Goal: Information Seeking & Learning: Learn about a topic

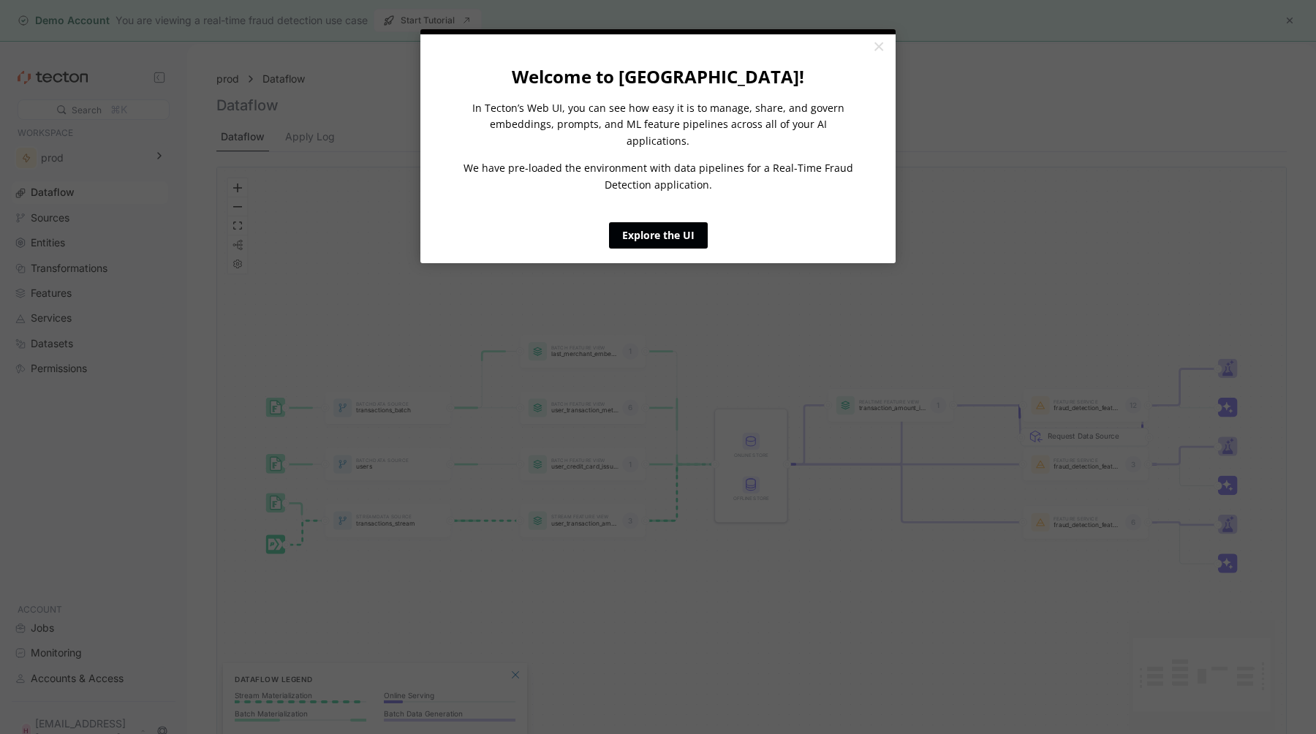
click at [662, 222] on link "Explore the UI" at bounding box center [658, 235] width 99 height 26
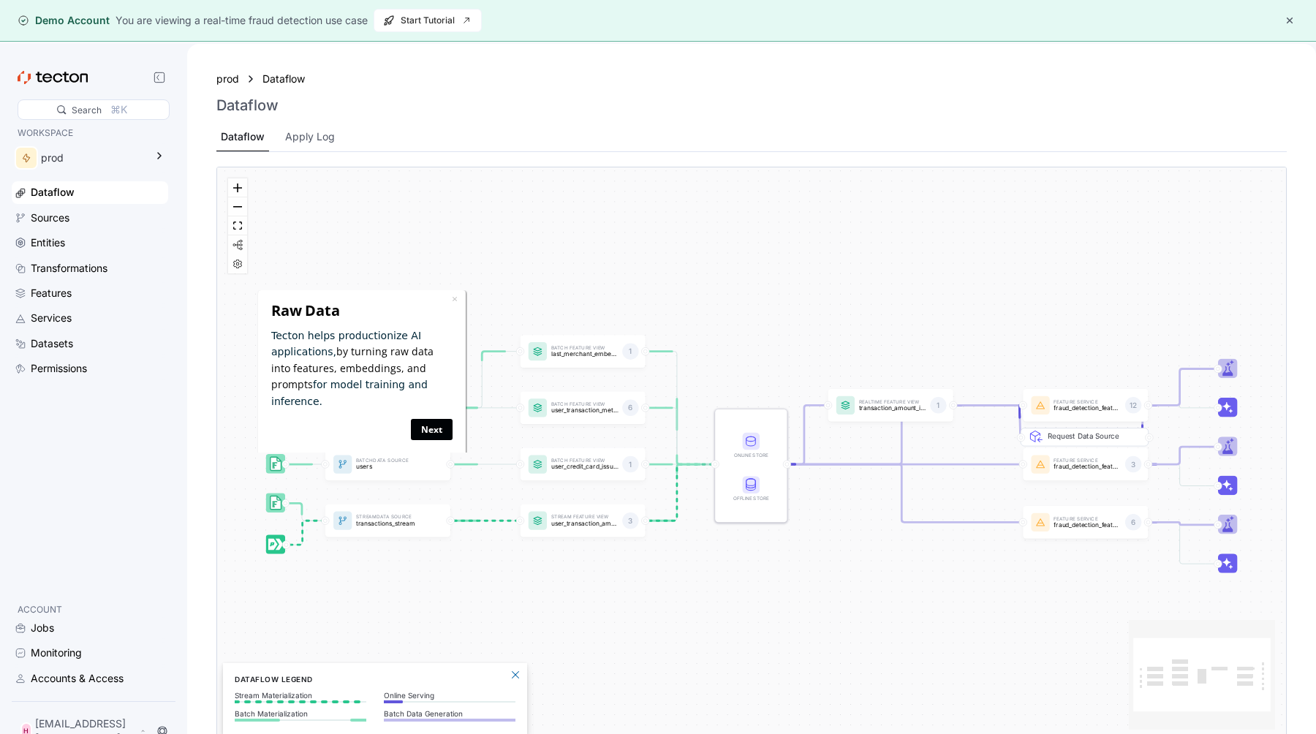
click at [437, 420] on link "Next" at bounding box center [432, 429] width 42 height 21
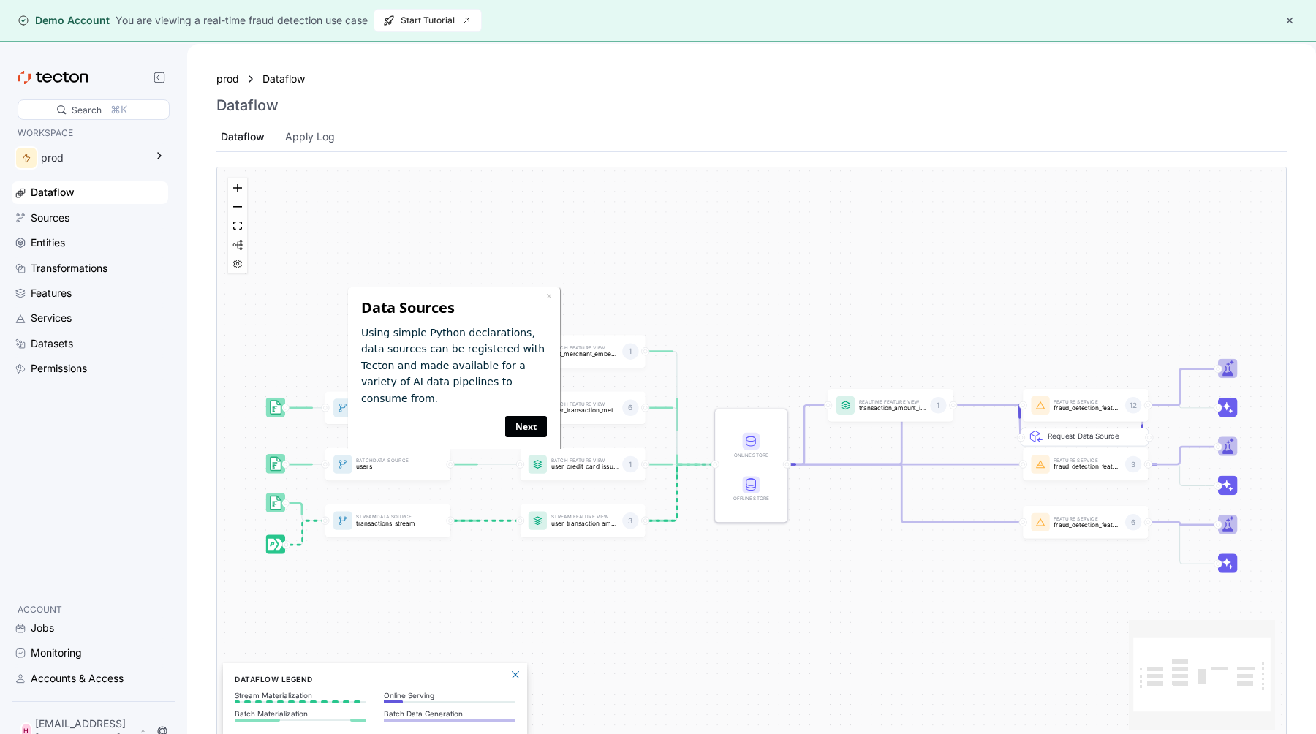
click at [532, 416] on link "Next" at bounding box center [526, 426] width 42 height 21
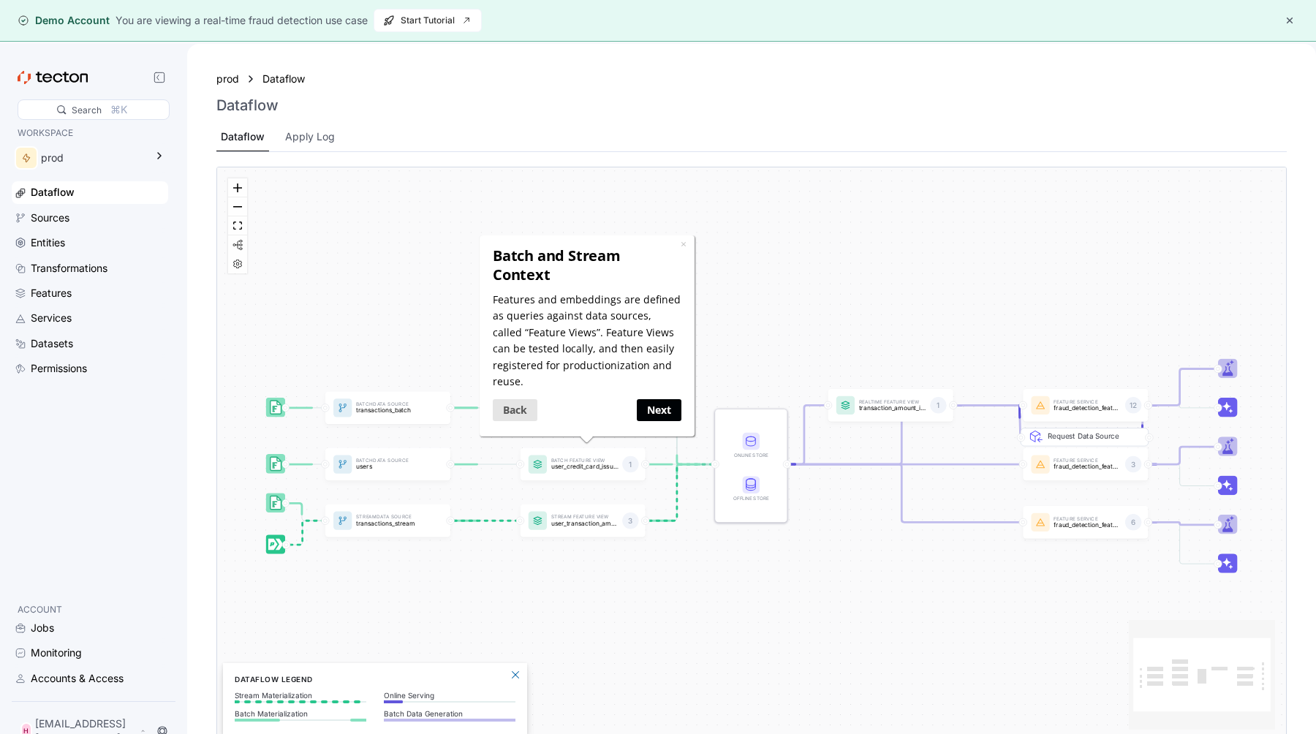
click at [660, 399] on link "Next" at bounding box center [658, 409] width 45 height 21
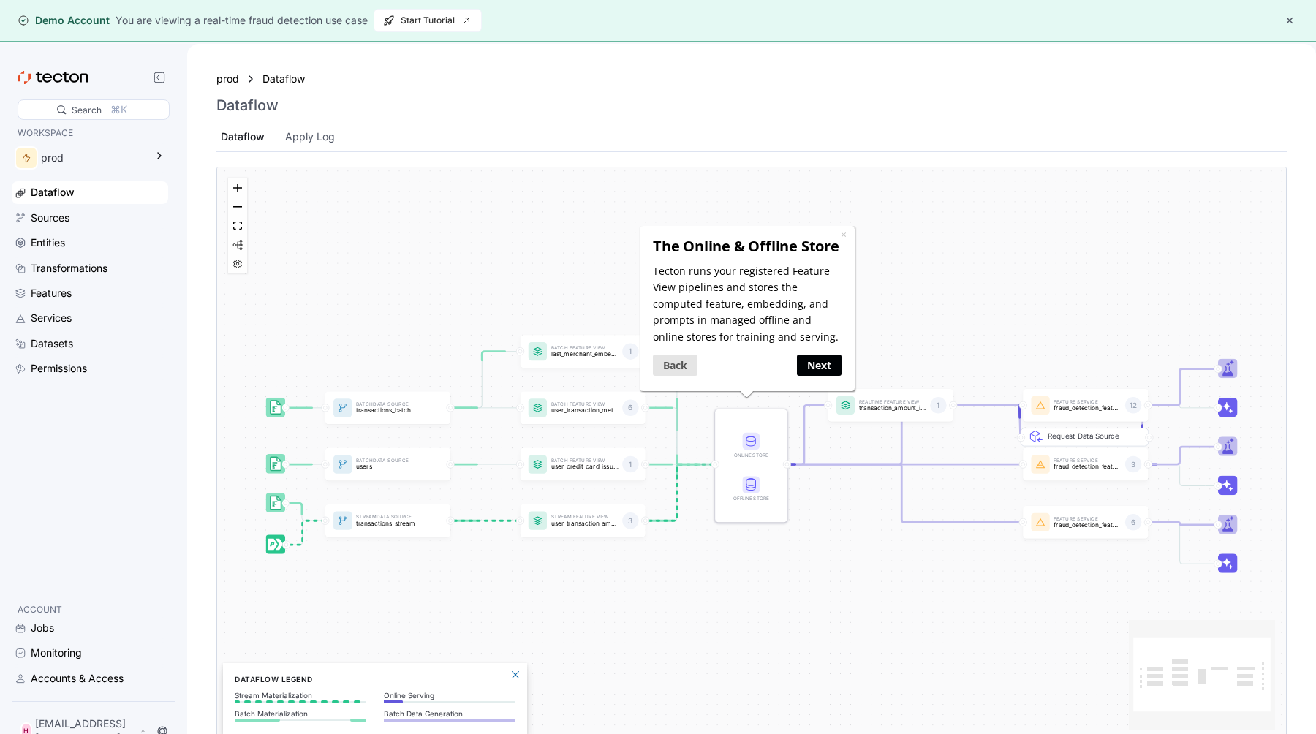
click at [821, 369] on link "Next" at bounding box center [818, 365] width 45 height 21
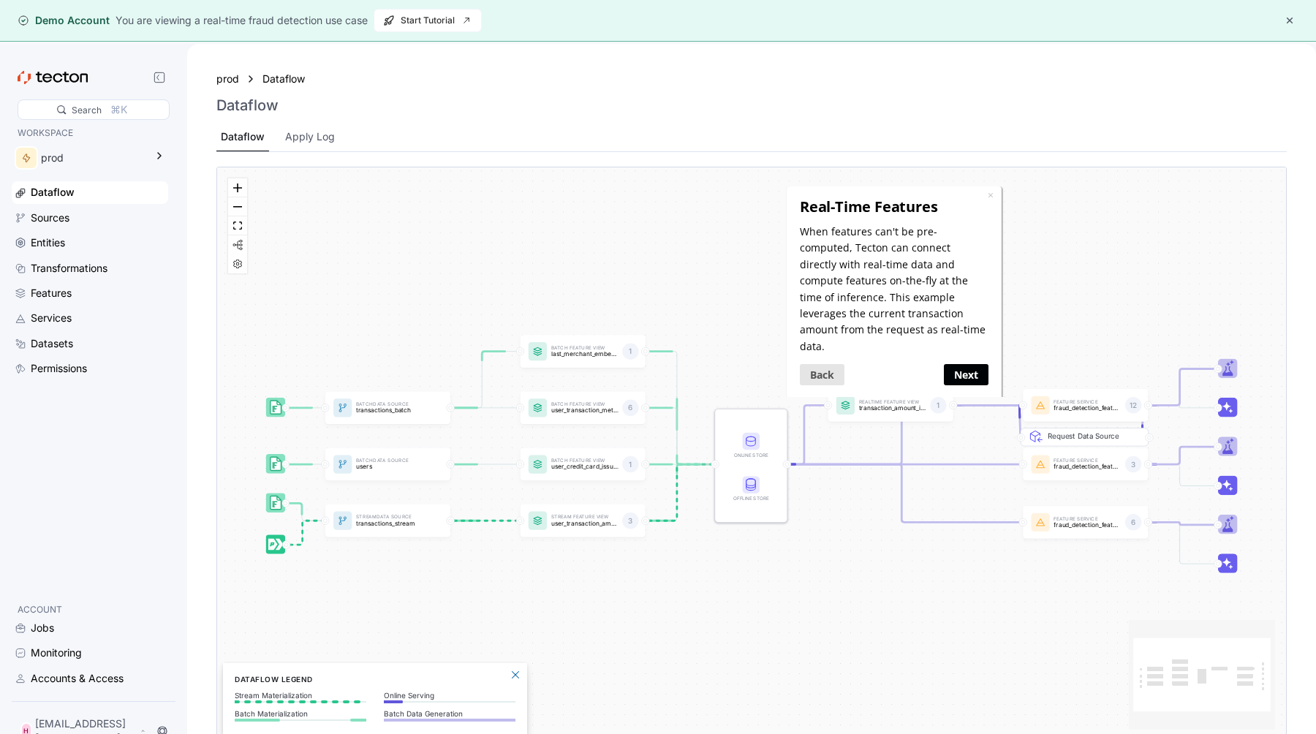
click at [971, 364] on link "Next" at bounding box center [966, 374] width 45 height 21
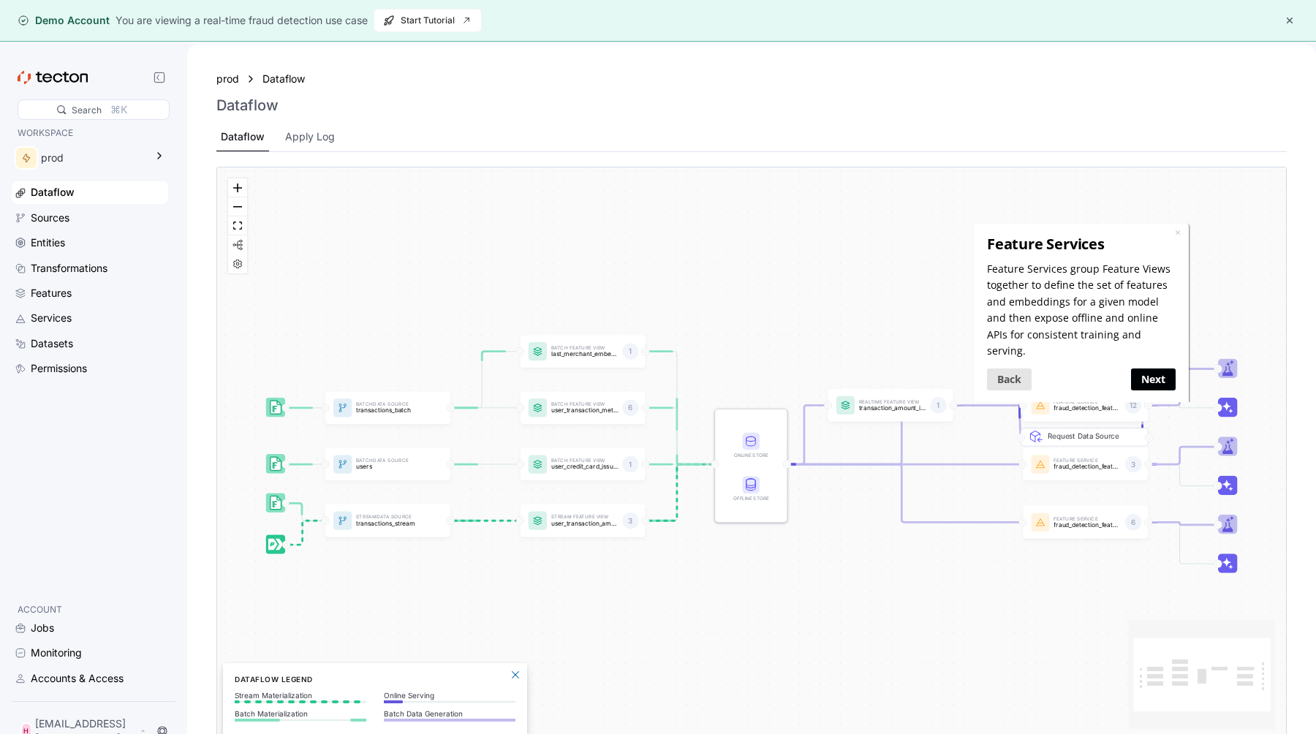
click at [1155, 368] on link "Next" at bounding box center [1152, 378] width 45 height 21
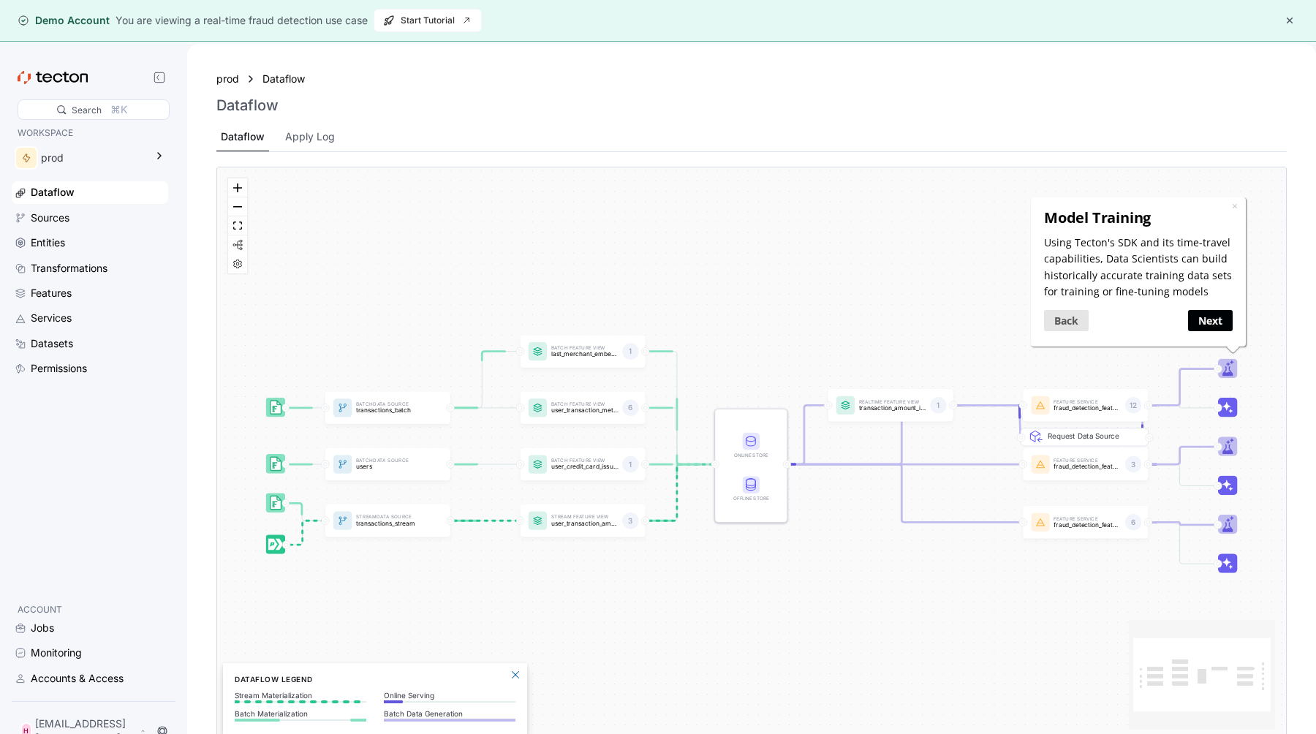
click at [1209, 324] on link "Next" at bounding box center [1209, 320] width 45 height 21
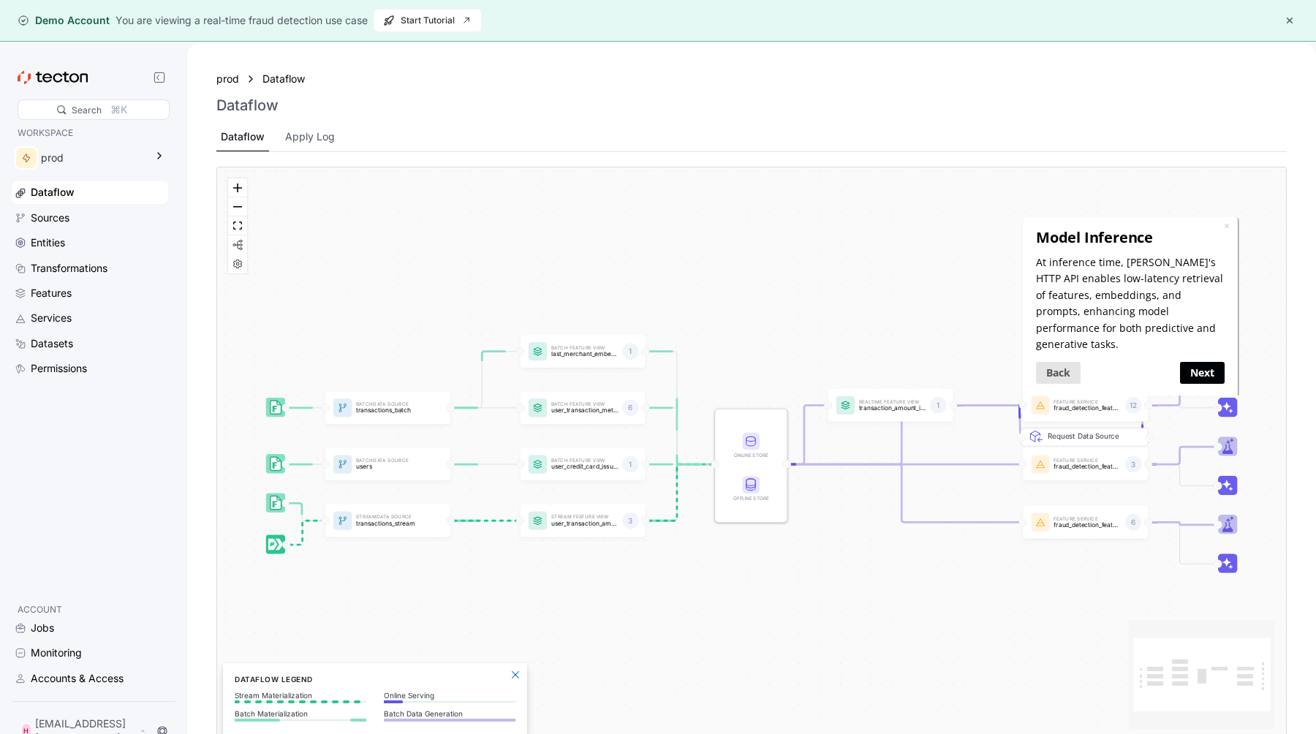
click at [1212, 361] on link "Next" at bounding box center [1201, 371] width 45 height 21
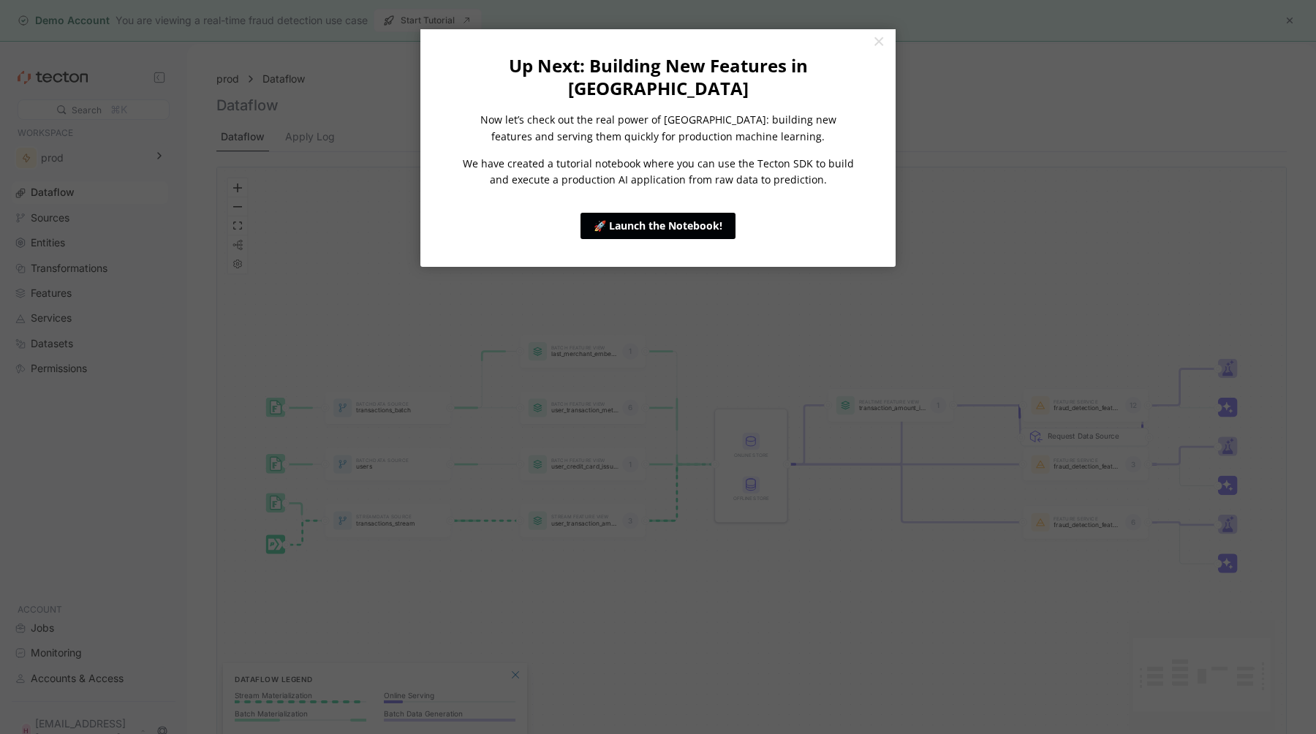
click at [714, 213] on link "🚀 Launch the Notebook!" at bounding box center [658, 226] width 155 height 26
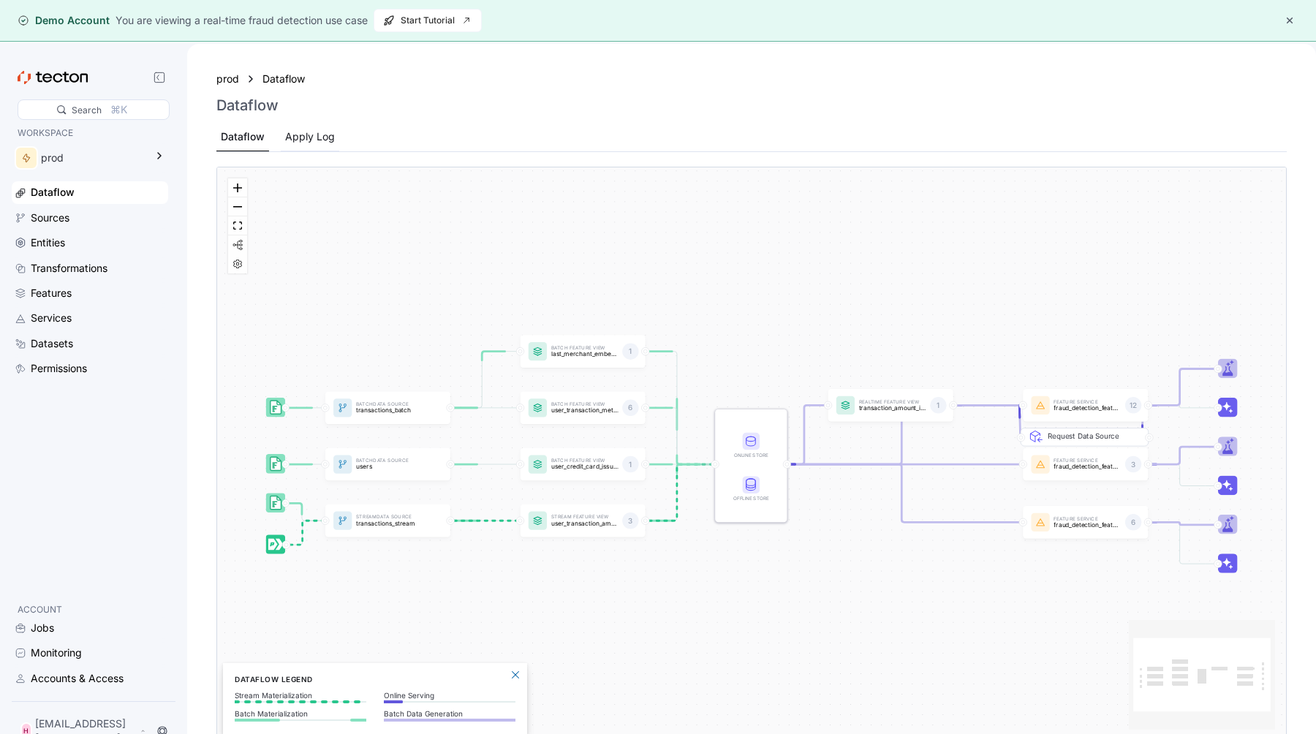
click at [314, 133] on div "Apply Log" at bounding box center [310, 137] width 50 height 16
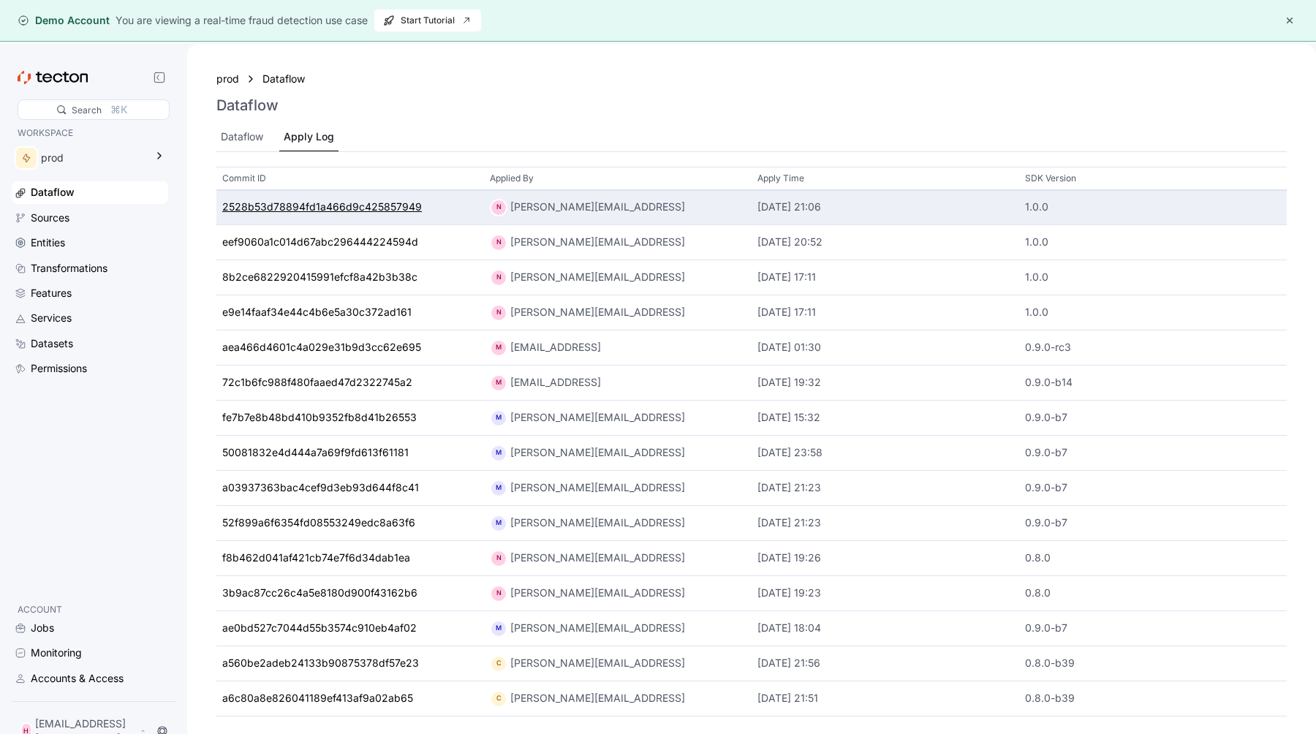
click at [284, 211] on div "2528b53d78894fd1a466d9c425857949" at bounding box center [322, 208] width 200 height 16
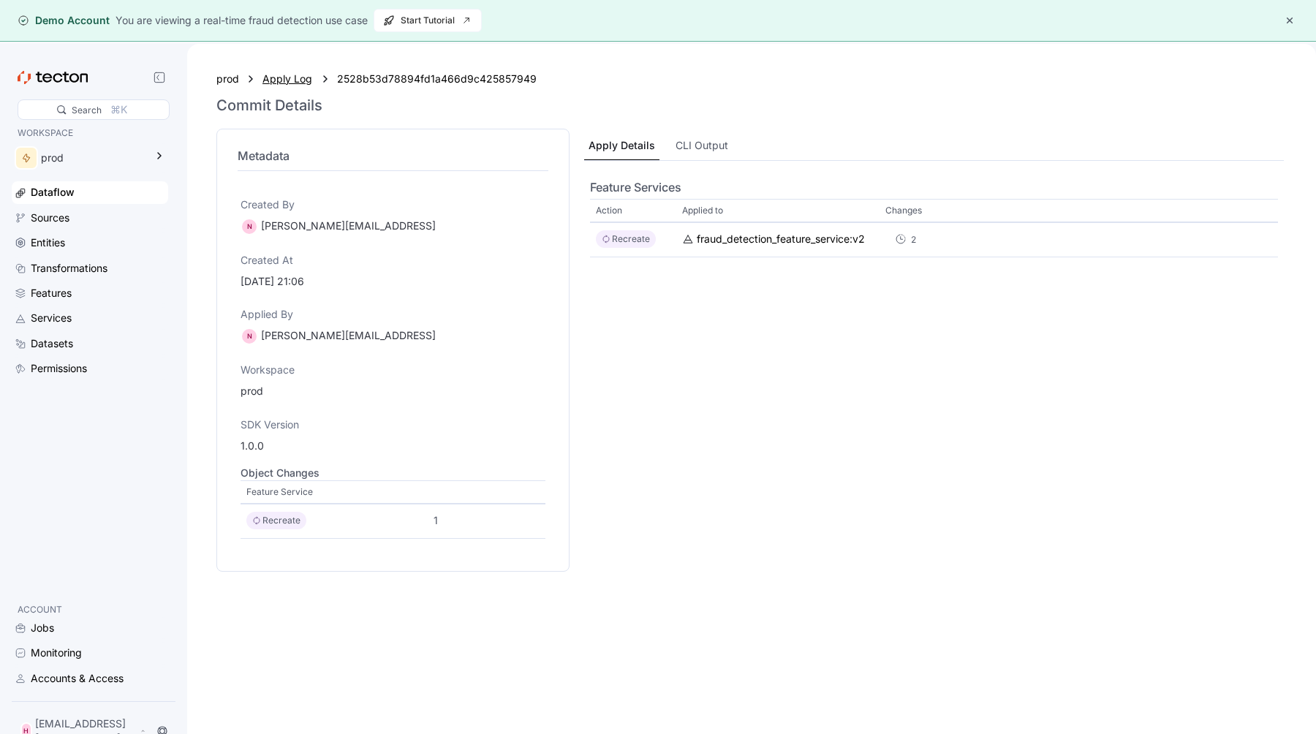
click at [280, 83] on div "Apply Log" at bounding box center [287, 79] width 51 height 16
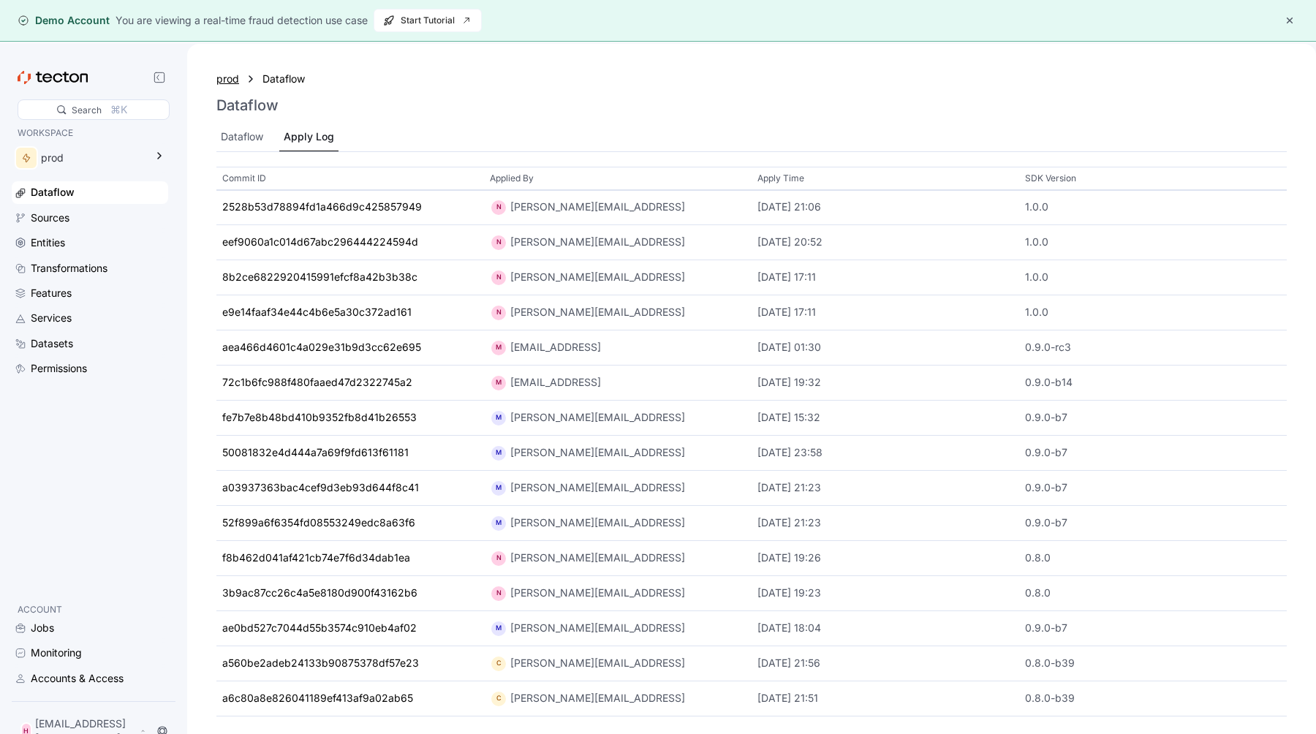
click at [230, 80] on div "prod" at bounding box center [227, 79] width 23 height 16
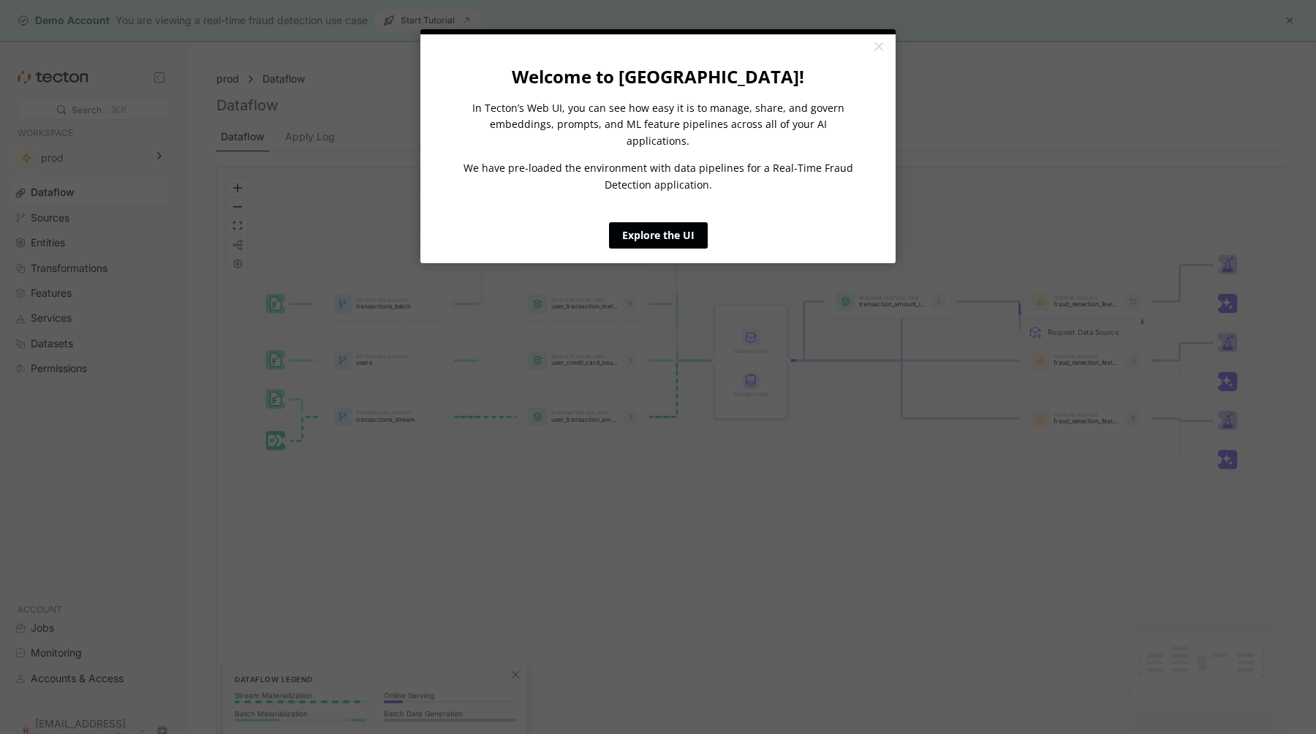
click at [658, 222] on link "Explore the UI" at bounding box center [658, 235] width 99 height 26
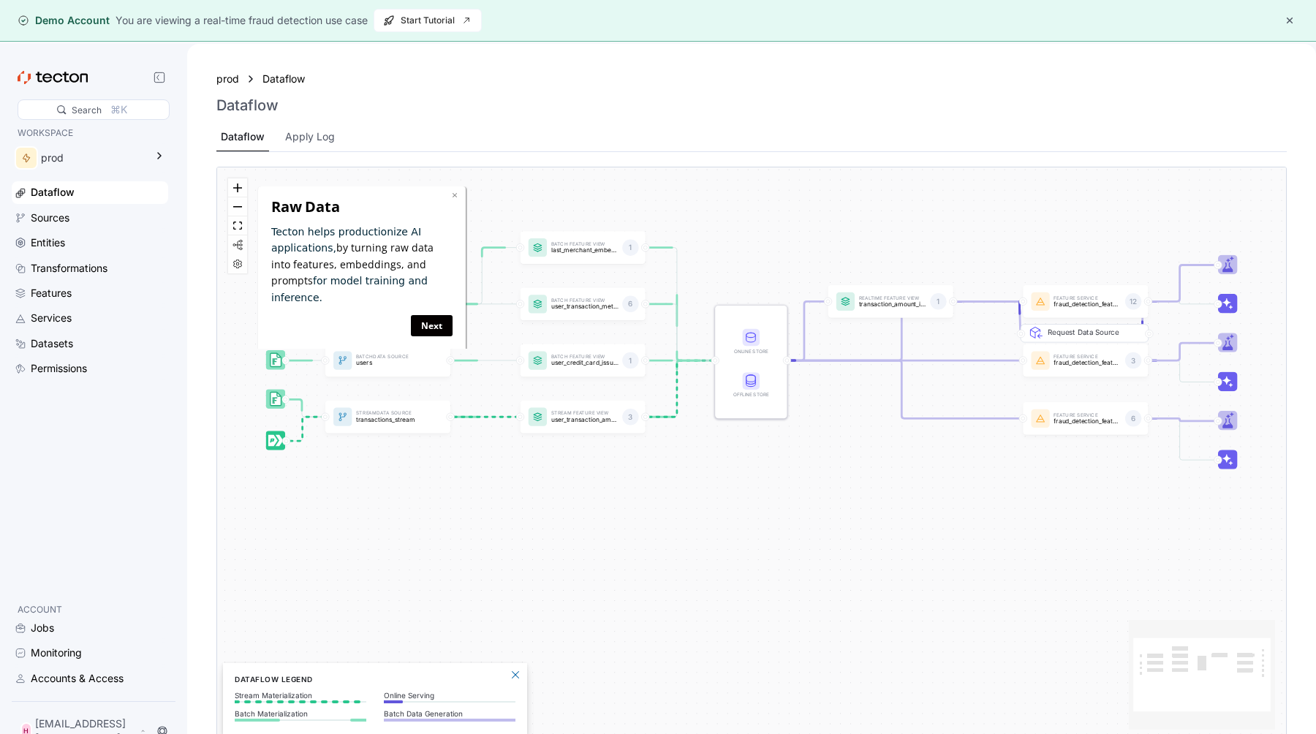
click at [454, 192] on link "×" at bounding box center [455, 195] width 6 height 14
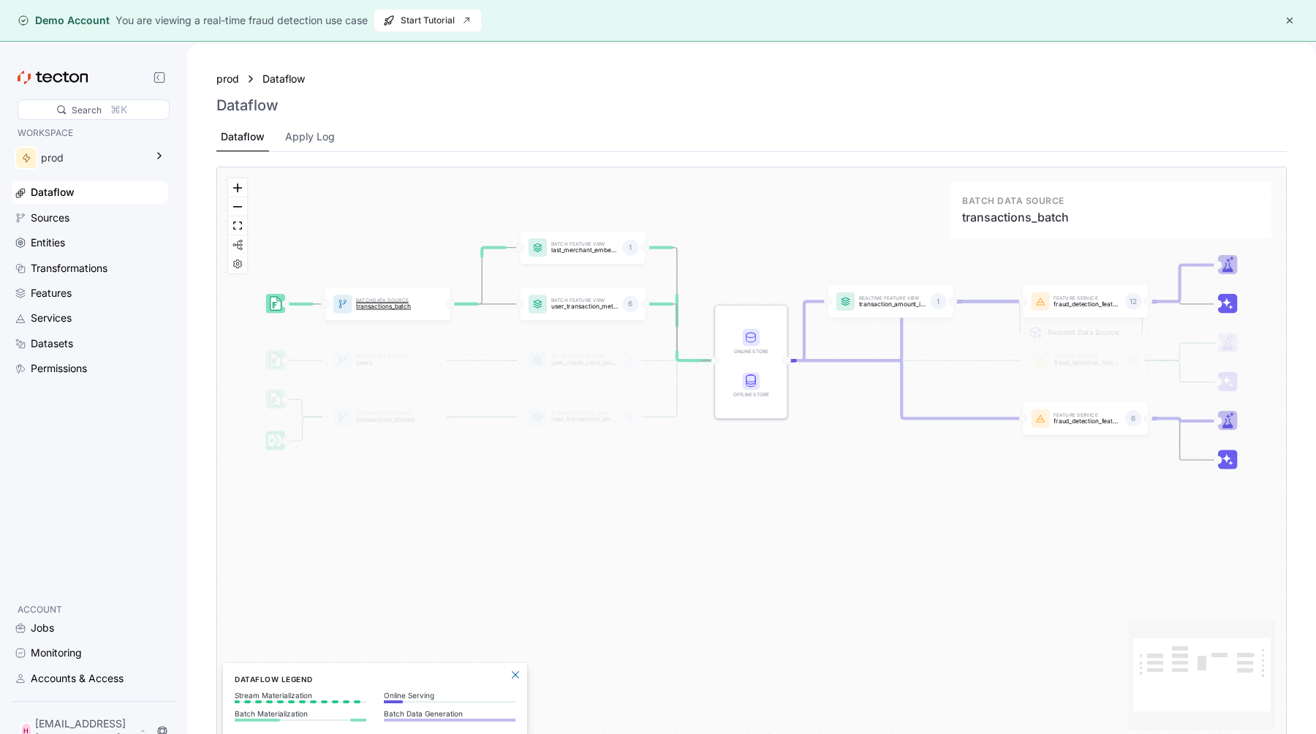
click at [340, 298] on div at bounding box center [342, 304] width 18 height 18
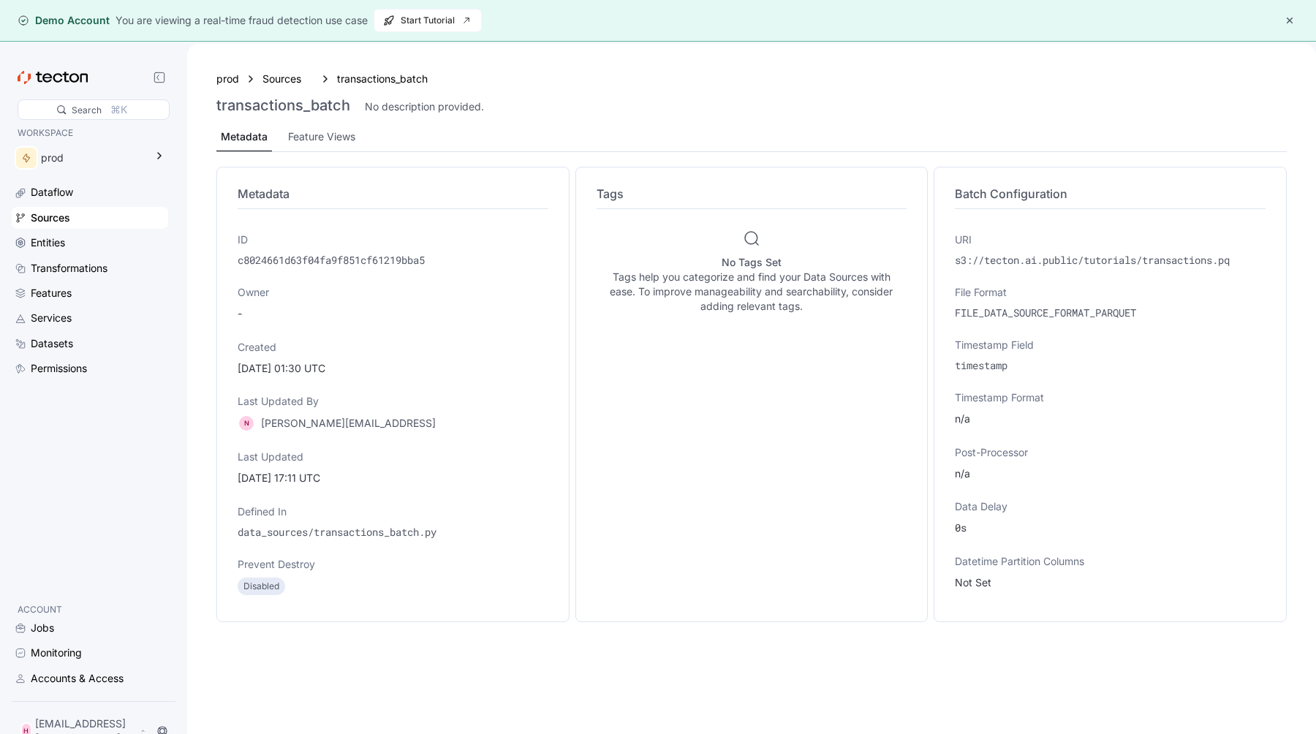
click at [284, 89] on div "prod Sources transactions_batch transactions_batch No description provided. Met…" at bounding box center [751, 111] width 1070 height 82
click at [284, 80] on div "Sources" at bounding box center [287, 79] width 51 height 16
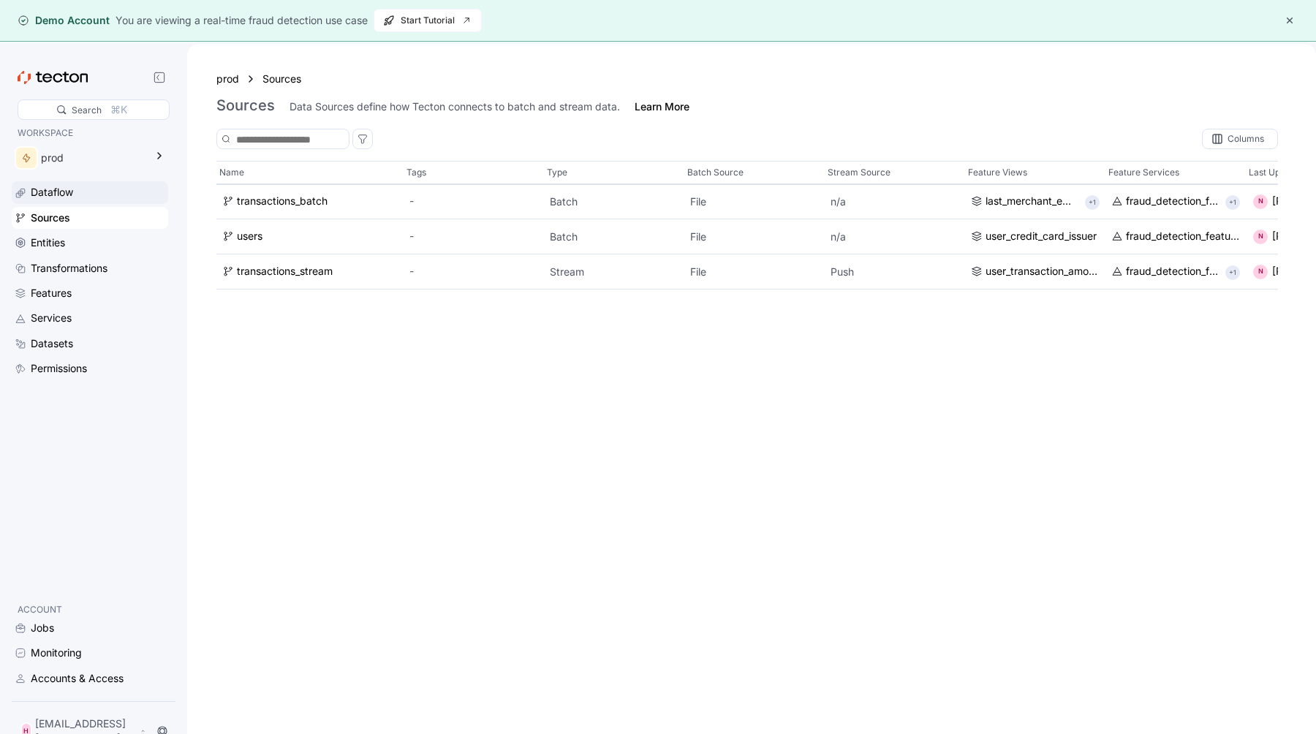
click at [99, 192] on div "Dataflow" at bounding box center [98, 192] width 135 height 16
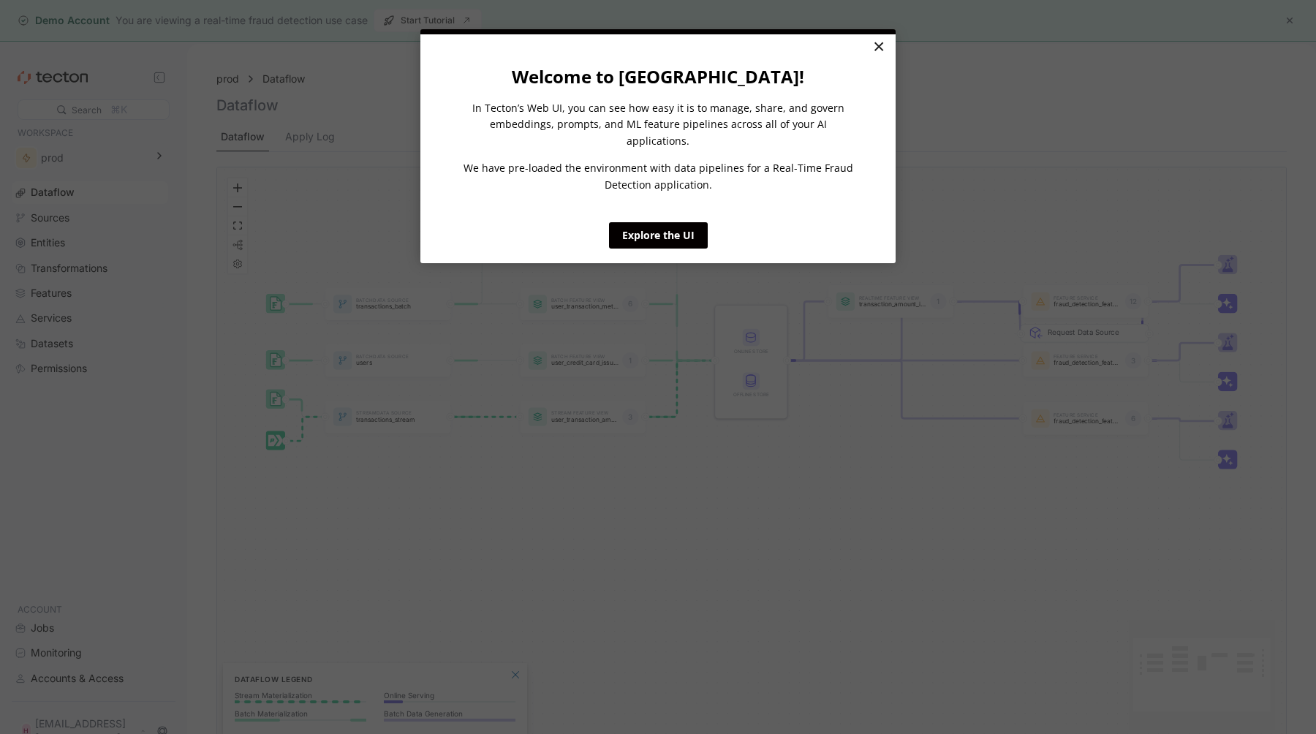
click at [875, 41] on link "×" at bounding box center [879, 47] width 26 height 26
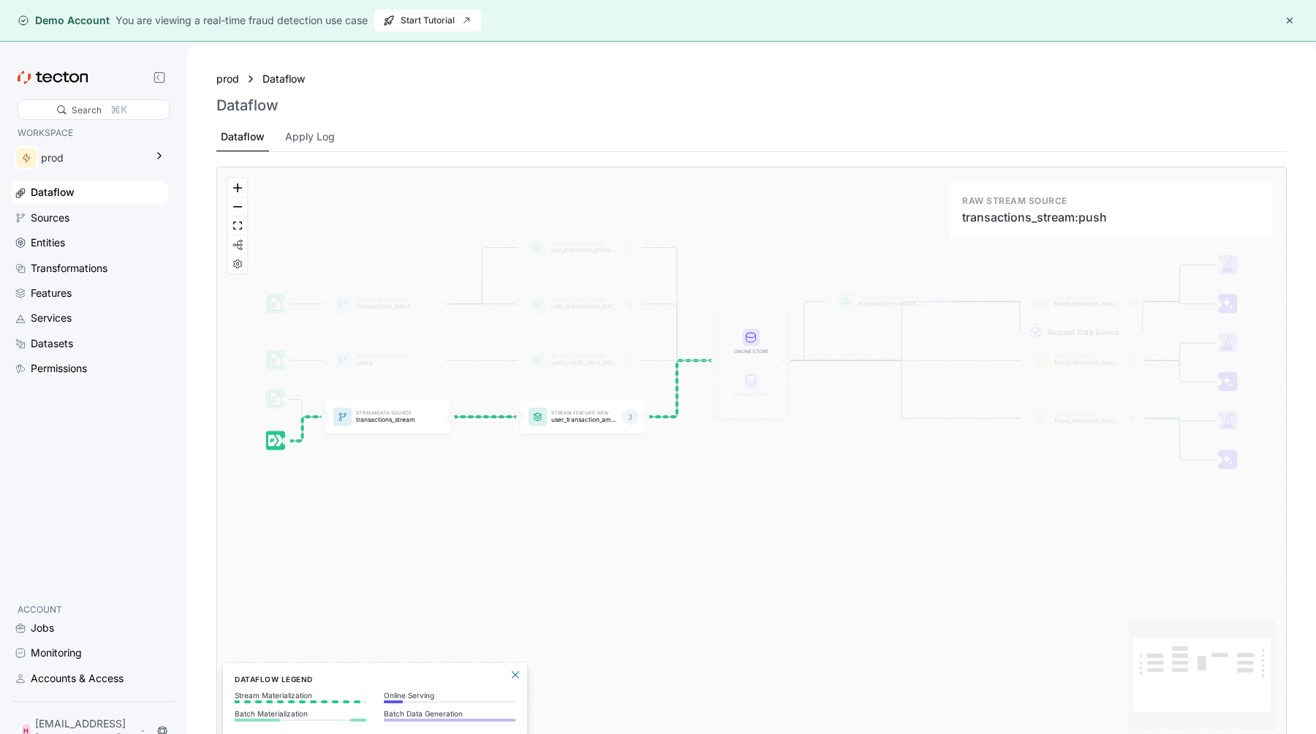
click at [277, 447] on rect at bounding box center [275, 441] width 20 height 20
click at [277, 442] on rect at bounding box center [275, 441] width 20 height 20
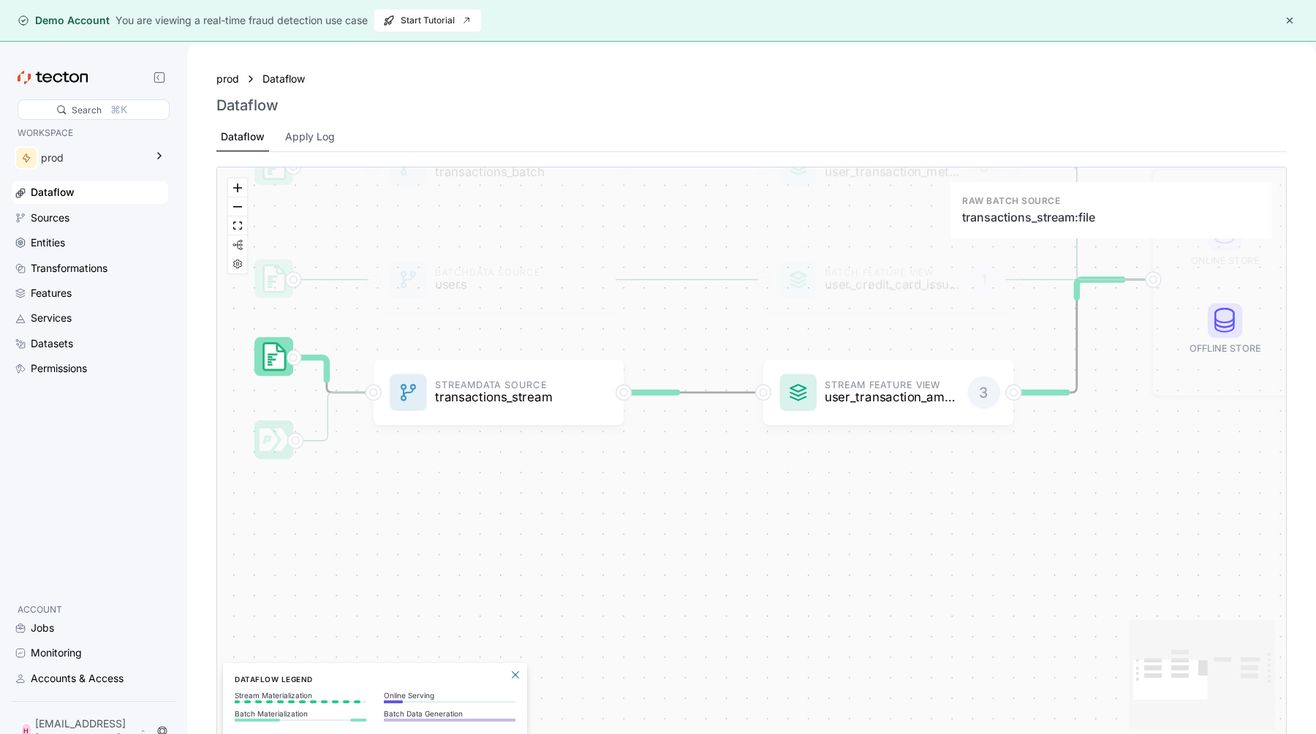
click at [280, 363] on icon at bounding box center [274, 357] width 21 height 26
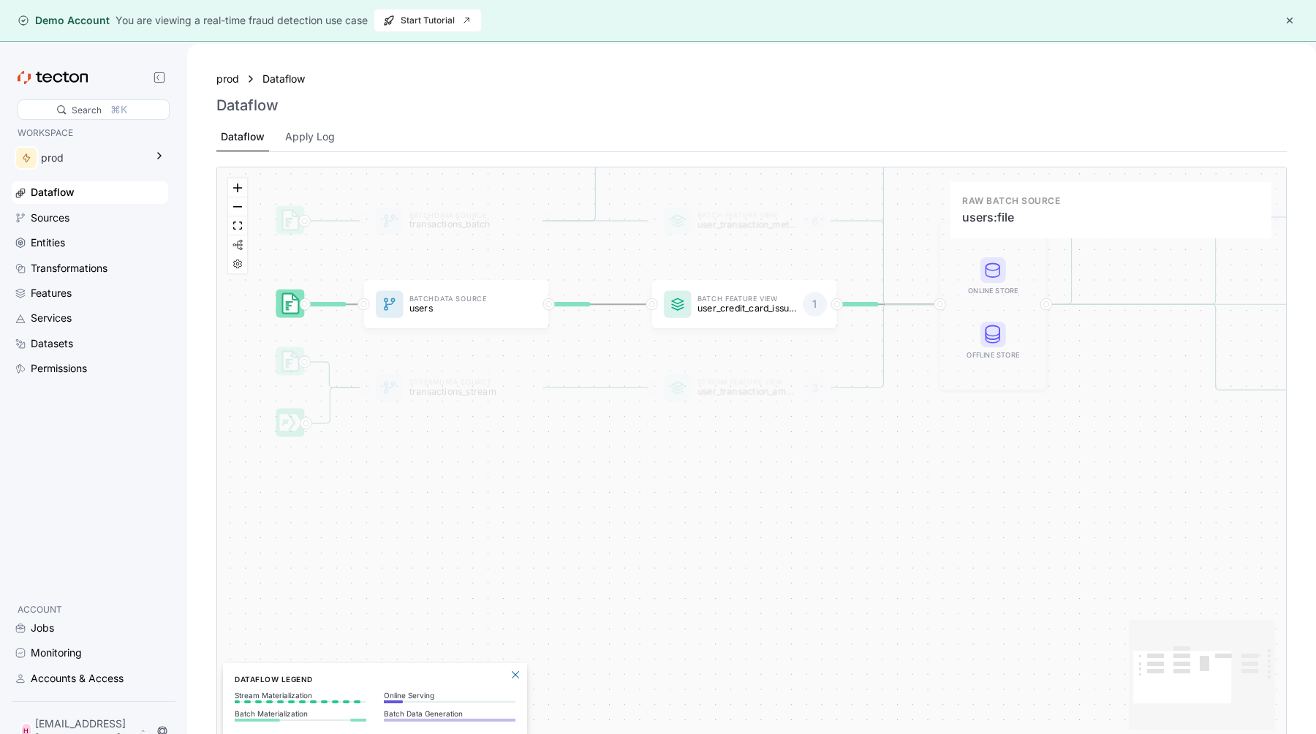
click at [294, 301] on icon at bounding box center [291, 304] width 16 height 20
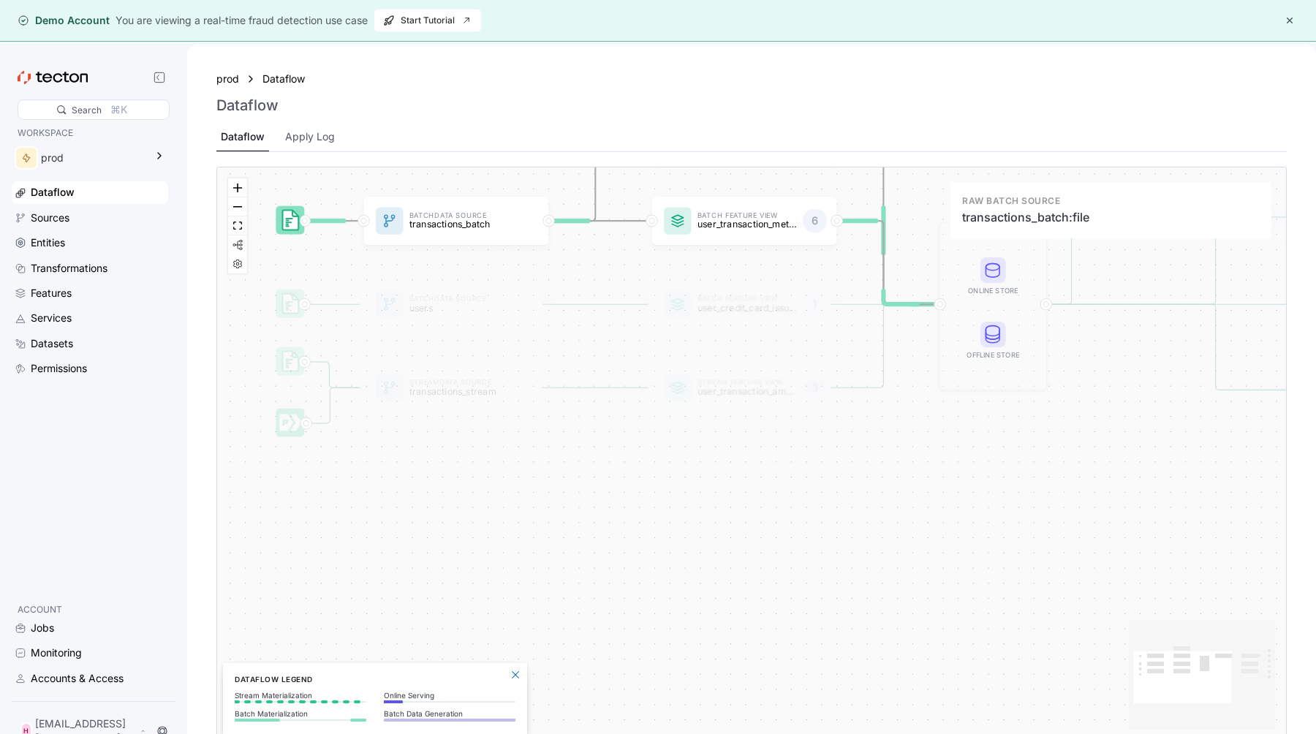
click at [292, 222] on icon at bounding box center [291, 221] width 16 height 20
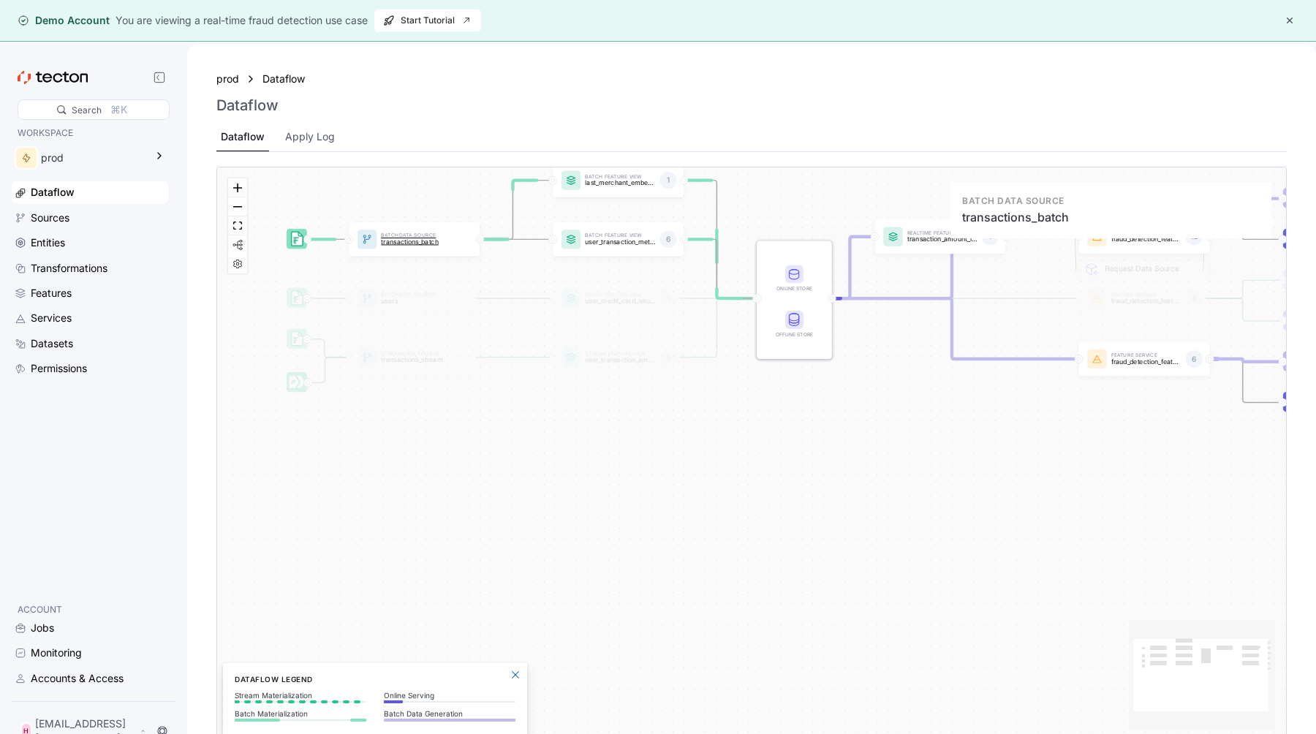
click at [415, 240] on p "transactions_batch" at bounding box center [416, 241] width 70 height 7
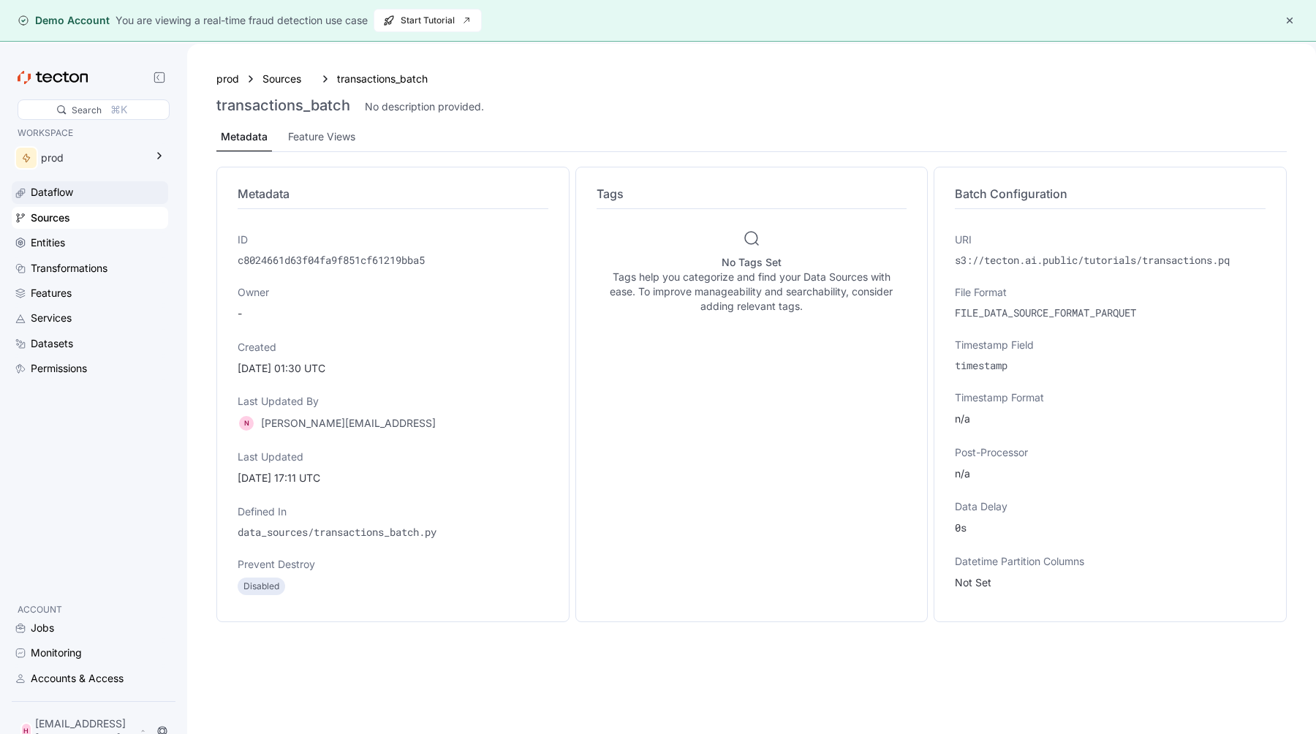
click at [116, 198] on div "Dataflow" at bounding box center [98, 192] width 135 height 16
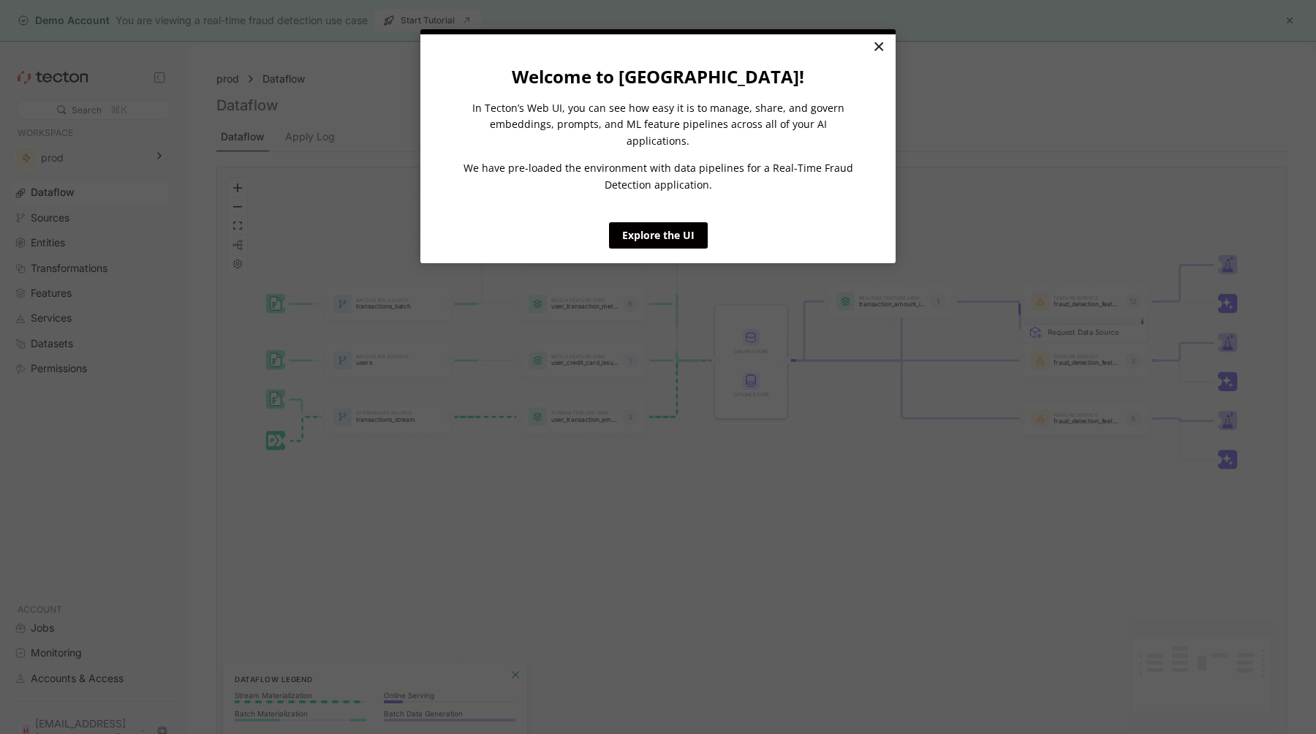
click at [888, 48] on link "×" at bounding box center [879, 47] width 26 height 26
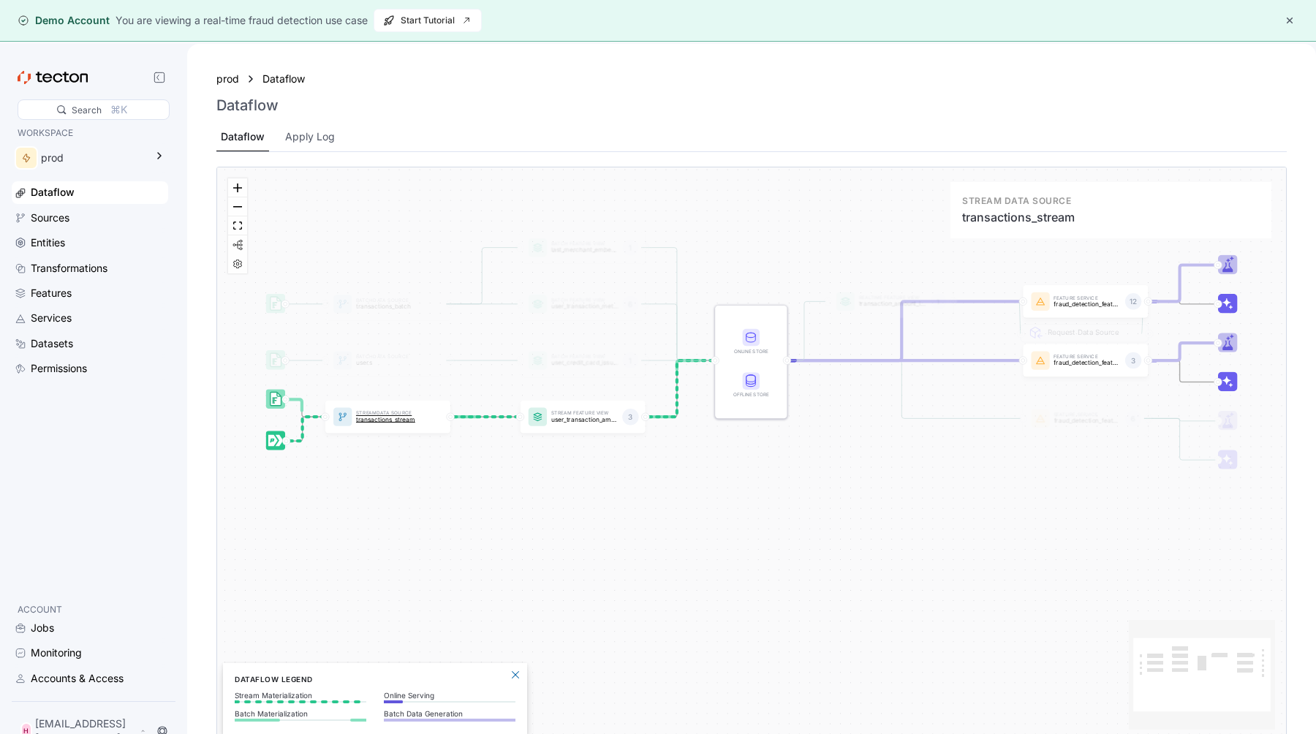
click at [396, 412] on p "Stream Data Source" at bounding box center [389, 414] width 67 height 4
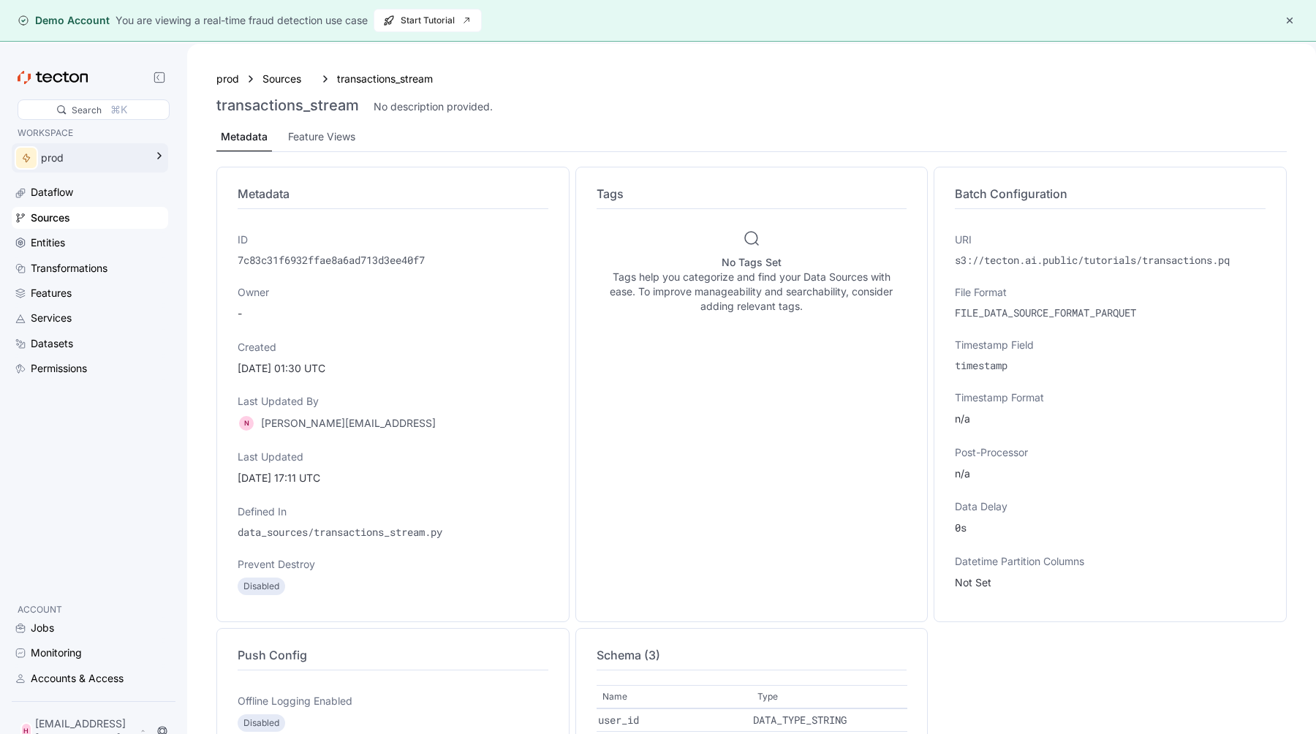
click at [168, 155] on icon at bounding box center [160, 156] width 18 height 18
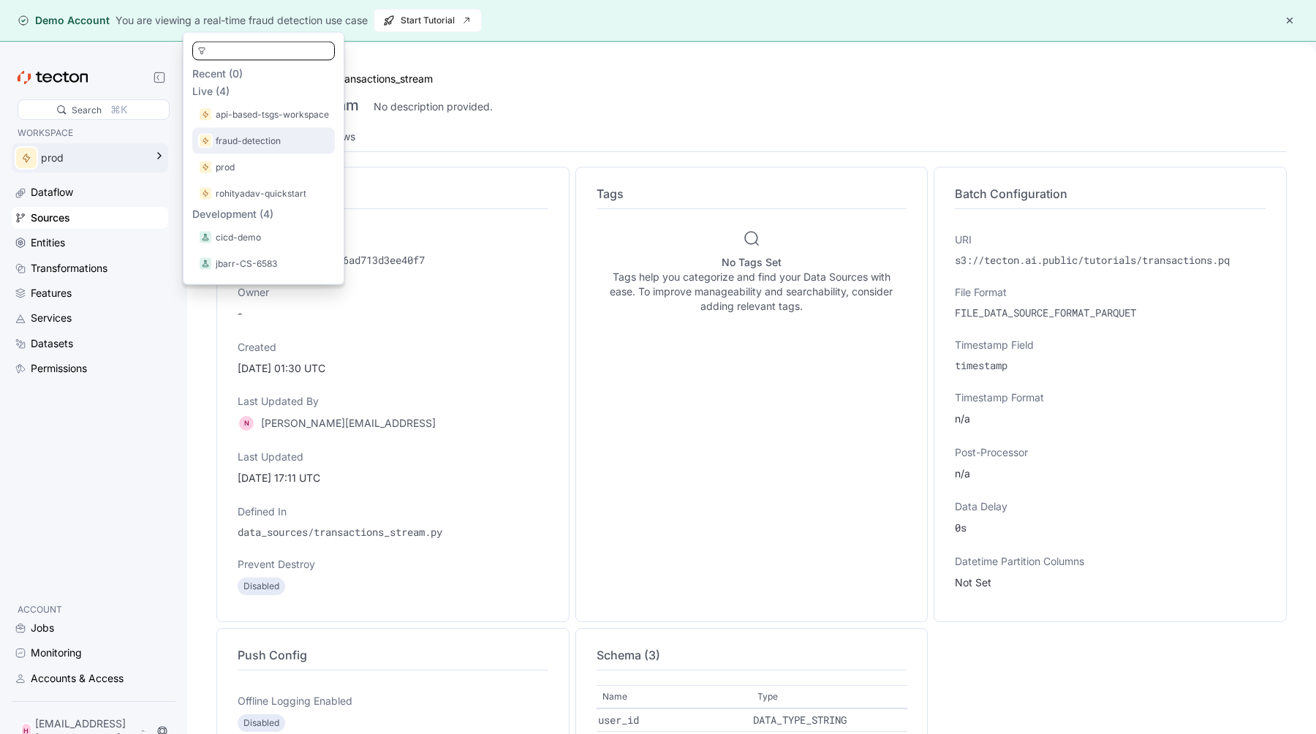
click at [292, 135] on div "fraud-detection" at bounding box center [263, 141] width 131 height 15
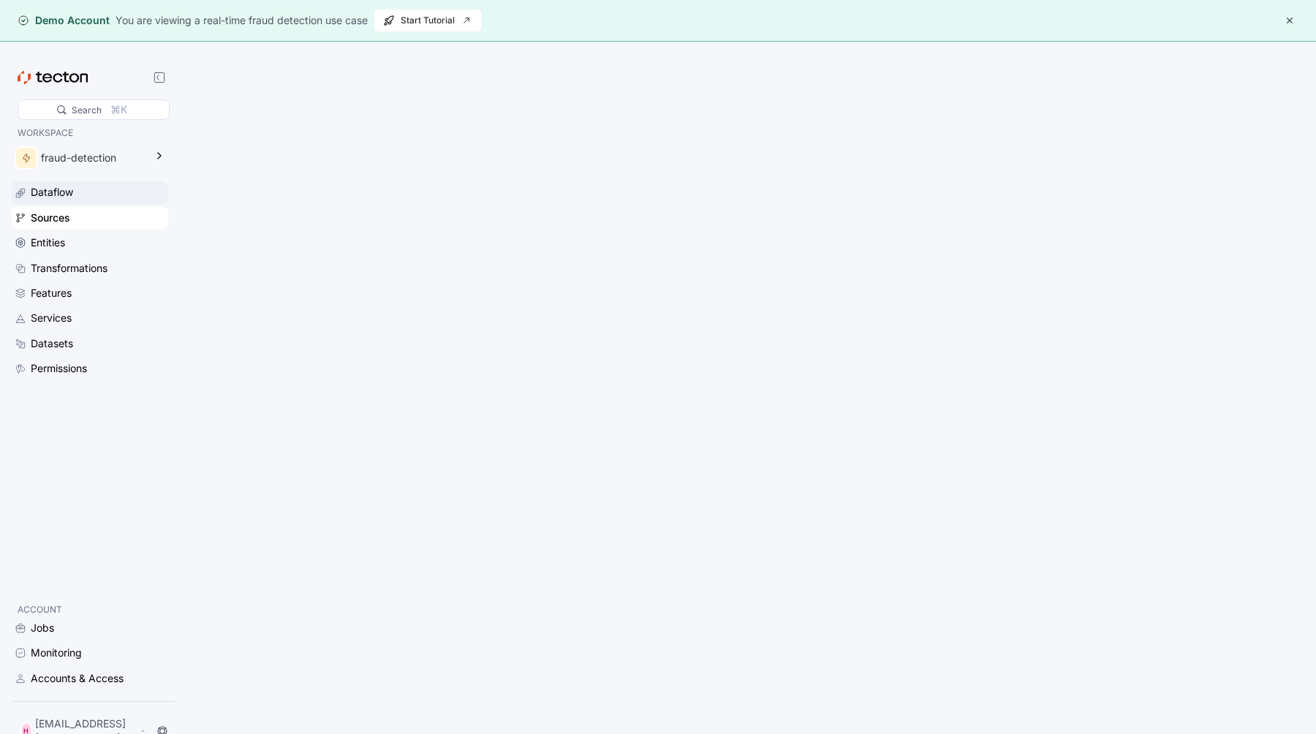
click at [107, 193] on div "Dataflow" at bounding box center [98, 192] width 135 height 16
click at [168, 152] on icon at bounding box center [160, 156] width 18 height 18
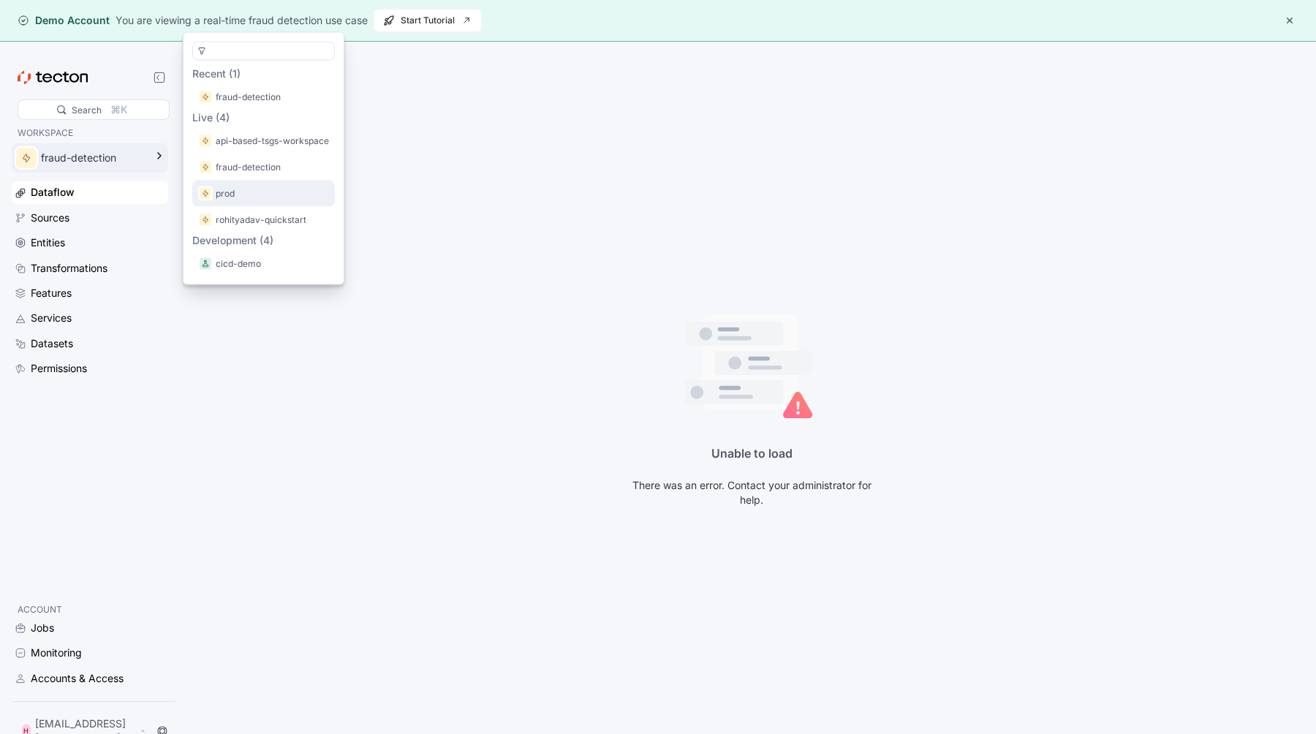
click at [265, 186] on div "prod" at bounding box center [263, 193] width 131 height 15
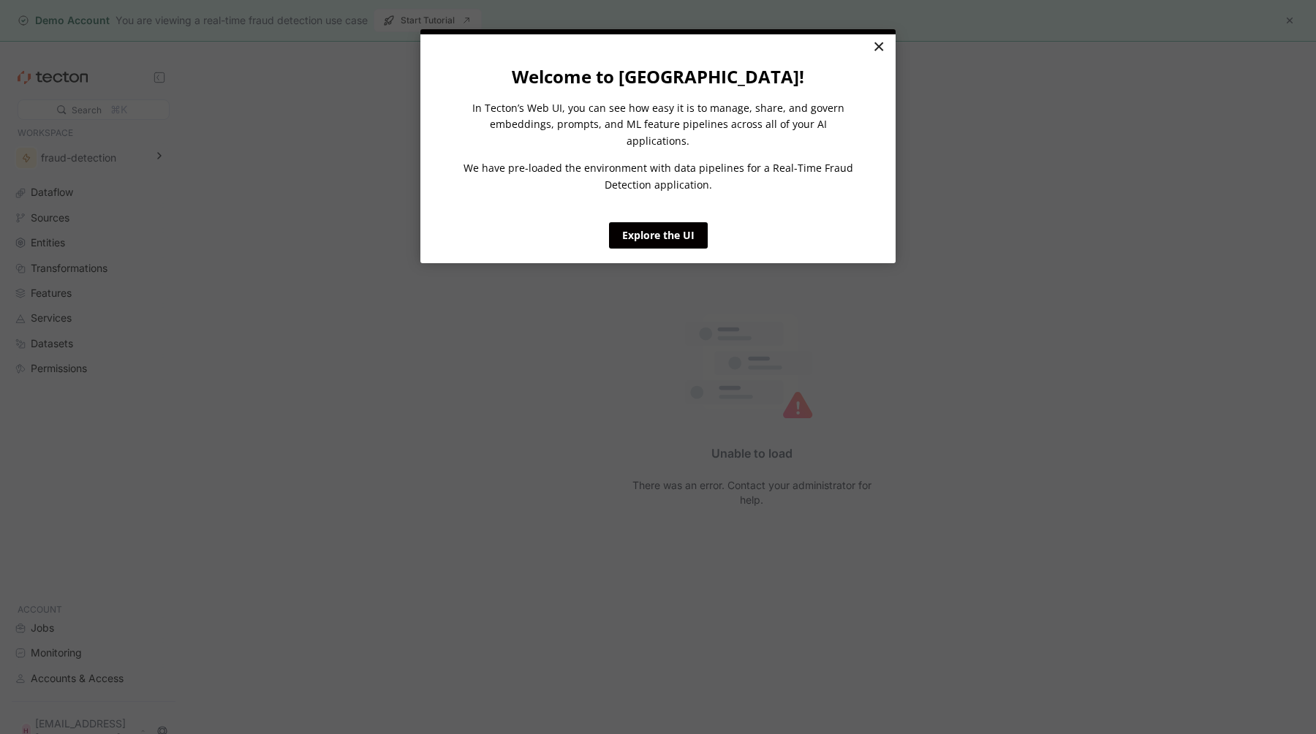
click at [883, 48] on link "×" at bounding box center [879, 47] width 26 height 26
click at [876, 51] on link "×" at bounding box center [879, 47] width 26 height 26
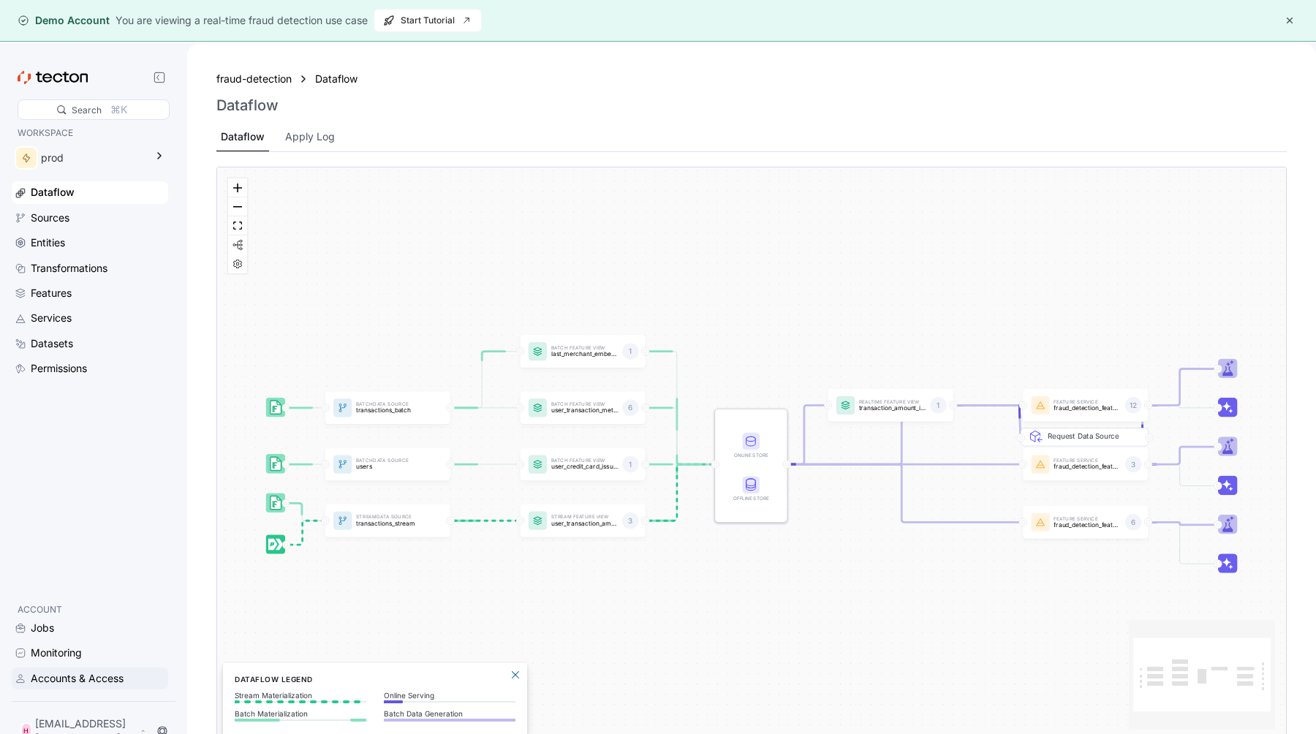
click at [66, 687] on div "Accounts & Access" at bounding box center [77, 678] width 93 height 16
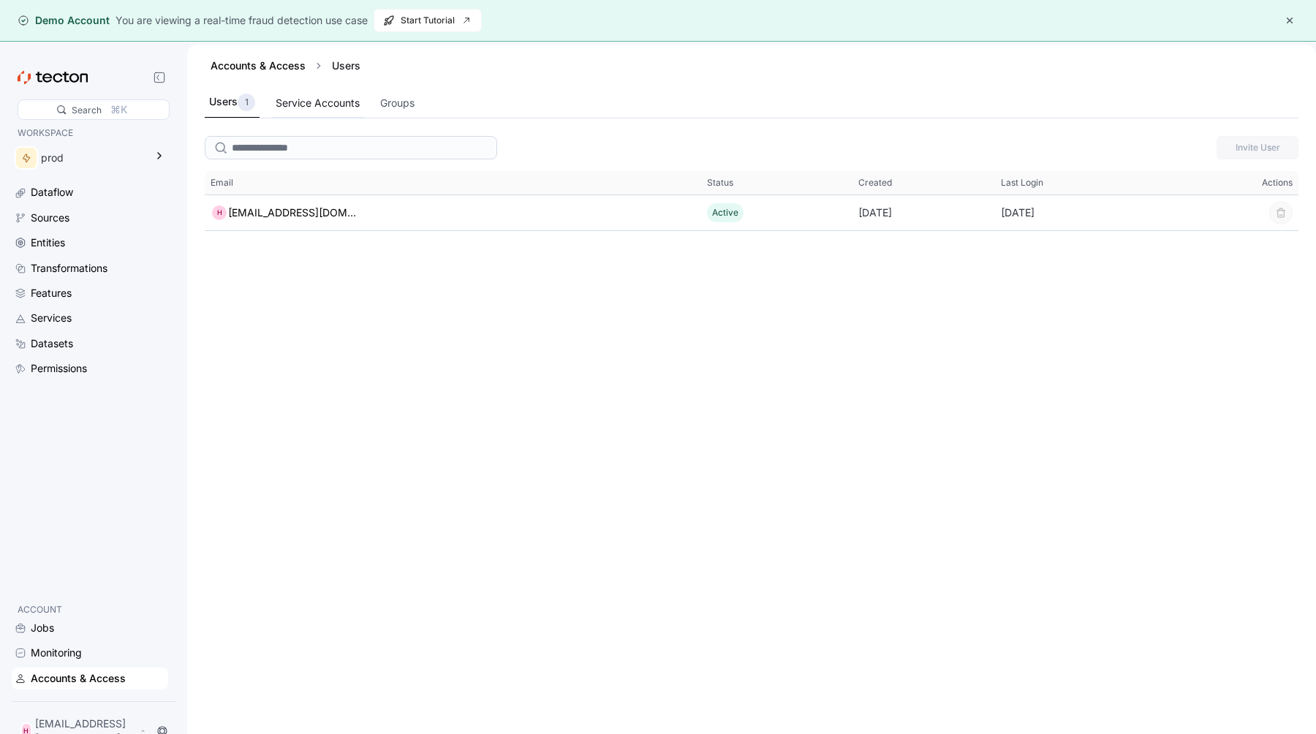
click at [302, 107] on div "Service Accounts" at bounding box center [318, 103] width 84 height 16
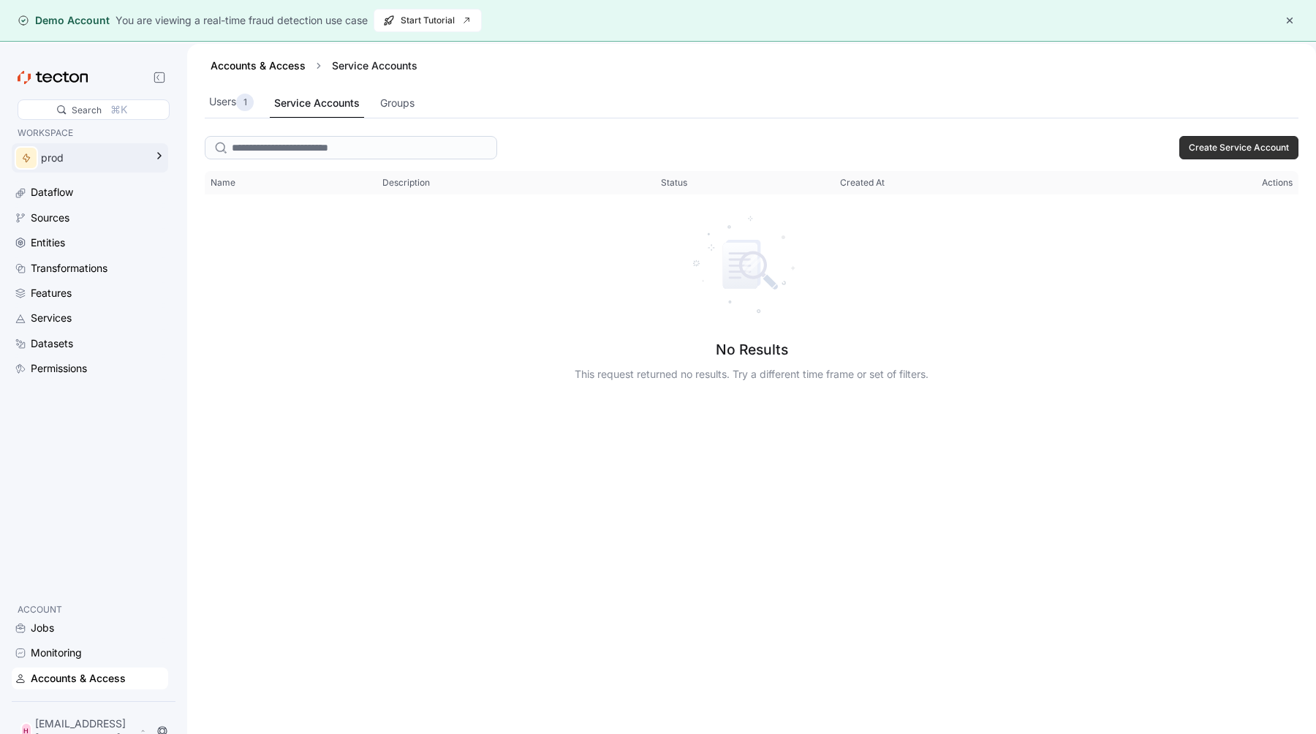
click at [86, 168] on div "prod" at bounding box center [80, 157] width 136 height 29
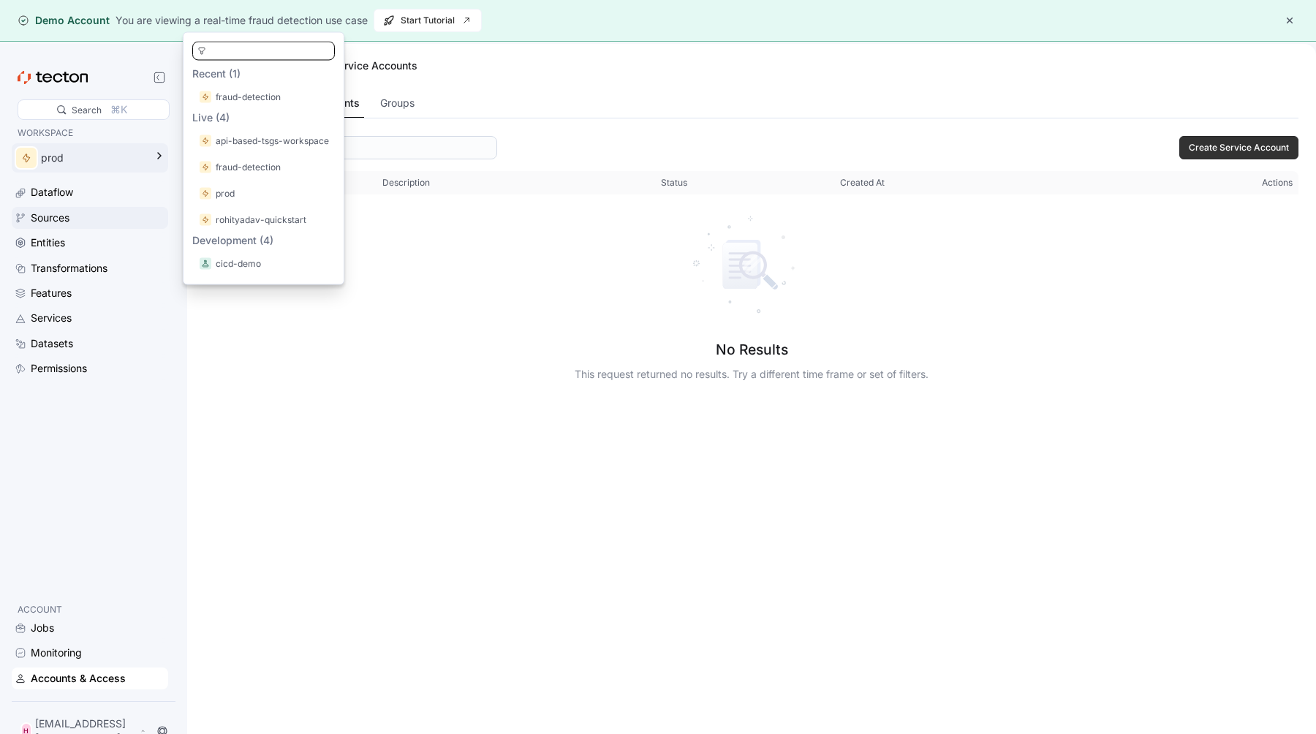
click at [91, 207] on link "Sources" at bounding box center [90, 218] width 156 height 22
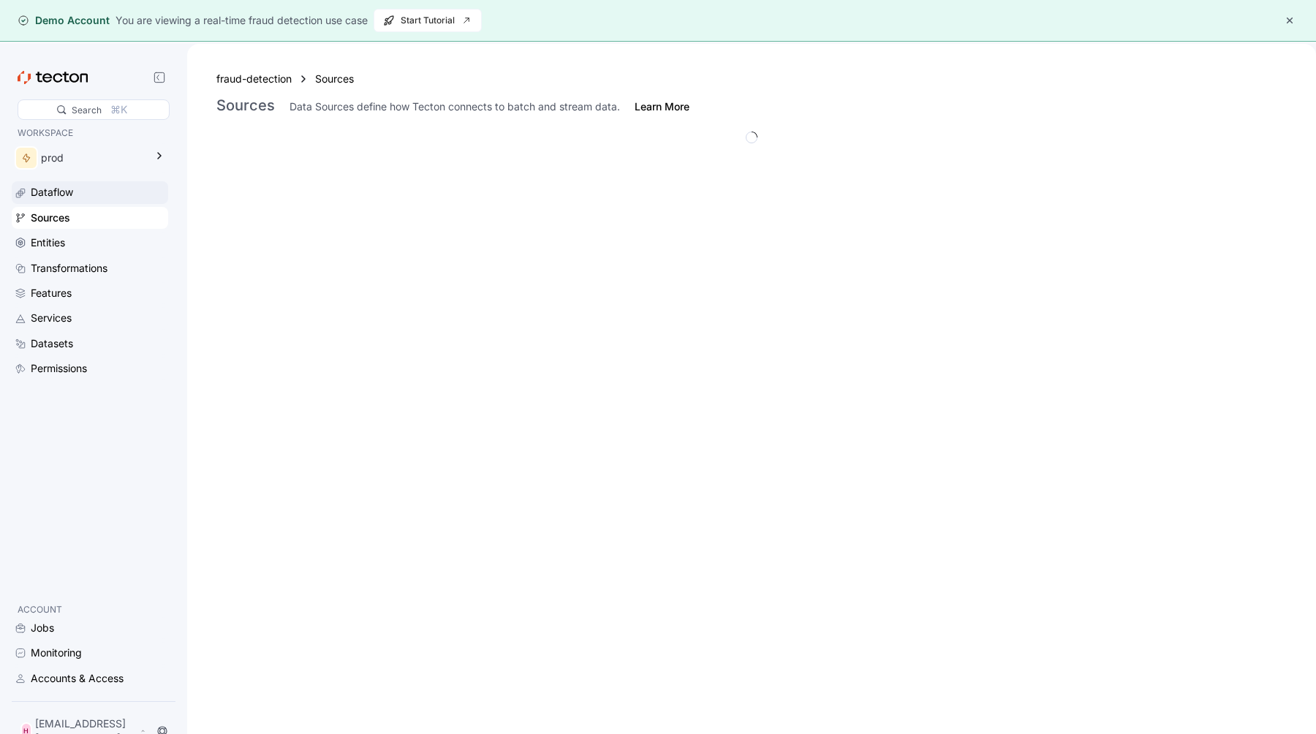
click at [103, 197] on div "Dataflow" at bounding box center [98, 192] width 135 height 16
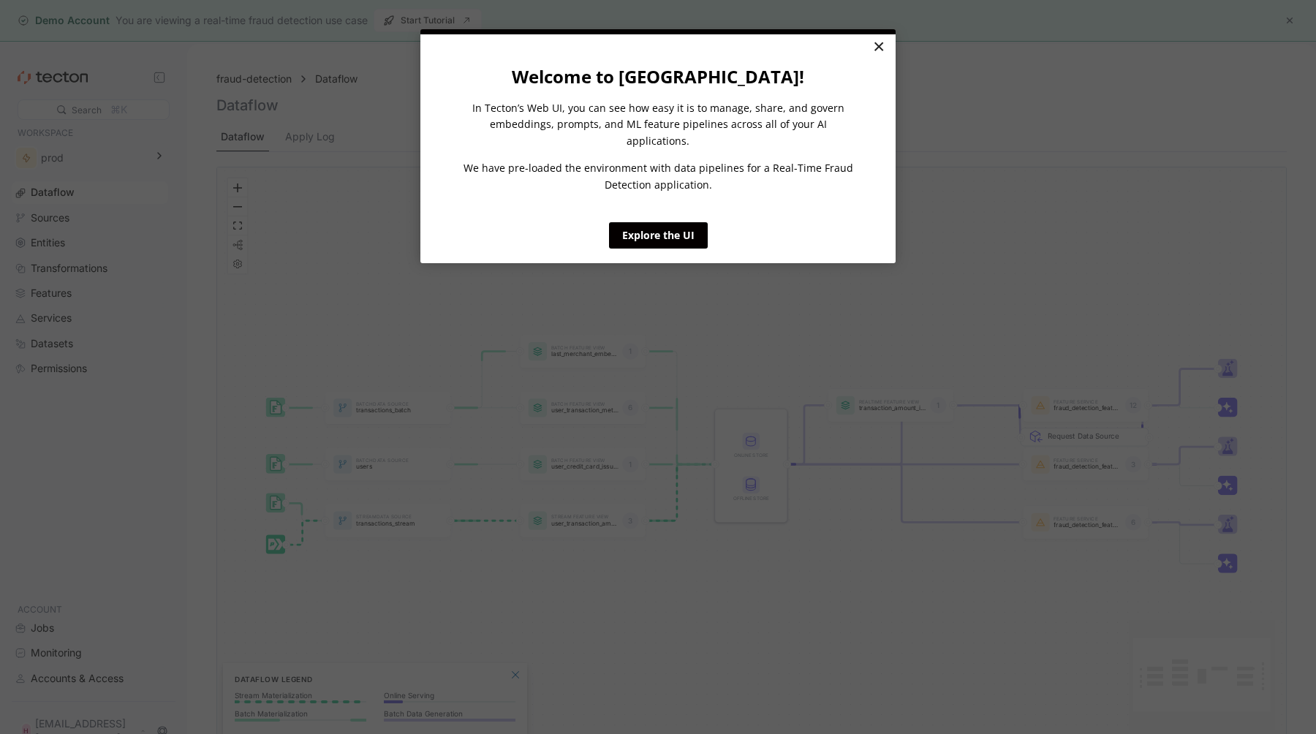
click at [880, 52] on link "×" at bounding box center [879, 47] width 26 height 26
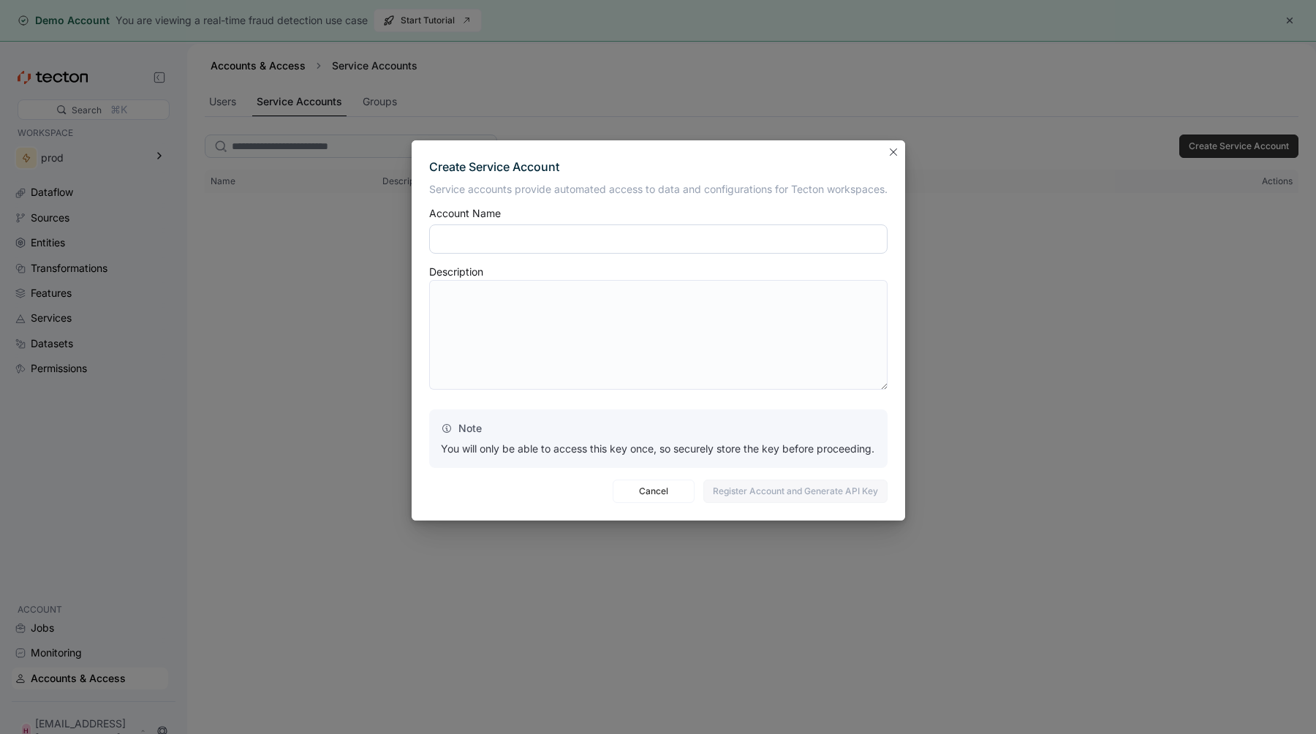
click at [590, 238] on input "text" at bounding box center [658, 238] width 458 height 29
click at [732, 493] on span "Register Account and Generate API Key" at bounding box center [795, 491] width 165 height 22
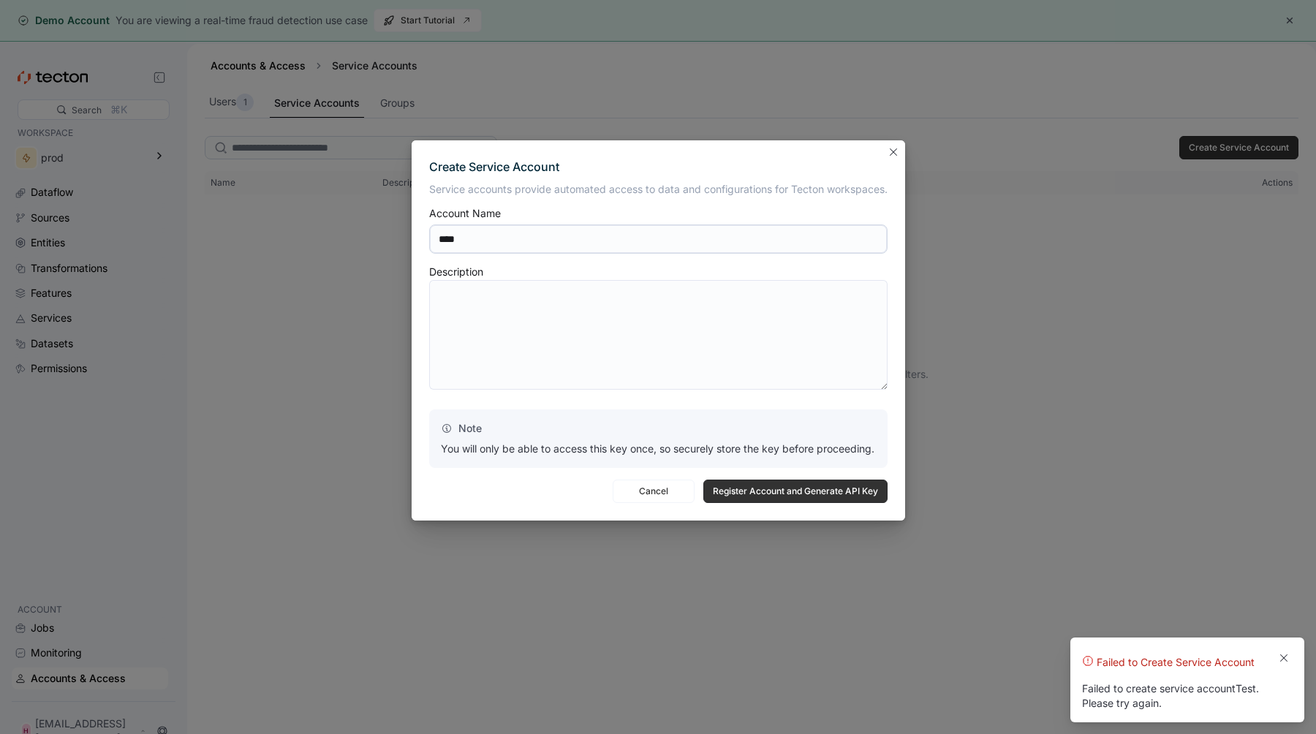
click at [556, 257] on div "Service accounts provide automated access to data and configurations for Tecton…" at bounding box center [658, 325] width 458 height 286
click at [556, 319] on textarea at bounding box center [658, 335] width 458 height 110
click at [511, 207] on div "Service accounts provide automated access to data and configurations for Tecton…" at bounding box center [658, 325] width 458 height 286
click at [511, 234] on input "****" at bounding box center [658, 238] width 458 height 29
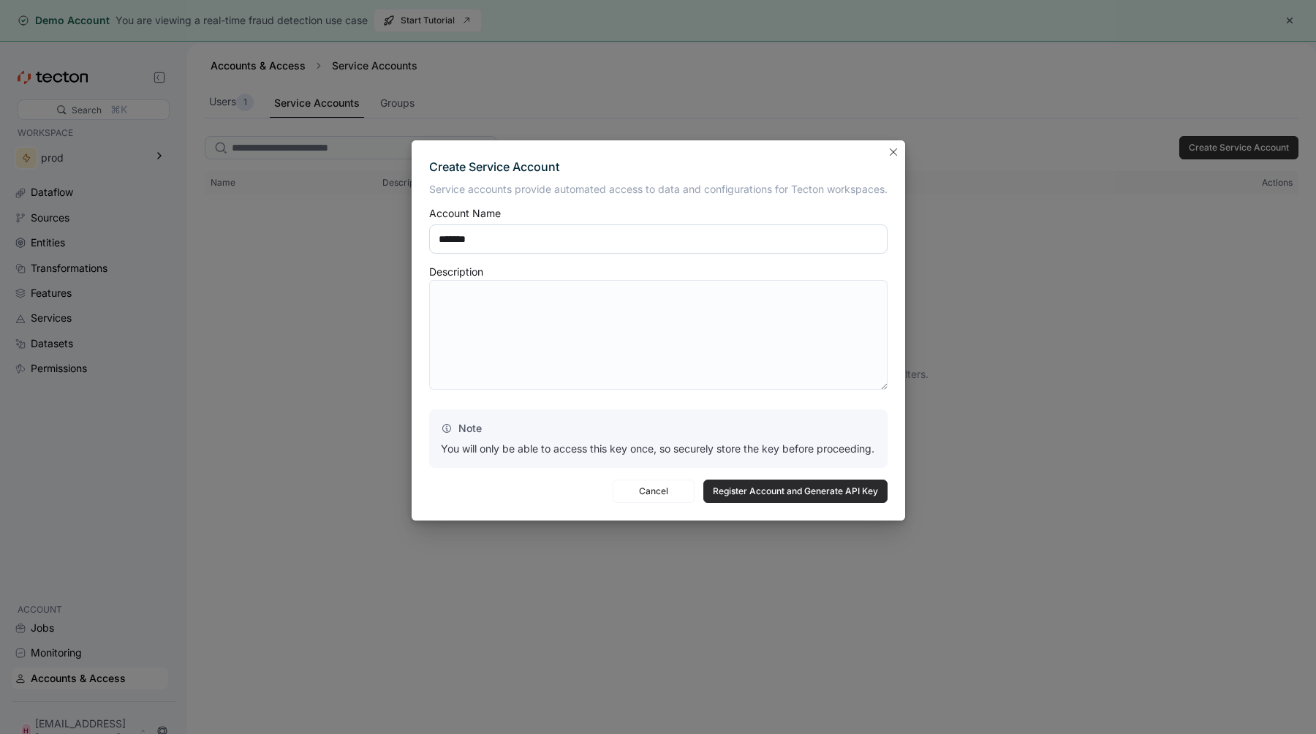
type input "*******"
click at [730, 490] on span "Register Account and Generate API Key" at bounding box center [795, 491] width 165 height 22
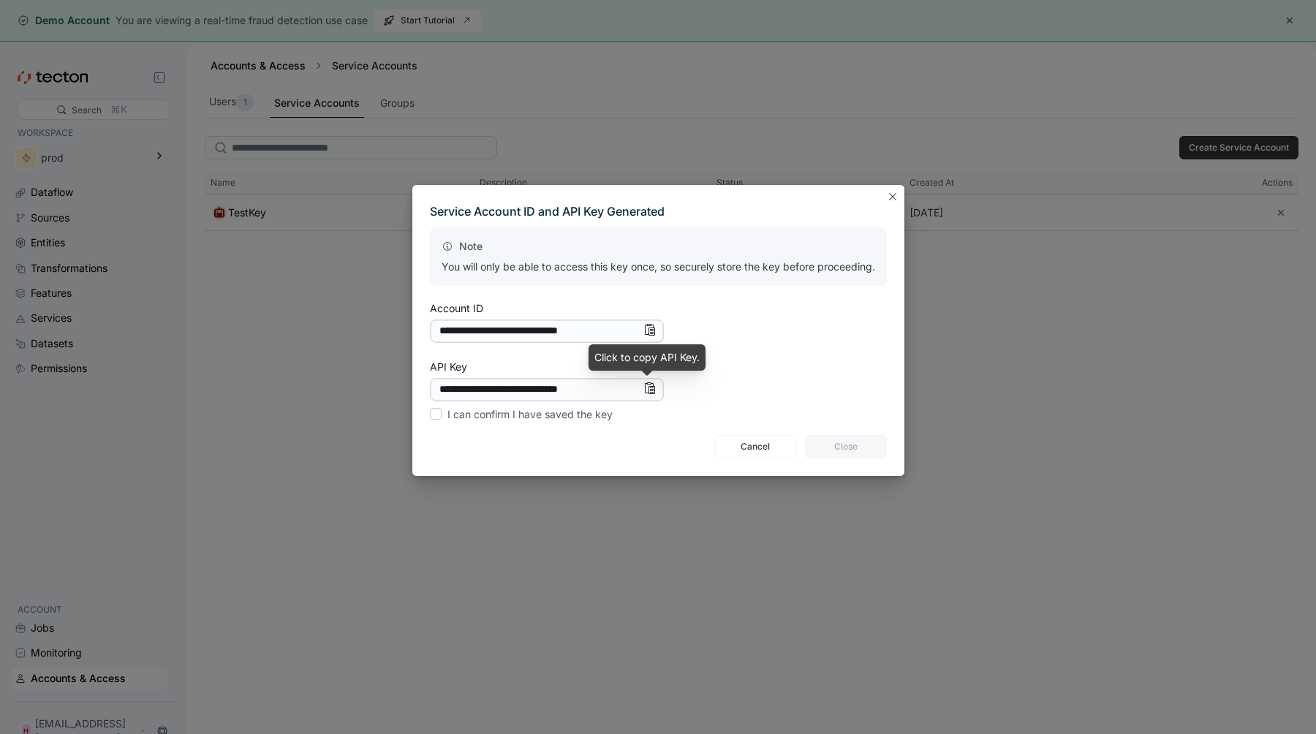
click at [651, 388] on icon "Info" at bounding box center [649, 388] width 12 height 12
click at [748, 439] on span "Cancel" at bounding box center [755, 447] width 63 height 22
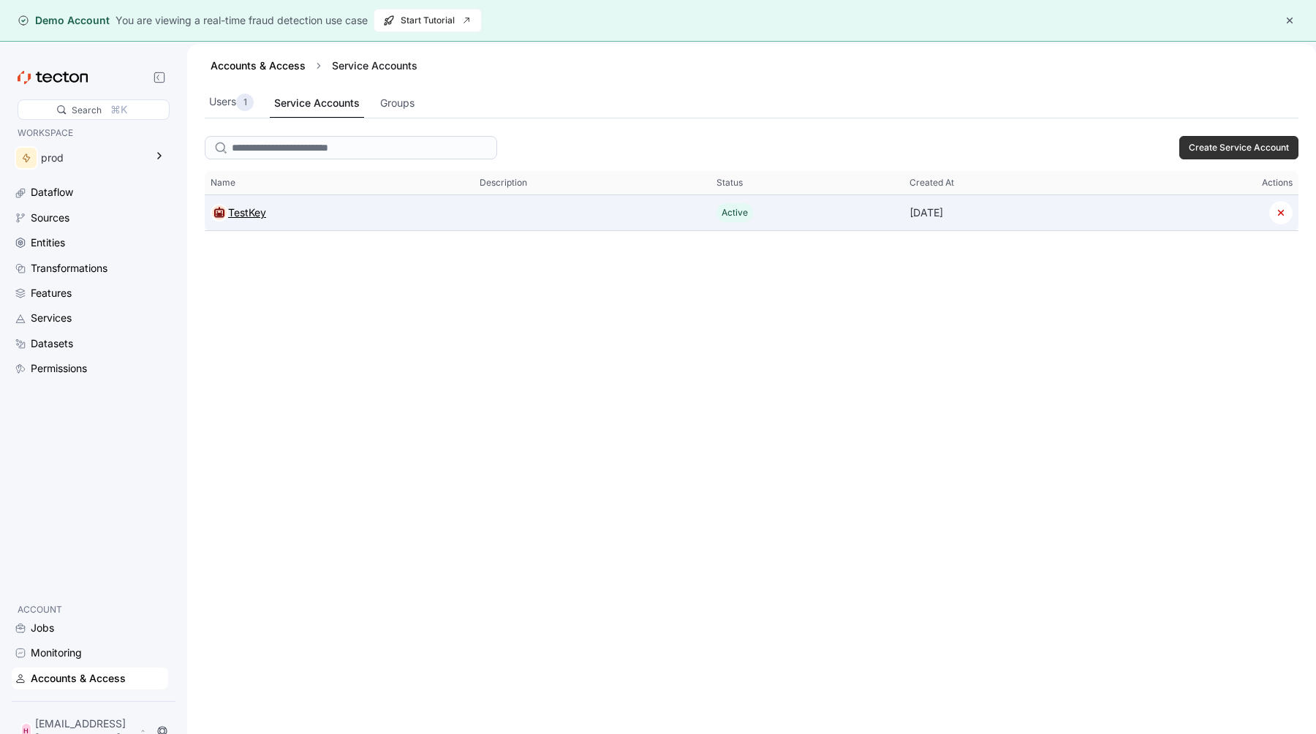
click at [231, 214] on div "TestKey" at bounding box center [247, 213] width 38 height 18
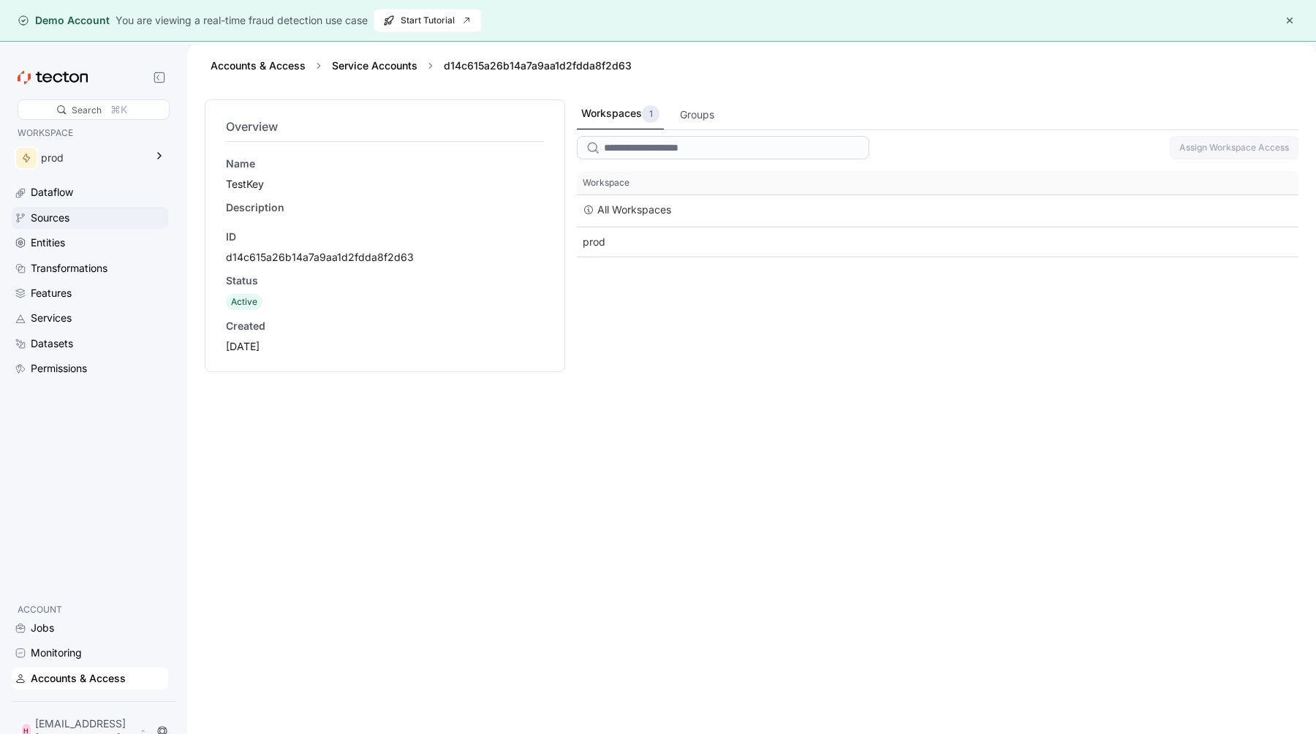
click at [153, 214] on div "Sources" at bounding box center [98, 218] width 135 height 16
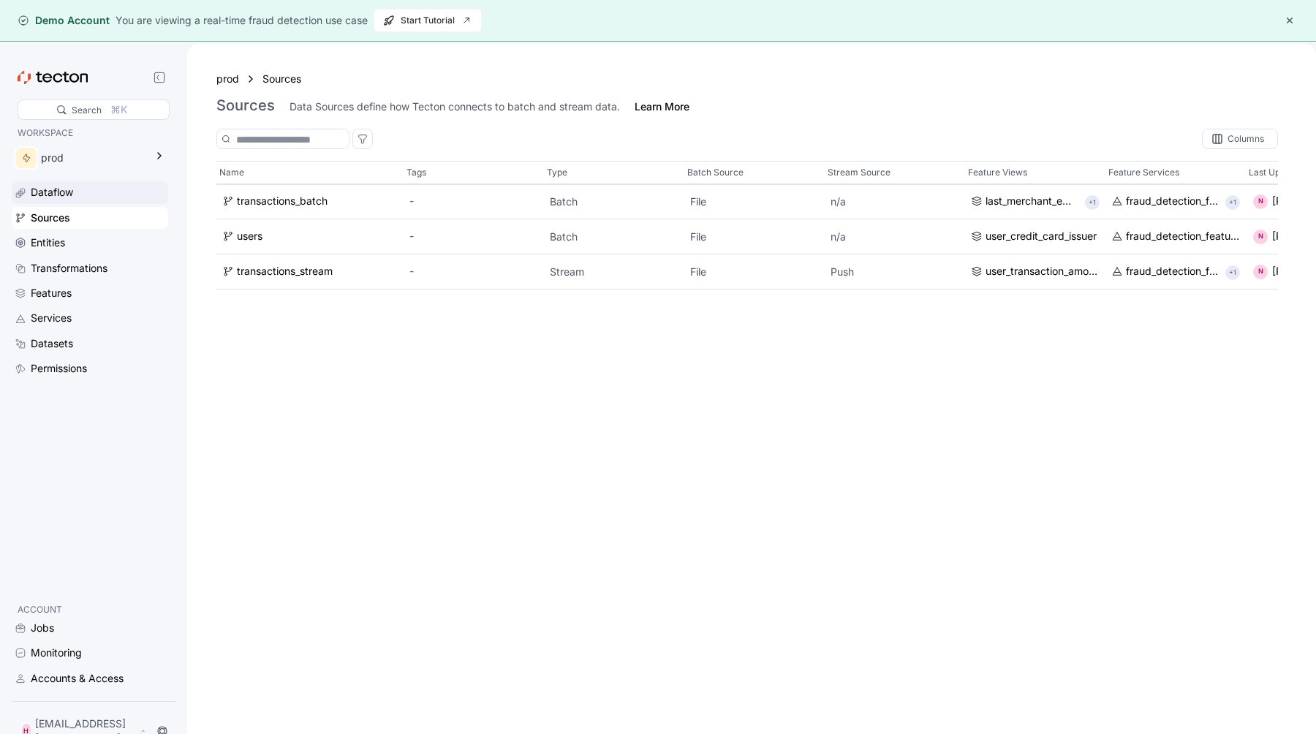
click at [137, 197] on div "Dataflow" at bounding box center [98, 192] width 135 height 16
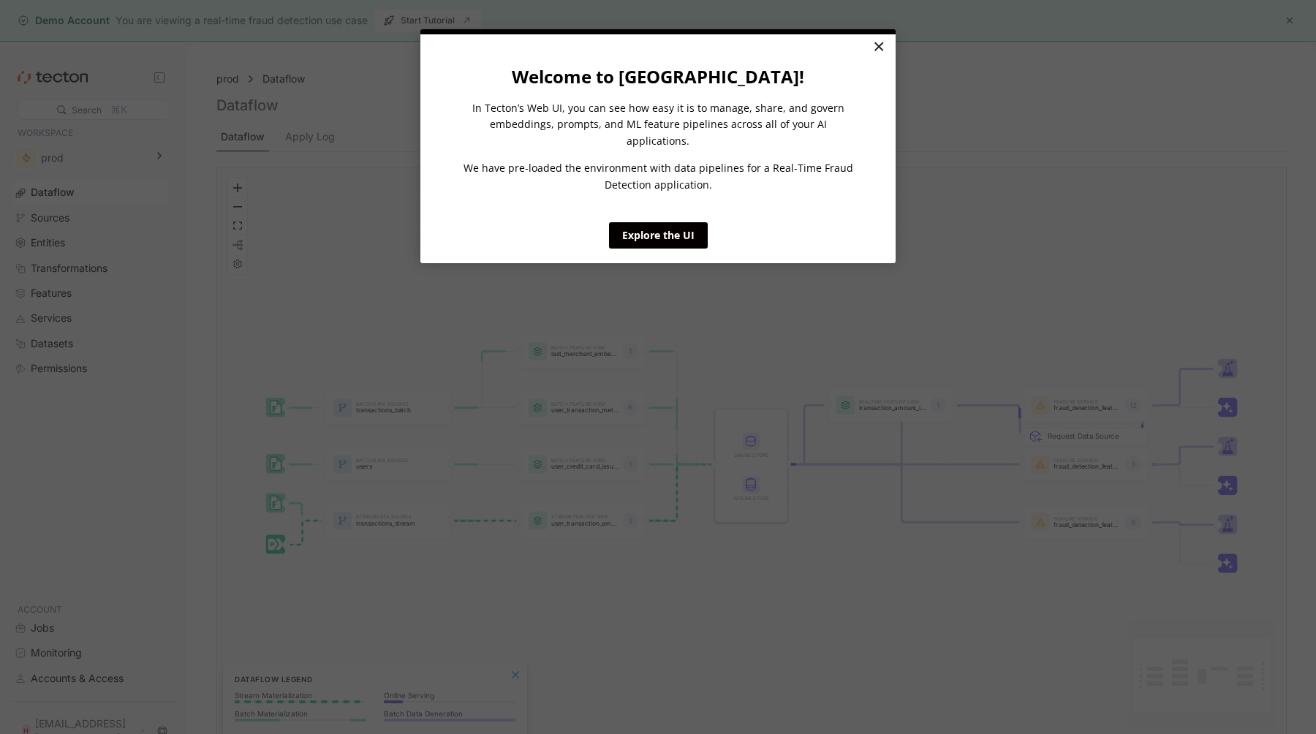
click at [872, 54] on link "×" at bounding box center [879, 47] width 26 height 26
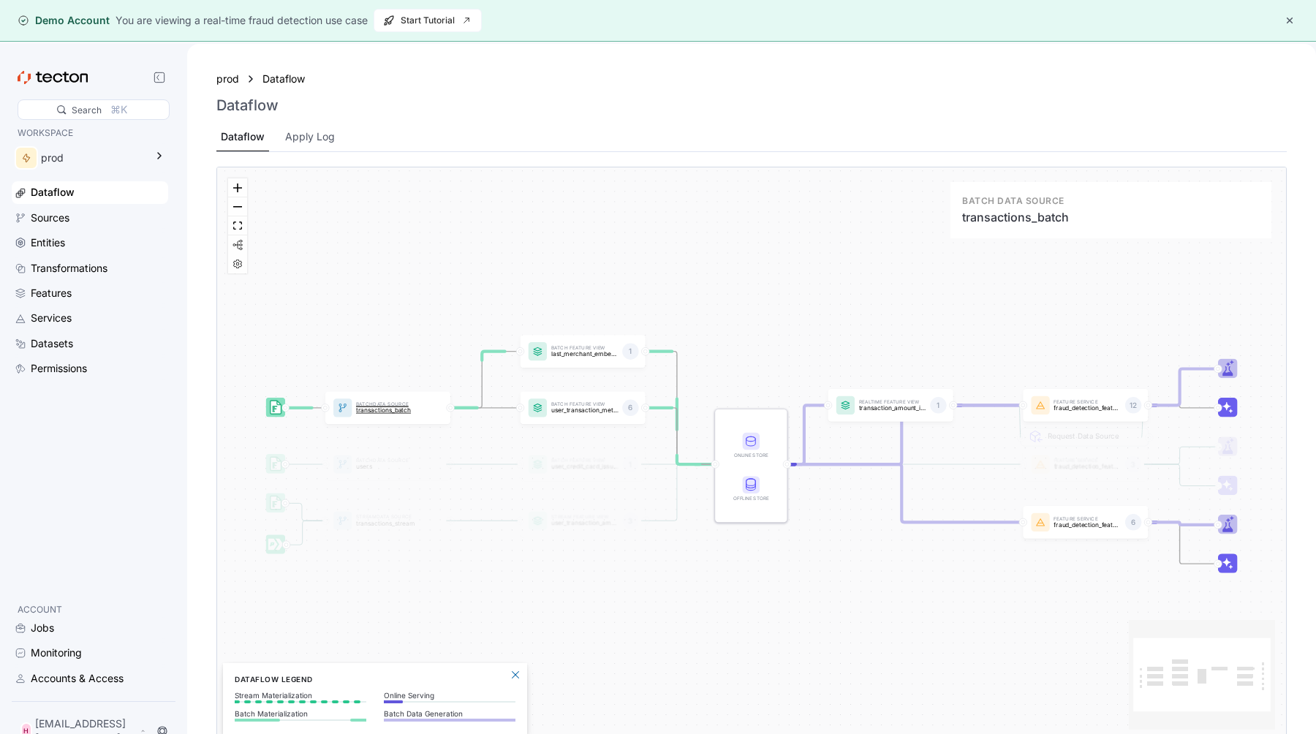
click at [390, 413] on p "transactions_batch" at bounding box center [389, 410] width 67 height 7
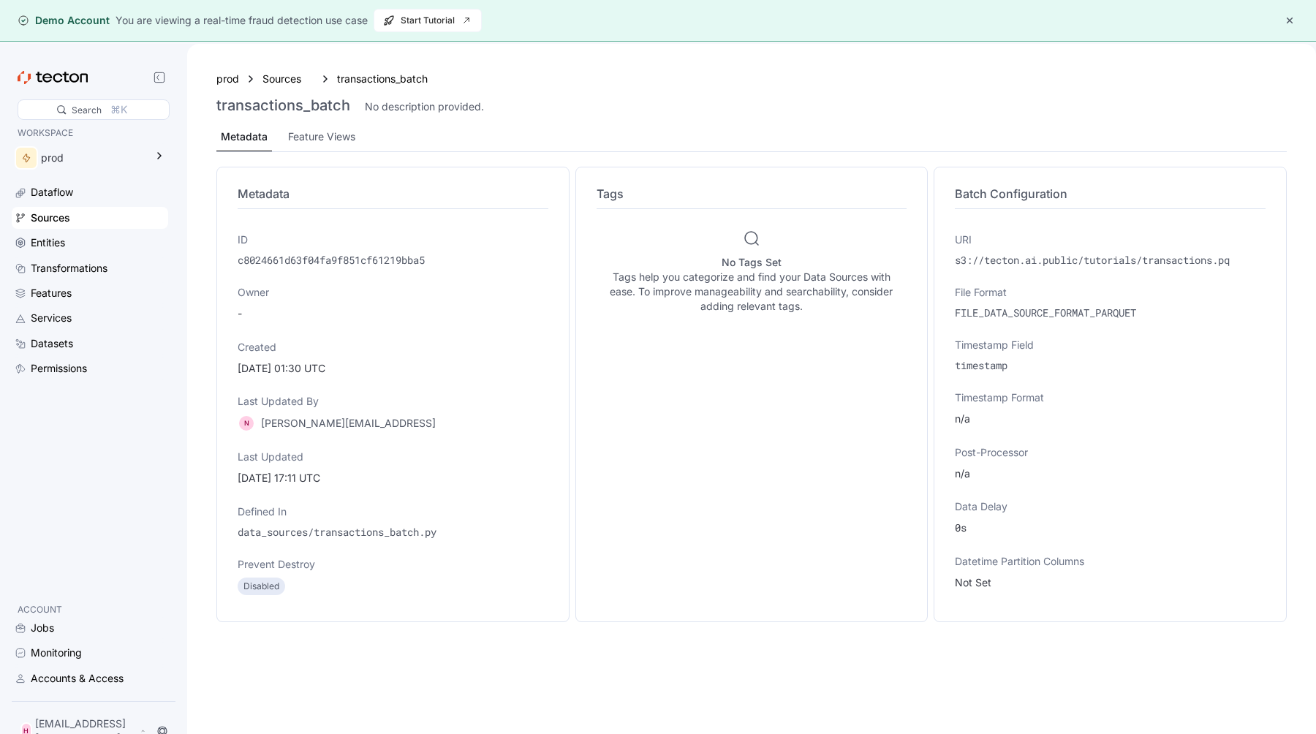
click at [110, 224] on div "Sources" at bounding box center [98, 218] width 135 height 16
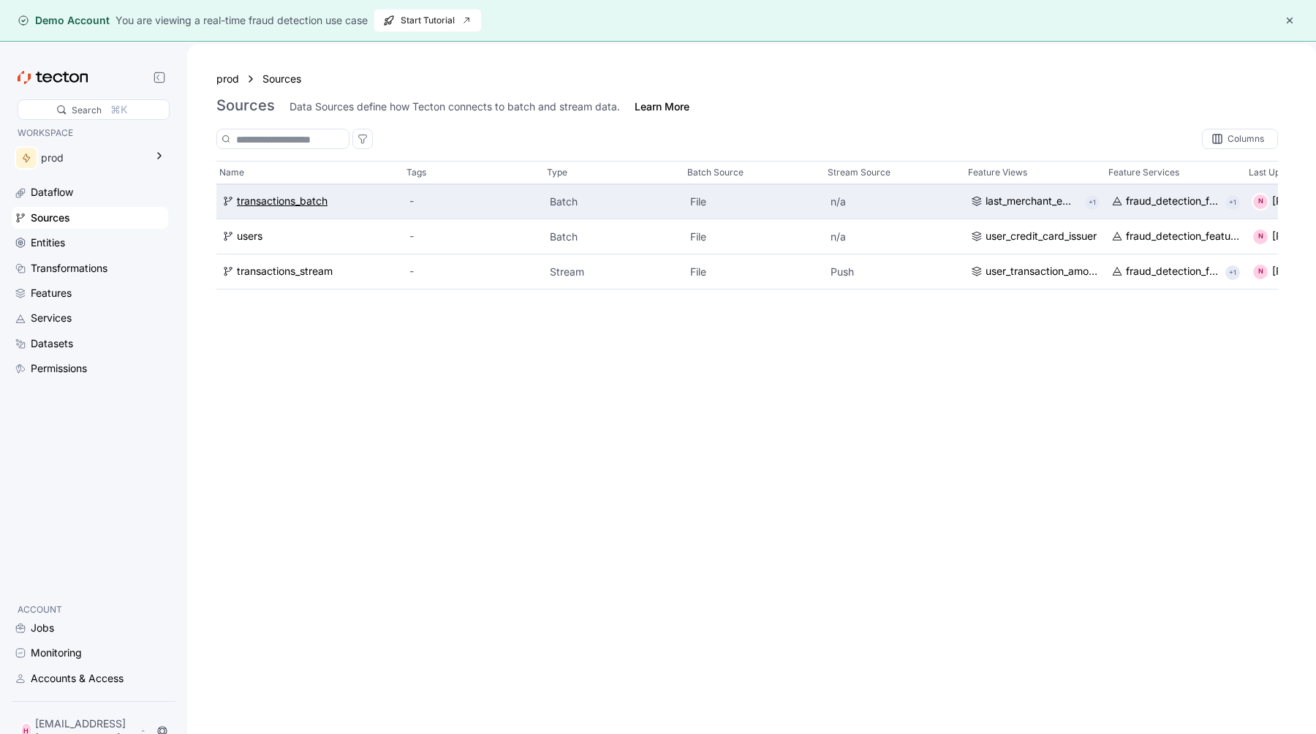
click at [274, 206] on div "transactions_batch" at bounding box center [282, 202] width 91 height 16
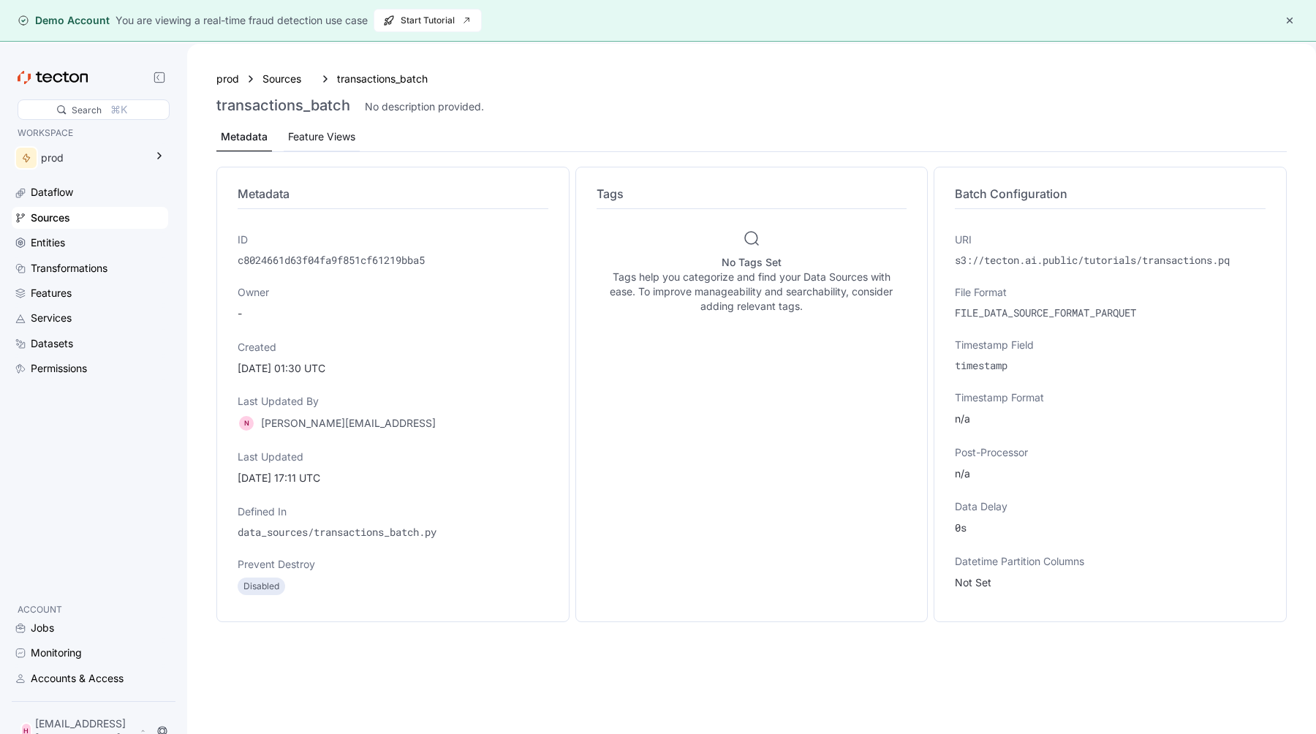
click at [318, 143] on div "Feature Views" at bounding box center [321, 137] width 67 height 16
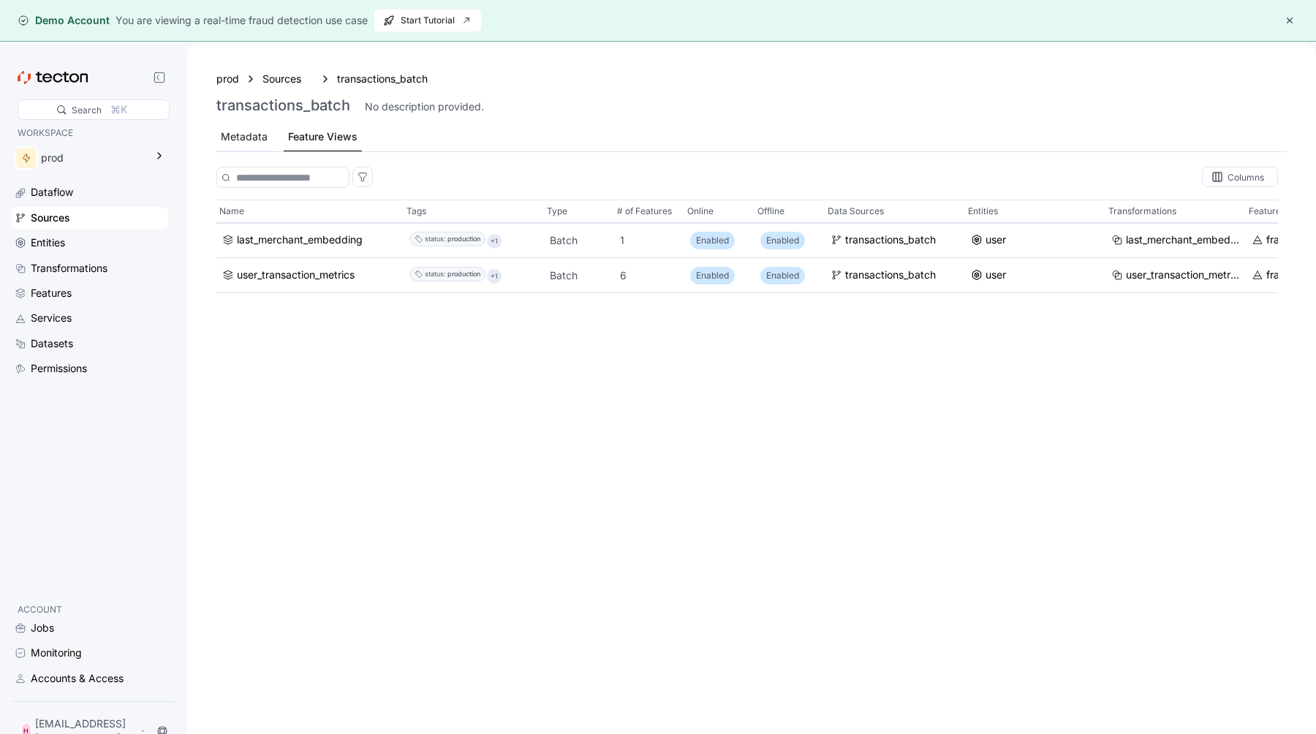
click at [245, 148] on div "Metadata" at bounding box center [244, 137] width 56 height 29
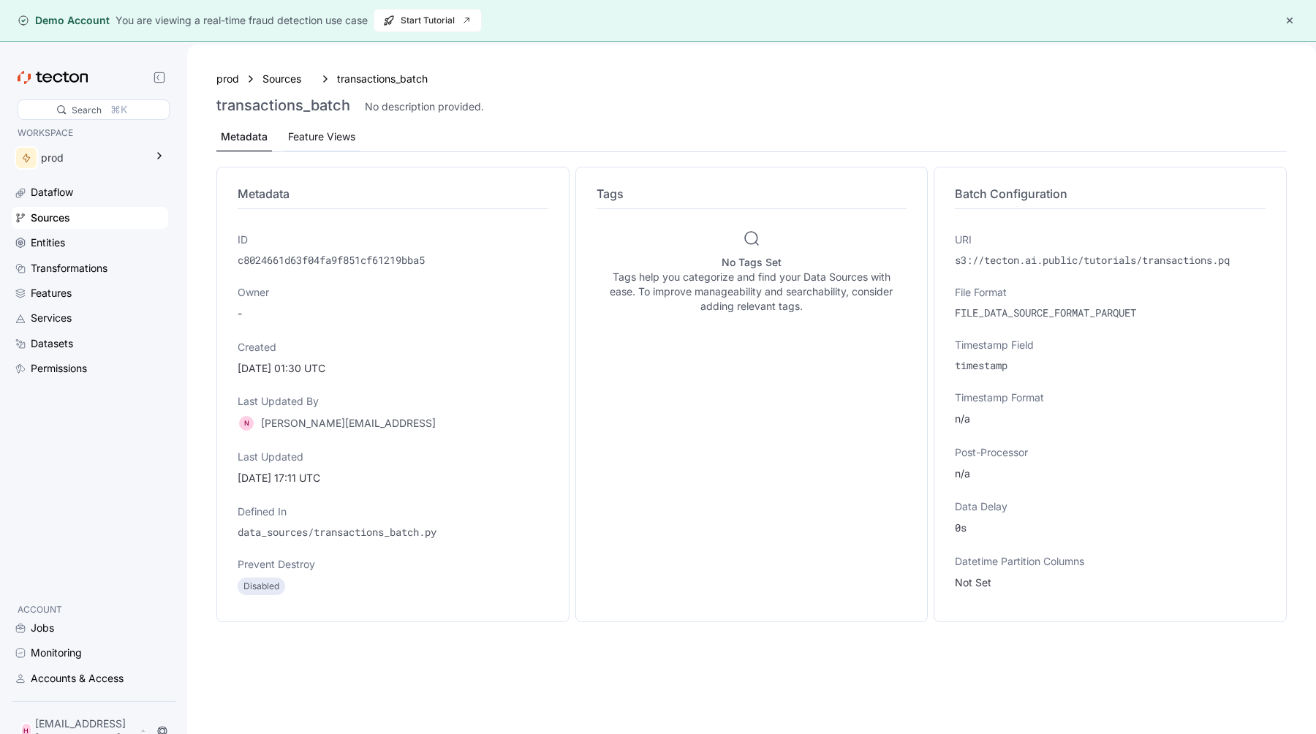
click at [313, 140] on div "Feature Views" at bounding box center [321, 137] width 67 height 16
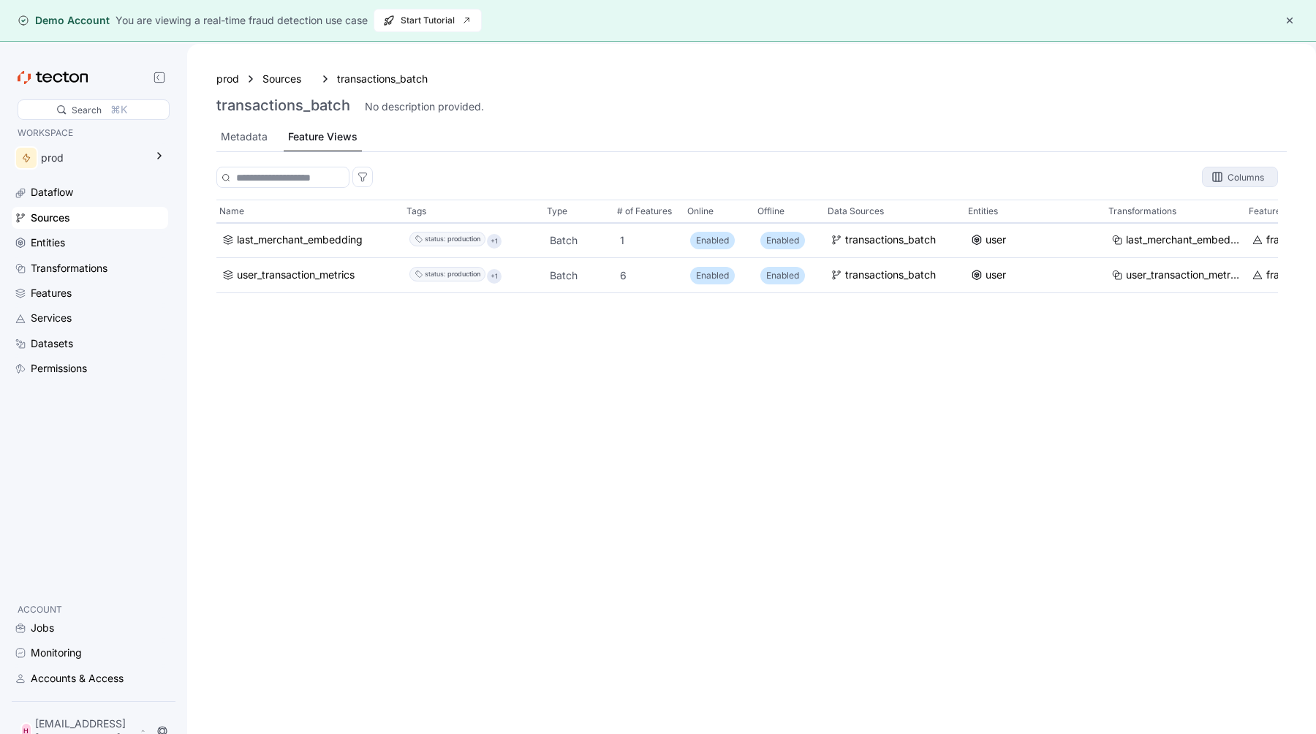
click at [1250, 179] on div "Columns" at bounding box center [1246, 177] width 37 height 14
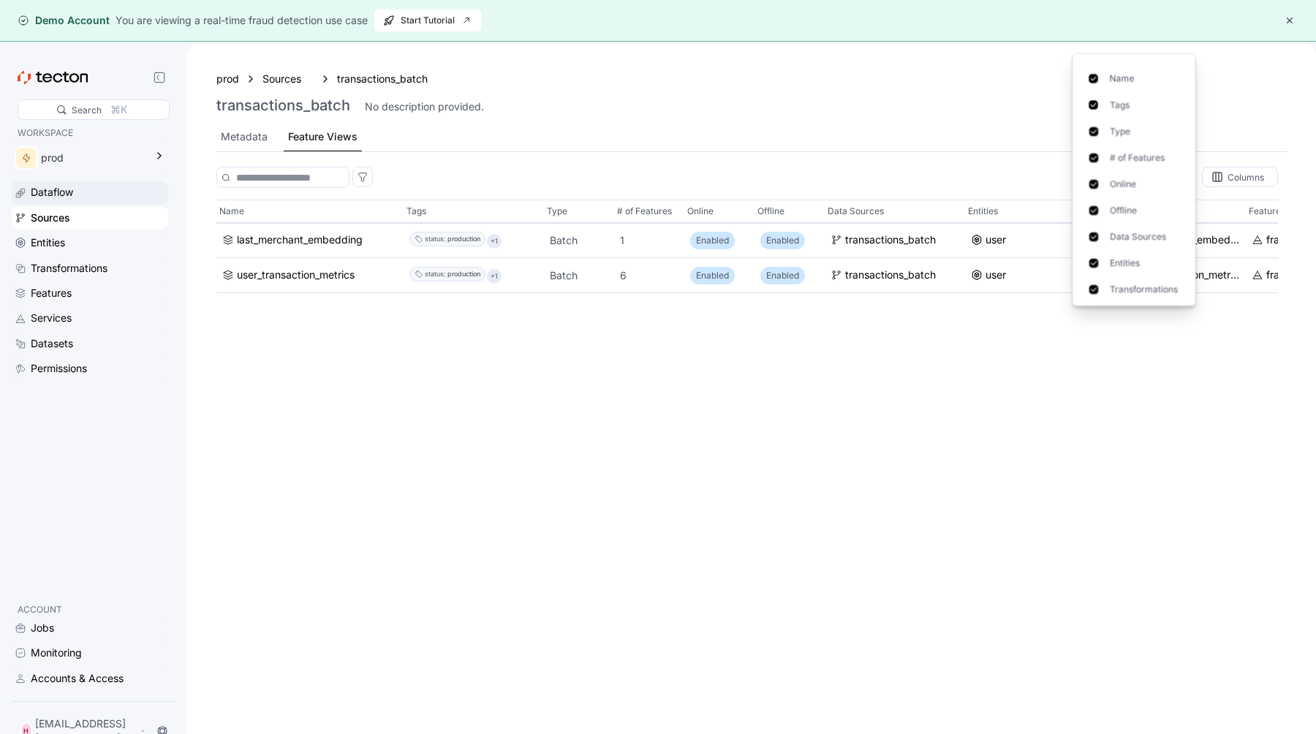
click at [85, 189] on div "Dataflow" at bounding box center [98, 192] width 135 height 16
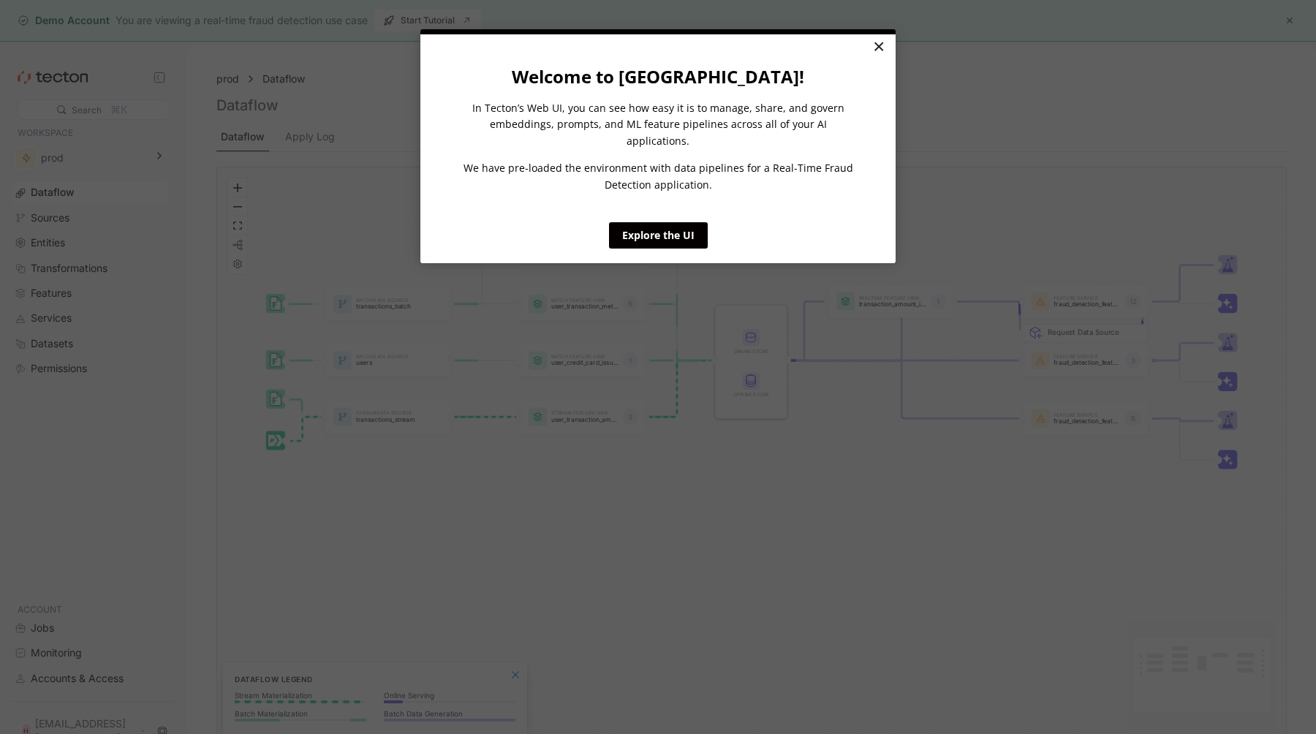
click at [883, 48] on link "×" at bounding box center [879, 47] width 26 height 26
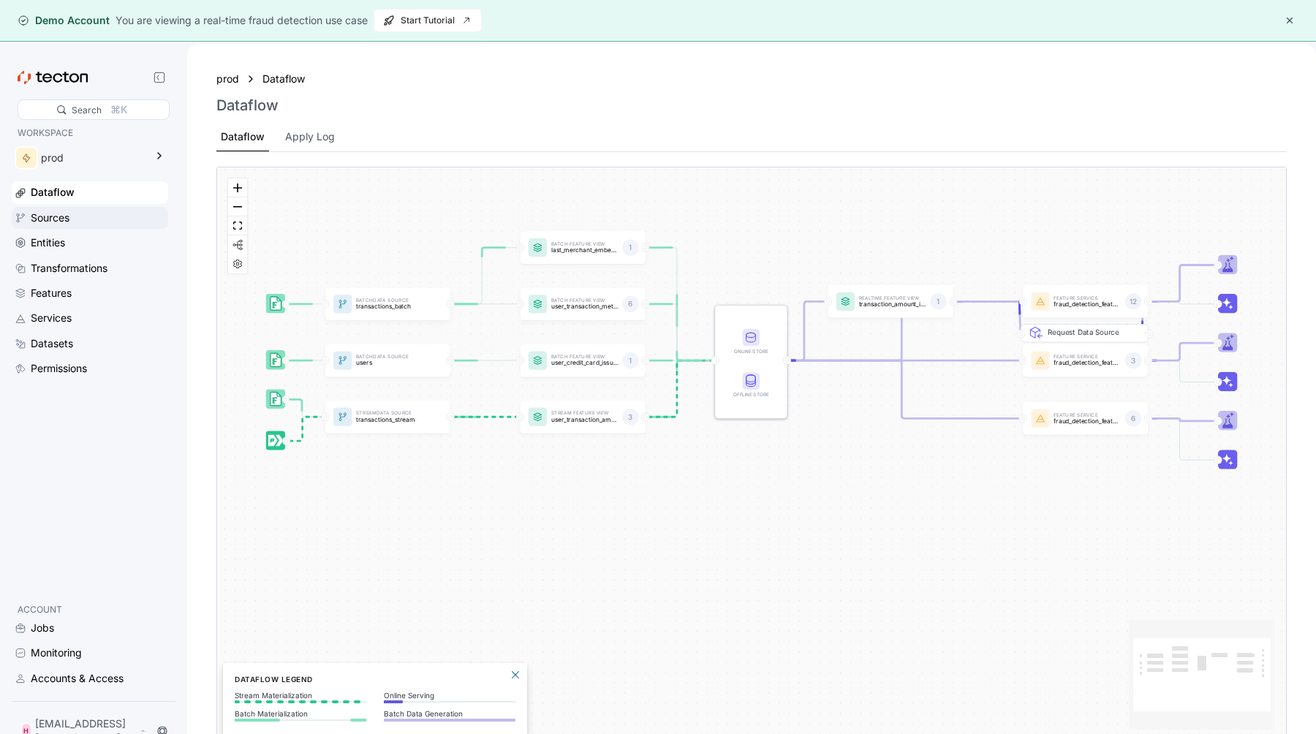
click at [63, 219] on div "Sources" at bounding box center [50, 218] width 39 height 16
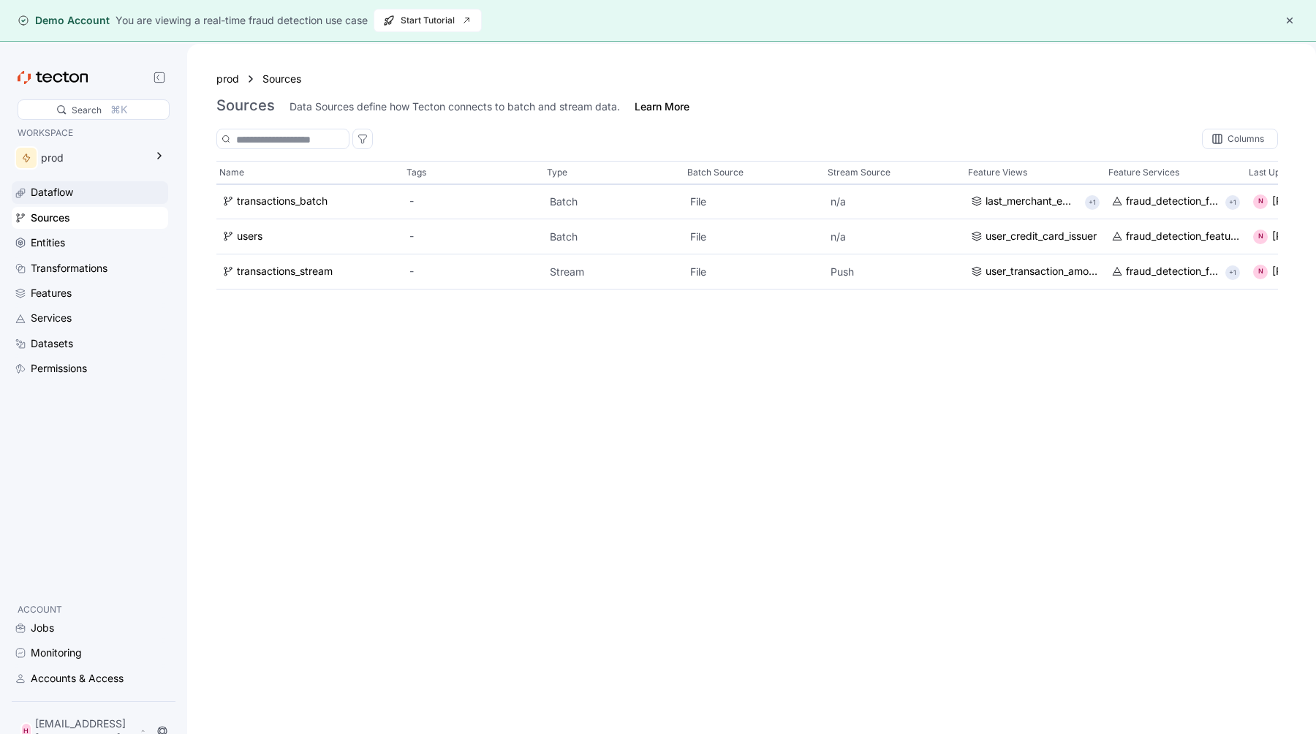
click at [101, 203] on div "Dataflow" at bounding box center [90, 192] width 156 height 22
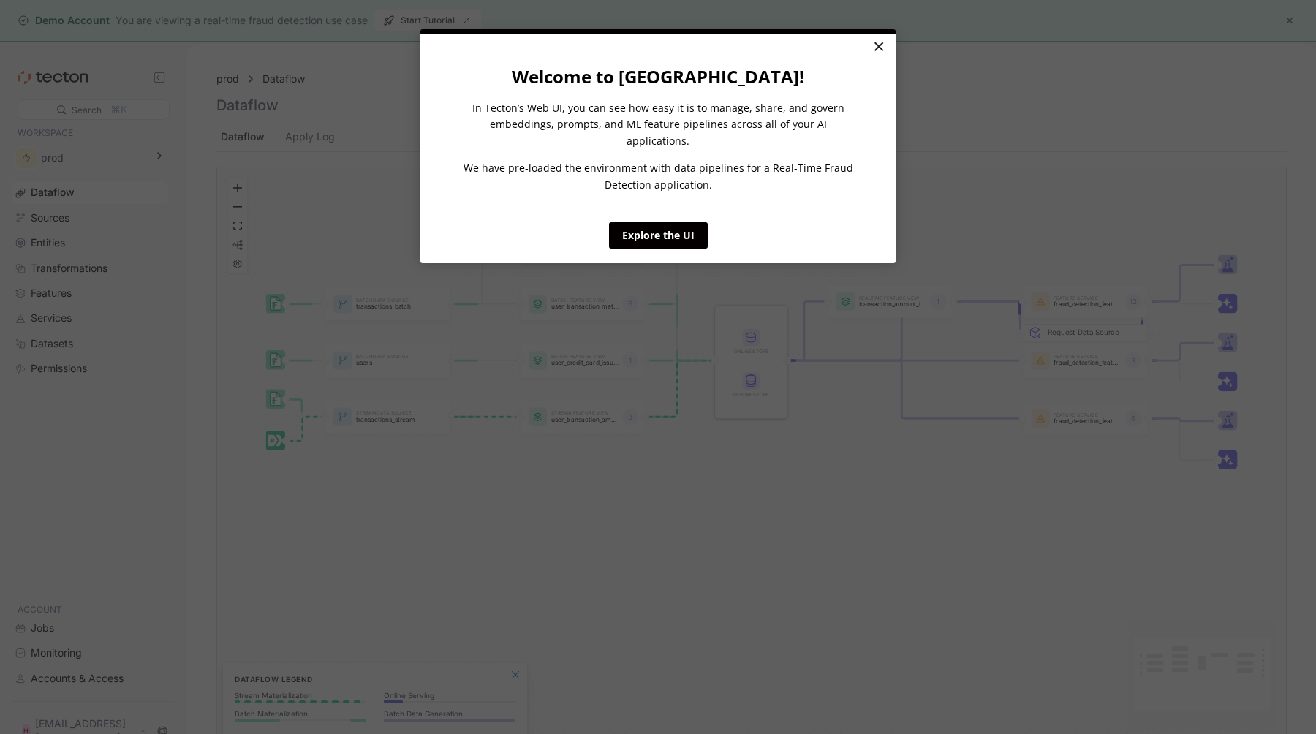
click at [880, 50] on link "×" at bounding box center [879, 47] width 26 height 26
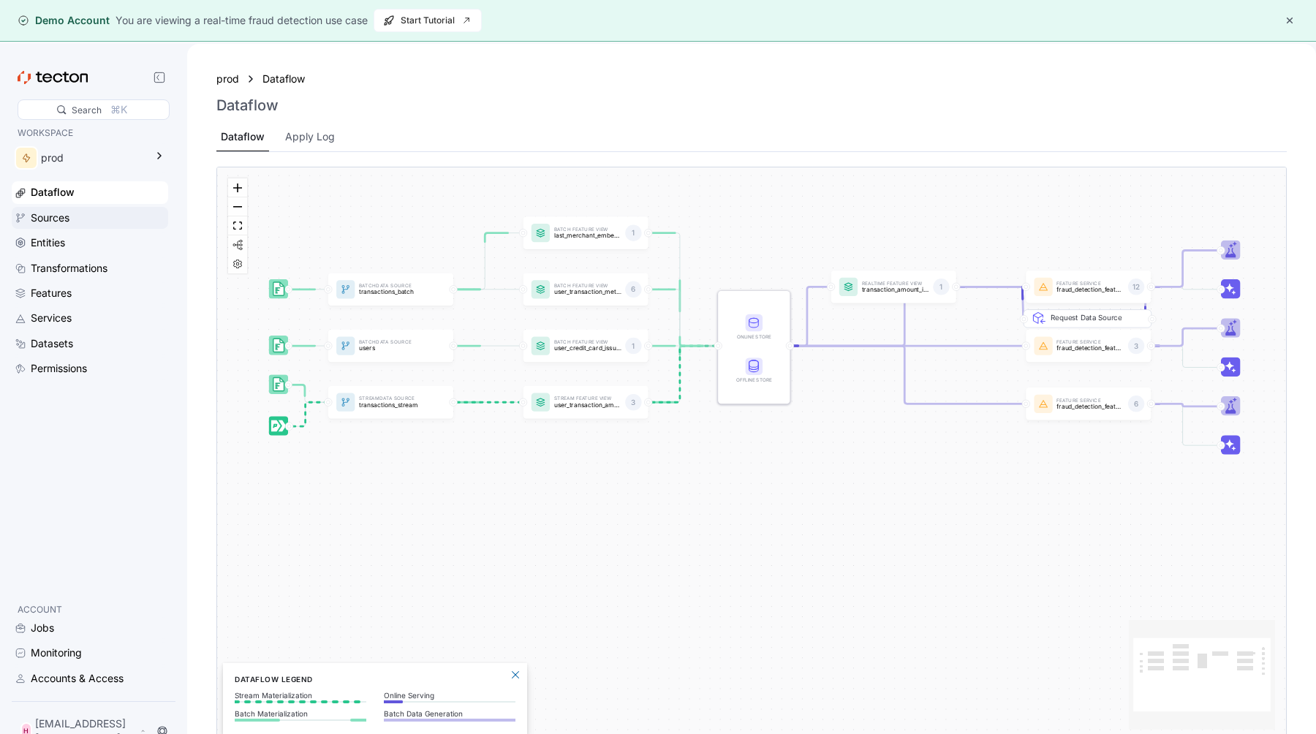
click at [59, 212] on div "Sources" at bounding box center [50, 218] width 39 height 16
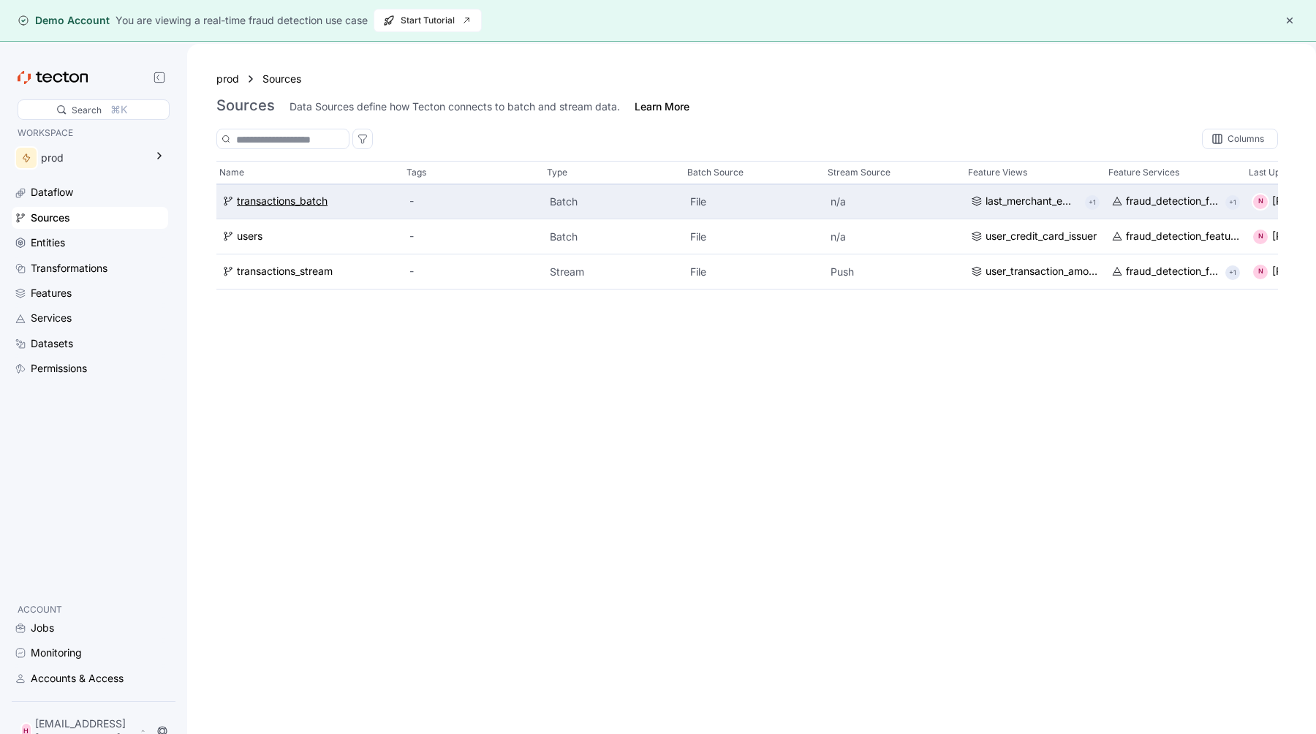
click at [290, 205] on div "transactions_batch" at bounding box center [282, 202] width 91 height 16
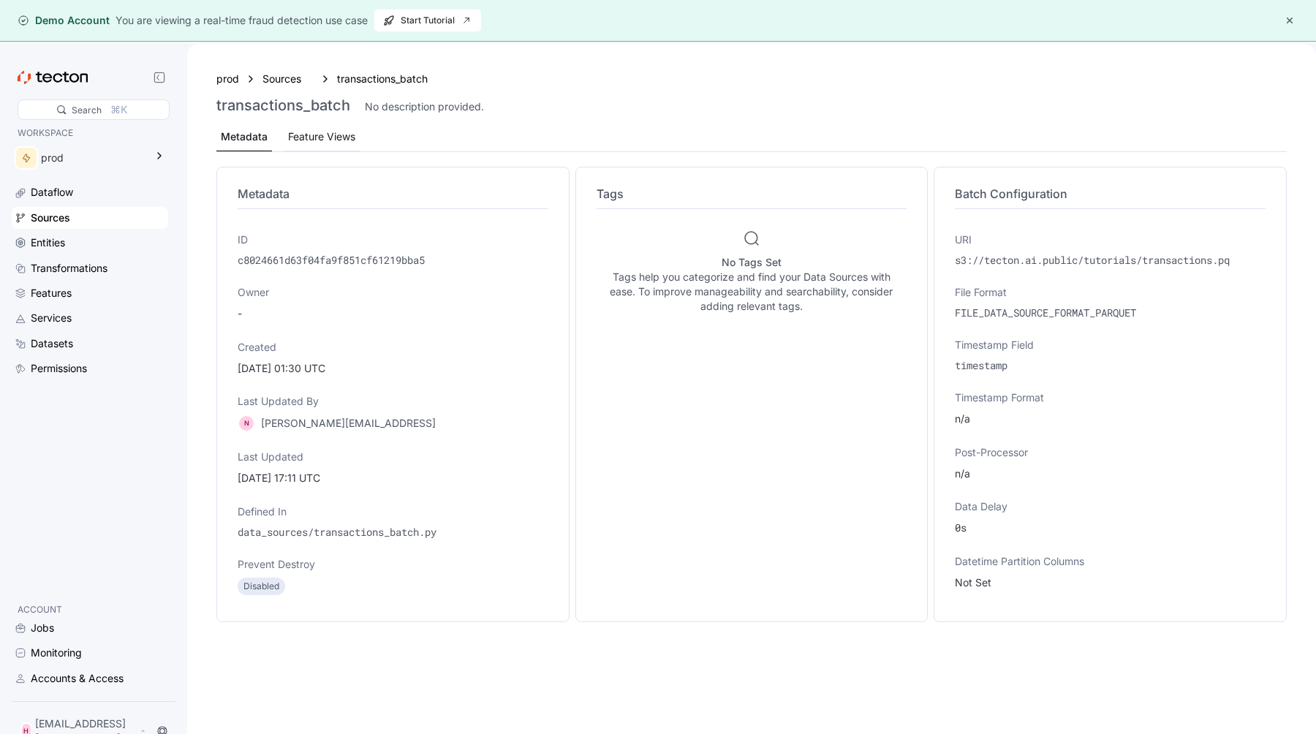
click at [335, 129] on div "Feature Views" at bounding box center [321, 137] width 67 height 16
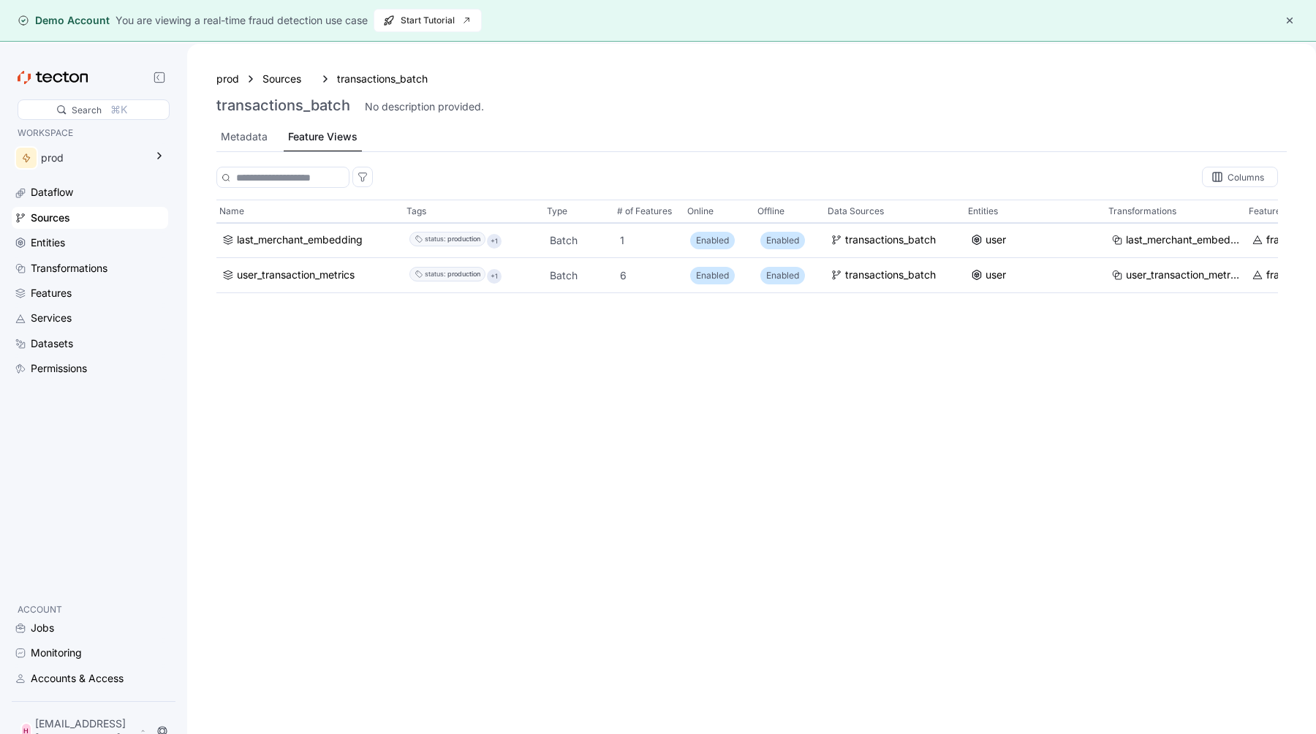
click at [290, 87] on div "prod Sources transactions_batch" at bounding box center [751, 79] width 1070 height 18
click at [290, 72] on div "Sources" at bounding box center [287, 79] width 51 height 16
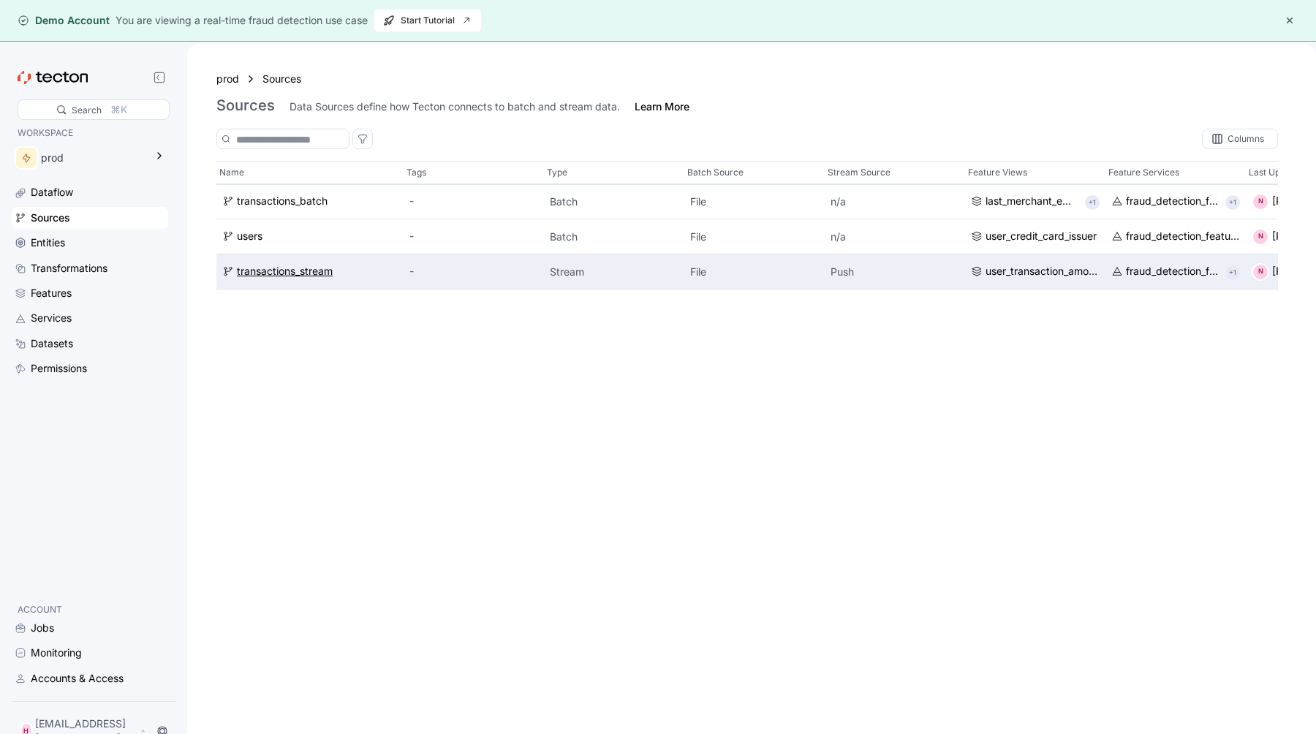
click at [293, 274] on div "transactions_stream" at bounding box center [285, 272] width 96 height 16
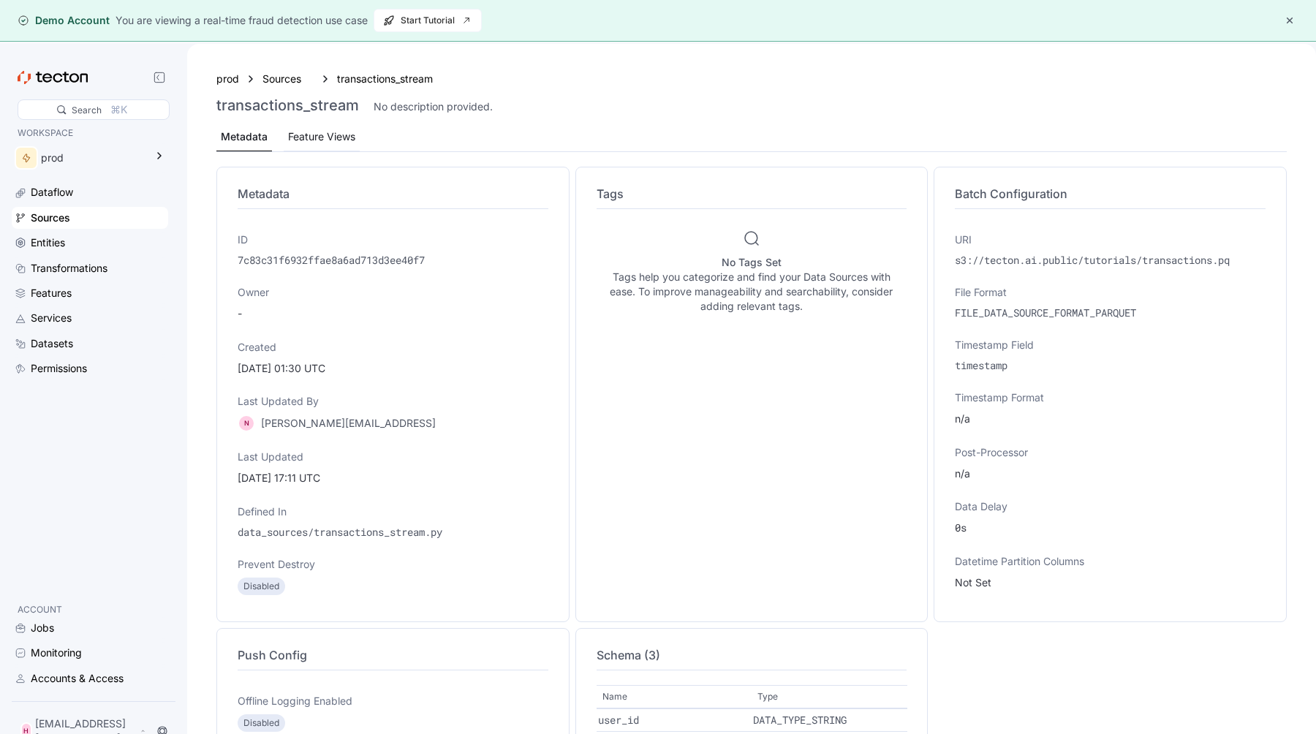
click at [347, 134] on div "Feature Views" at bounding box center [321, 137] width 67 height 16
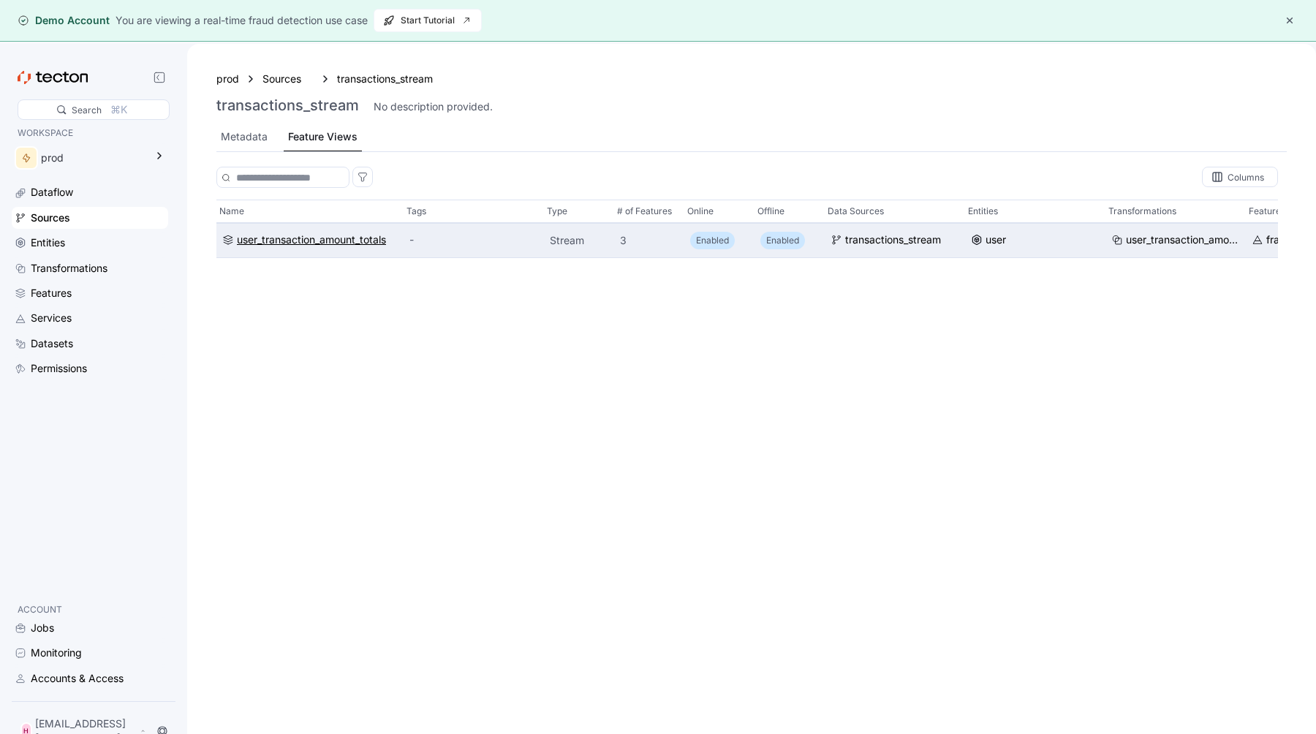
click at [328, 241] on div "user_transaction_amount_totals" at bounding box center [311, 240] width 149 height 16
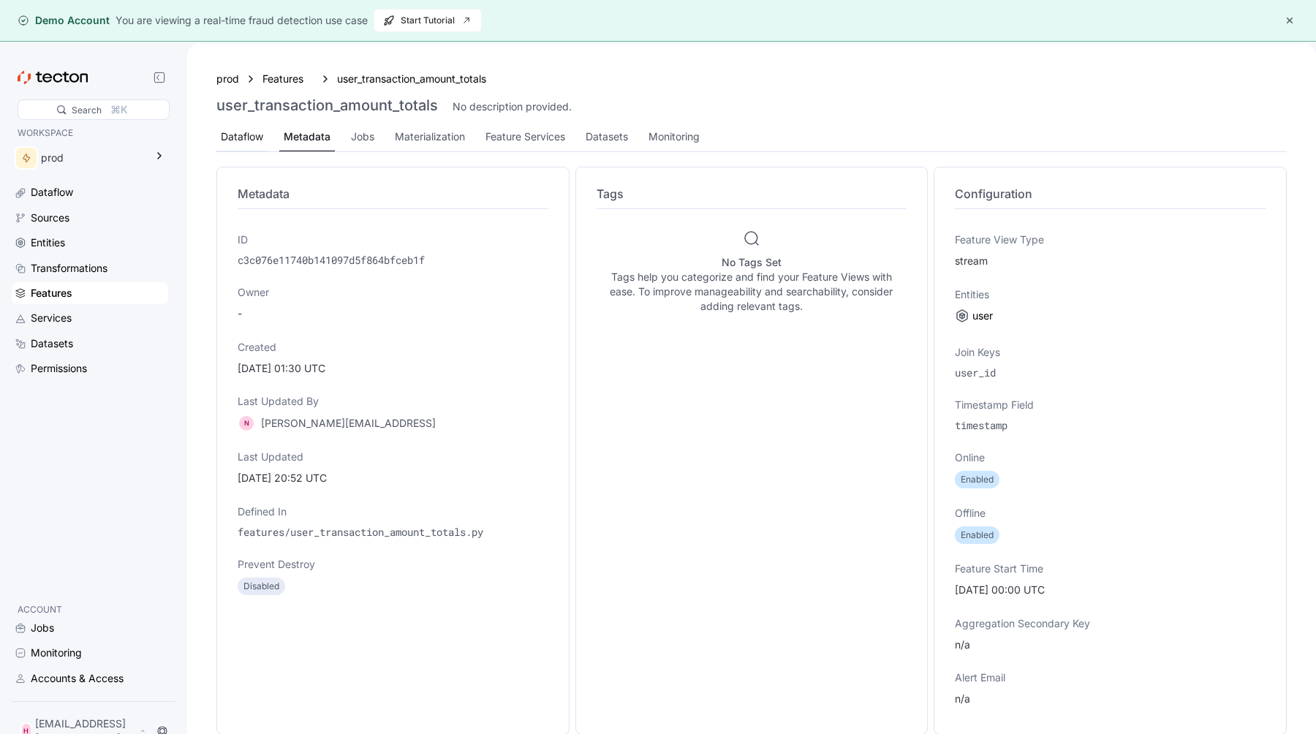
click at [243, 148] on div "Dataflow" at bounding box center [241, 137] width 51 height 29
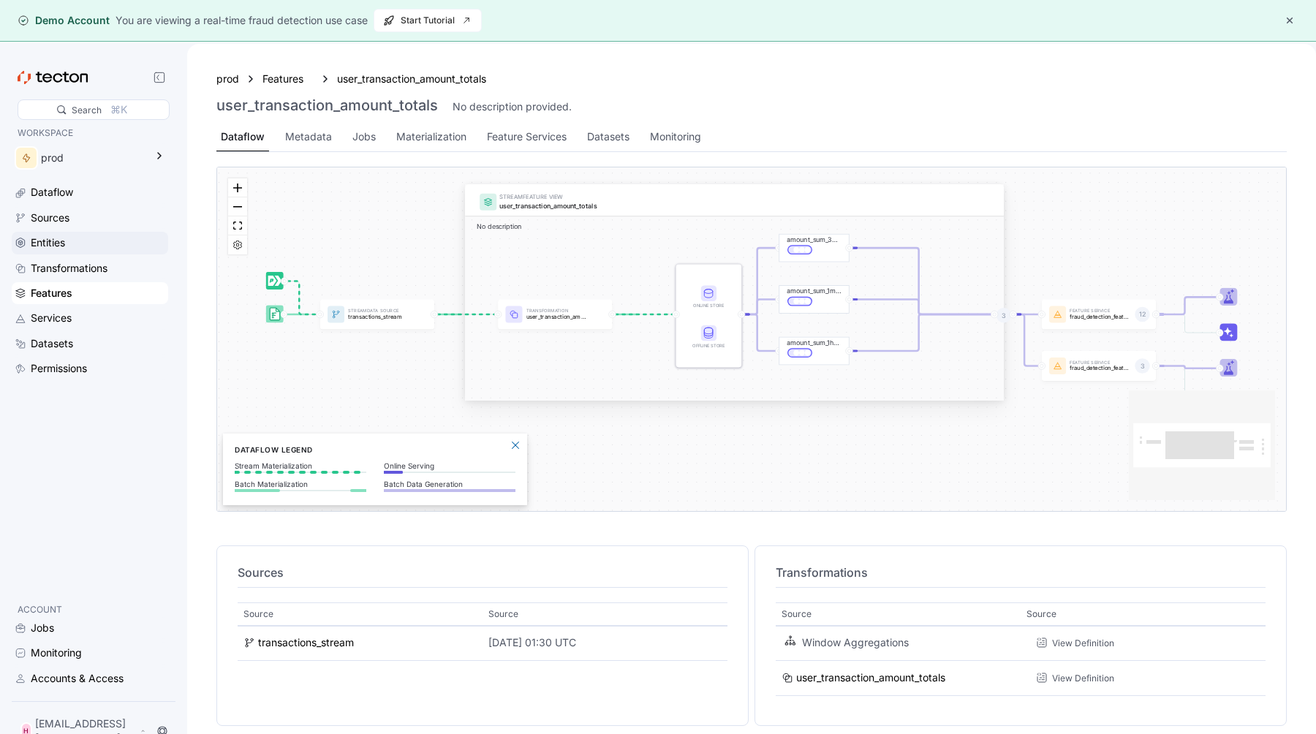
click at [126, 245] on div "Entities" at bounding box center [98, 243] width 135 height 16
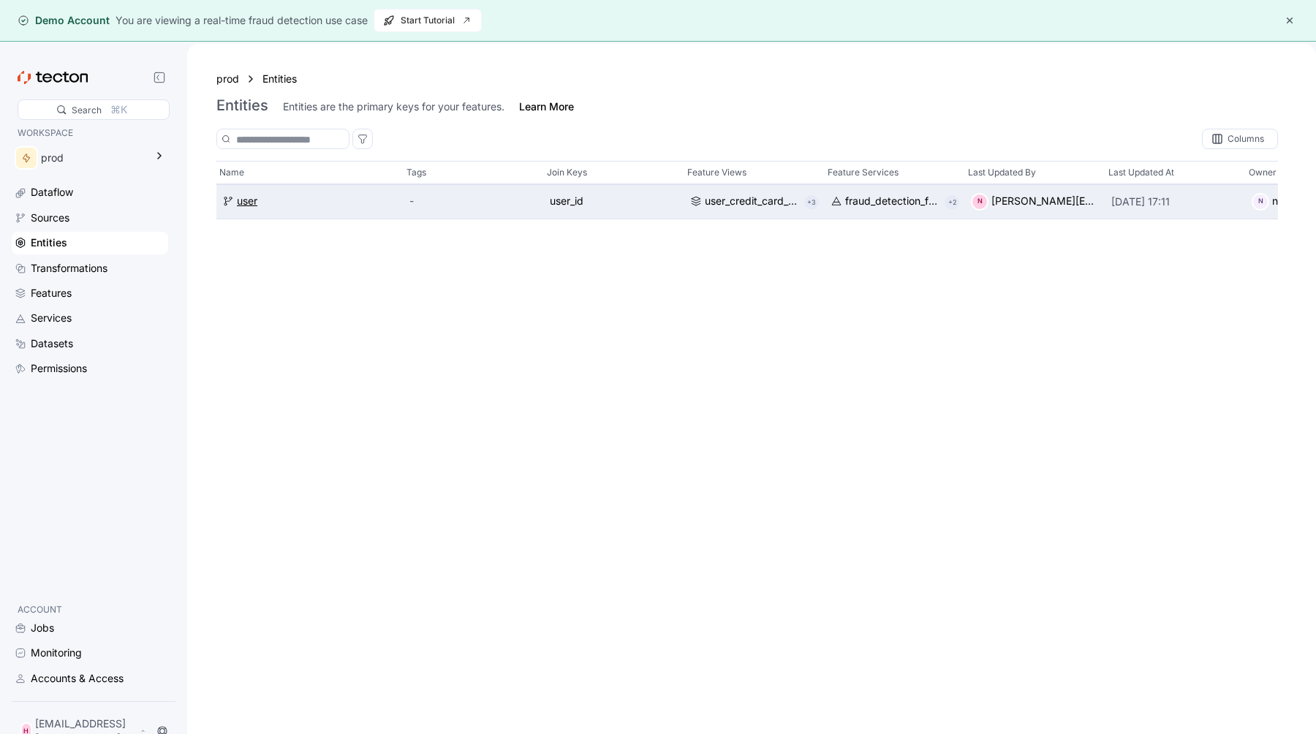
click at [239, 206] on div "user" at bounding box center [247, 202] width 20 height 16
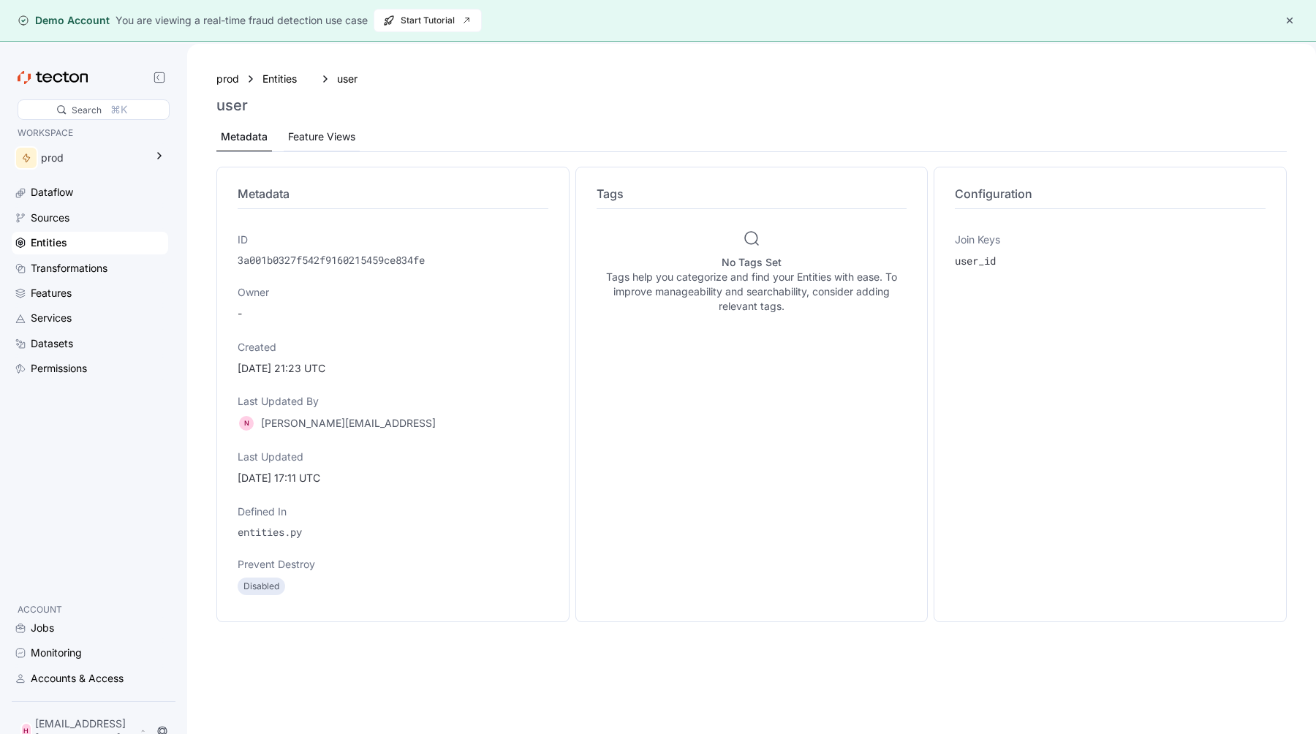
click at [301, 150] on div "Feature Views" at bounding box center [322, 137] width 76 height 29
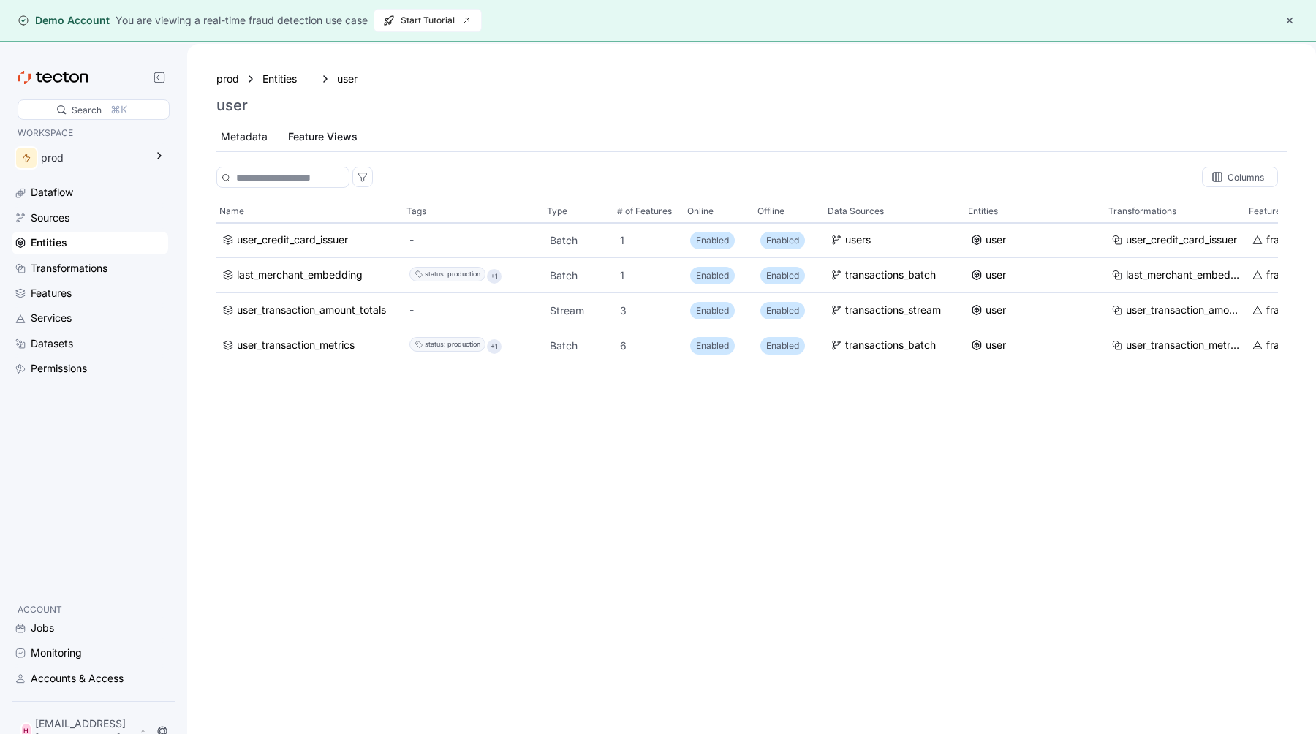
click at [257, 137] on div "Metadata" at bounding box center [244, 137] width 47 height 16
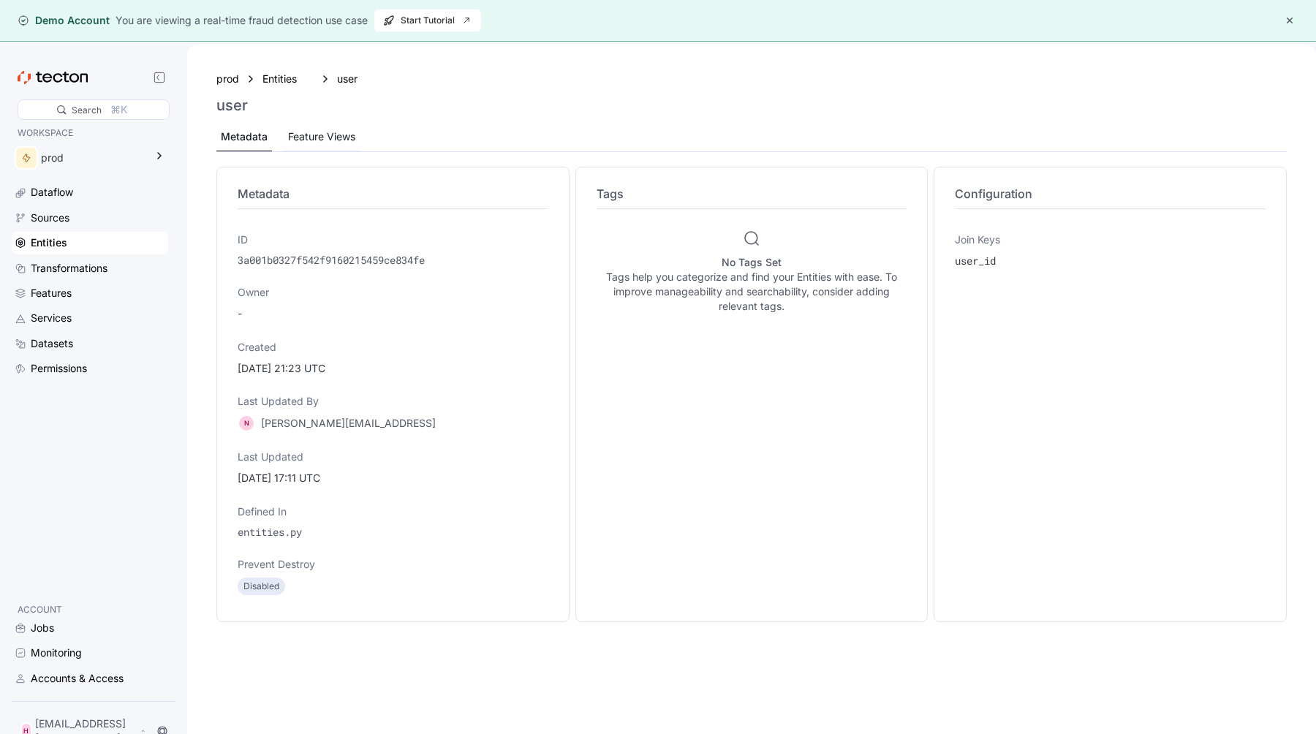
click at [300, 135] on div "Feature Views" at bounding box center [321, 137] width 67 height 16
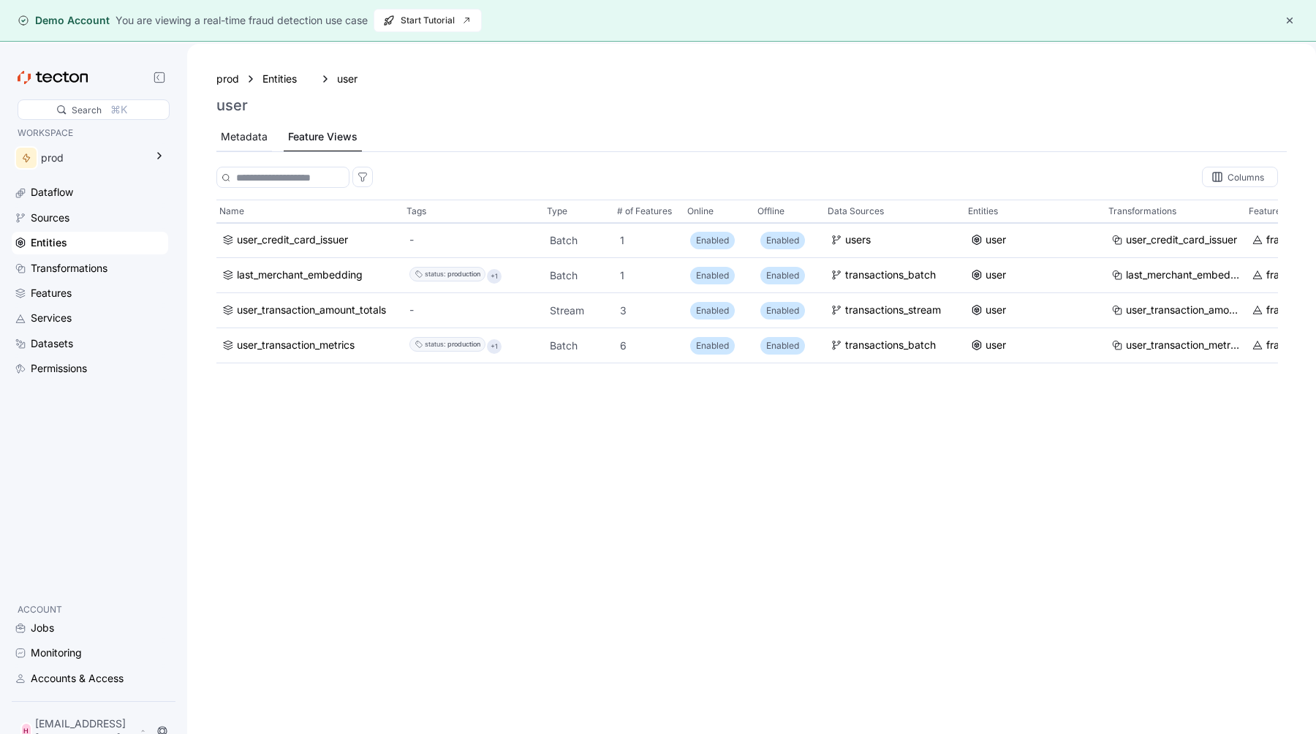
click at [241, 131] on div "Metadata" at bounding box center [244, 137] width 47 height 16
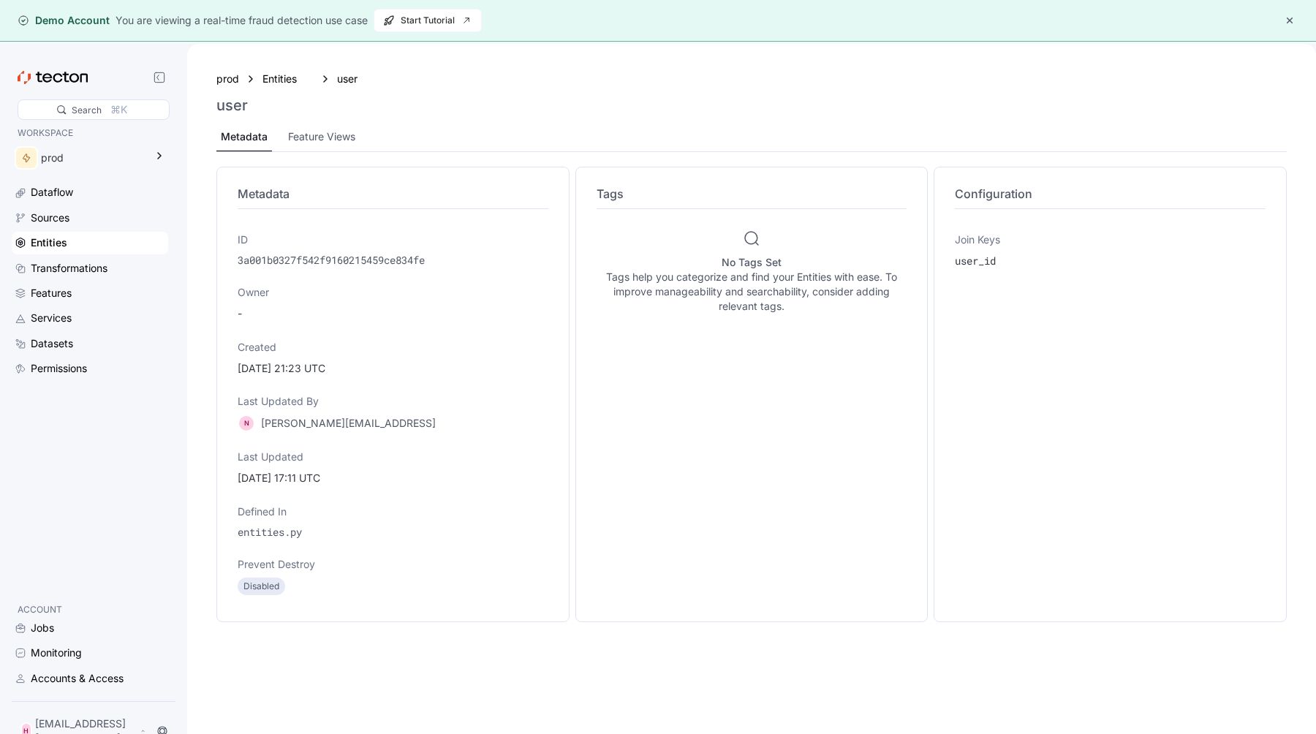
click at [80, 247] on div "Entities" at bounding box center [98, 243] width 135 height 16
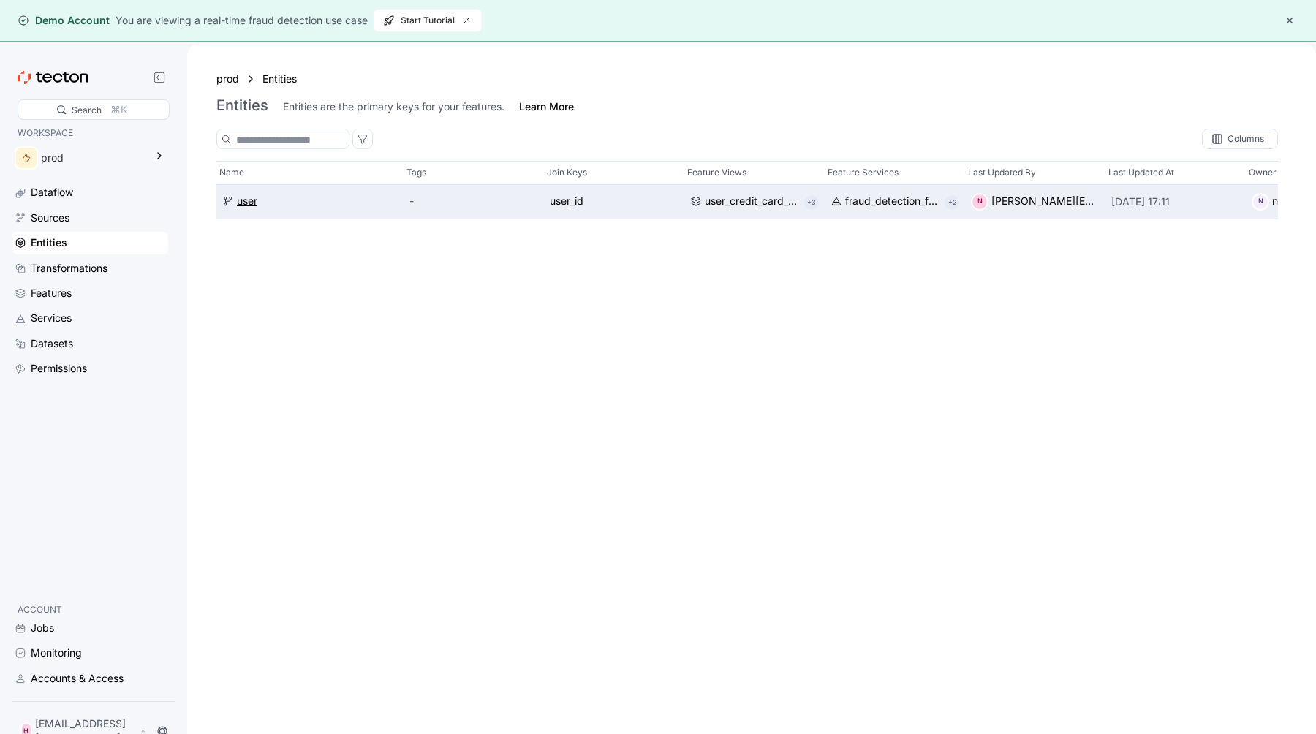
click at [246, 201] on div "user" at bounding box center [247, 202] width 20 height 16
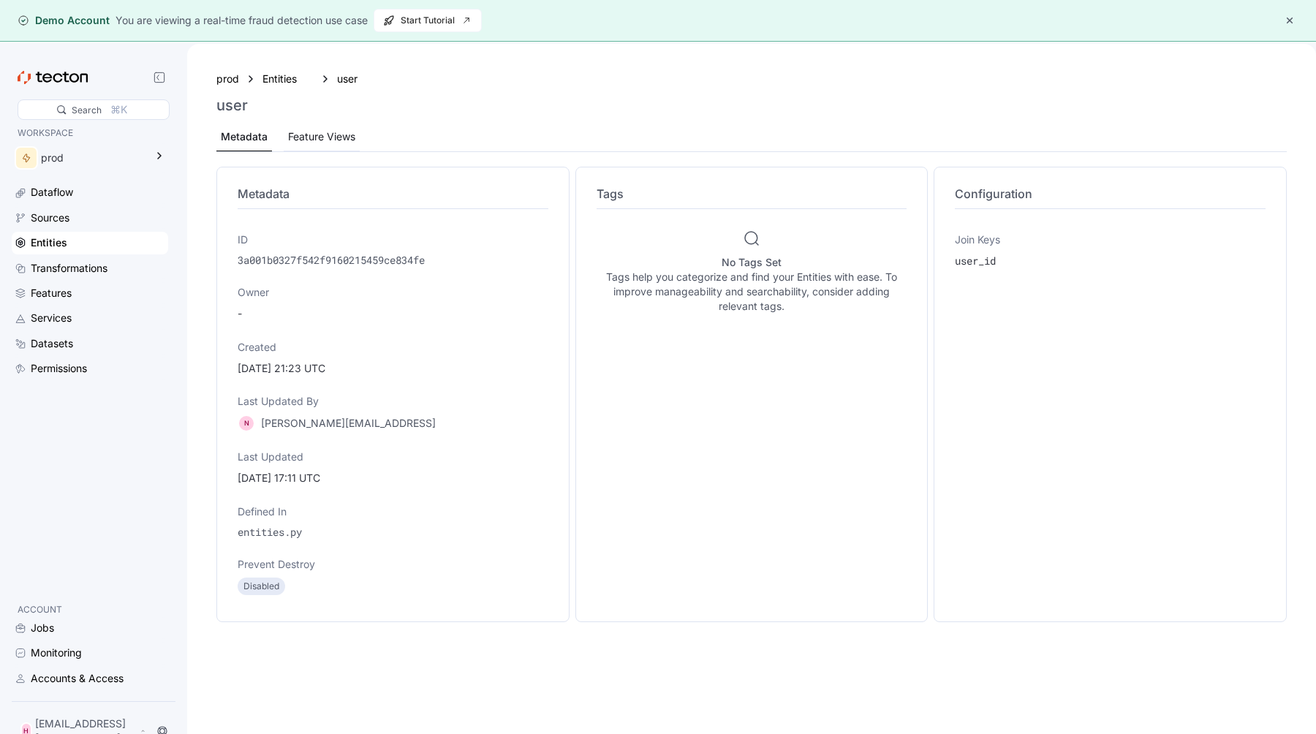
click at [319, 137] on div "Feature Views" at bounding box center [321, 137] width 67 height 16
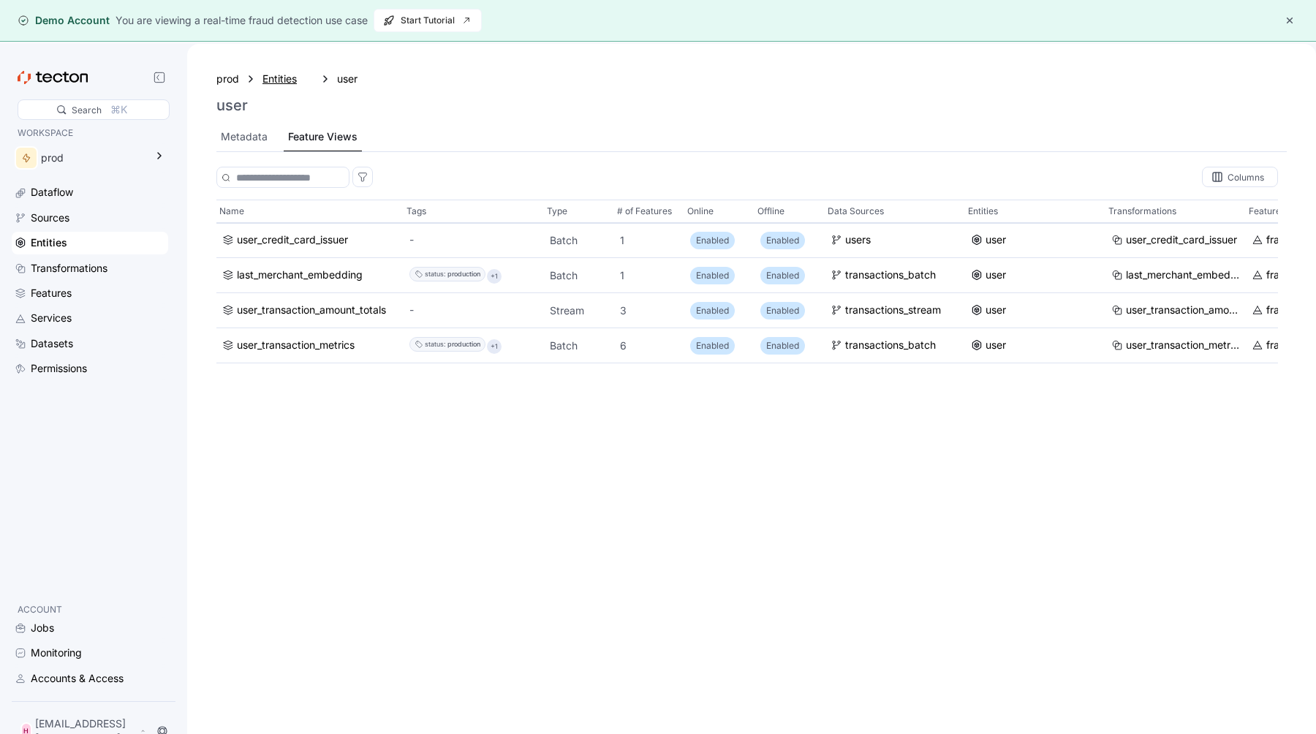
click at [264, 74] on div "Entities" at bounding box center [287, 79] width 51 height 16
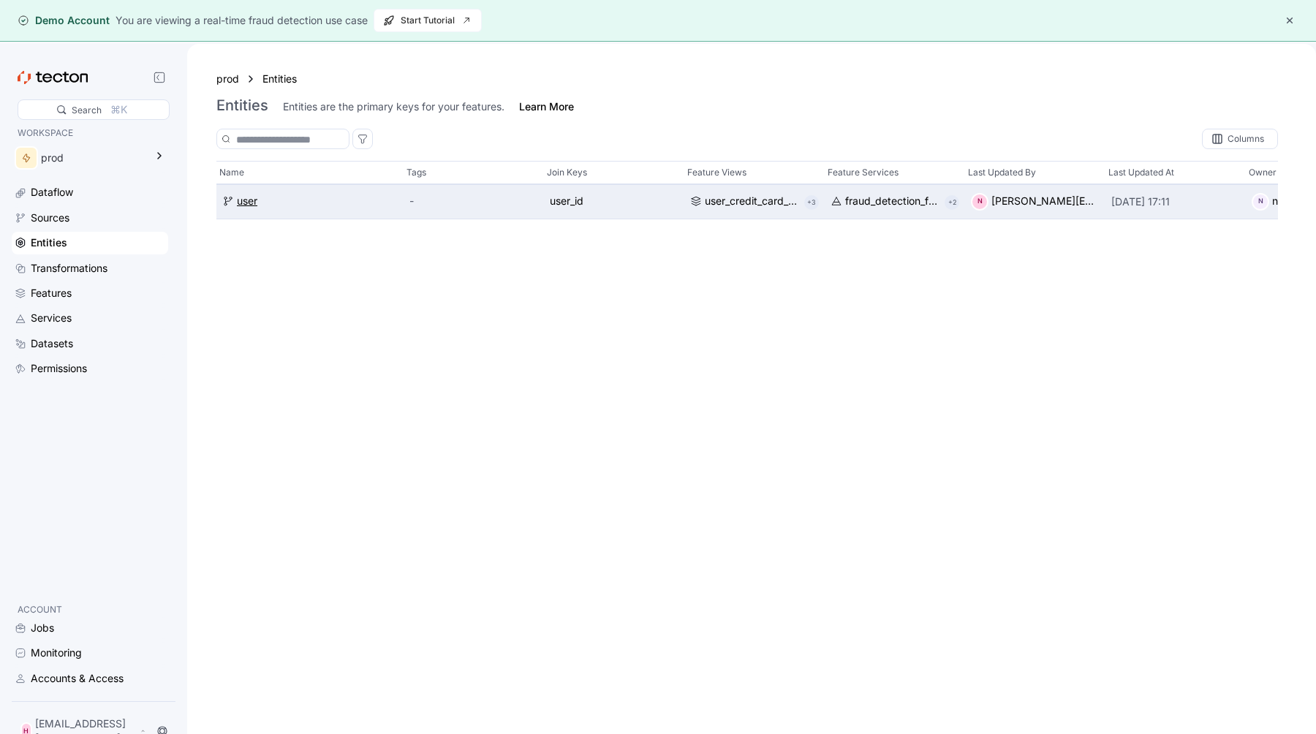
click at [239, 198] on div "user" at bounding box center [247, 202] width 20 height 16
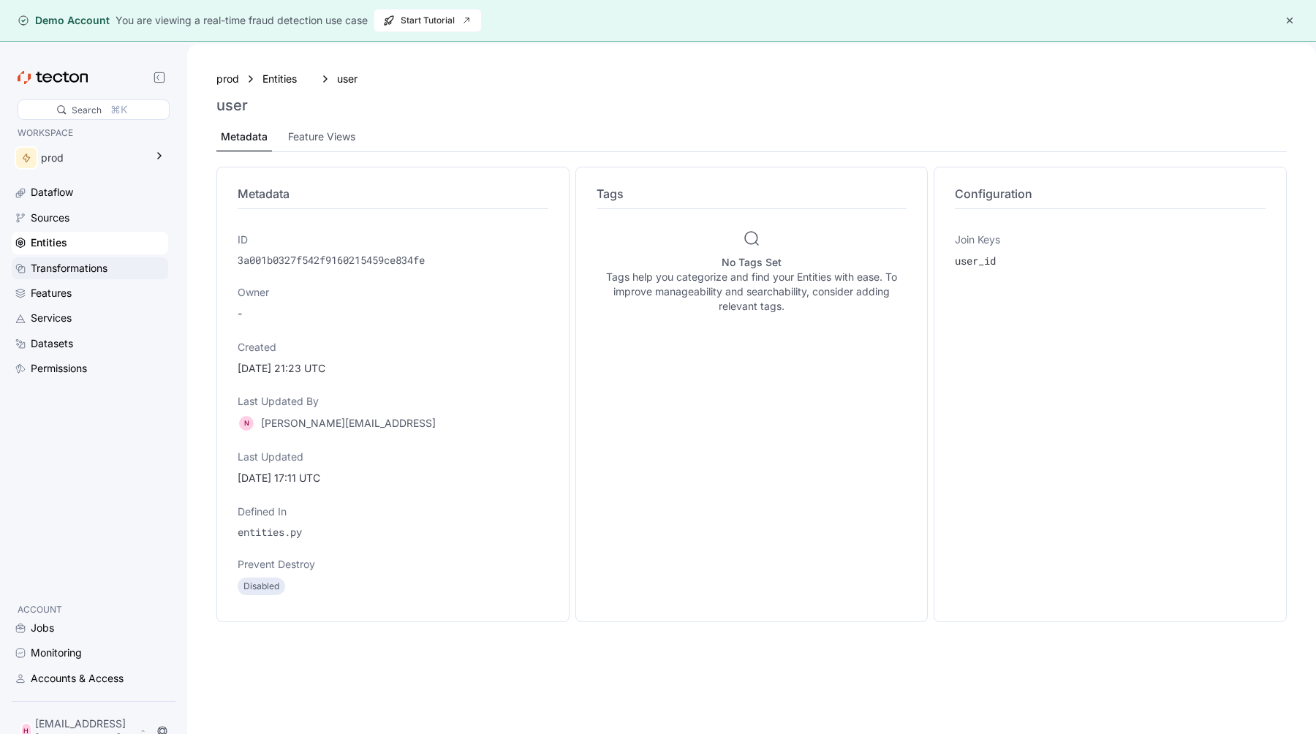
click at [111, 268] on div "Transformations" at bounding box center [98, 268] width 135 height 16
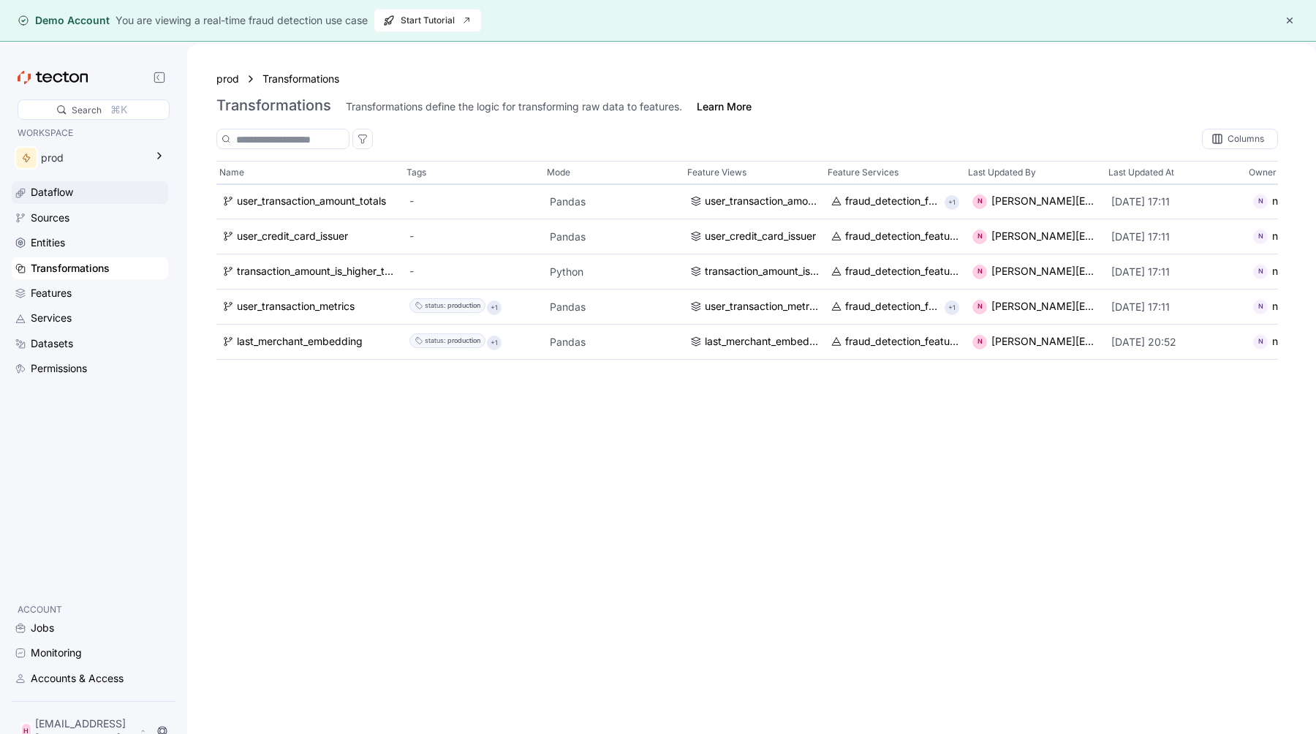
click at [83, 191] on div "Dataflow" at bounding box center [98, 192] width 135 height 16
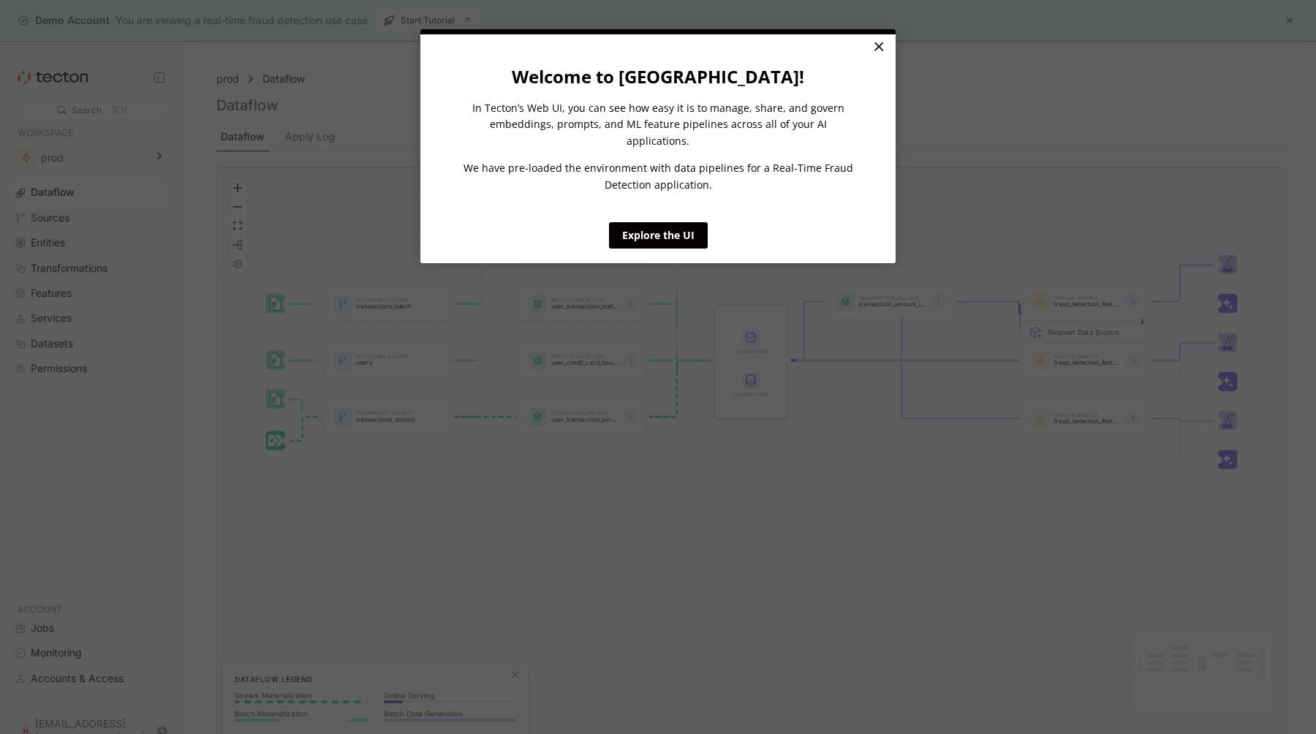
click at [884, 52] on link "×" at bounding box center [879, 47] width 26 height 26
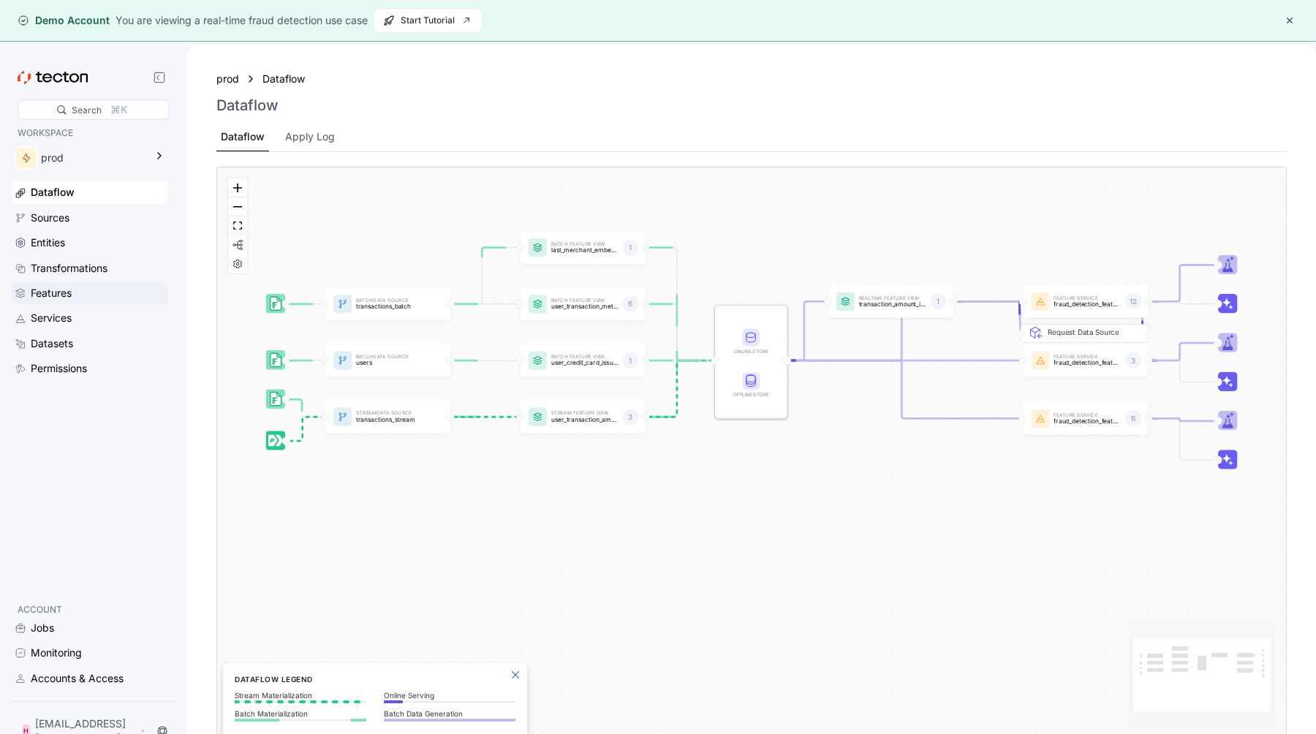
click at [90, 293] on div "Features" at bounding box center [98, 293] width 135 height 16
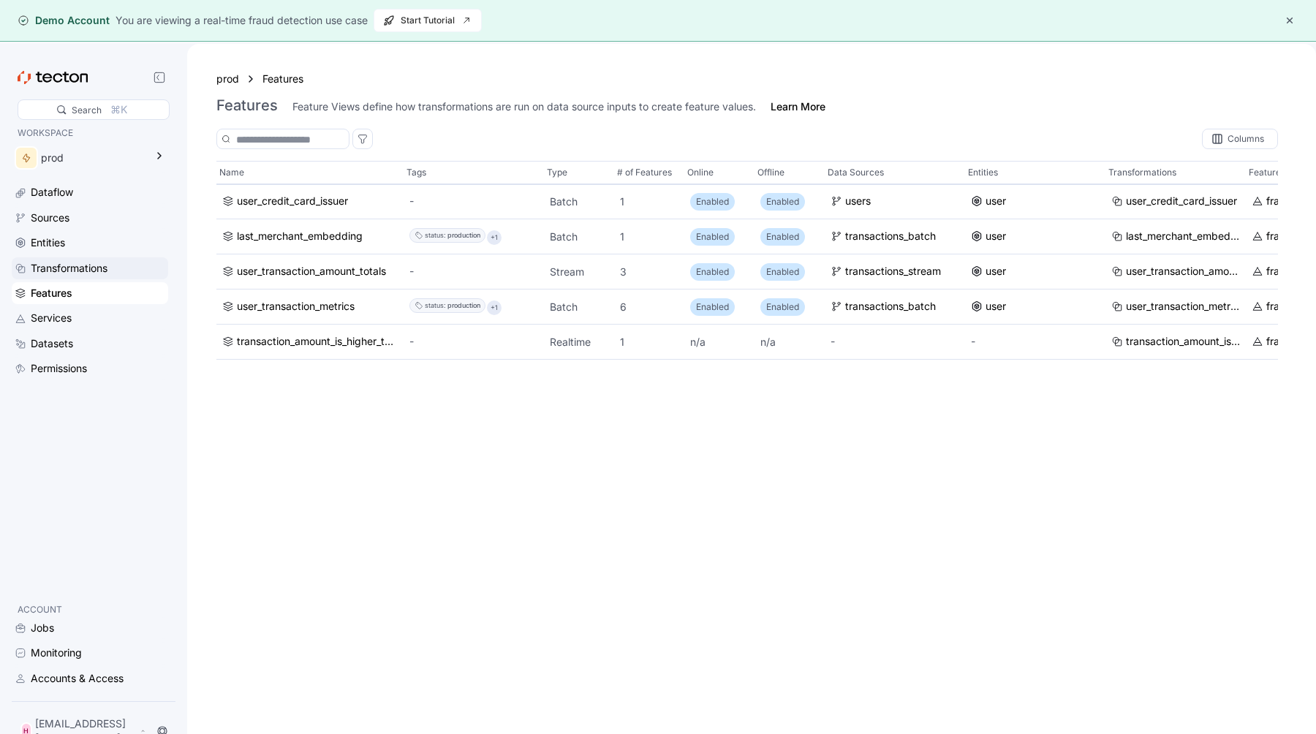
click at [91, 271] on div "Transformations" at bounding box center [69, 268] width 77 height 16
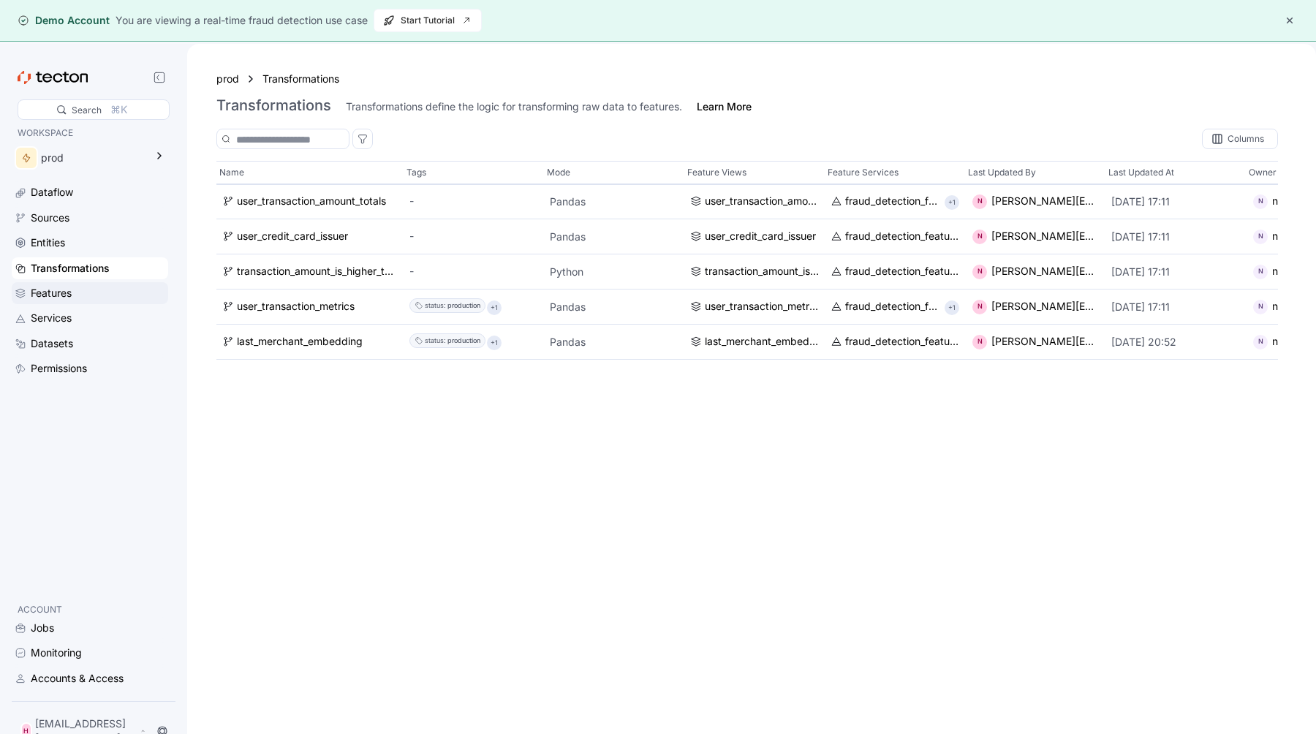
click at [91, 301] on div "Features" at bounding box center [98, 293] width 135 height 16
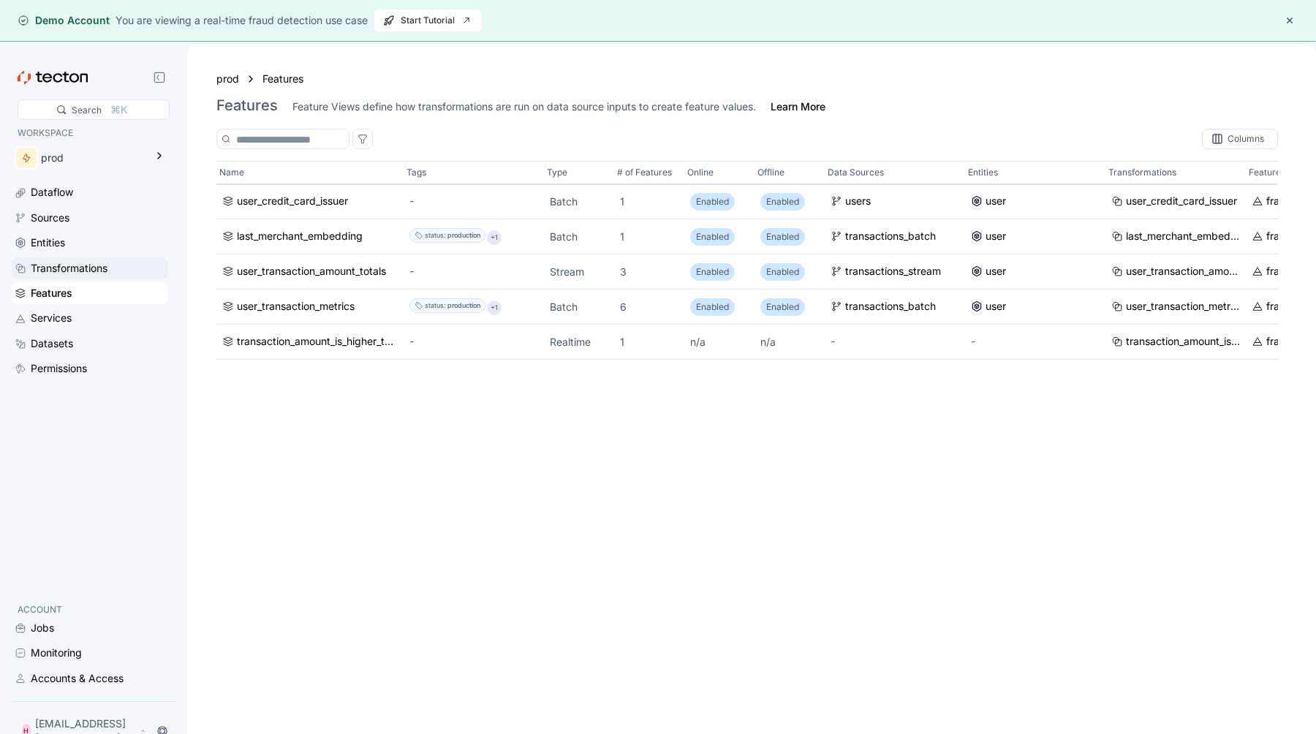
click at [100, 273] on div "Transformations" at bounding box center [69, 268] width 77 height 16
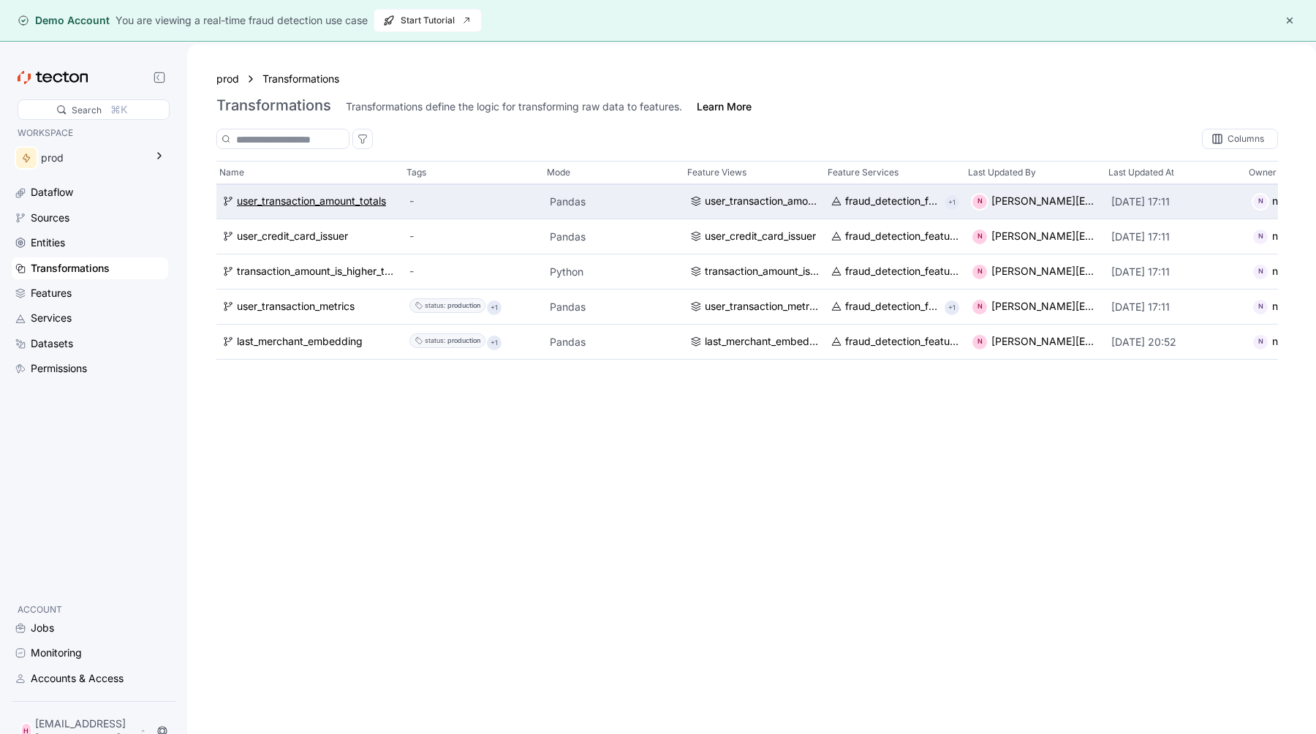
click at [336, 201] on div "user_transaction_amount_totals" at bounding box center [311, 202] width 149 height 16
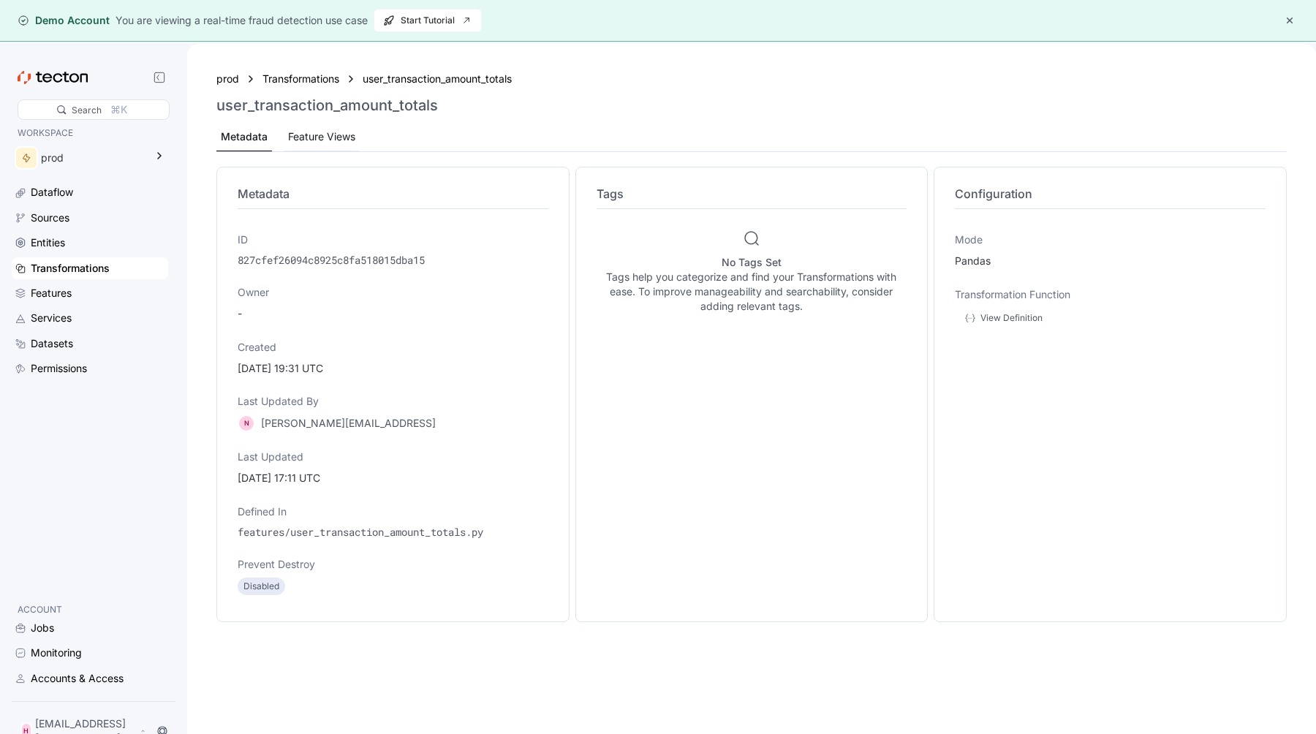
click at [329, 132] on div "Feature Views" at bounding box center [321, 137] width 67 height 16
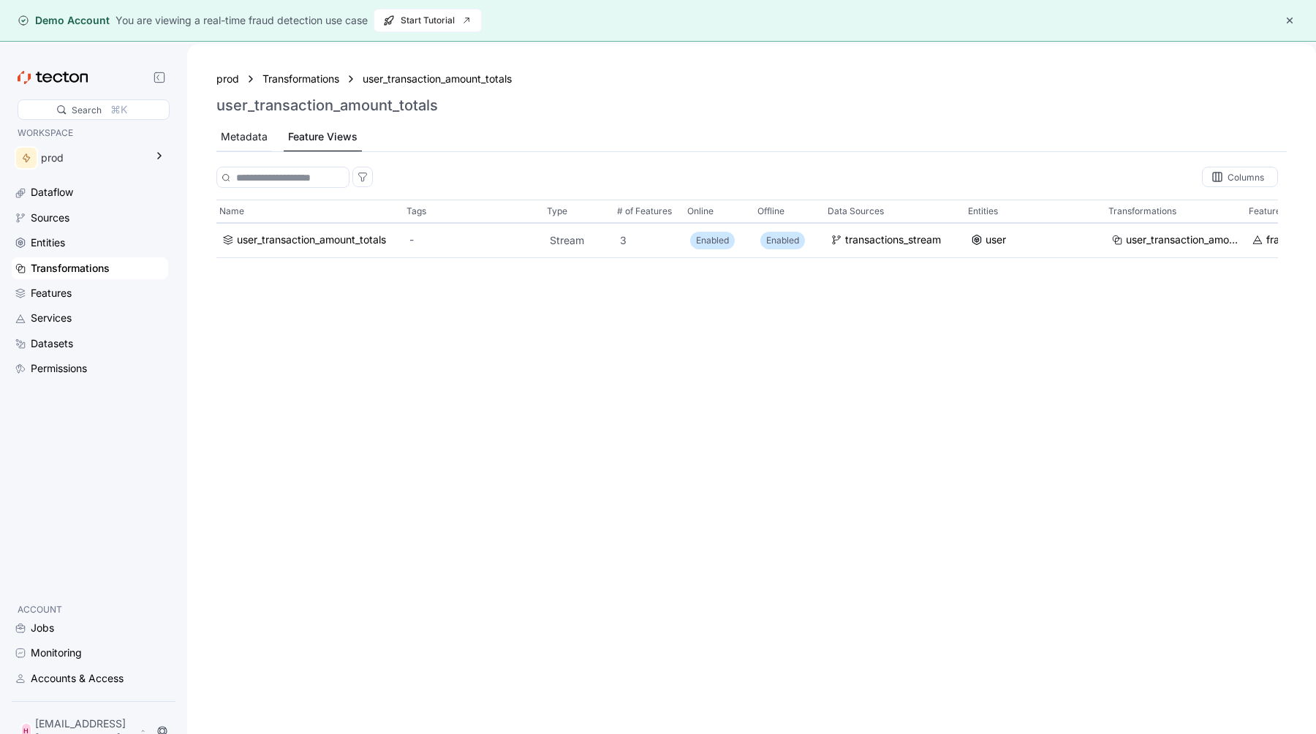
click at [257, 141] on div "Metadata" at bounding box center [244, 137] width 47 height 16
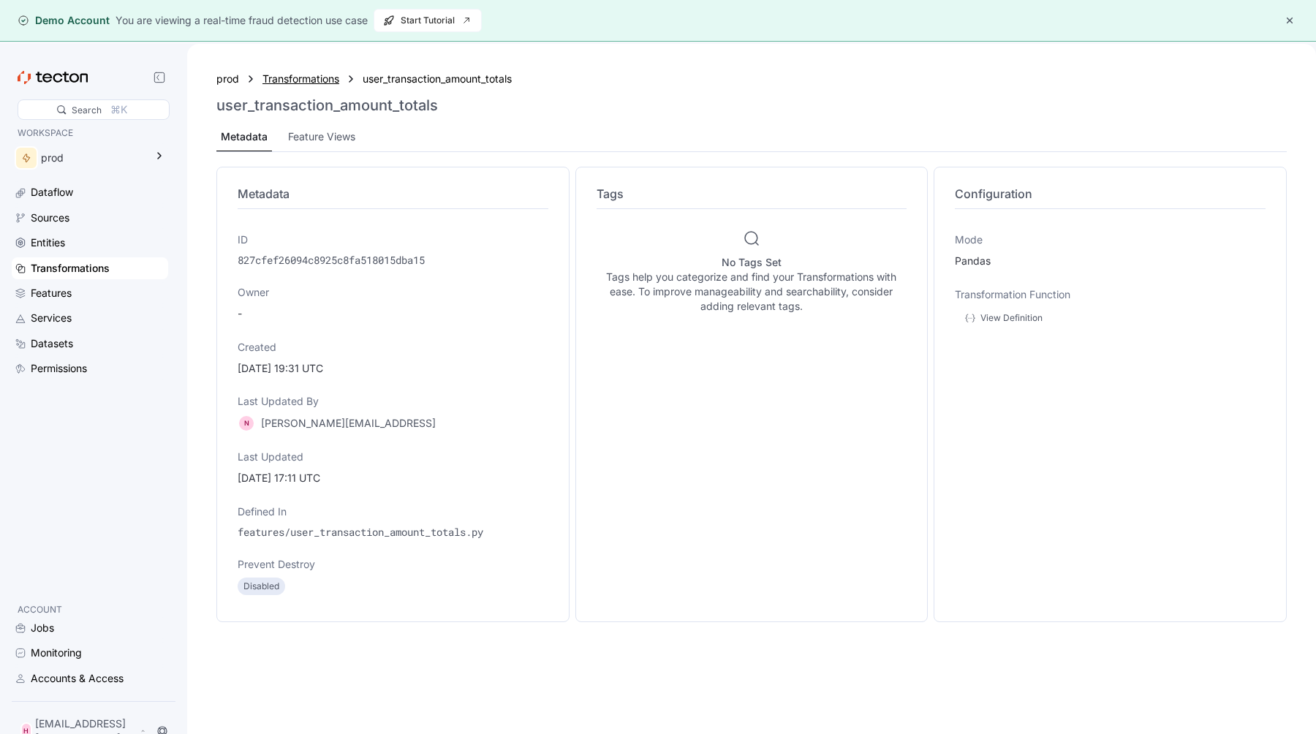
click at [314, 80] on div "Transformations" at bounding box center [300, 79] width 77 height 16
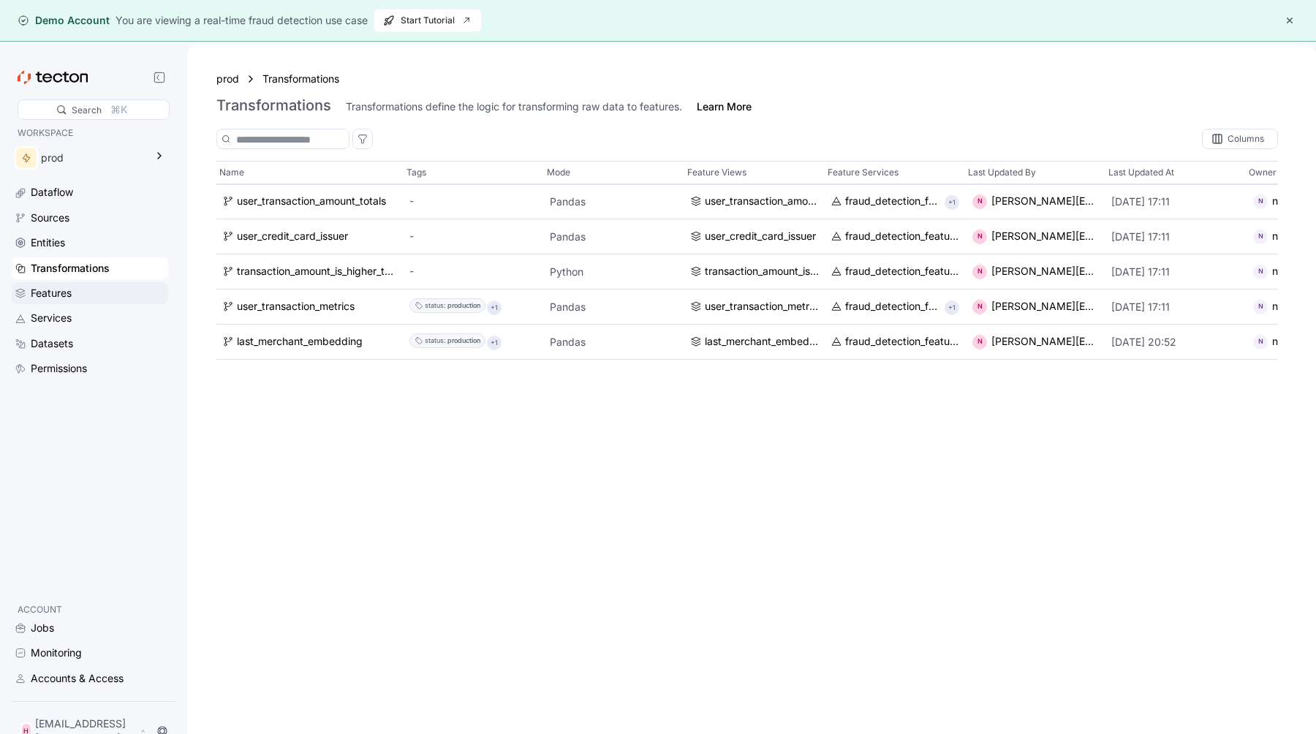
click at [88, 290] on div "Features" at bounding box center [98, 293] width 135 height 16
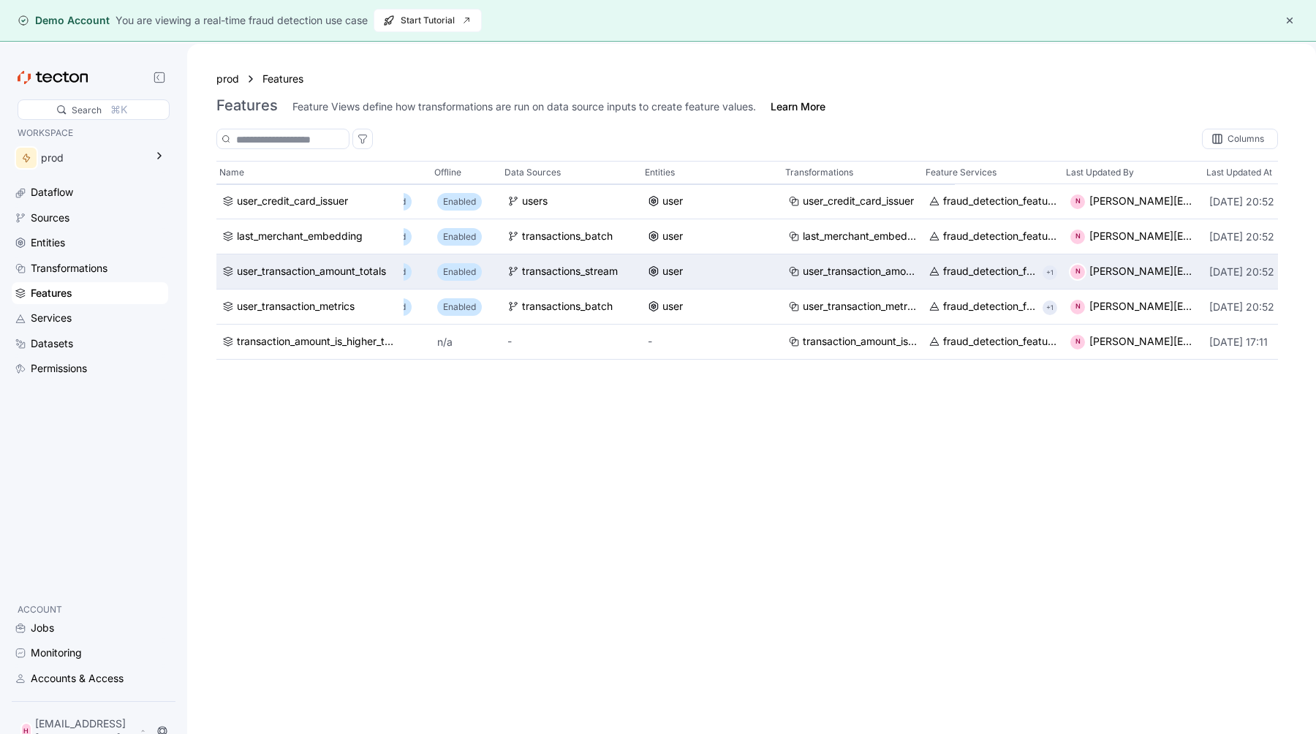
scroll to position [0, 670]
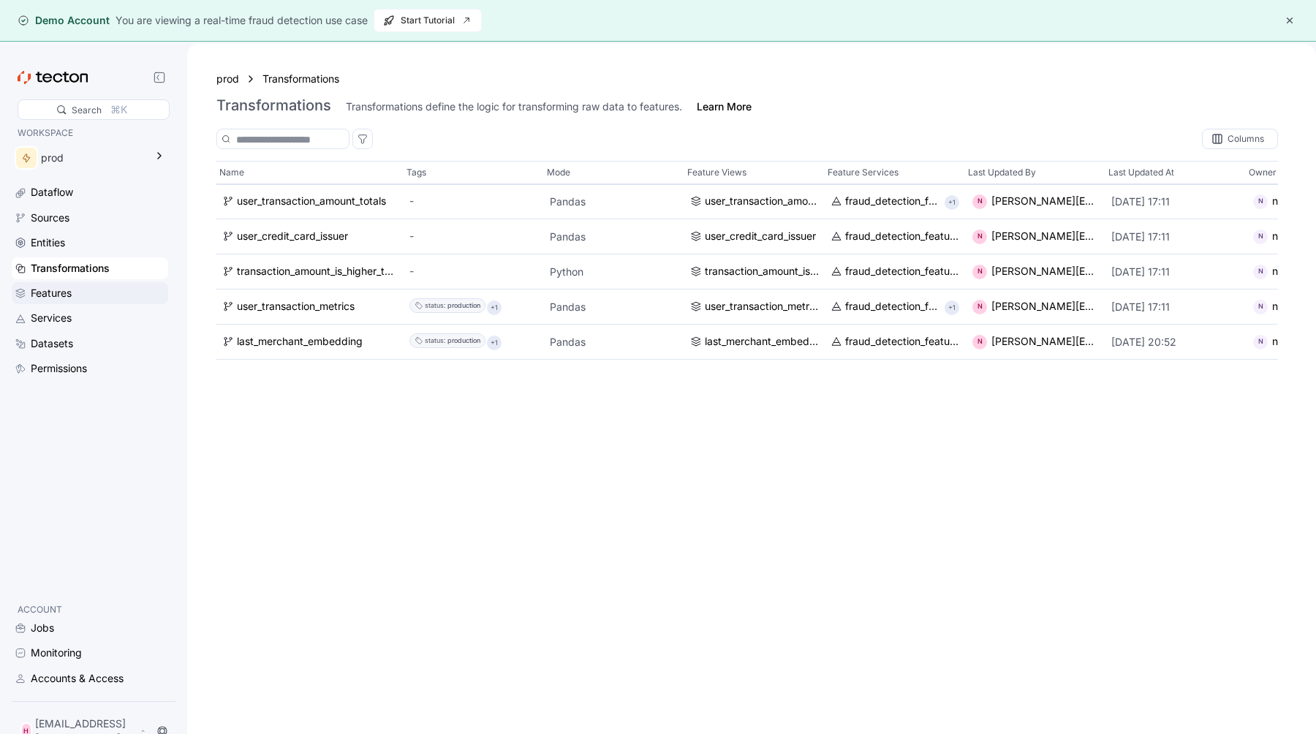
click at [150, 295] on div "Features" at bounding box center [98, 293] width 135 height 16
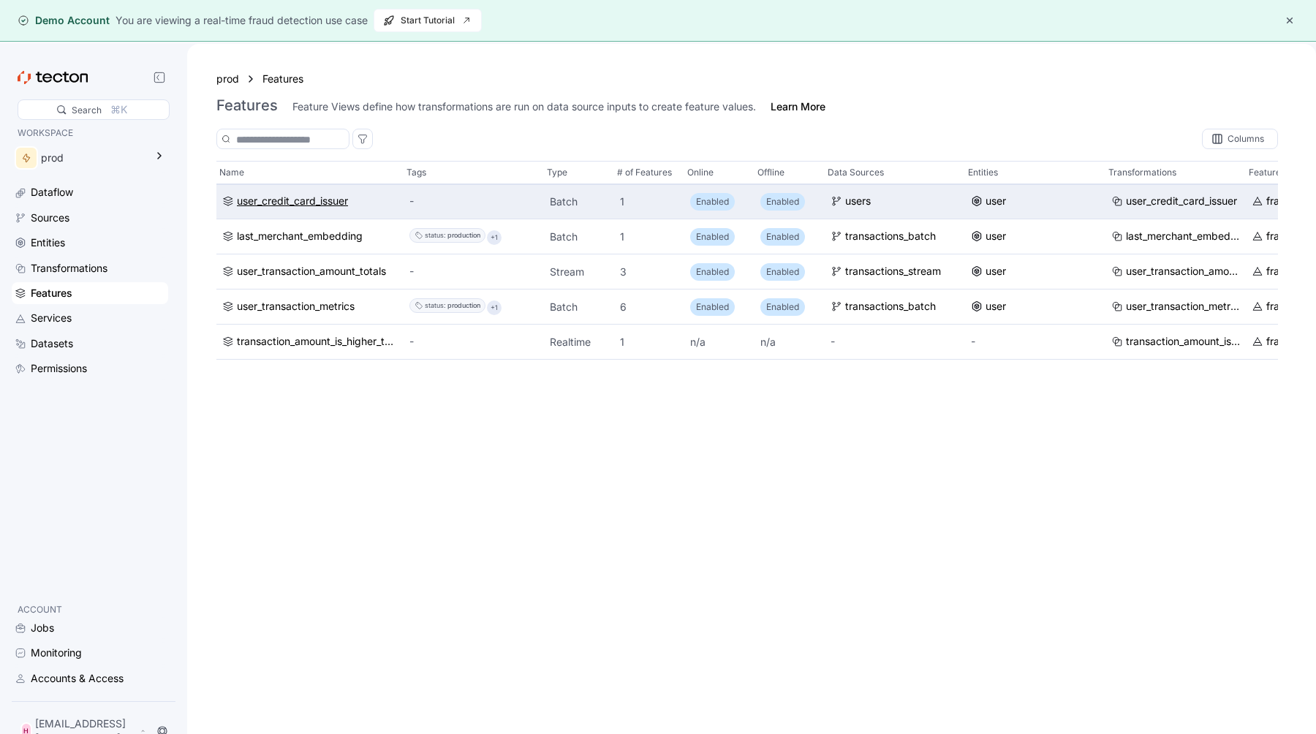
click at [295, 204] on div "user_credit_card_issuer" at bounding box center [292, 202] width 111 height 16
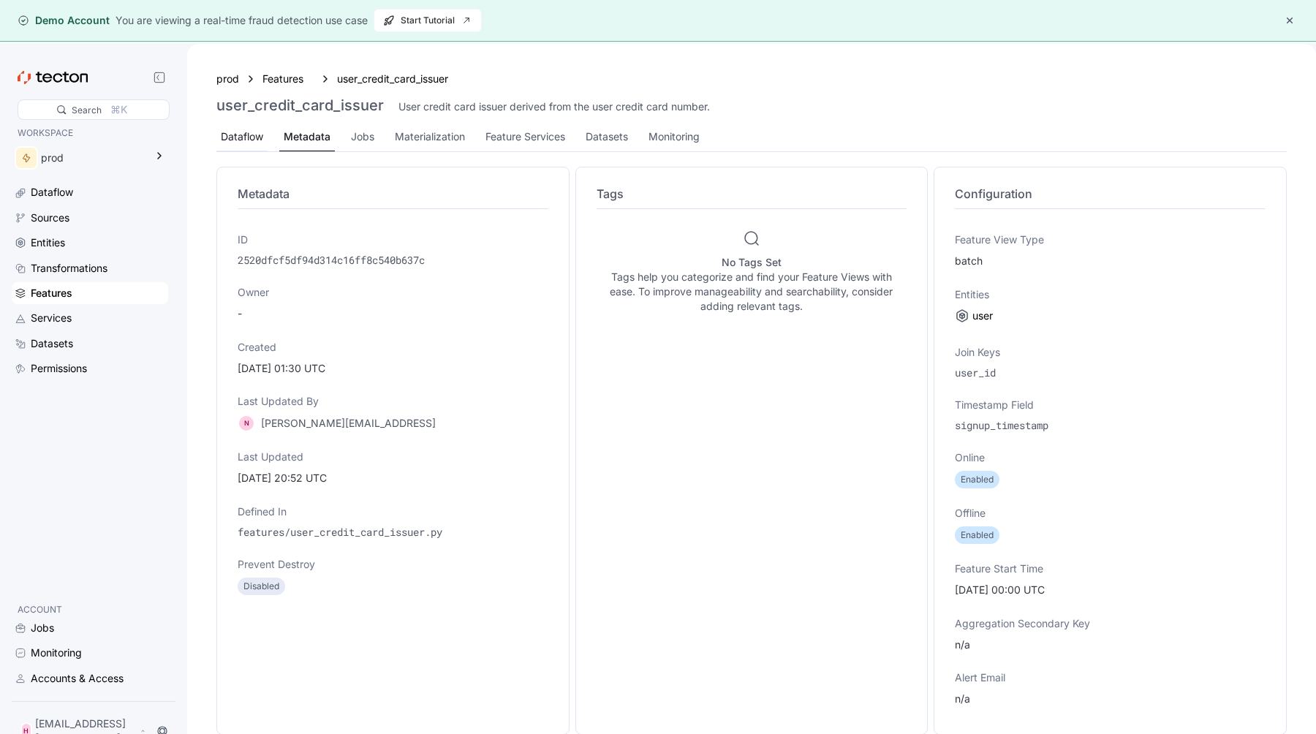
click at [225, 149] on div "Dataflow" at bounding box center [241, 137] width 51 height 29
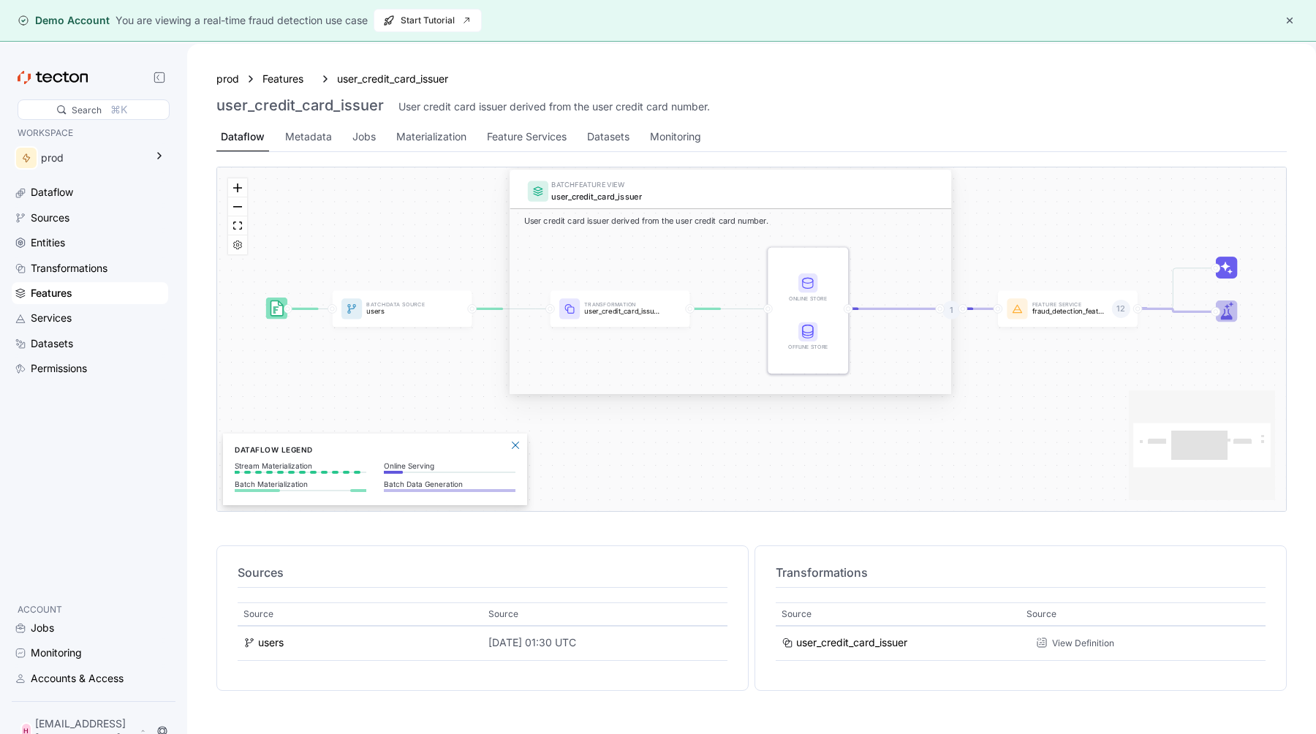
click at [642, 404] on div "BATCH FEATURE VIEW user_credit_card_issuer User credit card issuer derived from…" at bounding box center [731, 339] width 442 height 224
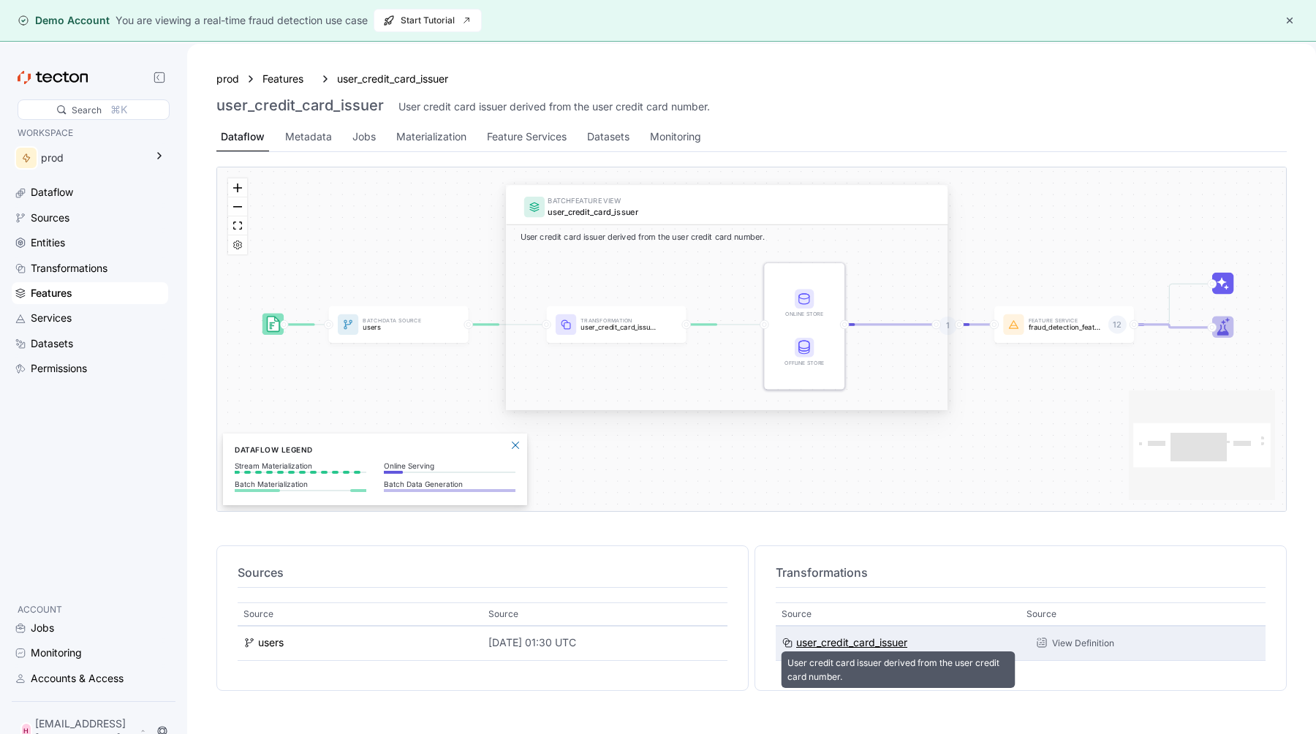
click at [869, 642] on div "user_credit_card_issuer" at bounding box center [851, 643] width 111 height 16
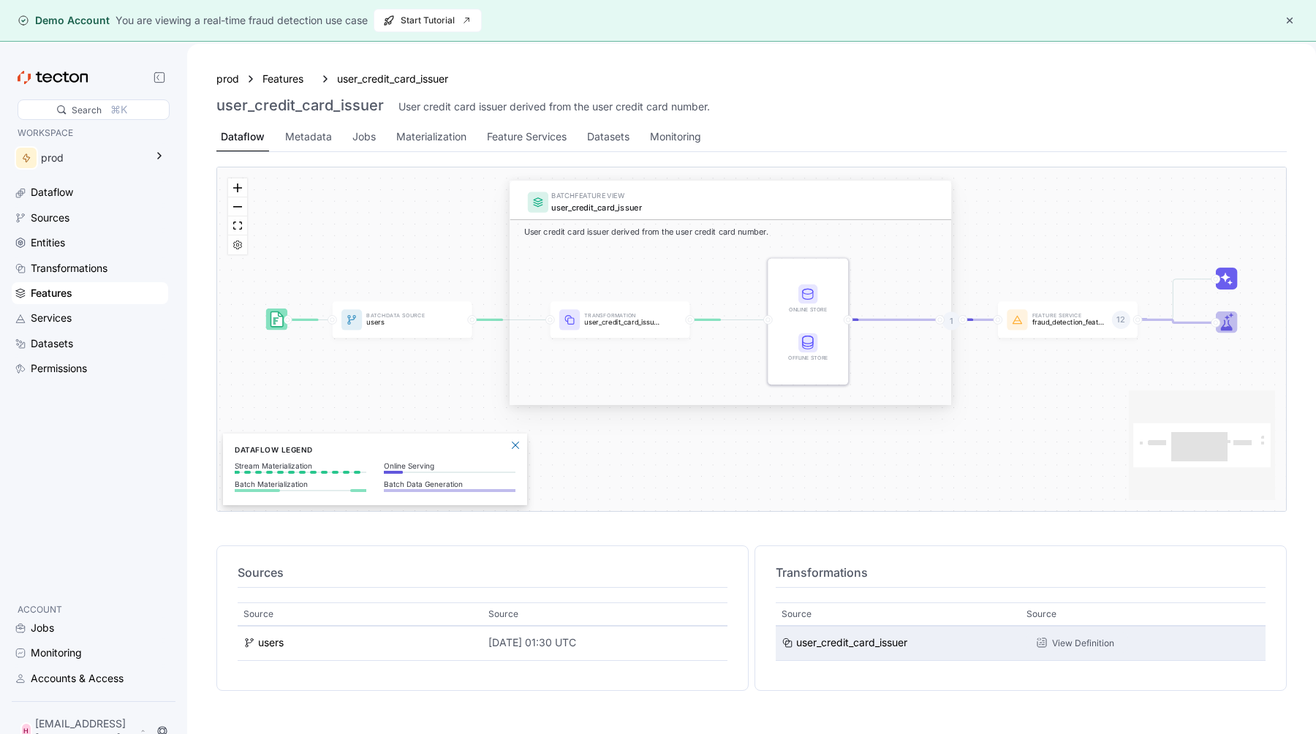
click at [1059, 646] on div "View Definition" at bounding box center [1083, 643] width 62 height 14
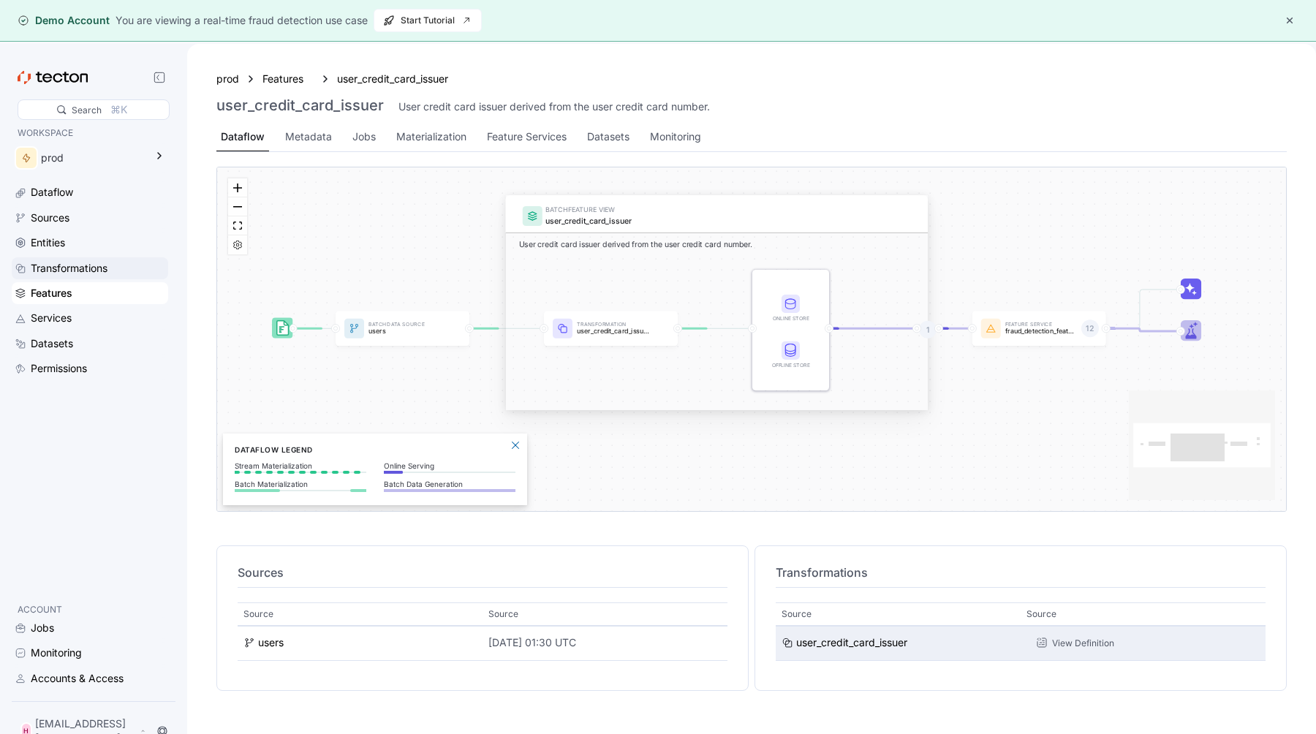
click at [99, 271] on div "Transformations" at bounding box center [69, 268] width 77 height 16
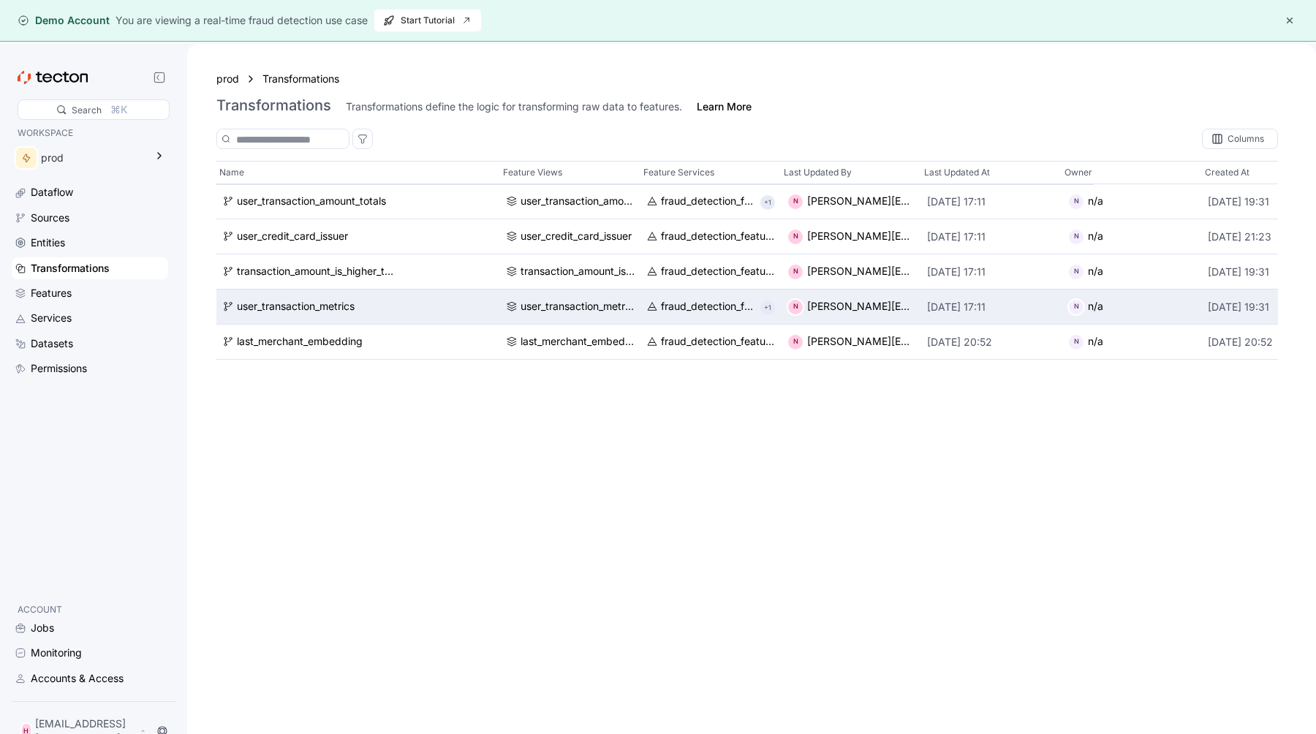
scroll to position [0, 249]
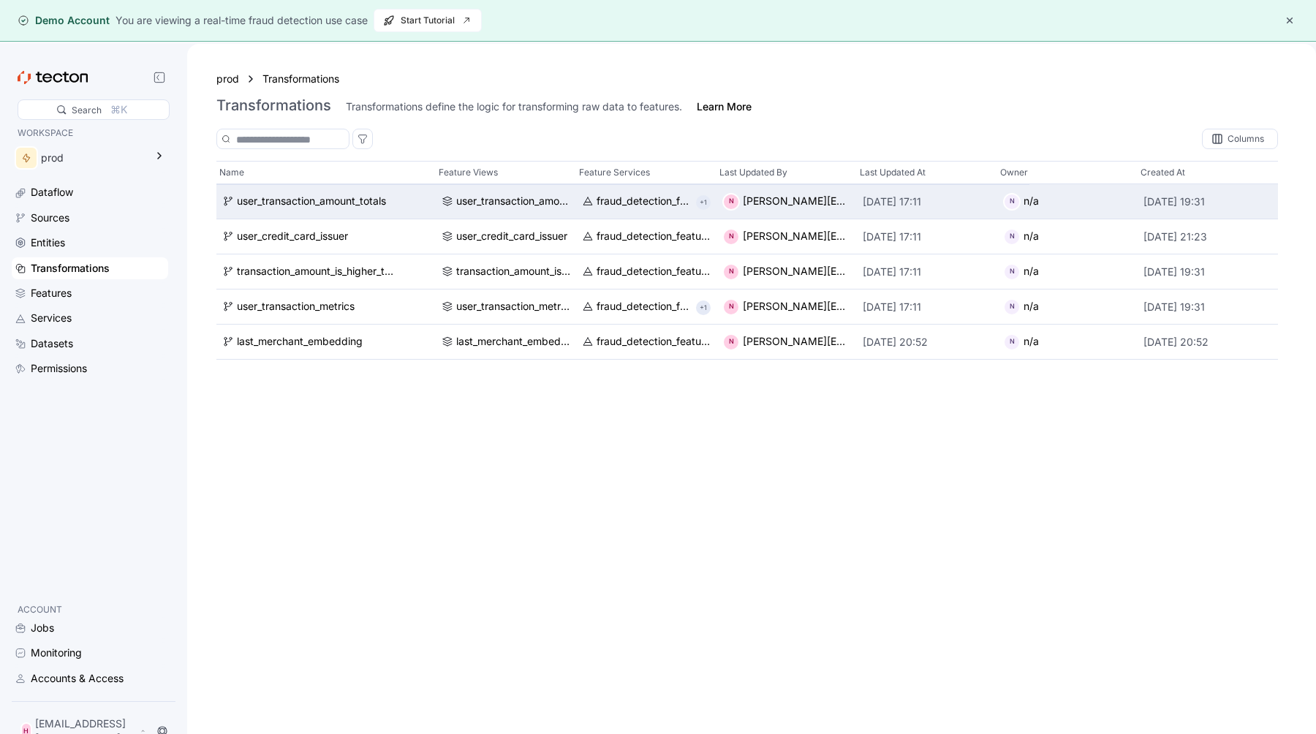
click at [330, 185] on div "user_transaction_amount_totals" at bounding box center [309, 201] width 187 height 35
click at [330, 204] on div "user_transaction_amount_totals" at bounding box center [311, 202] width 149 height 16
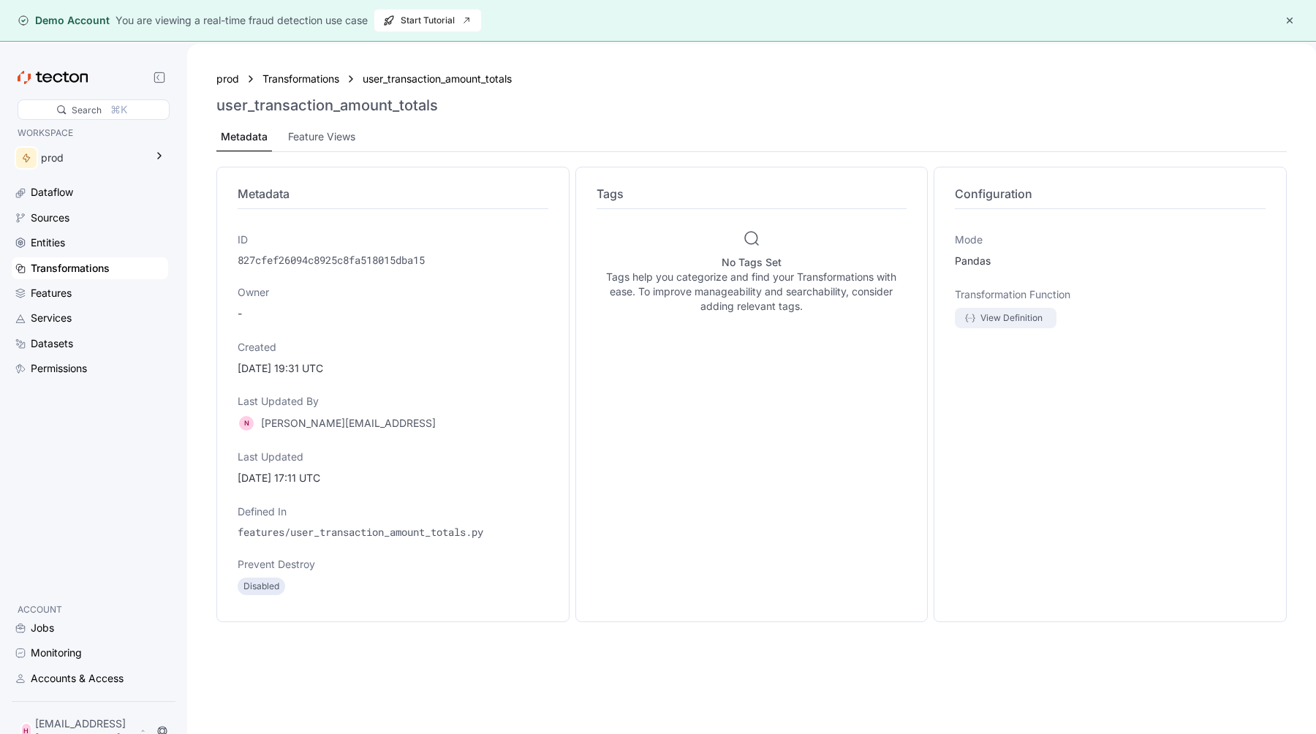
click at [1012, 324] on div "View Definition" at bounding box center [1012, 318] width 62 height 14
click at [318, 80] on div "Transformations" at bounding box center [300, 79] width 77 height 16
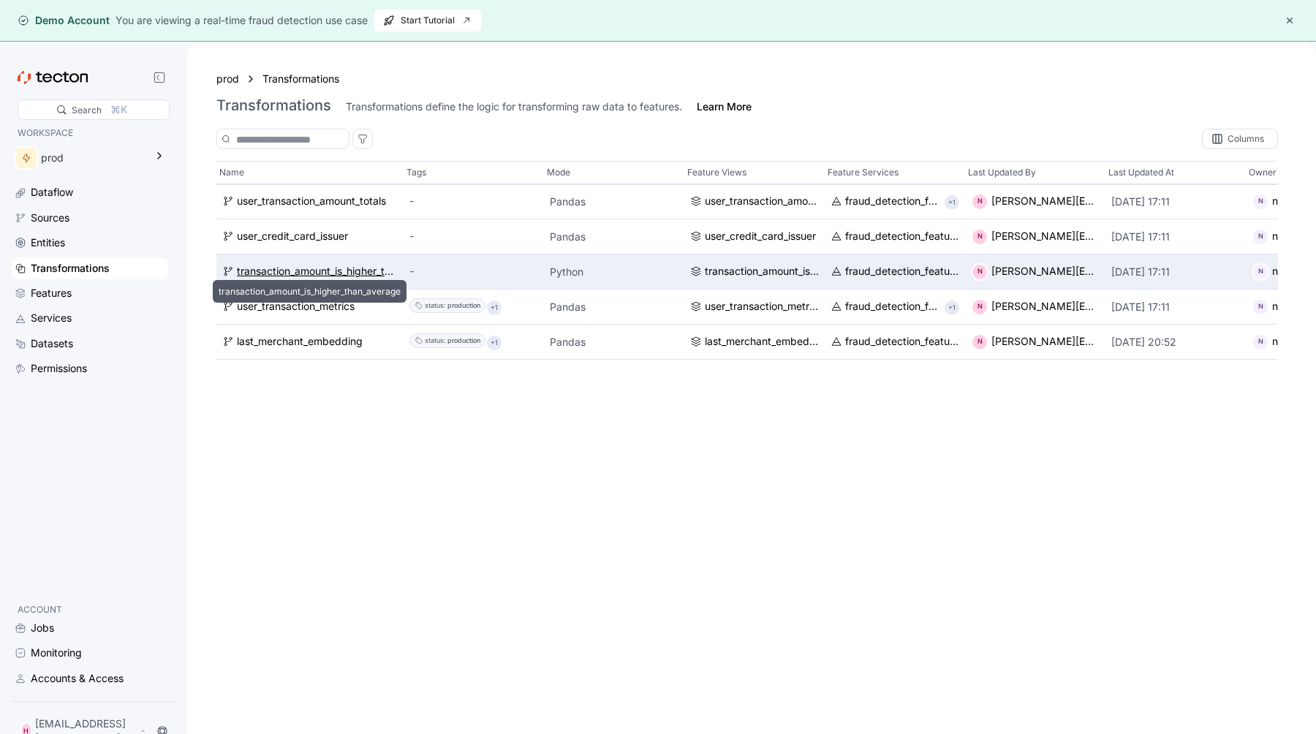
click at [325, 274] on div "transaction_amount_is_higher_than_average" at bounding box center [317, 272] width 161 height 16
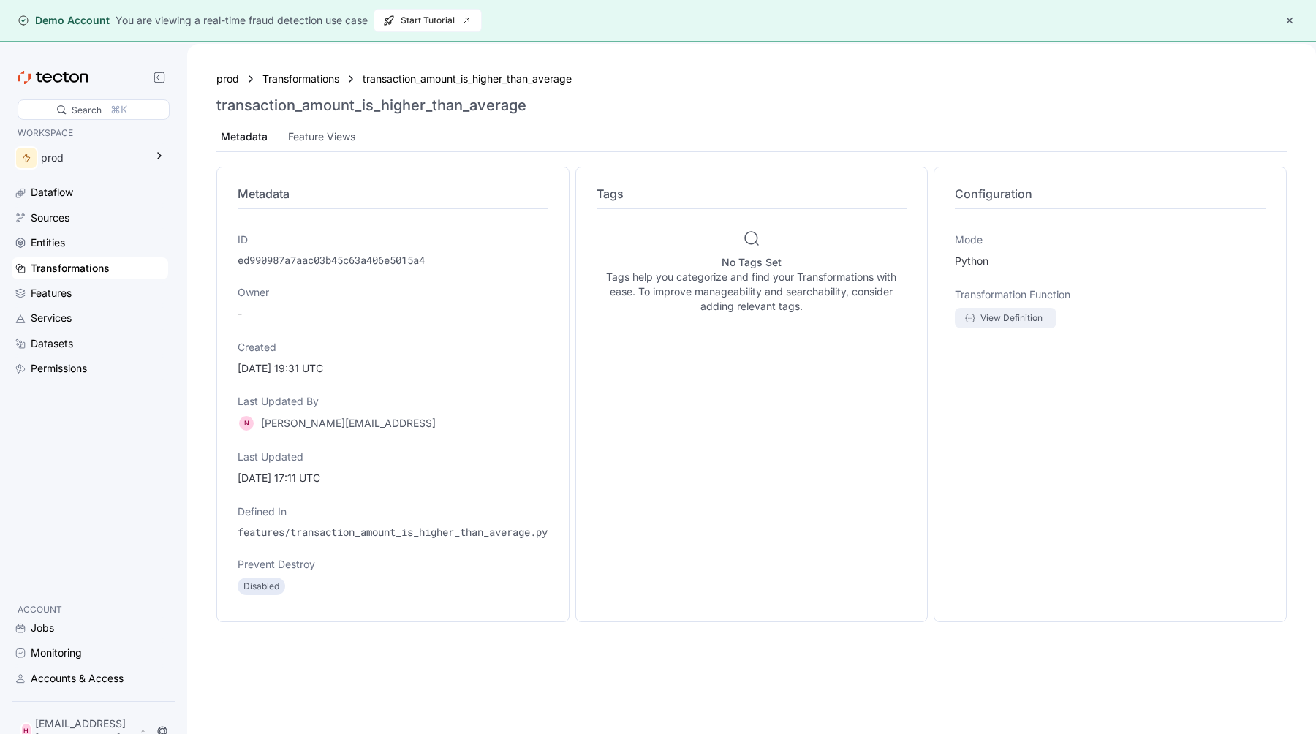
click at [993, 315] on div "View Definition" at bounding box center [1012, 318] width 62 height 14
click at [65, 296] on div "Features" at bounding box center [51, 293] width 41 height 16
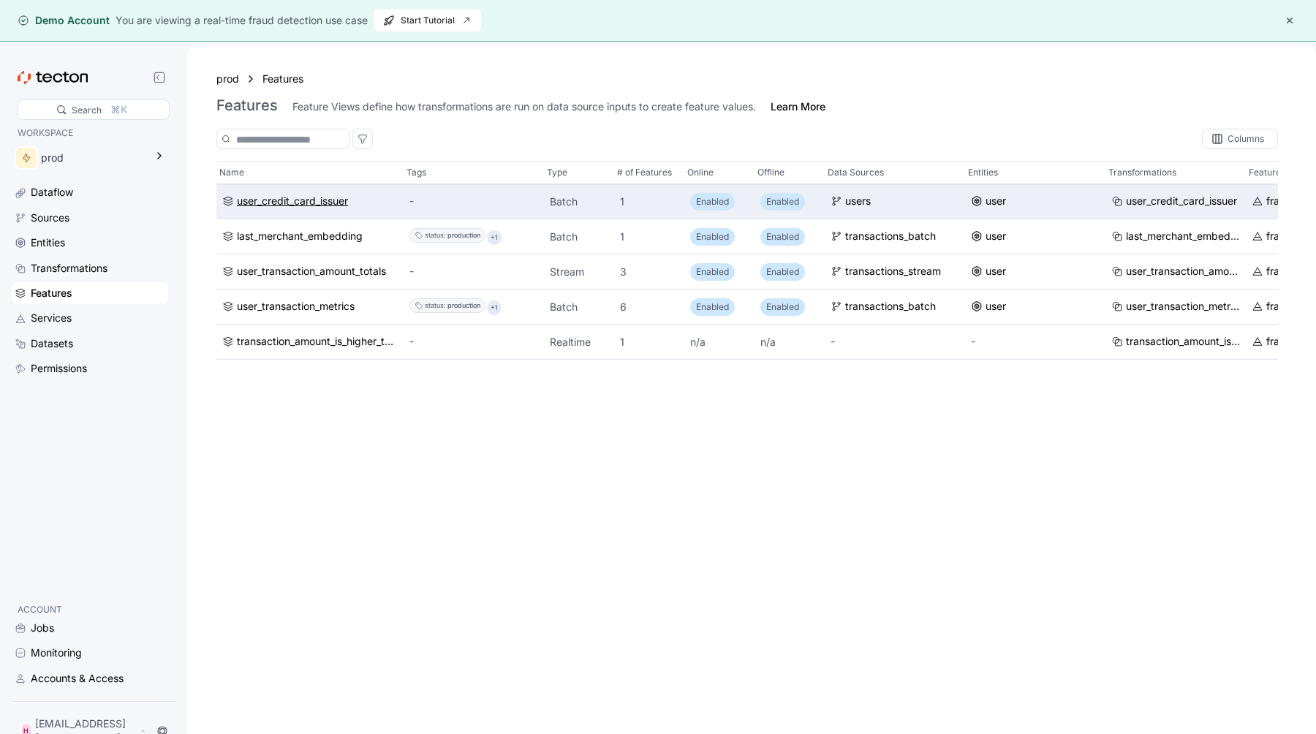
click at [307, 200] on div "user_credit_card_issuer" at bounding box center [292, 202] width 111 height 16
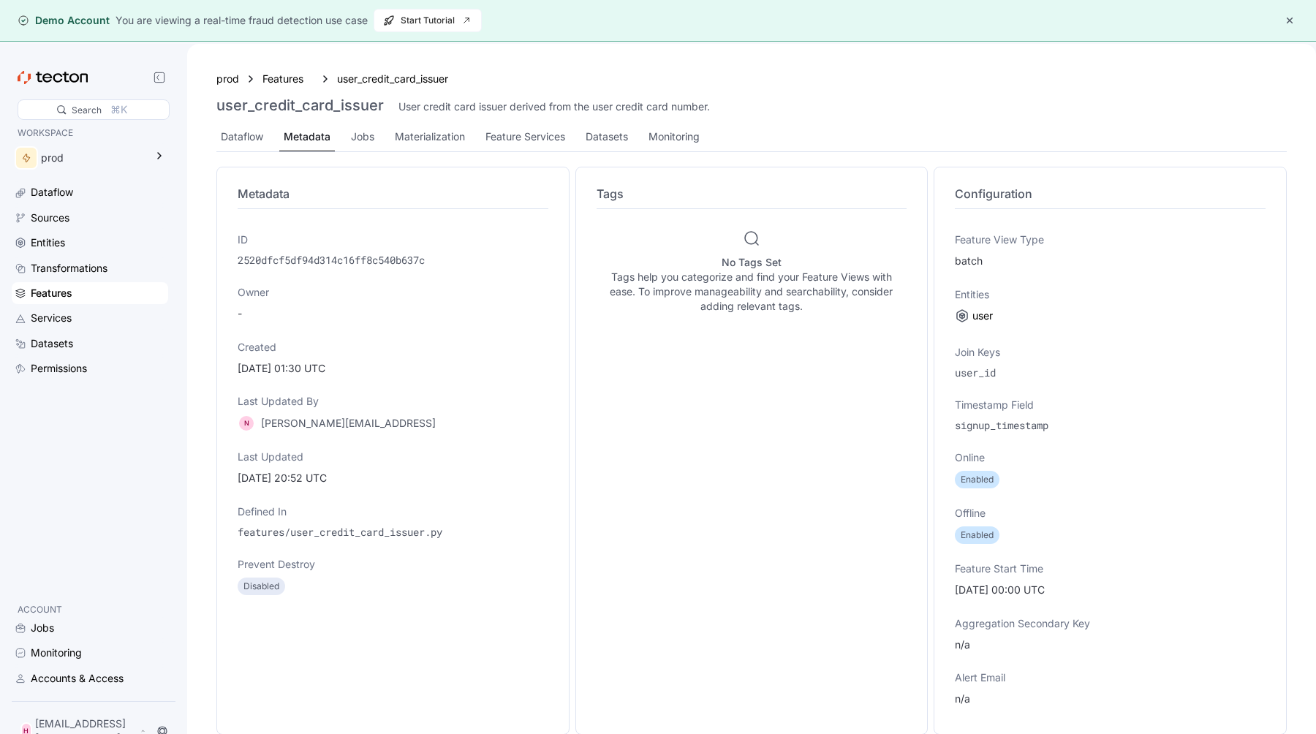
scroll to position [122, 0]
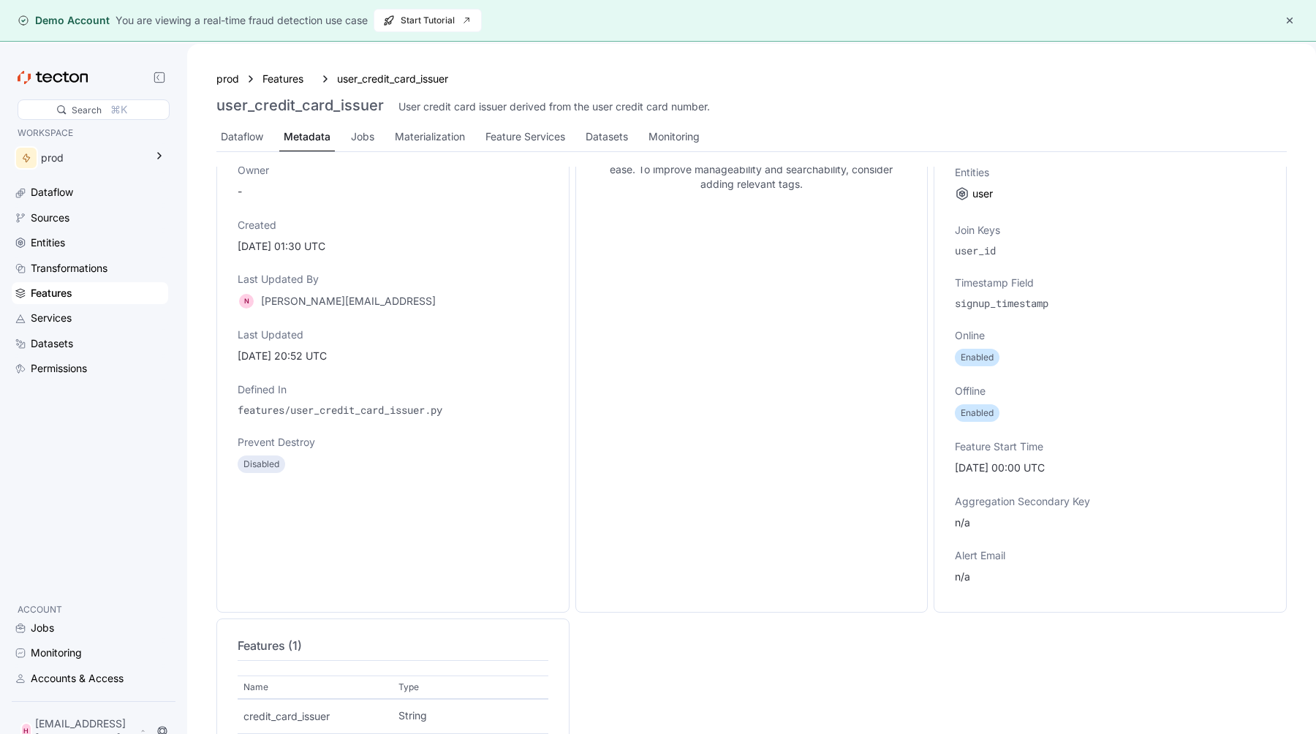
click at [358, 154] on div "prod Features user_credit_card_issuer user_credit_card_issuer User credit card …" at bounding box center [752, 110] width 1106 height 108
click at [363, 141] on div "Jobs" at bounding box center [362, 137] width 23 height 16
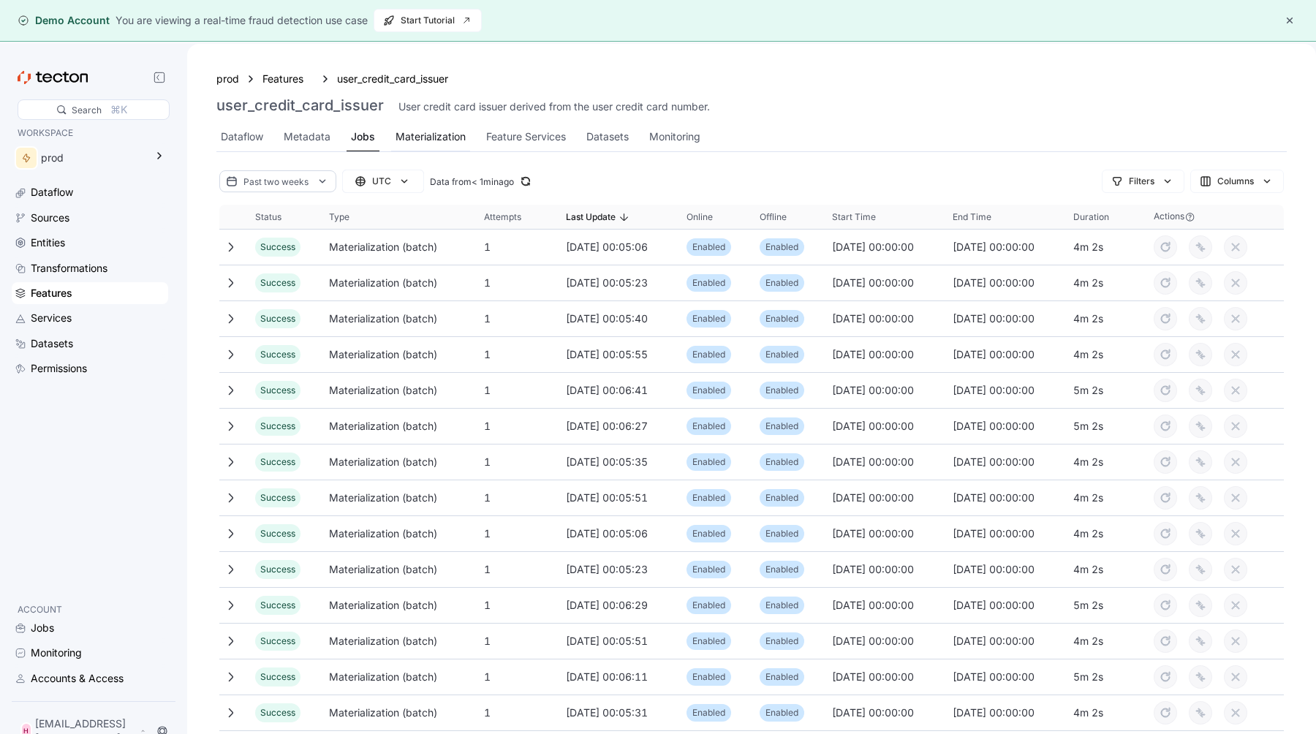
click at [445, 149] on div "Materialization" at bounding box center [430, 137] width 79 height 29
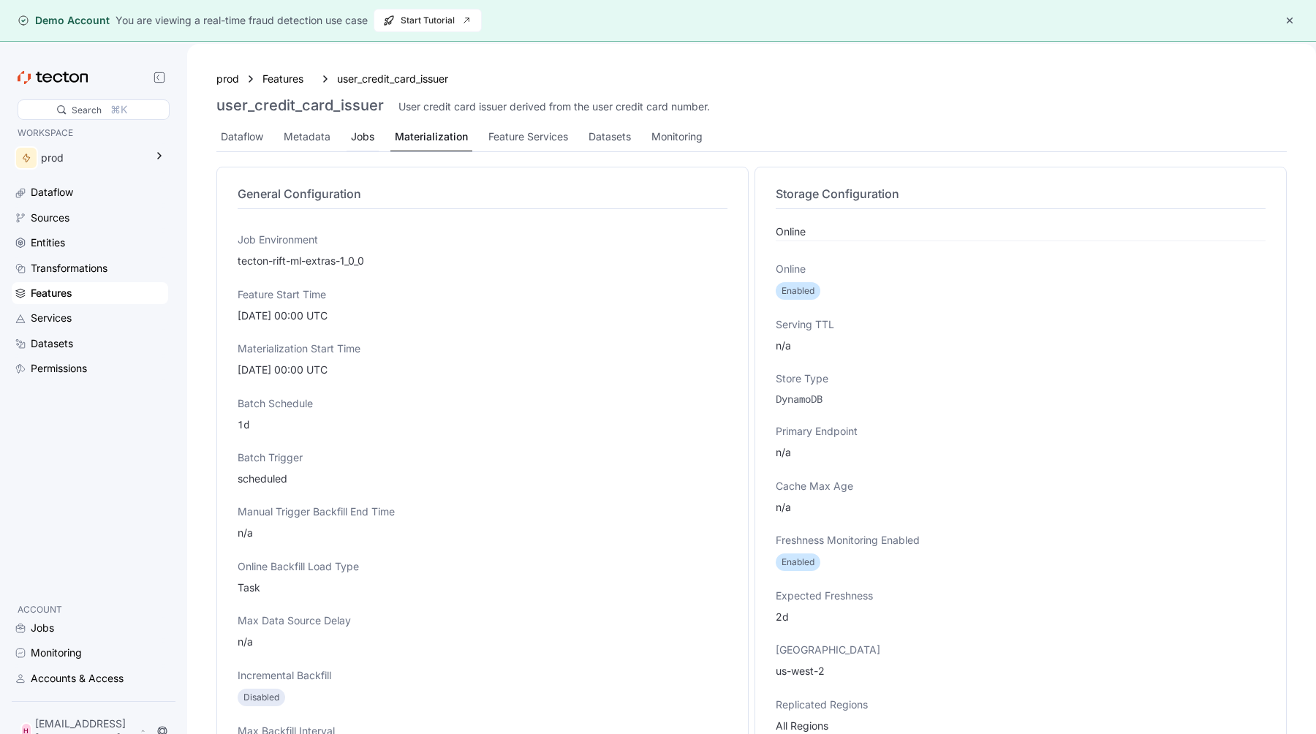
click at [374, 143] on div "Jobs" at bounding box center [363, 137] width 32 height 29
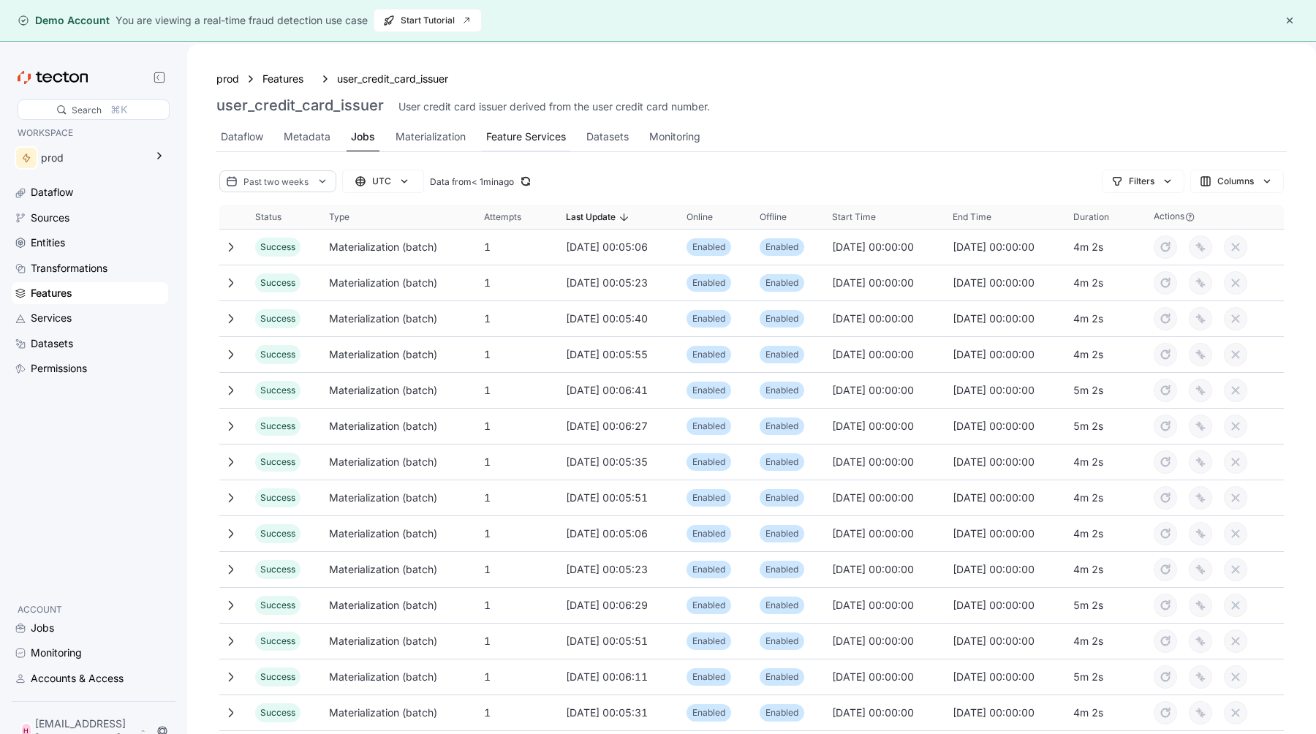
click at [495, 143] on div "Feature Services" at bounding box center [526, 137] width 80 height 16
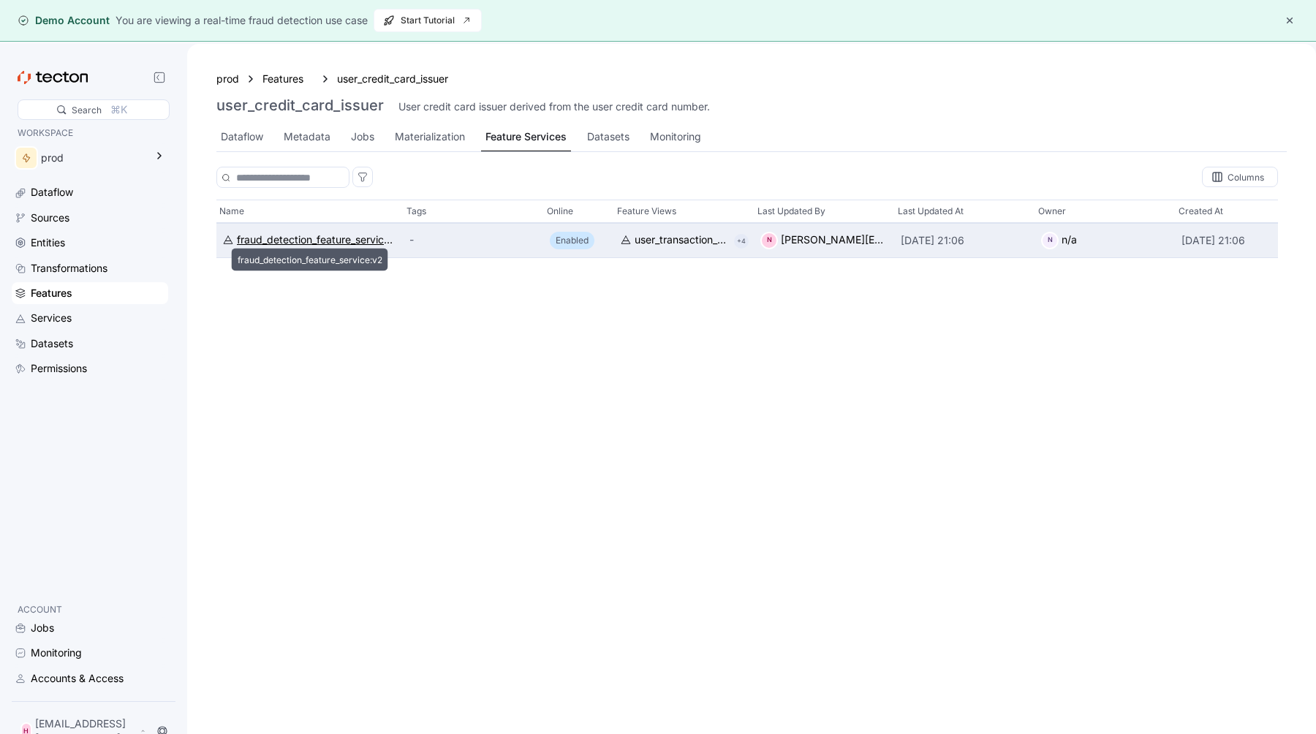
click at [281, 235] on div "fraud_detection_feature_service:v2" at bounding box center [317, 240] width 161 height 16
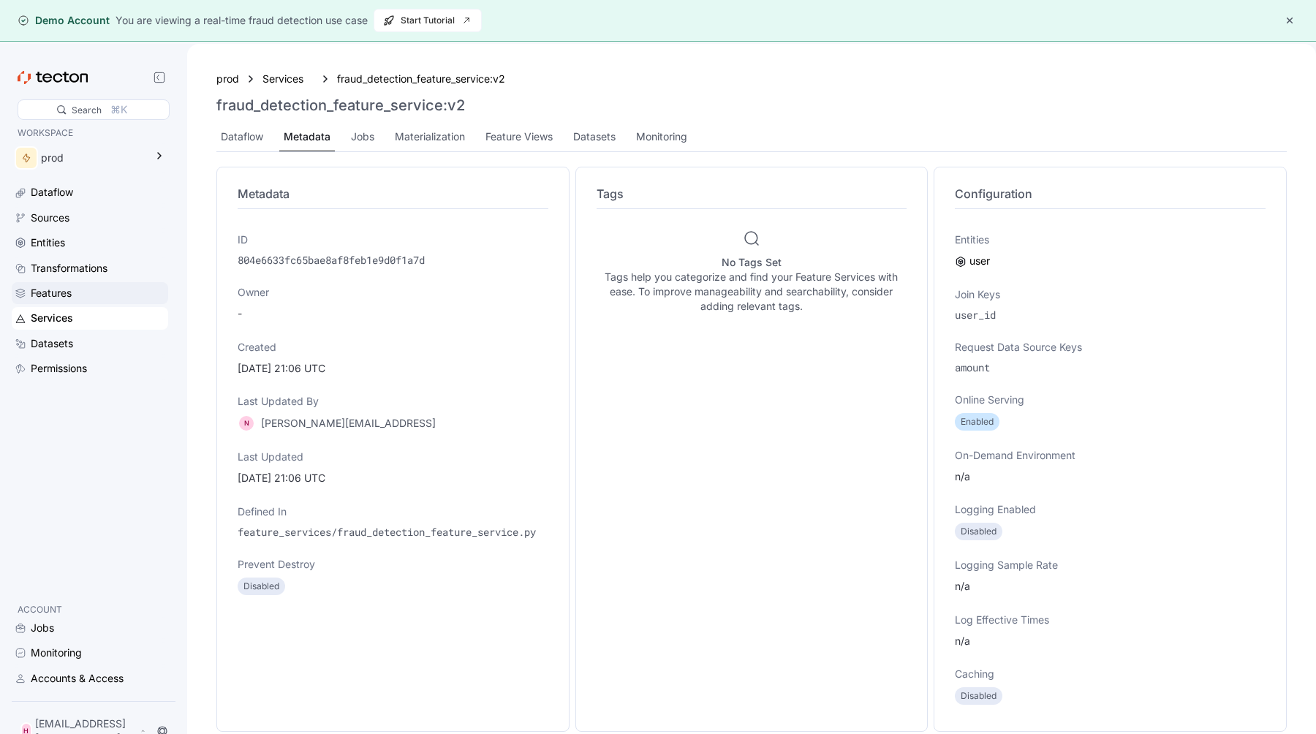
click at [56, 292] on div "Features" at bounding box center [51, 293] width 41 height 16
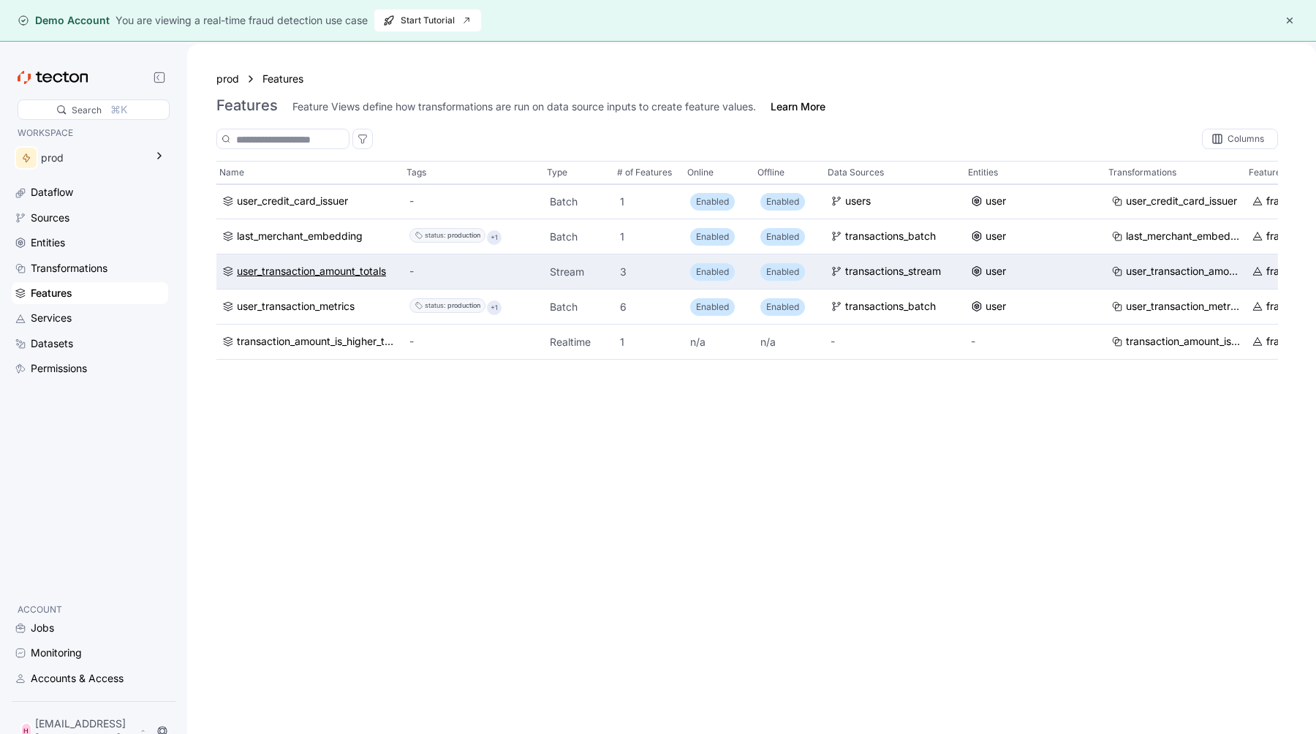
click at [292, 270] on div "user_transaction_amount_totals" at bounding box center [311, 272] width 149 height 16
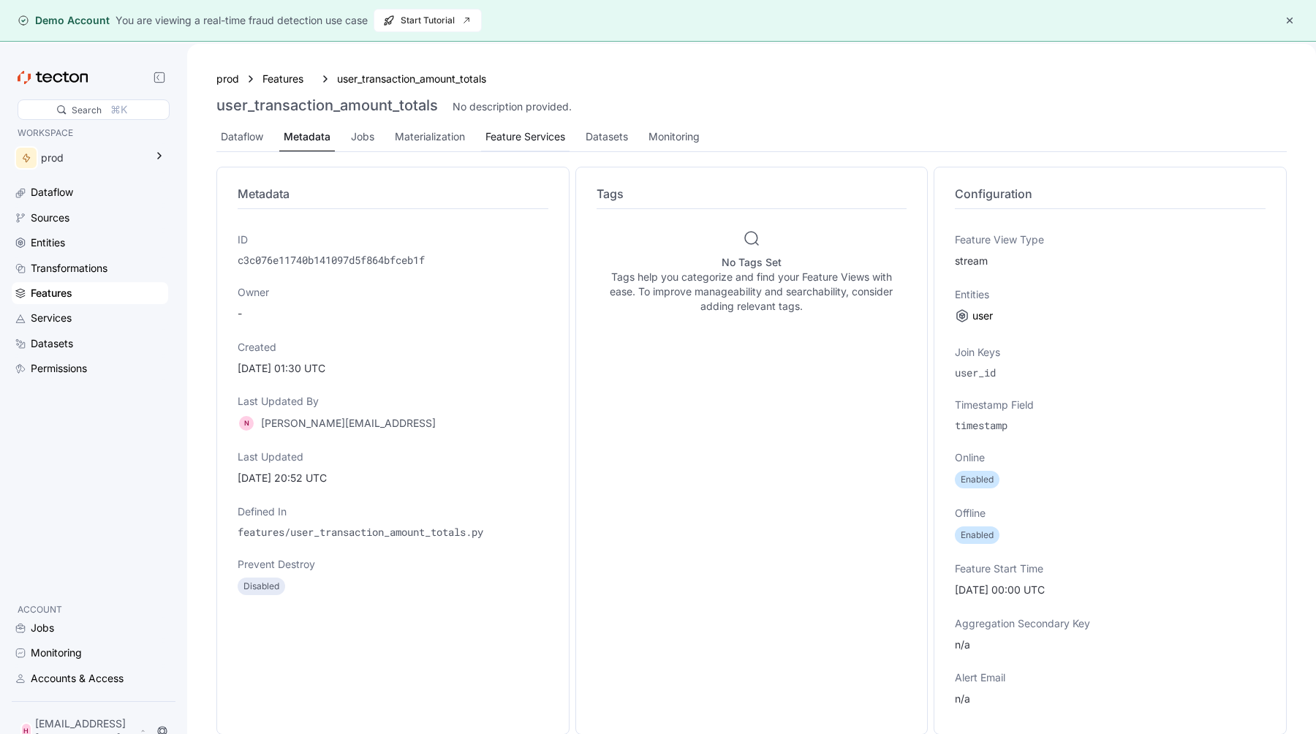
click at [534, 143] on div "Feature Services" at bounding box center [526, 137] width 80 height 16
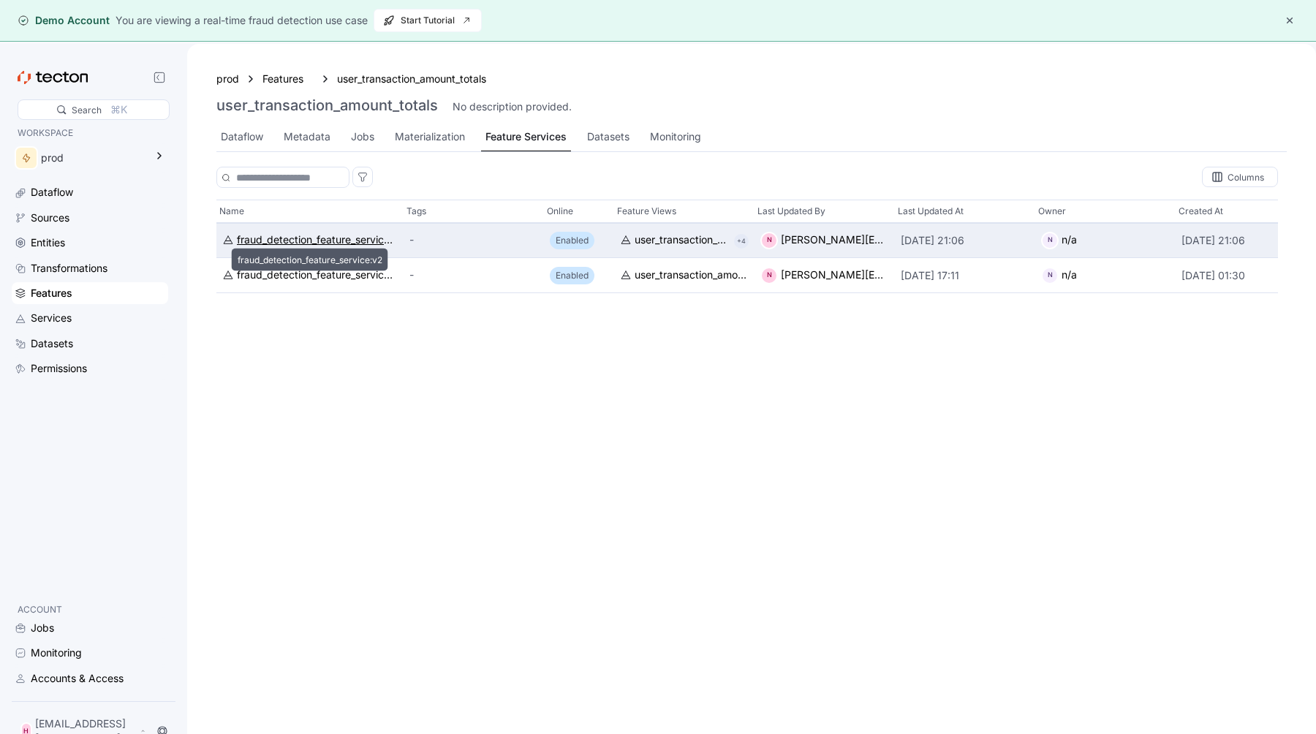
click at [227, 241] on icon at bounding box center [228, 240] width 12 height 12
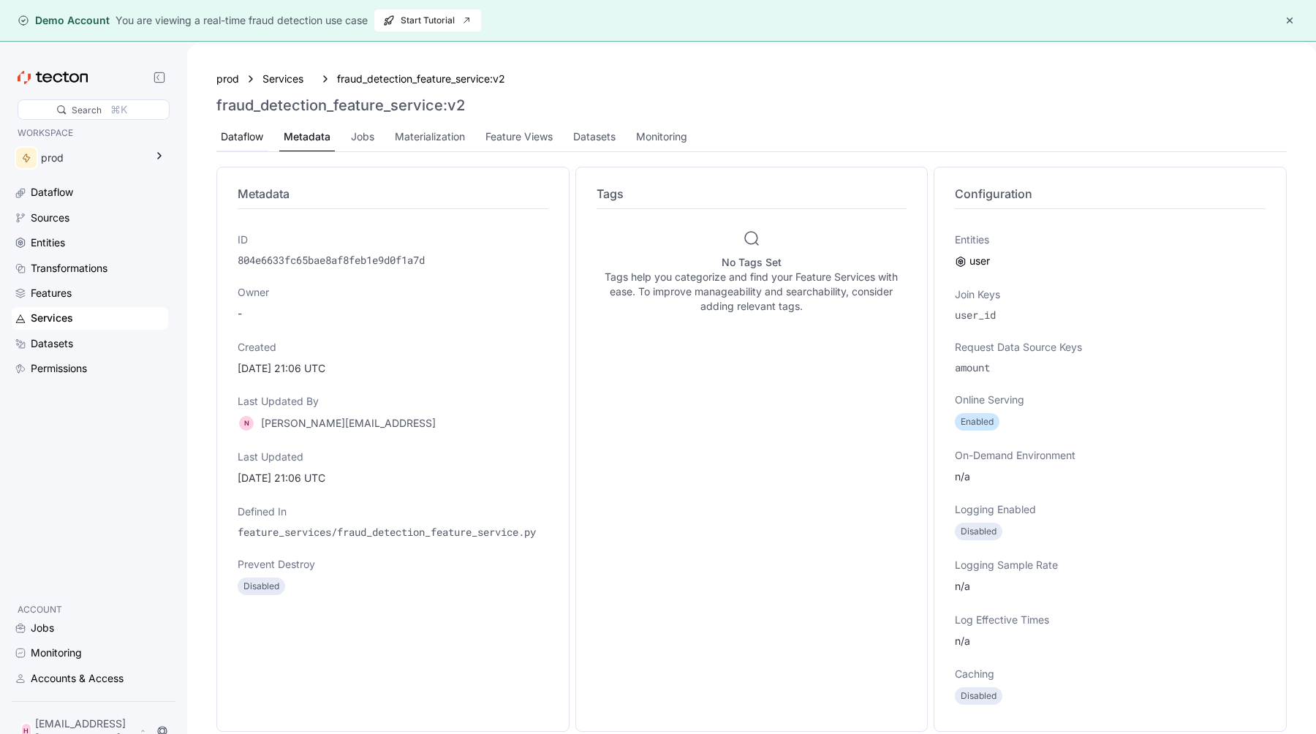
click at [241, 137] on div "Dataflow" at bounding box center [242, 137] width 42 height 16
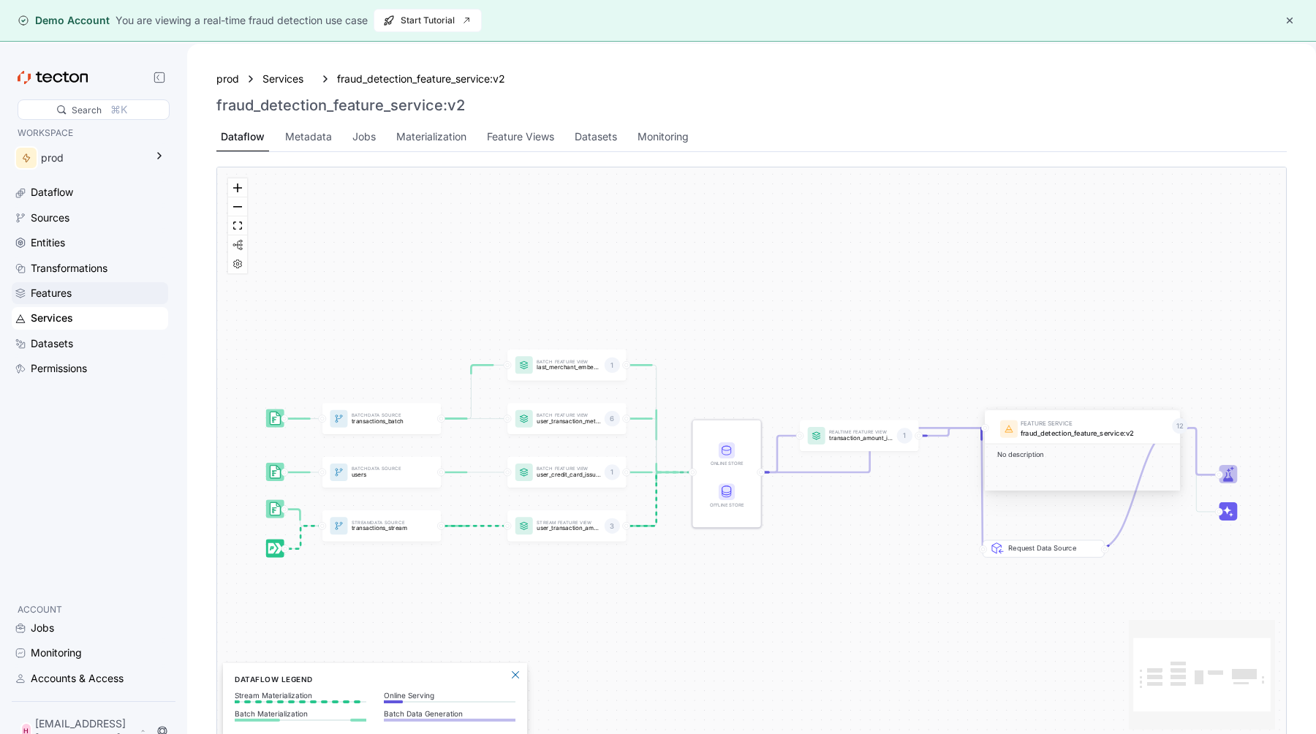
click at [80, 292] on div "Features" at bounding box center [98, 293] width 135 height 16
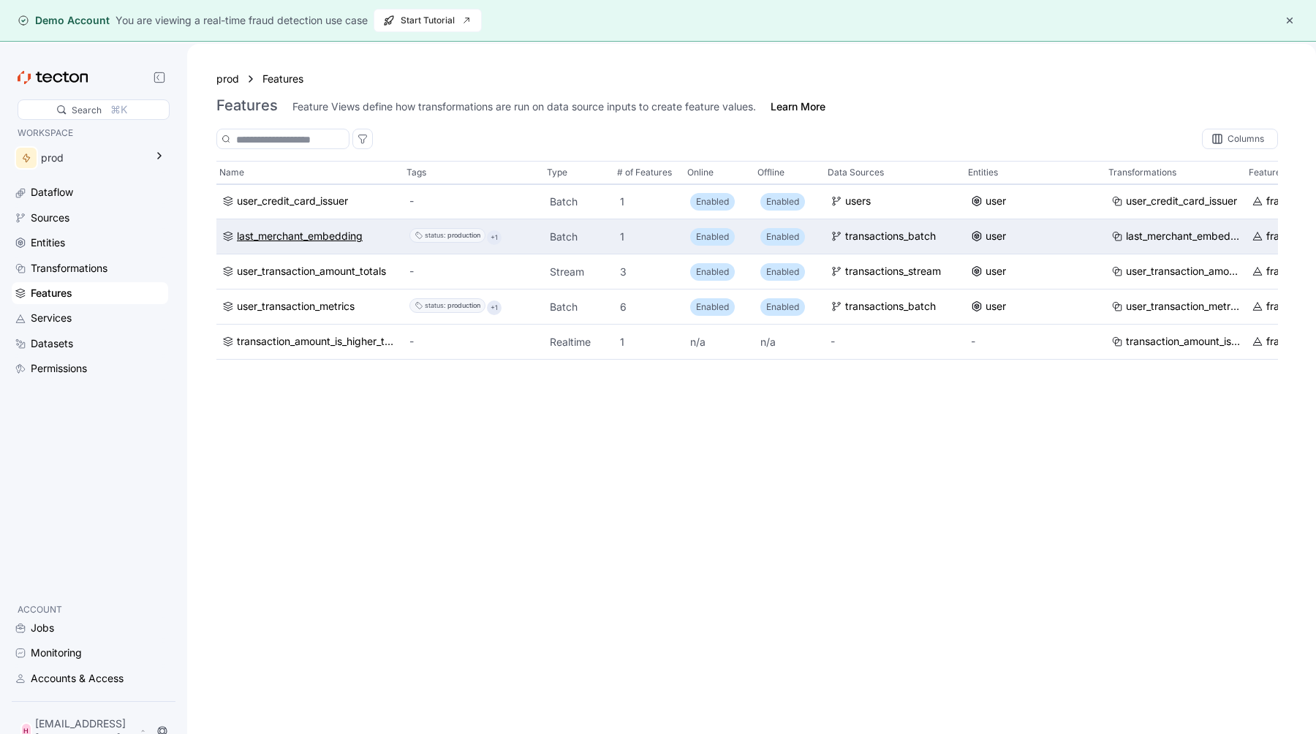
click at [309, 231] on div "last_merchant_embedding" at bounding box center [300, 237] width 126 height 16
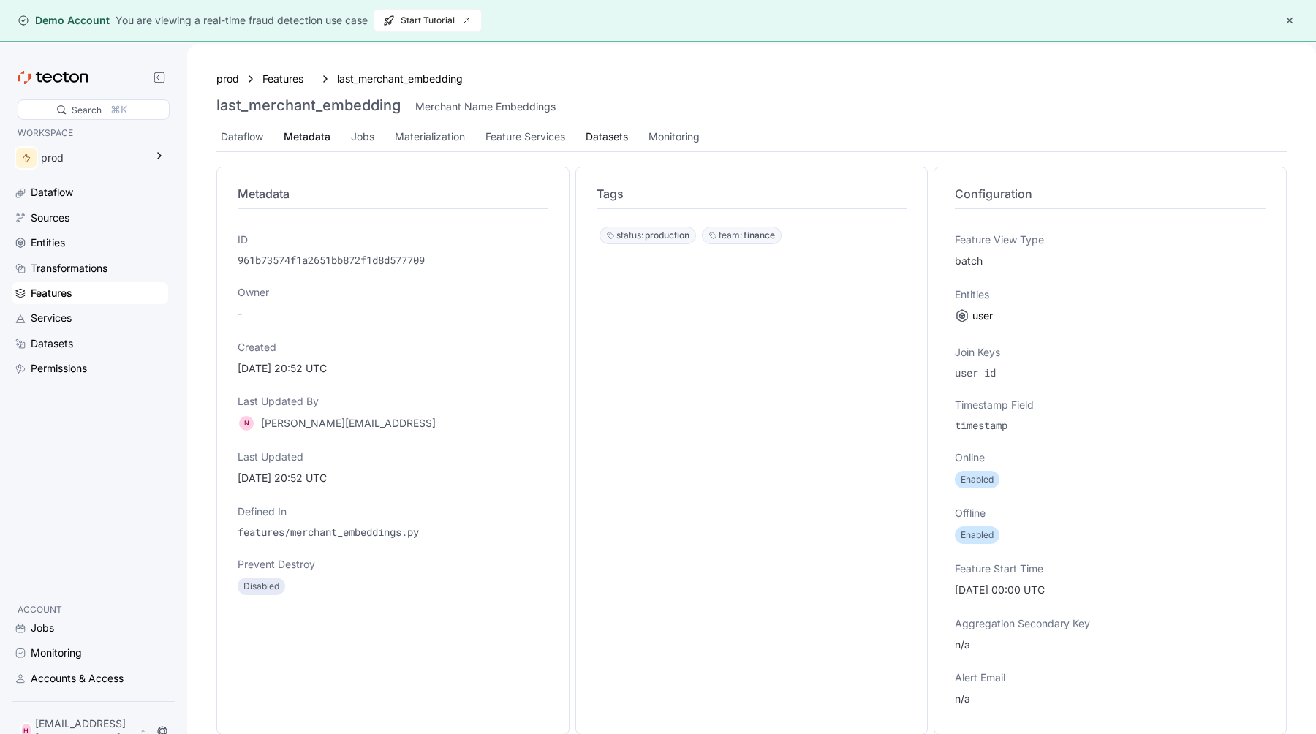
click at [611, 132] on div "Datasets" at bounding box center [607, 137] width 42 height 16
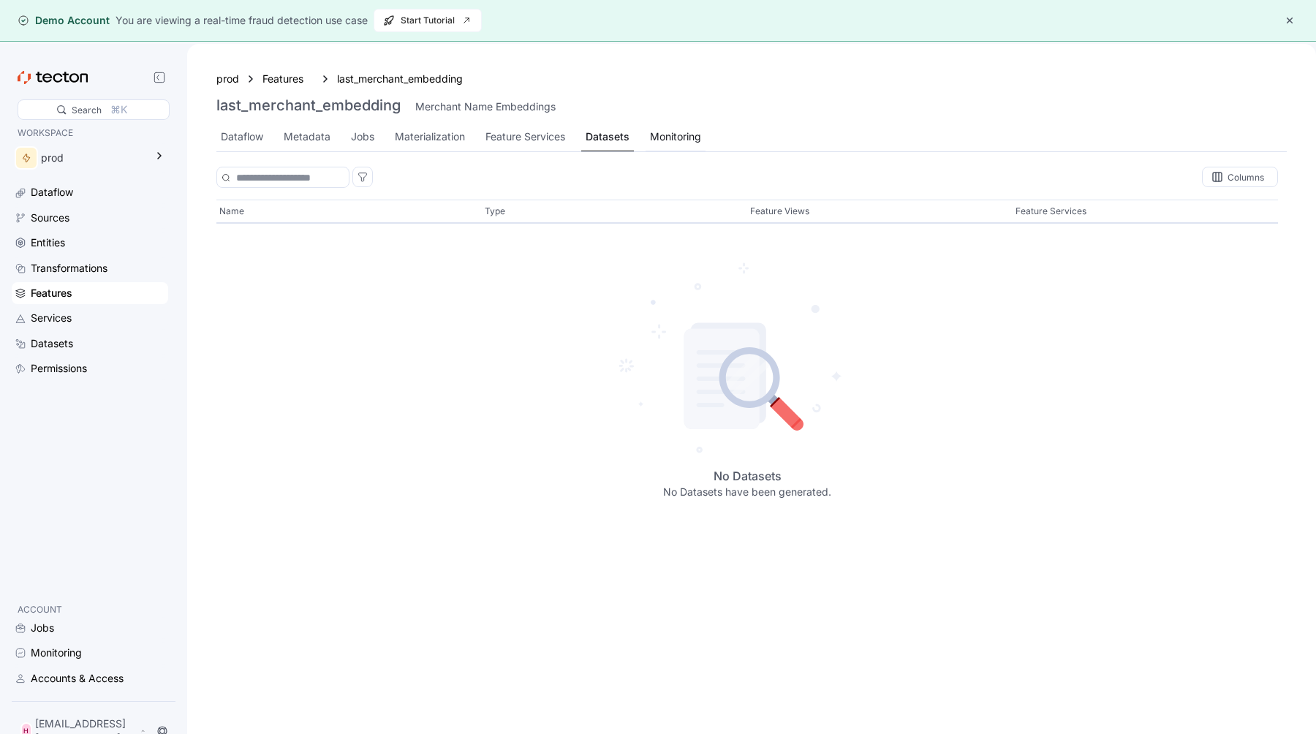
click at [686, 137] on div "Monitoring" at bounding box center [675, 137] width 51 height 16
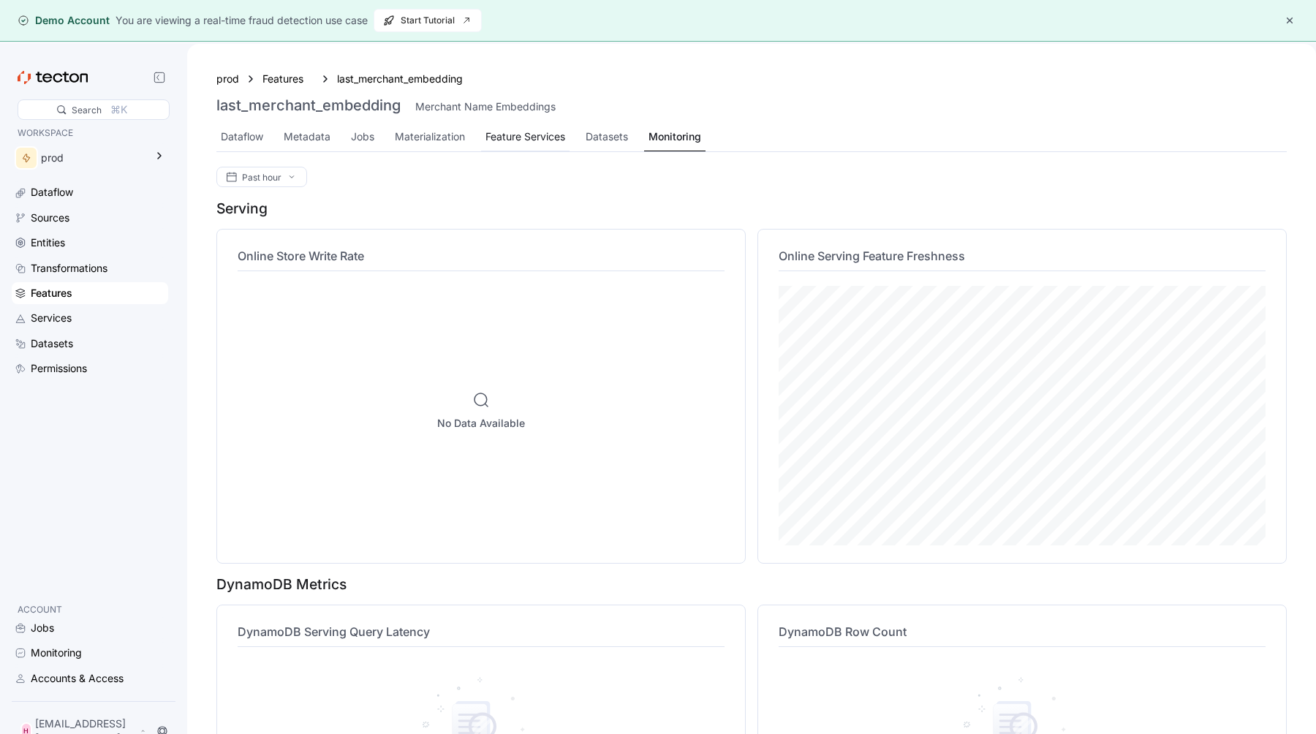
click at [515, 140] on div "Feature Services" at bounding box center [526, 137] width 80 height 16
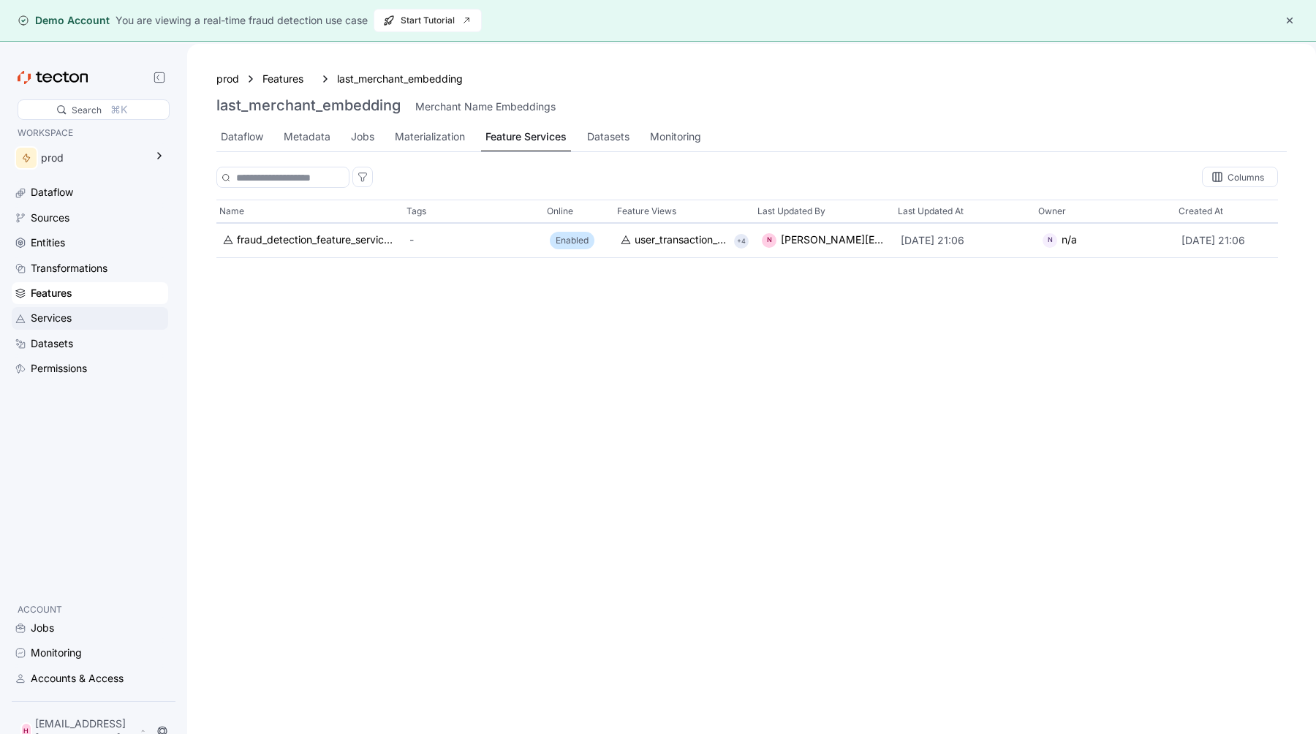
click at [54, 317] on div "Services" at bounding box center [51, 318] width 41 height 16
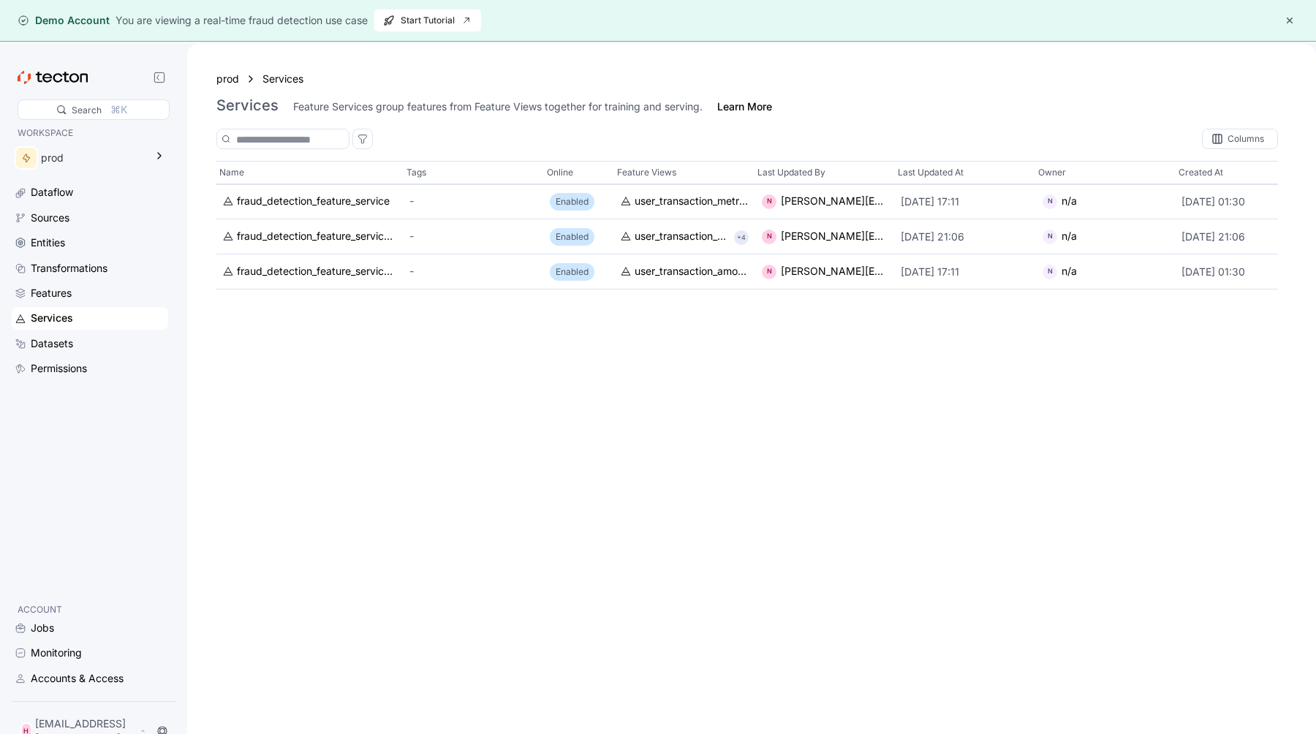
click at [377, 94] on div "prod Services Services Feature Services group features from Feature Views toget…" at bounding box center [751, 92] width 1070 height 44
click at [377, 104] on div "Feature Services group features from Feature Views together for training and se…" at bounding box center [497, 106] width 409 height 15
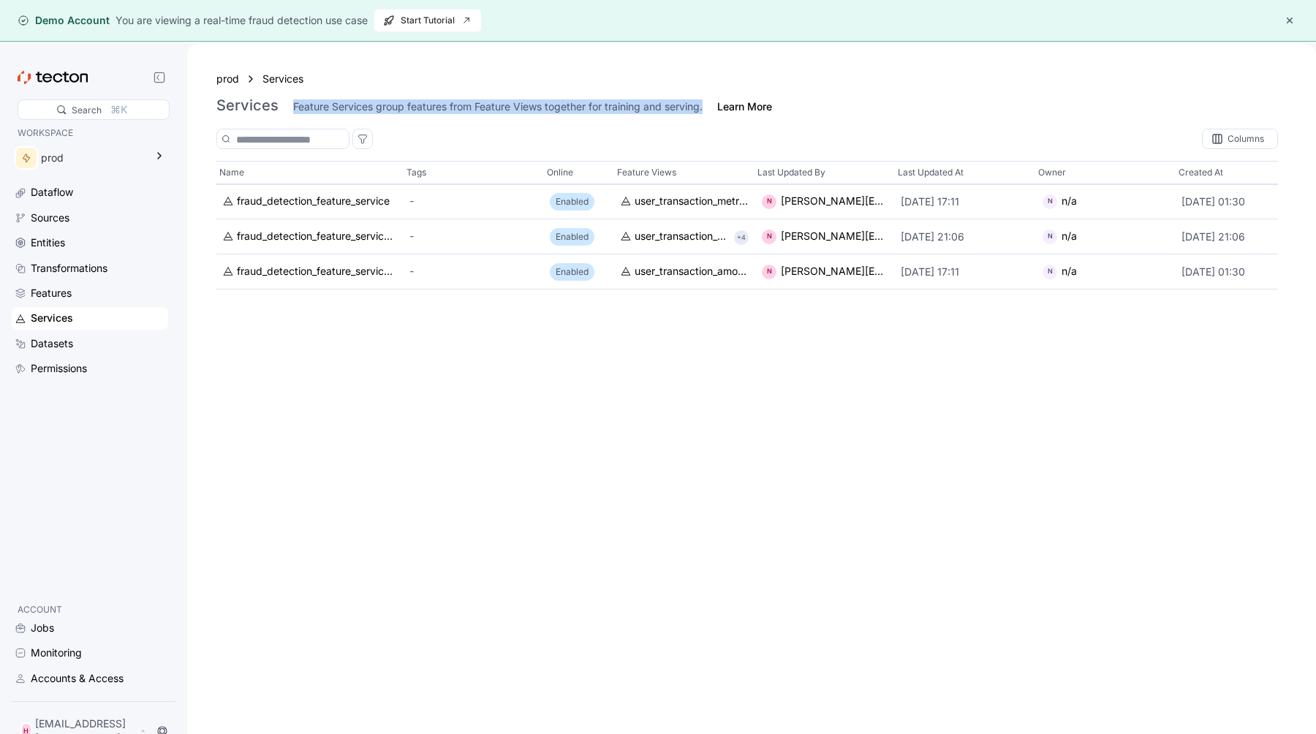
copy div "Feature Services group features from Feature Views together for training and se…"
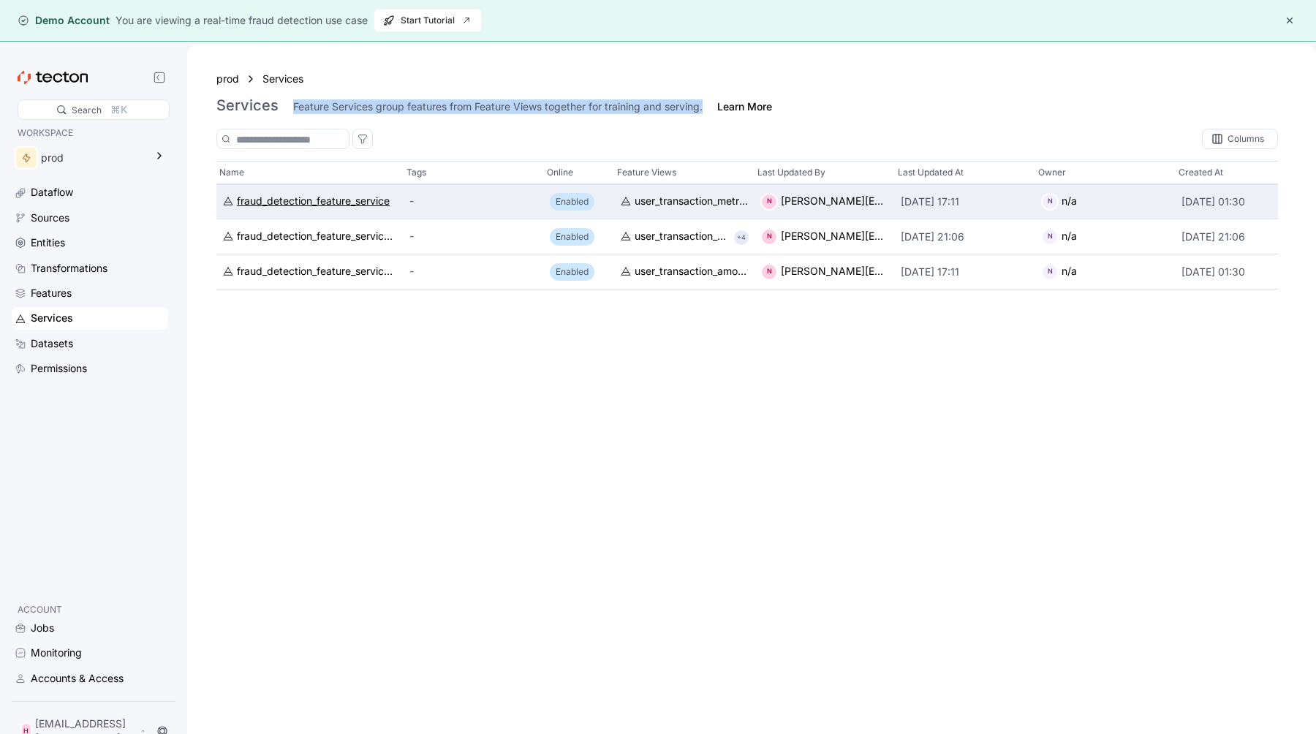
click at [320, 204] on div "fraud_detection_feature_service" at bounding box center [313, 202] width 153 height 16
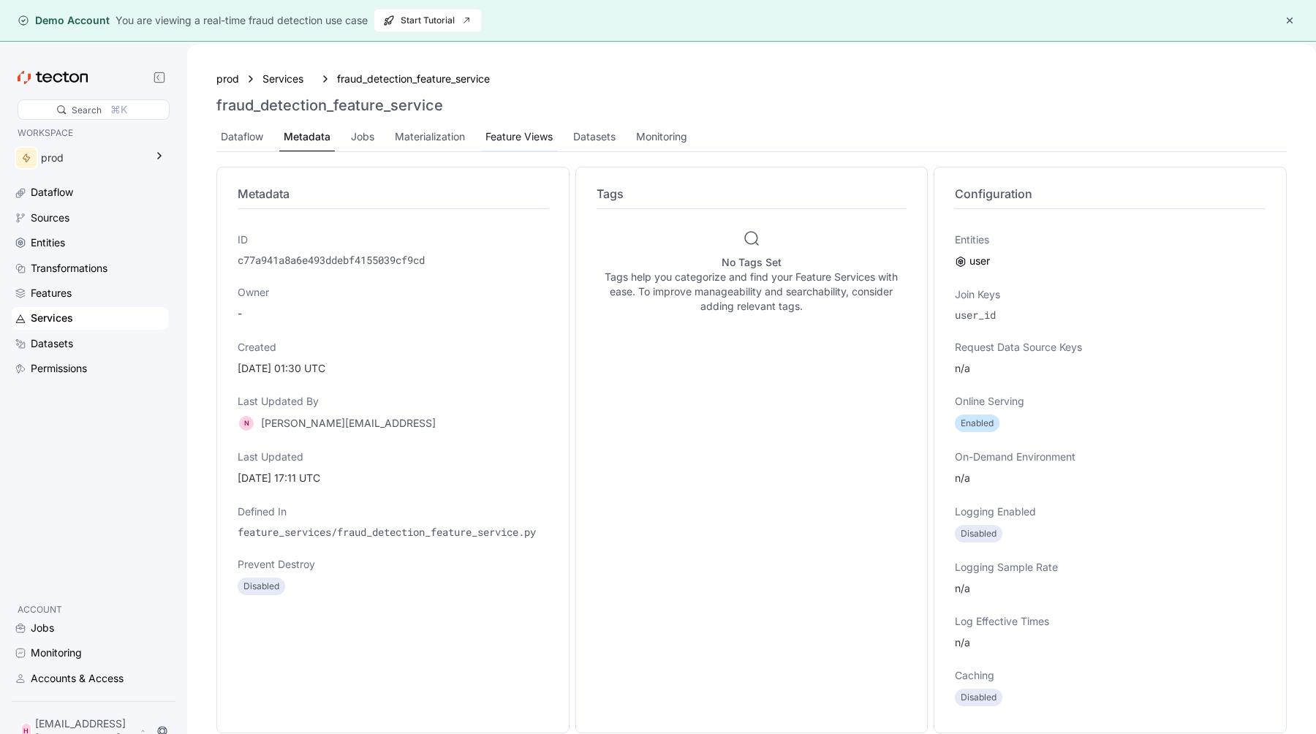
click at [509, 129] on div "Feature Views" at bounding box center [519, 137] width 67 height 16
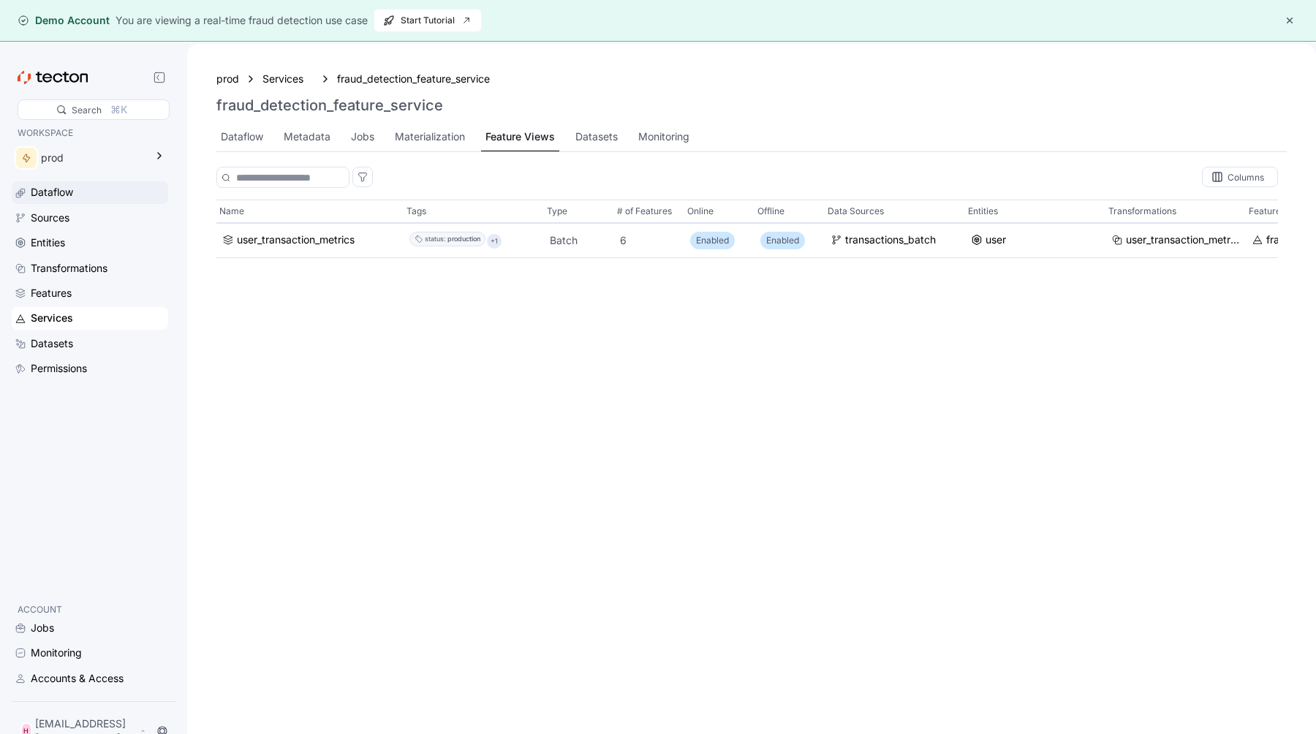
click at [71, 187] on div "Dataflow" at bounding box center [52, 192] width 42 height 16
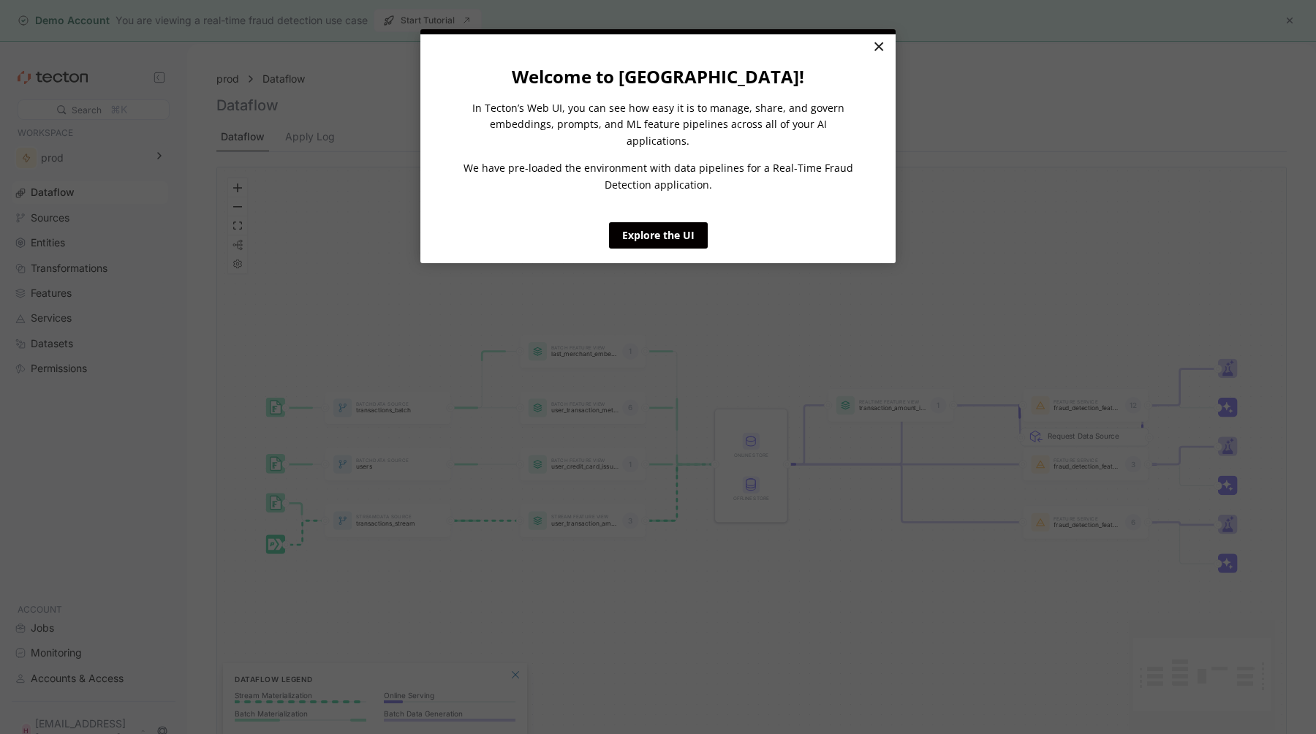
click at [883, 53] on link "×" at bounding box center [879, 47] width 26 height 26
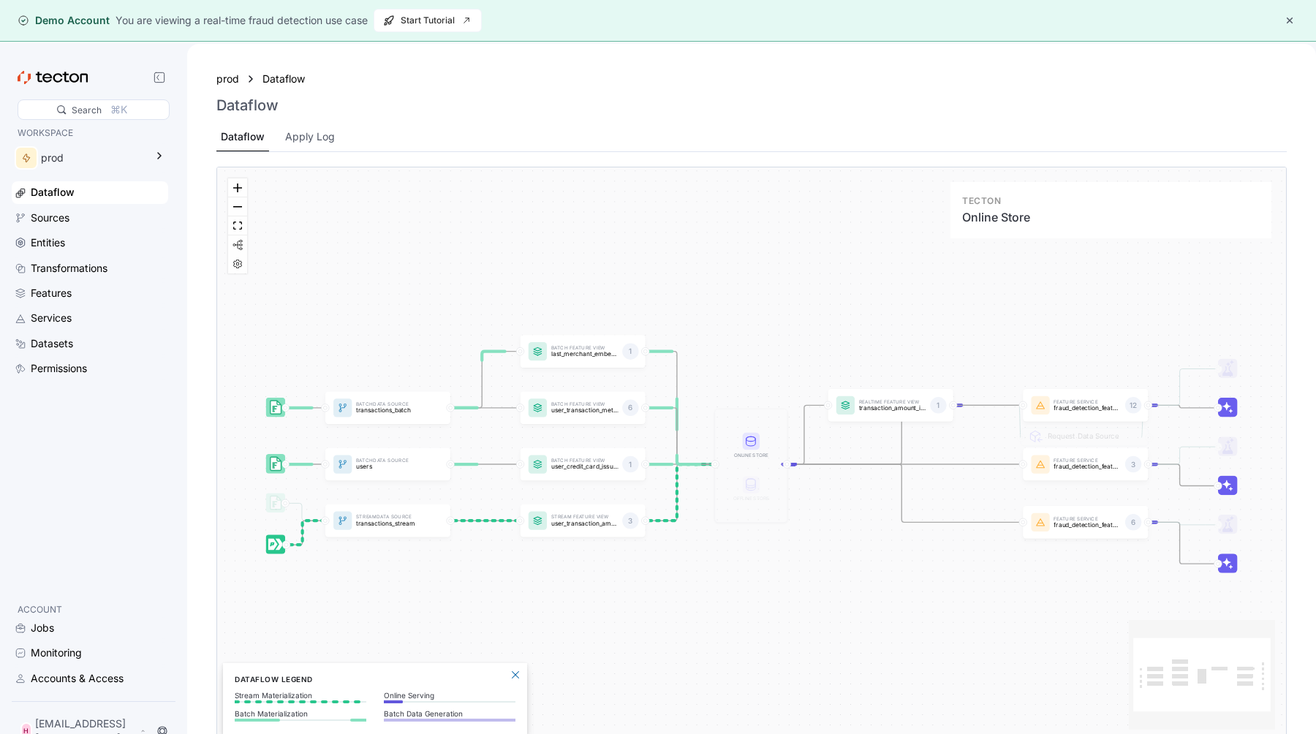
click at [755, 442] on icon at bounding box center [752, 442] width 10 height 10
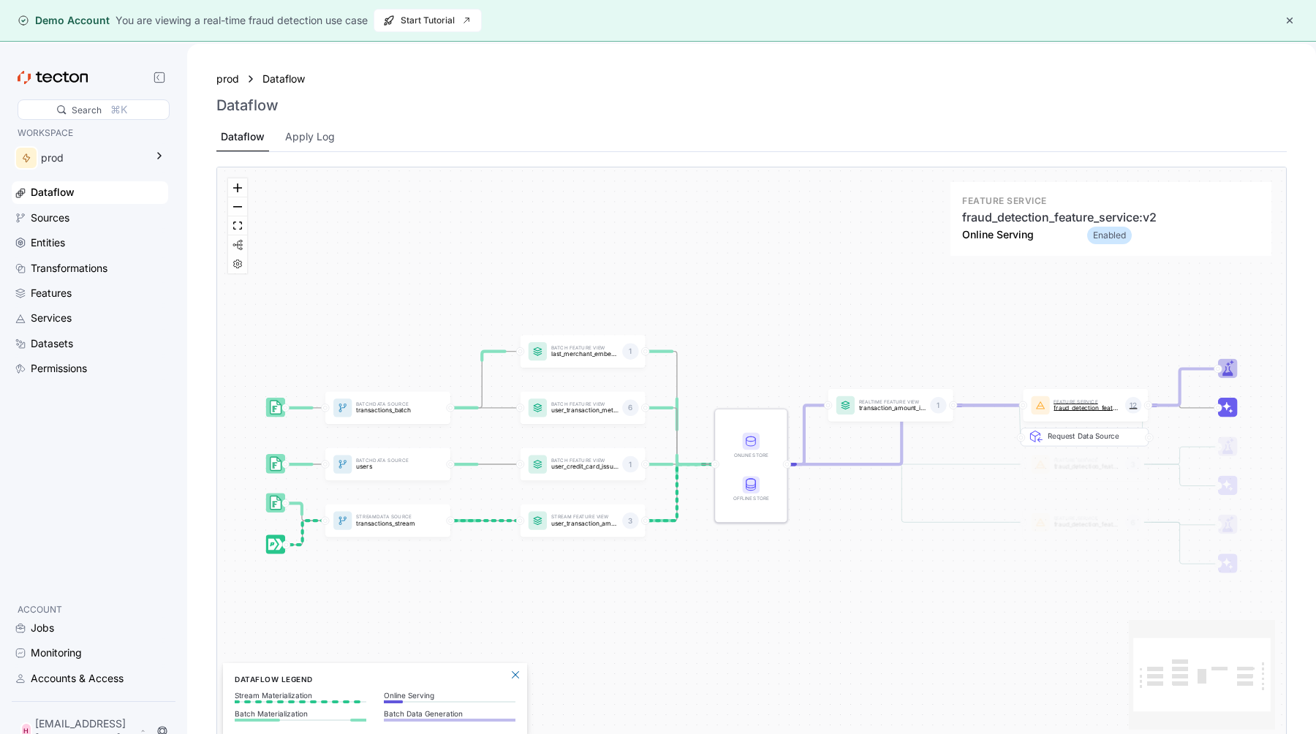
click at [1068, 419] on div "Feature Service fraud_detection_feature_service:v2 12" at bounding box center [1085, 405] width 125 height 33
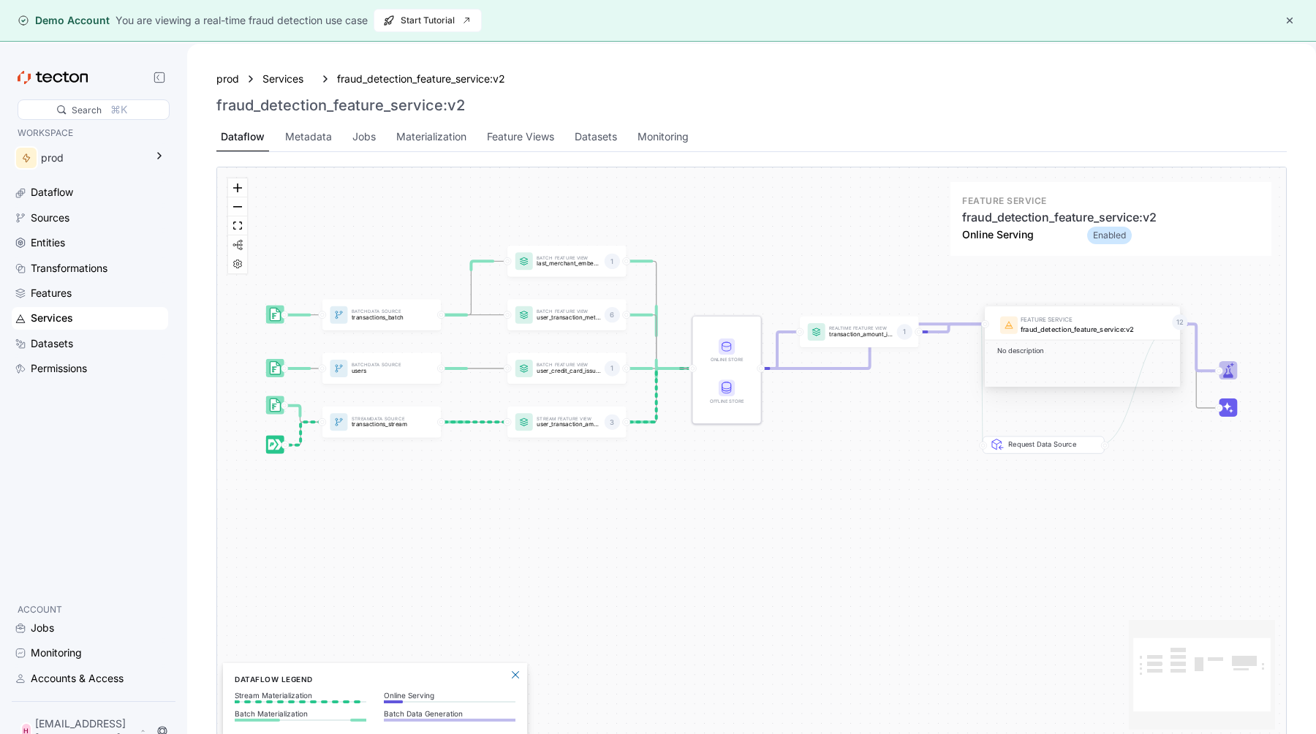
click at [1065, 328] on div "fraud_detection_feature_service:v2" at bounding box center [1095, 330] width 148 height 11
click at [1034, 333] on div "fraud_detection_feature_service:v2" at bounding box center [1095, 330] width 148 height 11
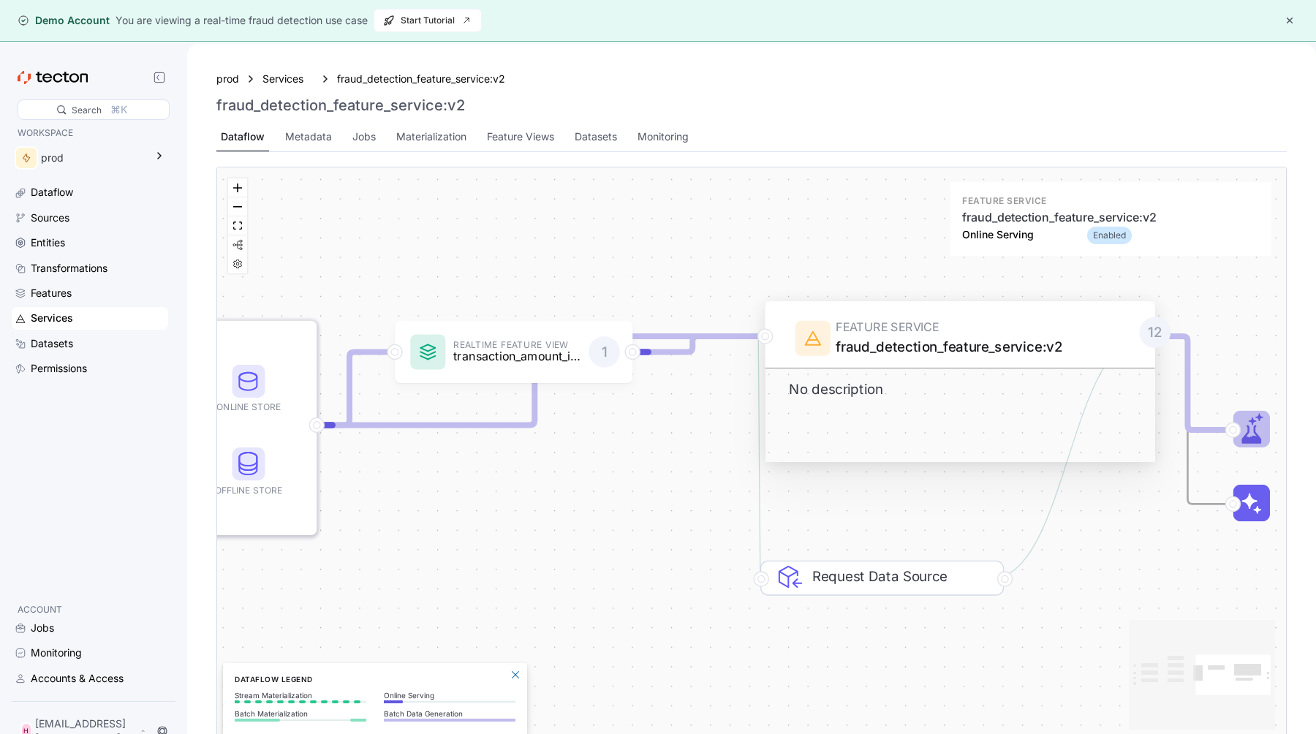
drag, startPoint x: 1019, startPoint y: 322, endPoint x: 847, endPoint y: 343, distance: 172.4
click at [847, 343] on div "fraud_detection_feature_service:v2" at bounding box center [983, 347] width 295 height 22
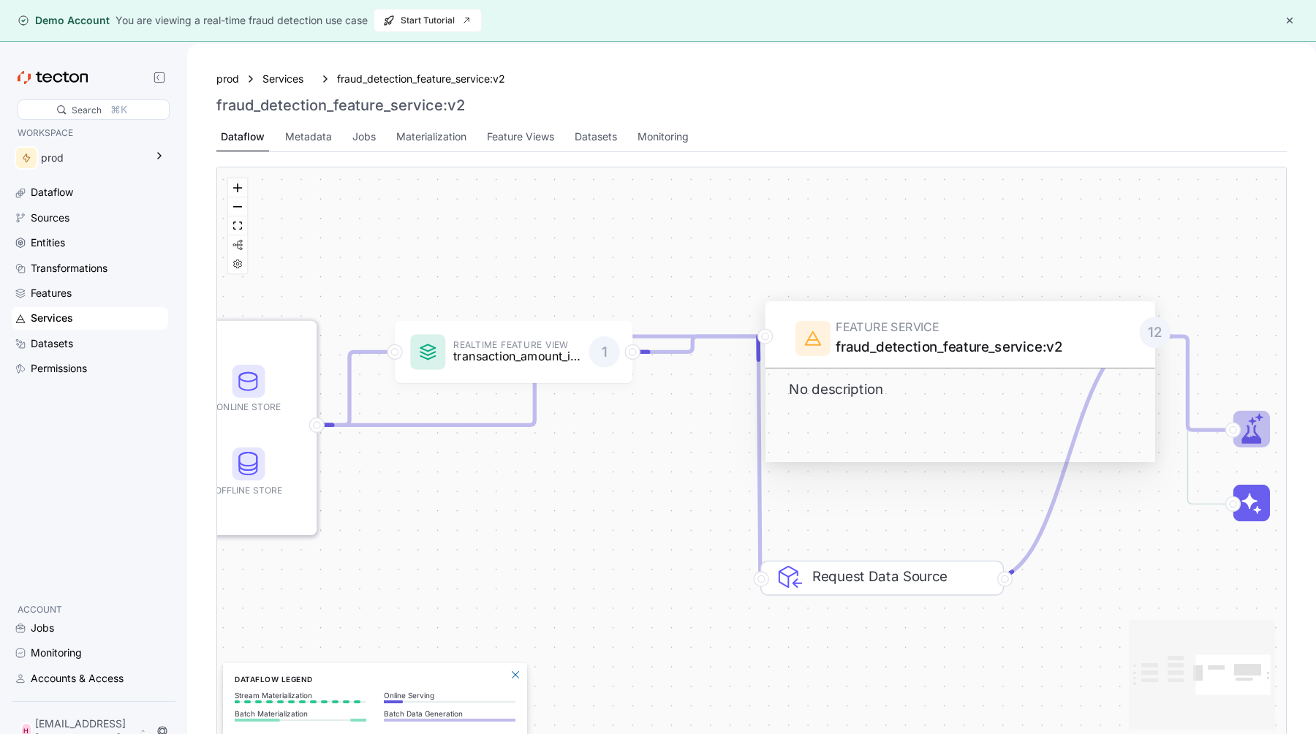
drag, startPoint x: 758, startPoint y: 348, endPoint x: 785, endPoint y: 337, distance: 28.5
click at [758, 348] on icon at bounding box center [764, 343] width 15 height 15
click at [320, 142] on div "Metadata" at bounding box center [308, 137] width 47 height 16
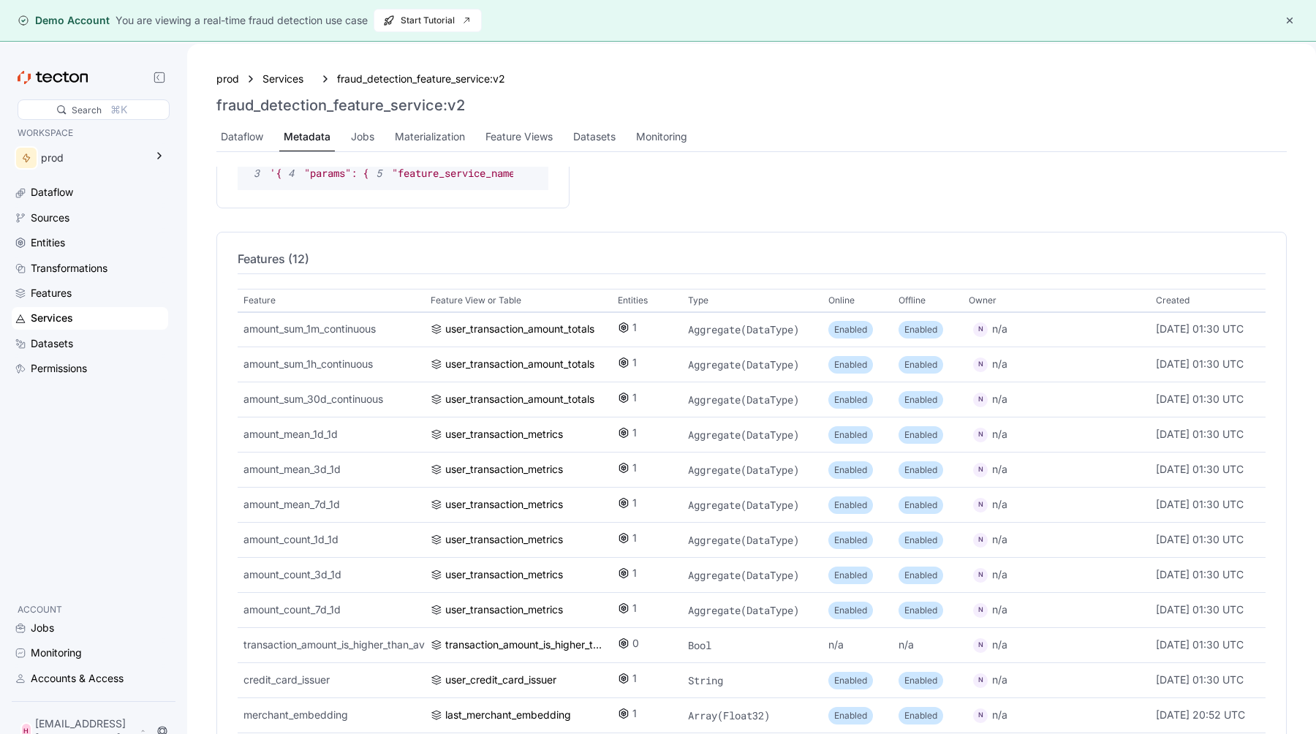
scroll to position [851, 0]
click at [539, 140] on div "Feature Views" at bounding box center [519, 137] width 67 height 16
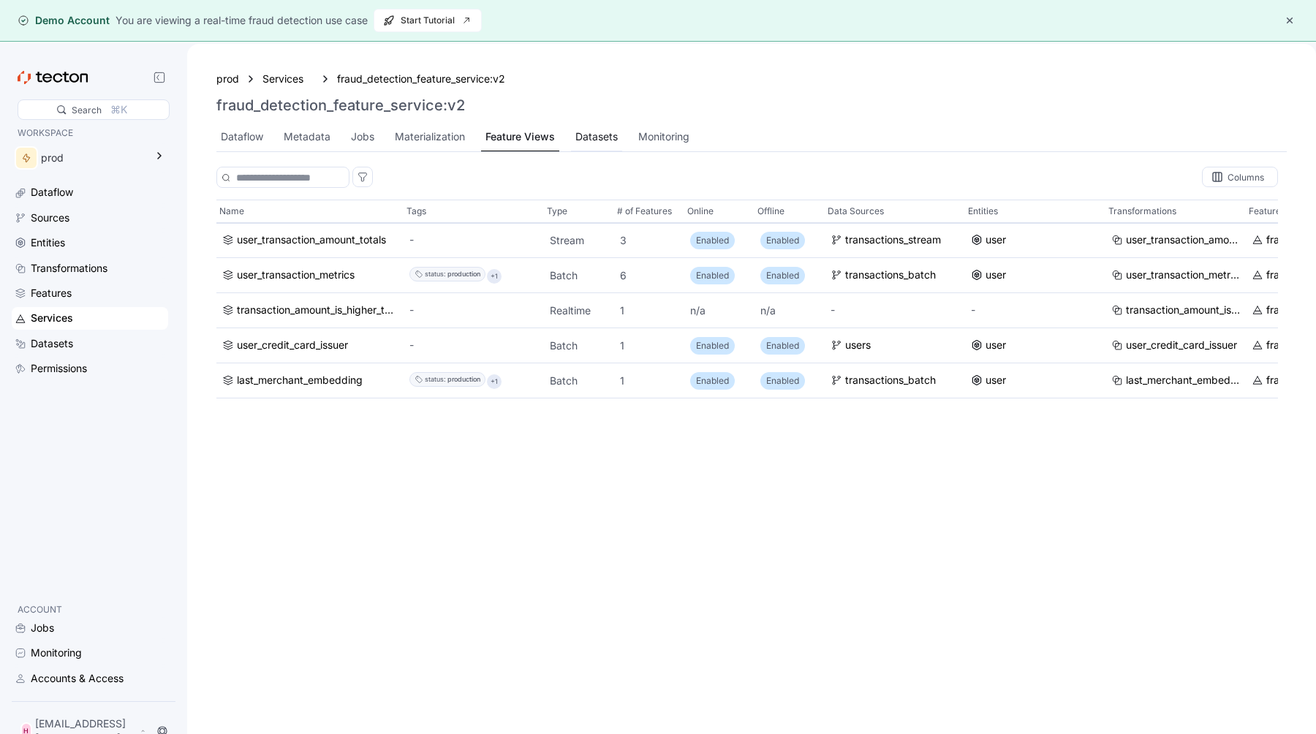
click at [599, 139] on div "Datasets" at bounding box center [596, 137] width 42 height 16
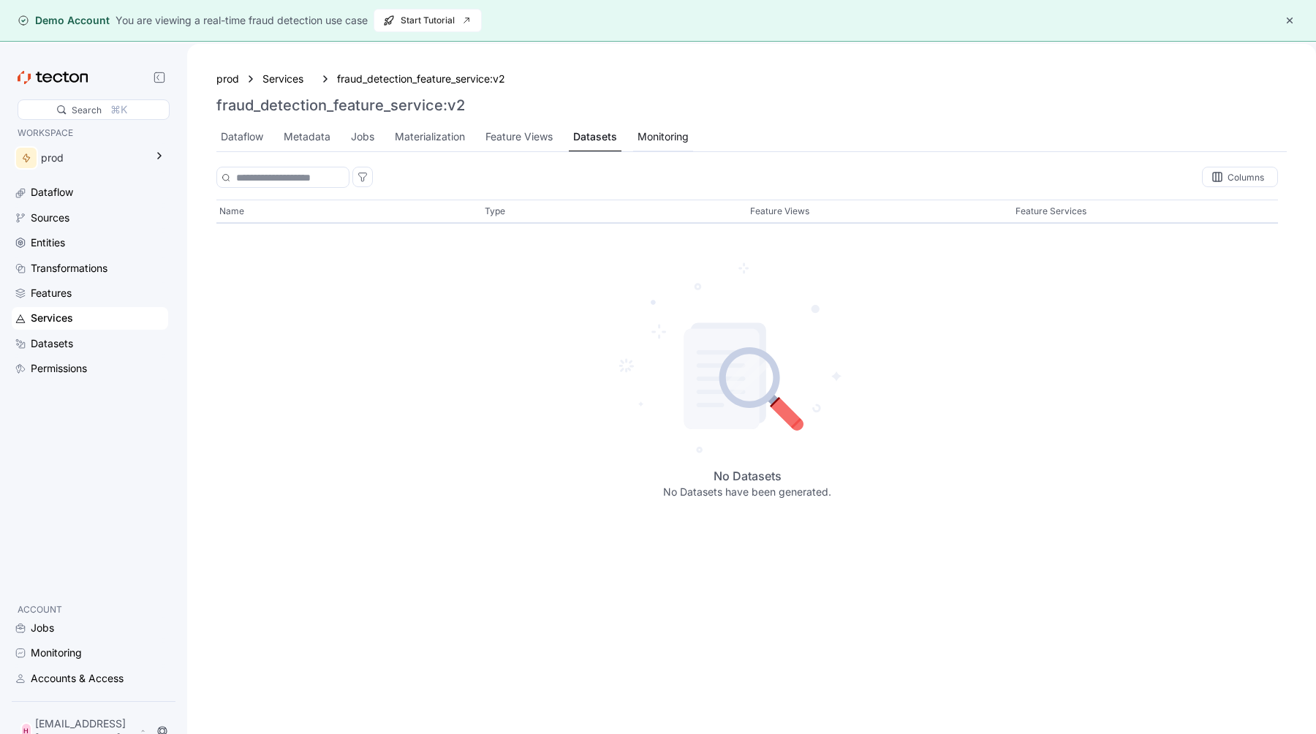
click at [676, 144] on div "Monitoring" at bounding box center [663, 137] width 51 height 16
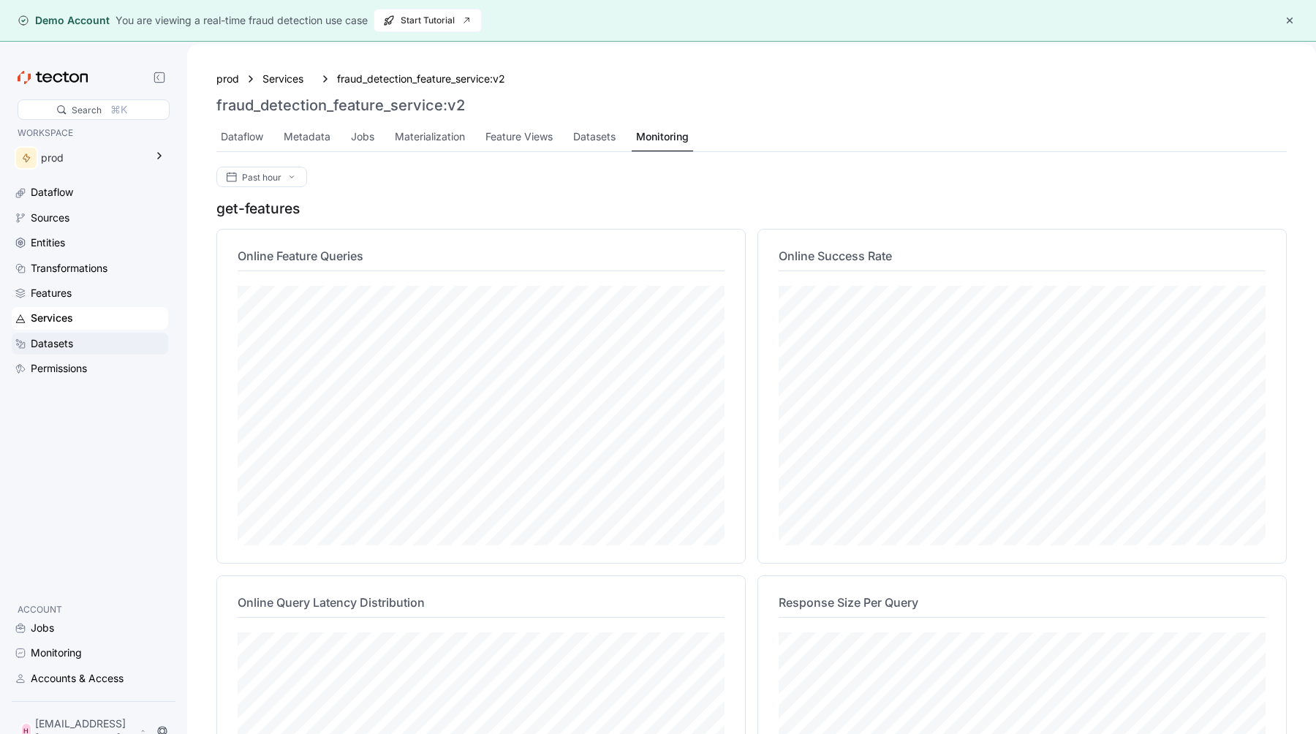
click at [108, 344] on div "Datasets" at bounding box center [98, 344] width 135 height 16
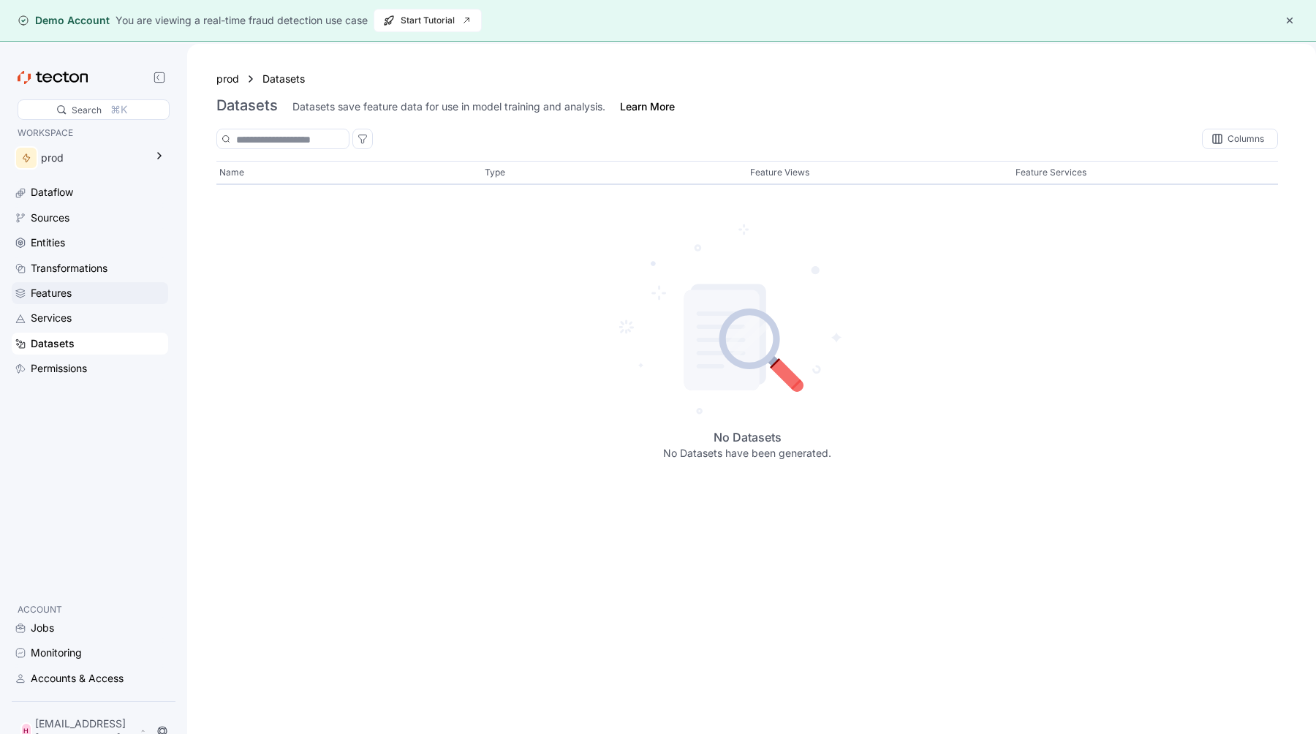
click at [126, 296] on div "Features" at bounding box center [98, 293] width 135 height 16
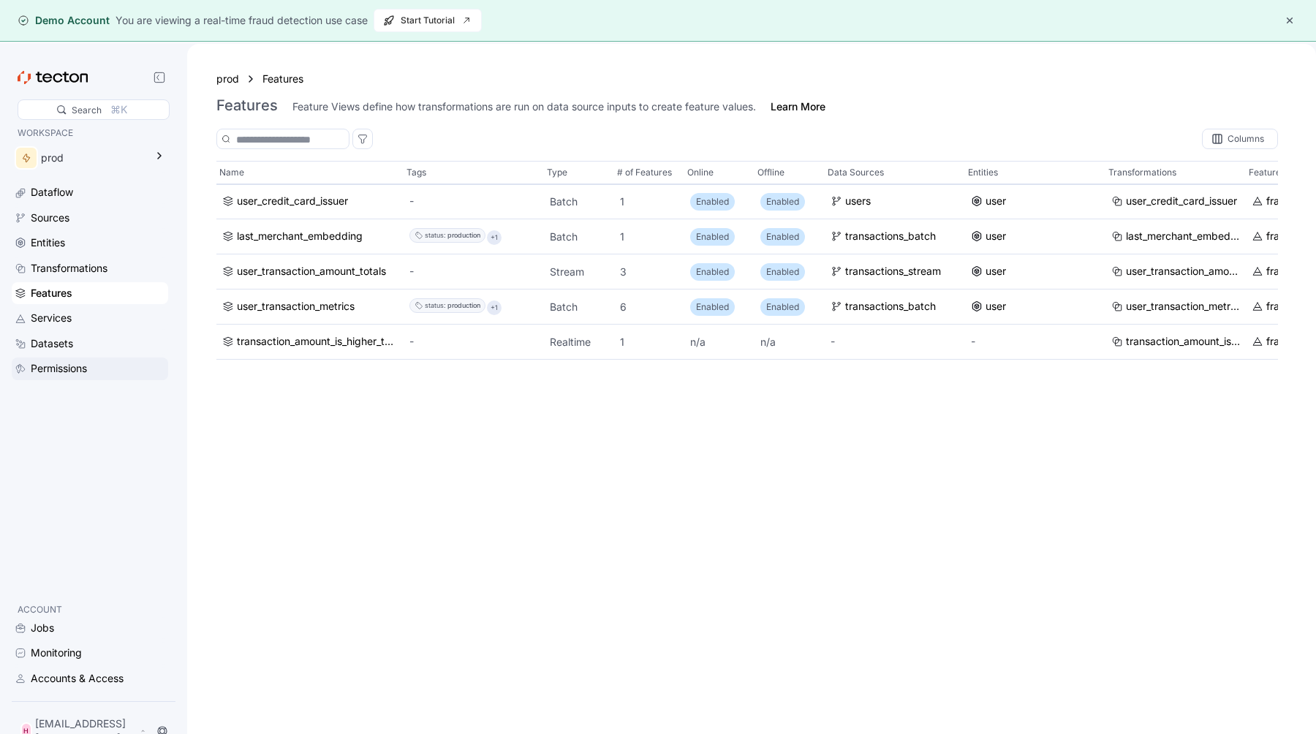
click at [83, 368] on div "Permissions" at bounding box center [59, 368] width 56 height 16
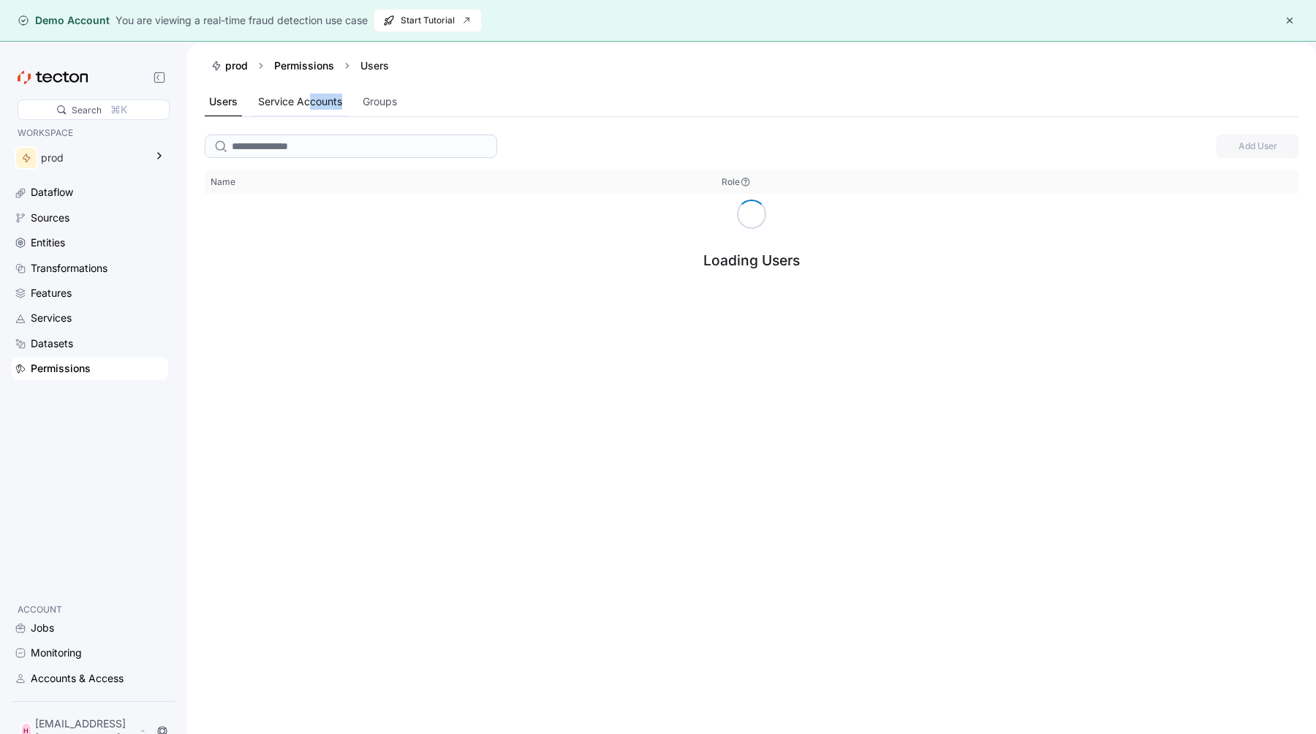
click at [309, 110] on div "Service Accounts" at bounding box center [300, 102] width 93 height 29
click at [379, 94] on div "Groups" at bounding box center [380, 102] width 34 height 16
click at [234, 113] on div "Users" at bounding box center [223, 102] width 36 height 29
click at [73, 636] on div "Jobs" at bounding box center [98, 628] width 135 height 16
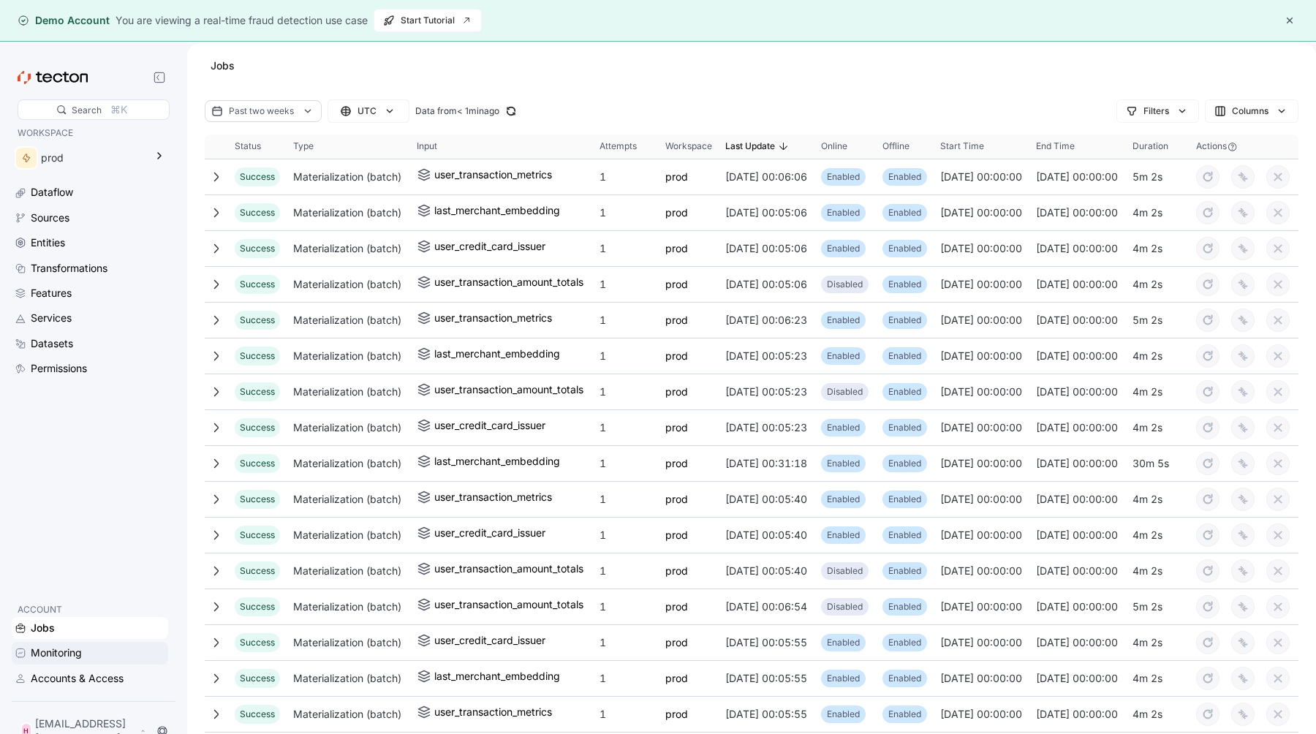
click at [83, 661] on div "Monitoring" at bounding box center [98, 653] width 135 height 16
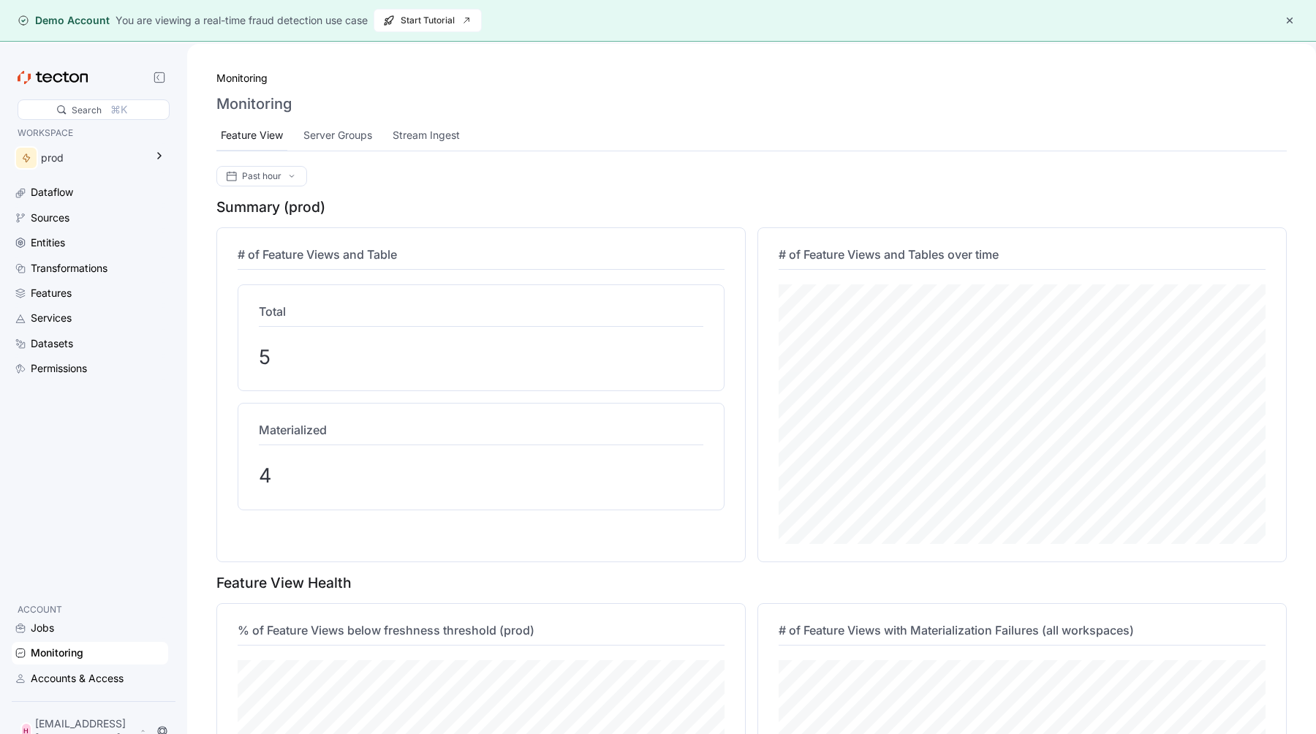
click at [269, 136] on div "Feature View" at bounding box center [252, 135] width 62 height 16
click at [311, 127] on div "Server Groups" at bounding box center [339, 135] width 69 height 16
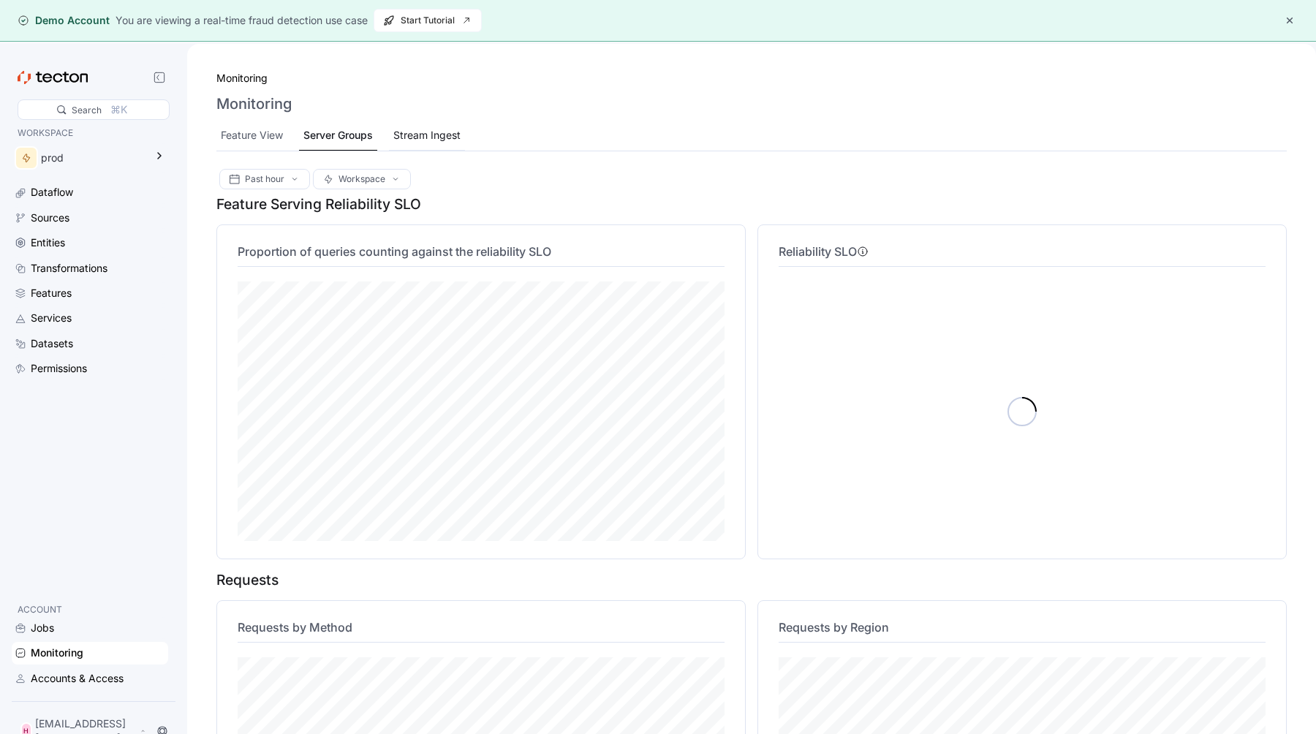
click at [405, 133] on div "Stream Ingest" at bounding box center [426, 135] width 67 height 16
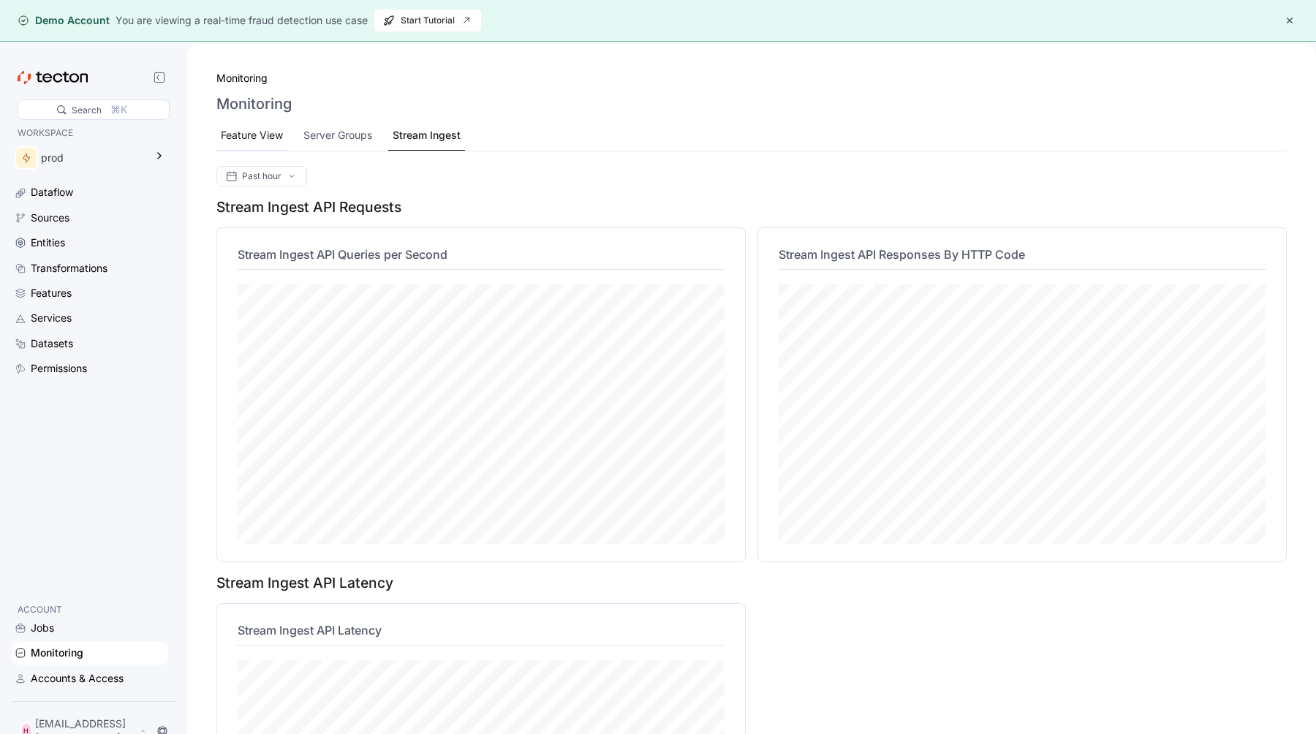
click at [268, 145] on div "Feature View" at bounding box center [251, 135] width 71 height 29
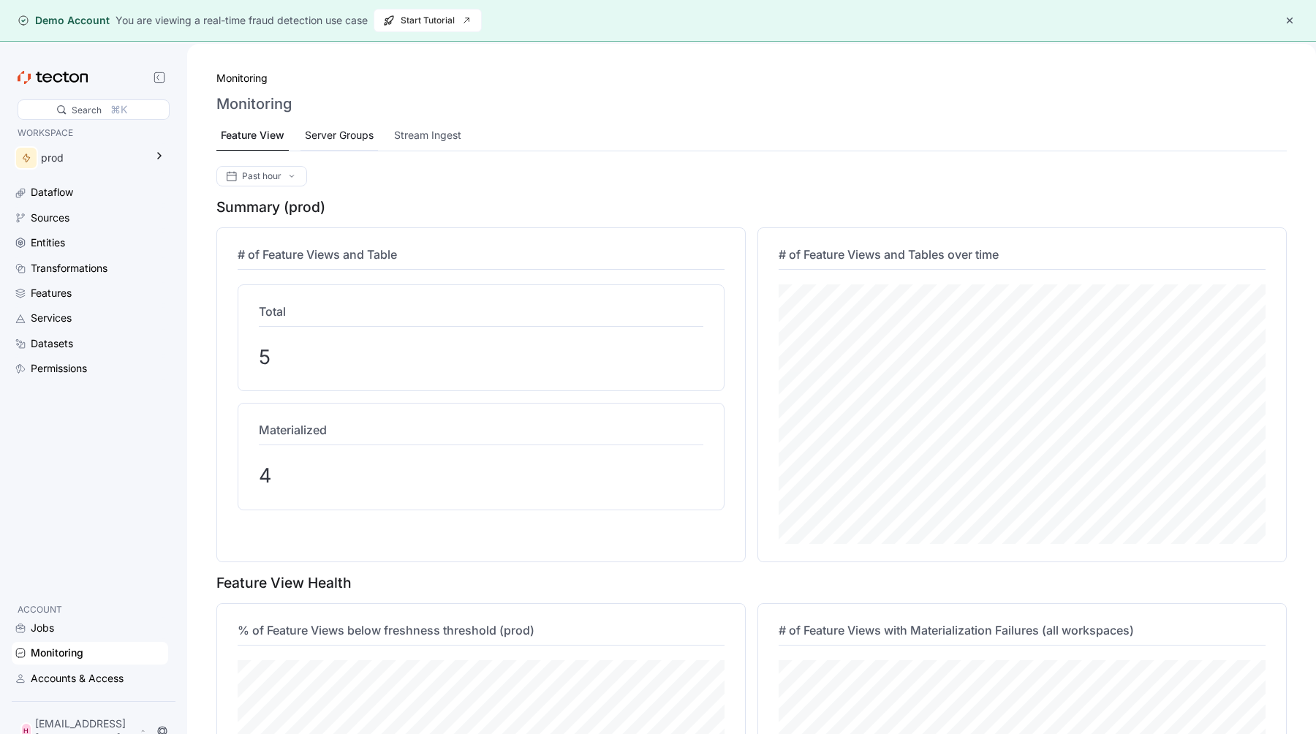
click at [324, 136] on div "Server Groups" at bounding box center [339, 135] width 69 height 16
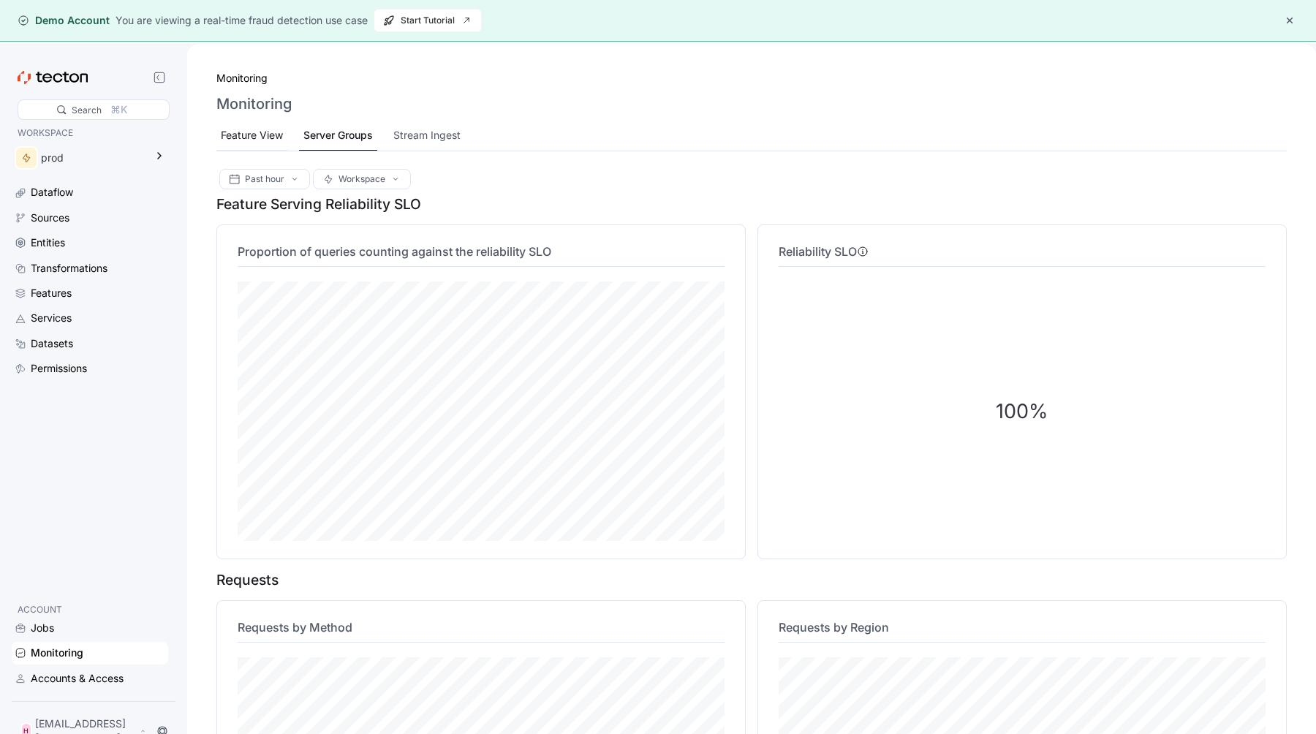
click at [258, 136] on div "Feature View" at bounding box center [252, 135] width 62 height 16
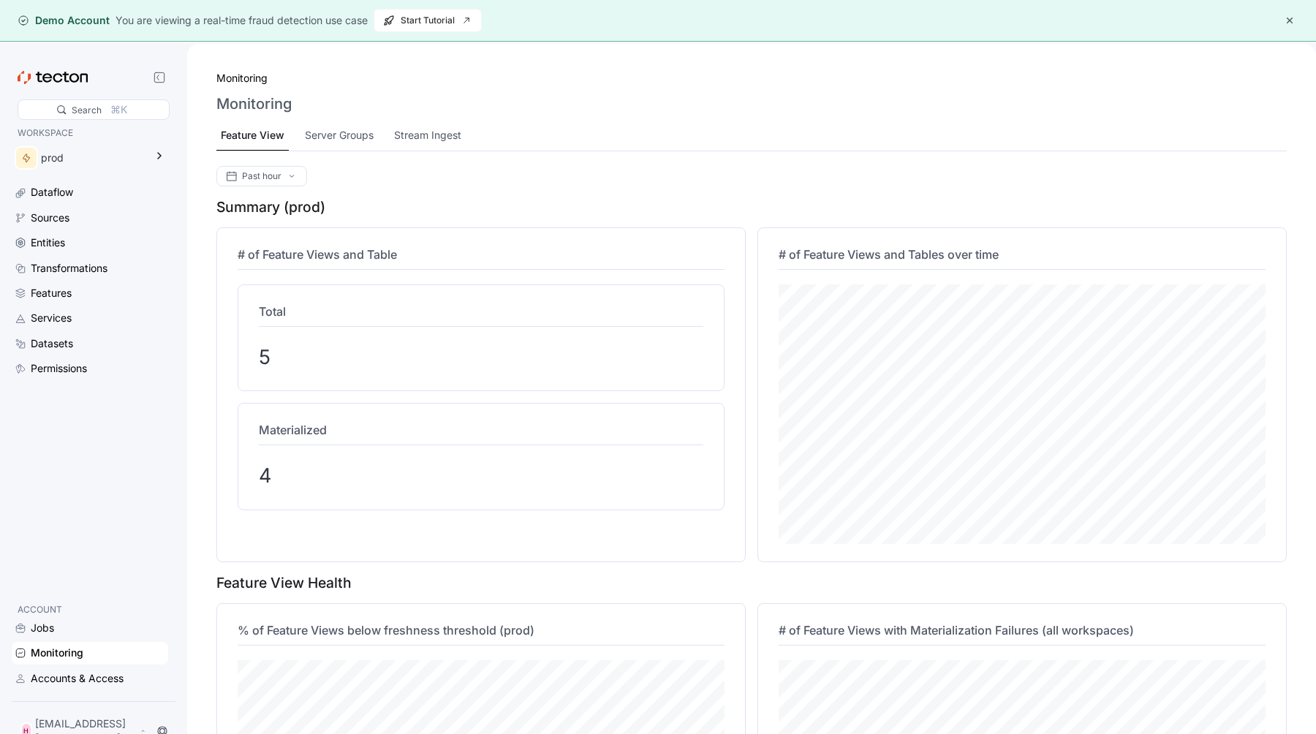
click at [345, 118] on div "Monitoring Monitoring Feature View Server Groups Stream Ingest" at bounding box center [751, 110] width 1070 height 81
click at [345, 129] on div "Server Groups" at bounding box center [339, 135] width 69 height 16
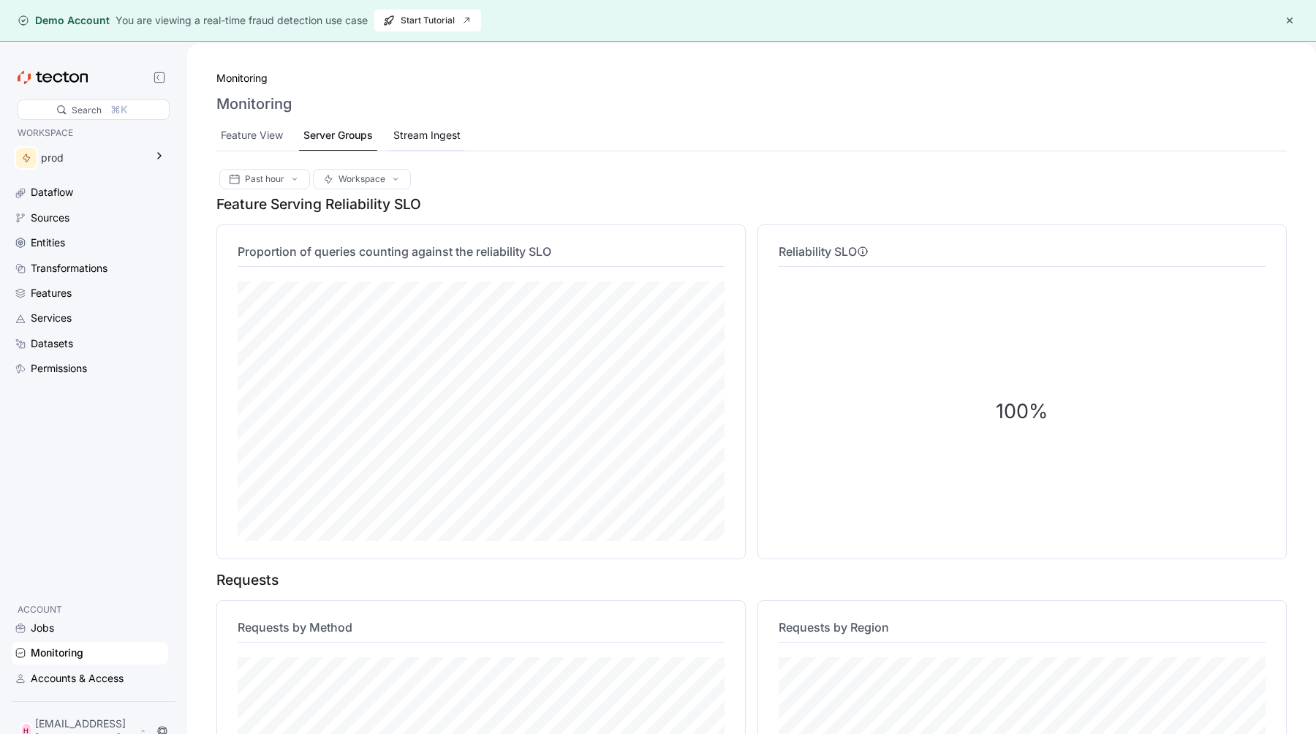
click at [408, 131] on div "Stream Ingest" at bounding box center [426, 135] width 67 height 16
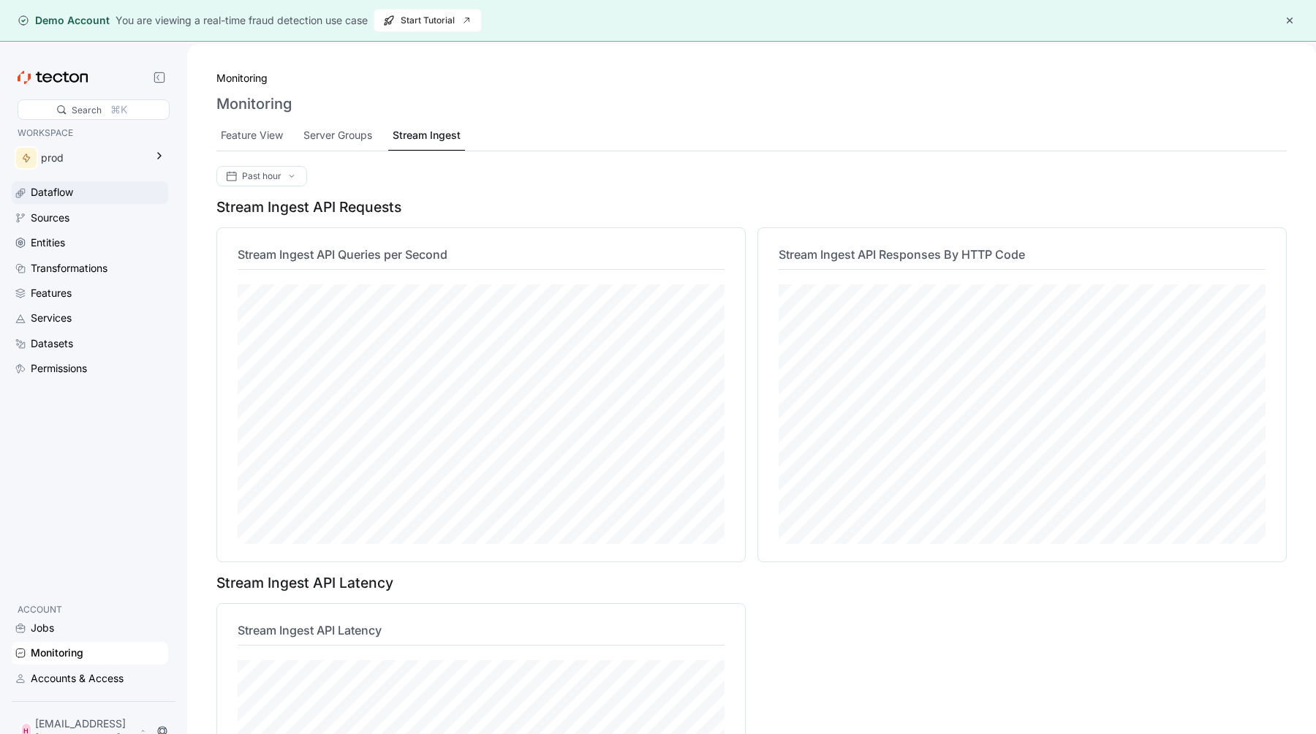
click at [88, 196] on div "Dataflow" at bounding box center [98, 192] width 135 height 16
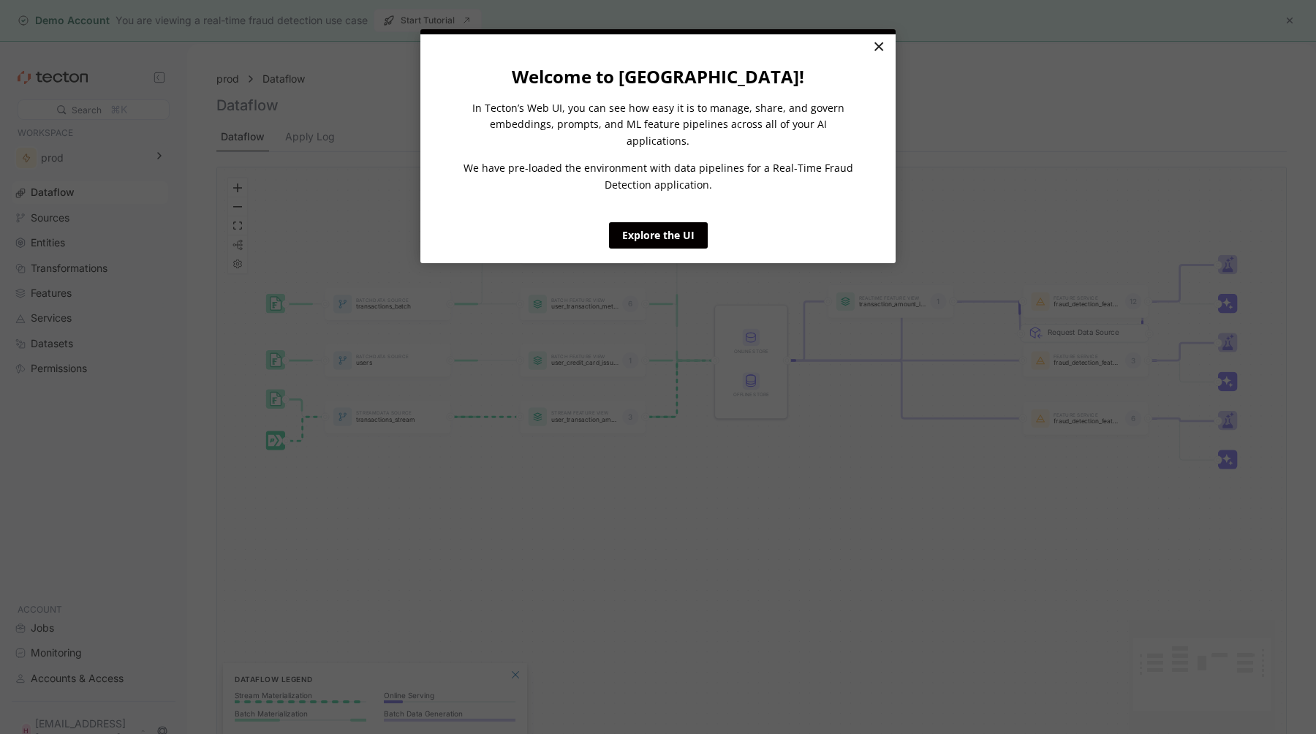
click at [878, 54] on link "×" at bounding box center [879, 47] width 26 height 26
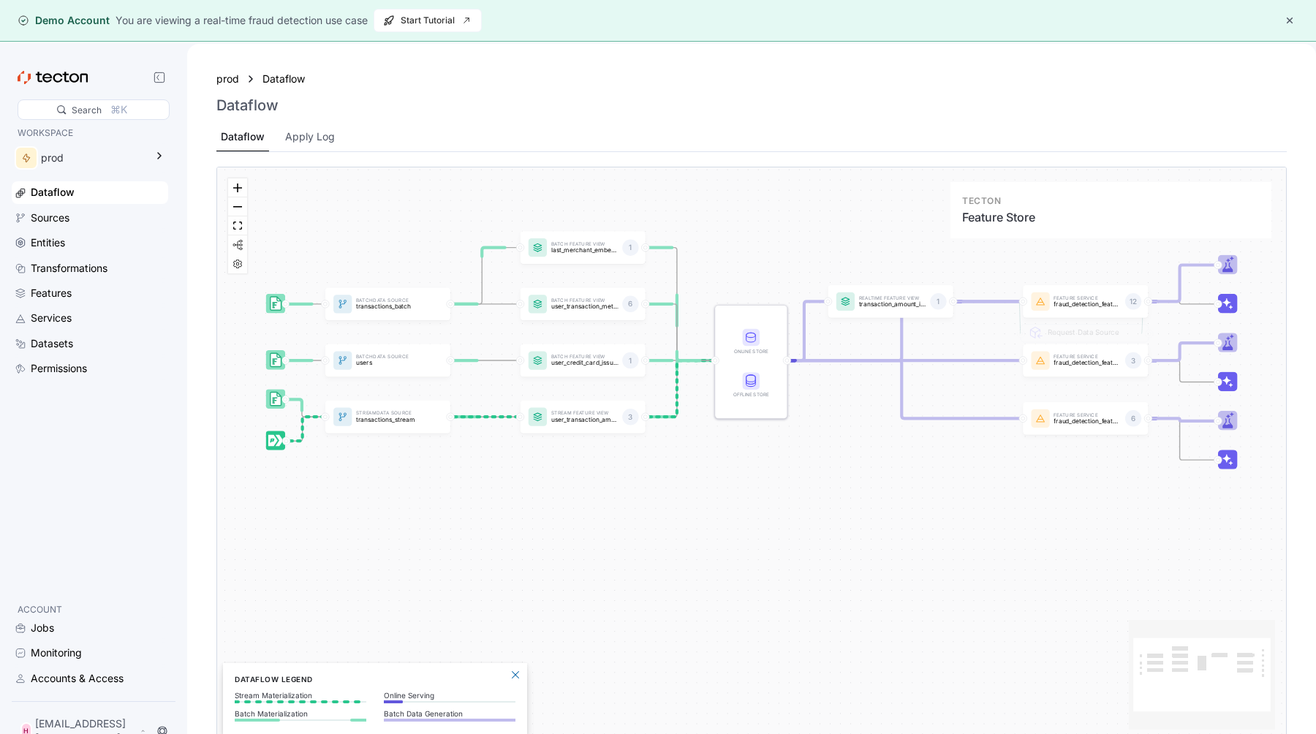
click at [757, 367] on div at bounding box center [751, 362] width 72 height 113
click at [750, 345] on rect at bounding box center [751, 338] width 18 height 18
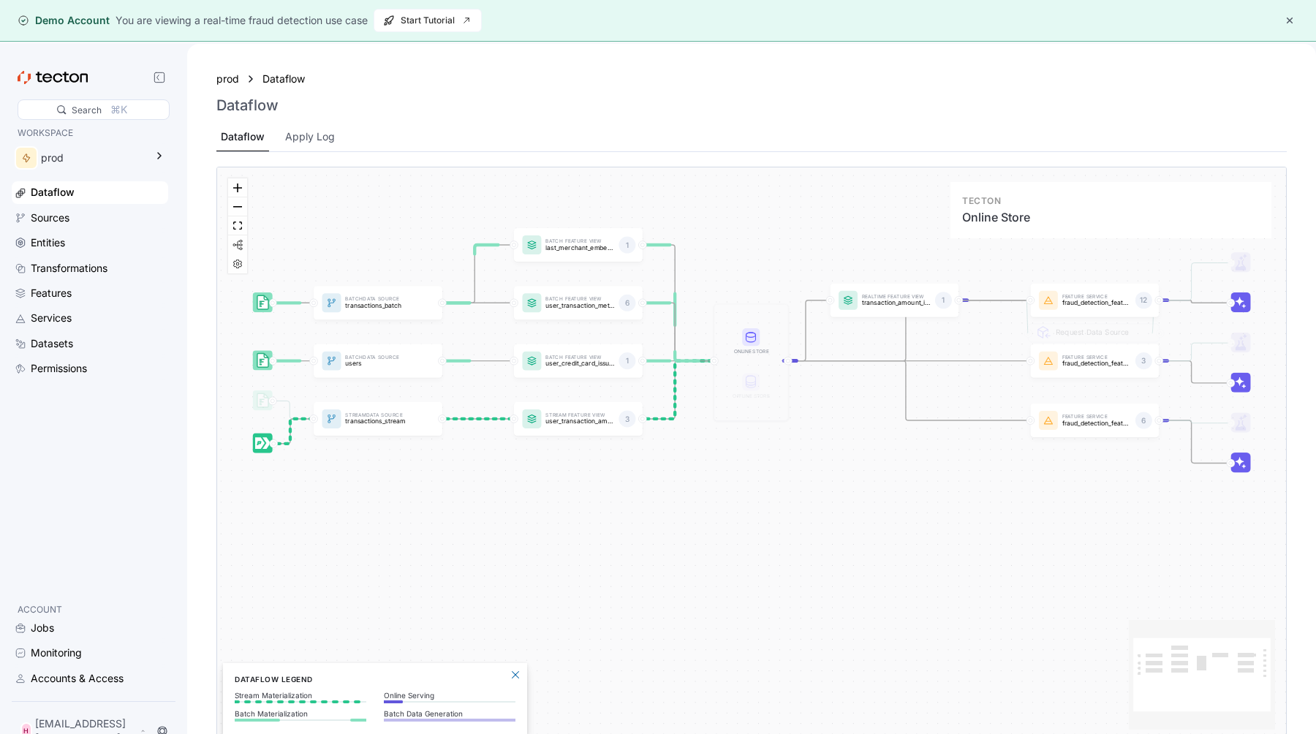
click at [750, 345] on rect at bounding box center [751, 337] width 18 height 18
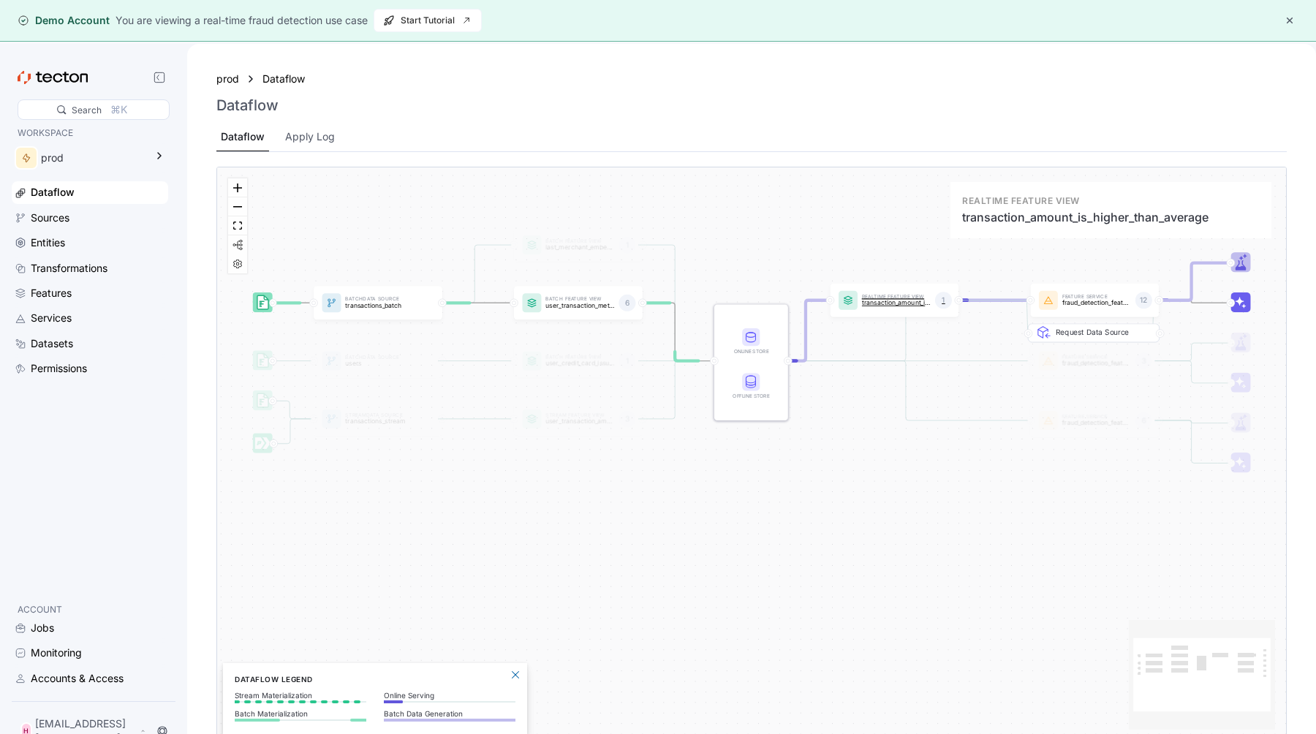
click at [866, 313] on div "Realtime Feature View transaction_amount_is_higher_than_average 1" at bounding box center [894, 301] width 129 height 34
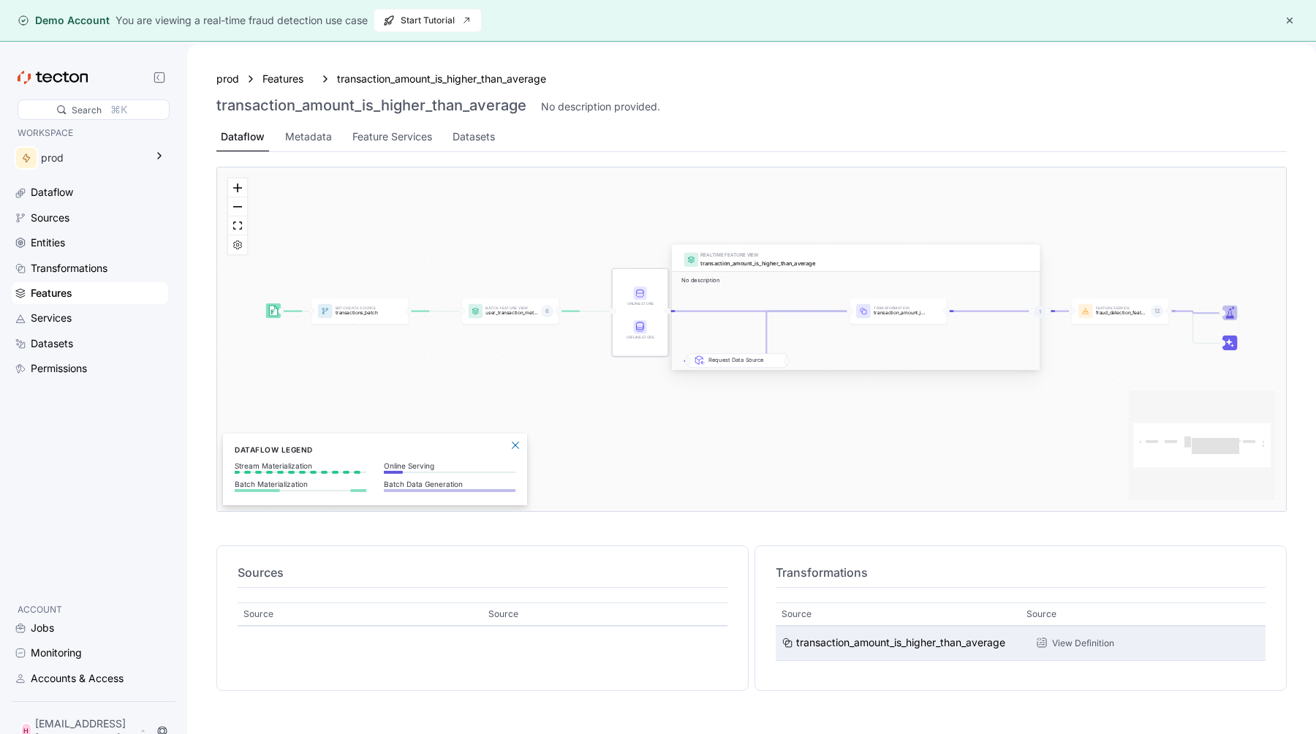
click at [1067, 636] on div "View Definition" at bounding box center [1083, 643] width 62 height 14
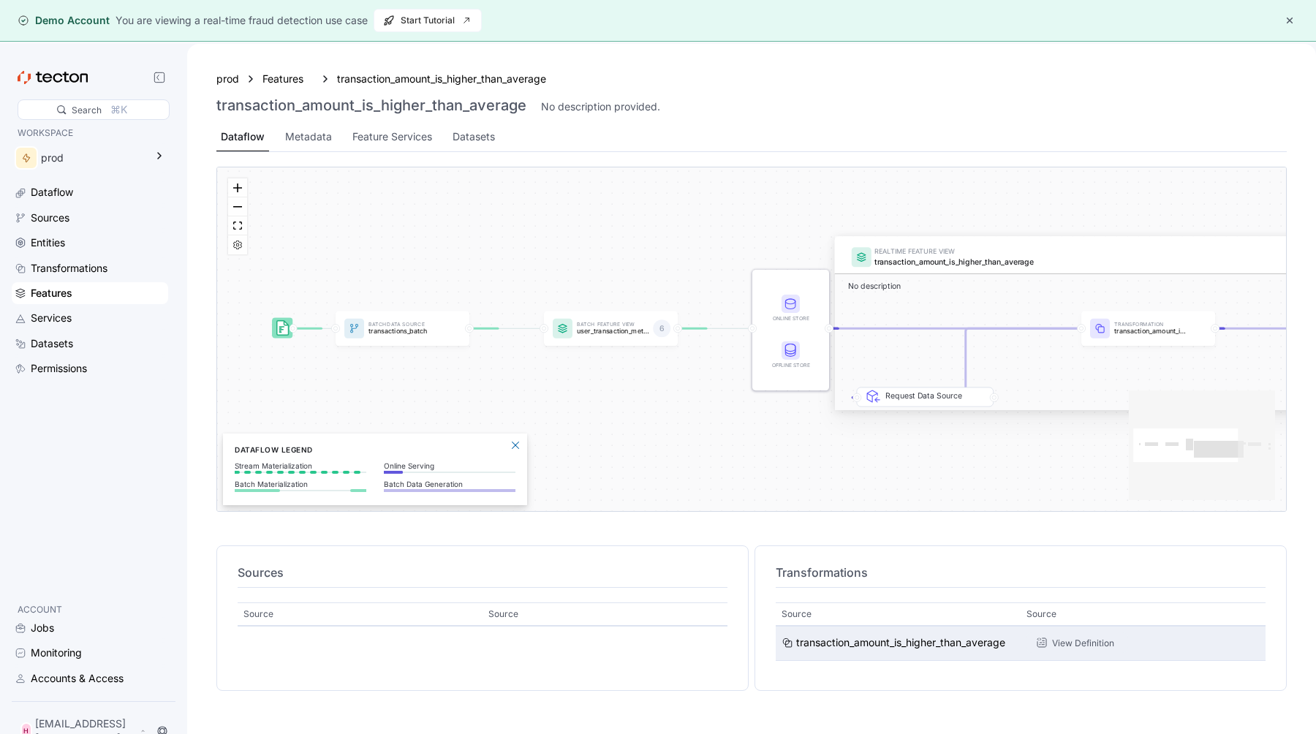
click at [1078, 644] on div "View Definition" at bounding box center [1083, 643] width 62 height 14
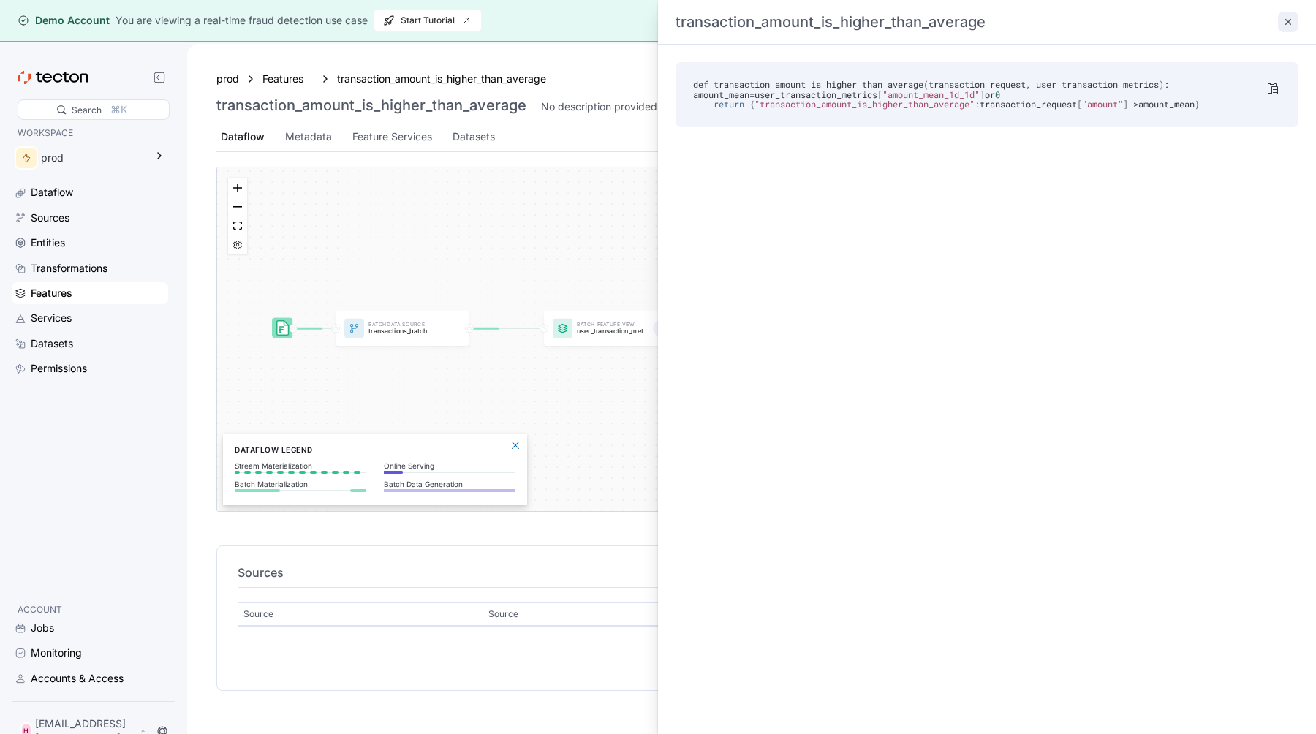
click at [1286, 26] on icon at bounding box center [1288, 22] width 12 height 12
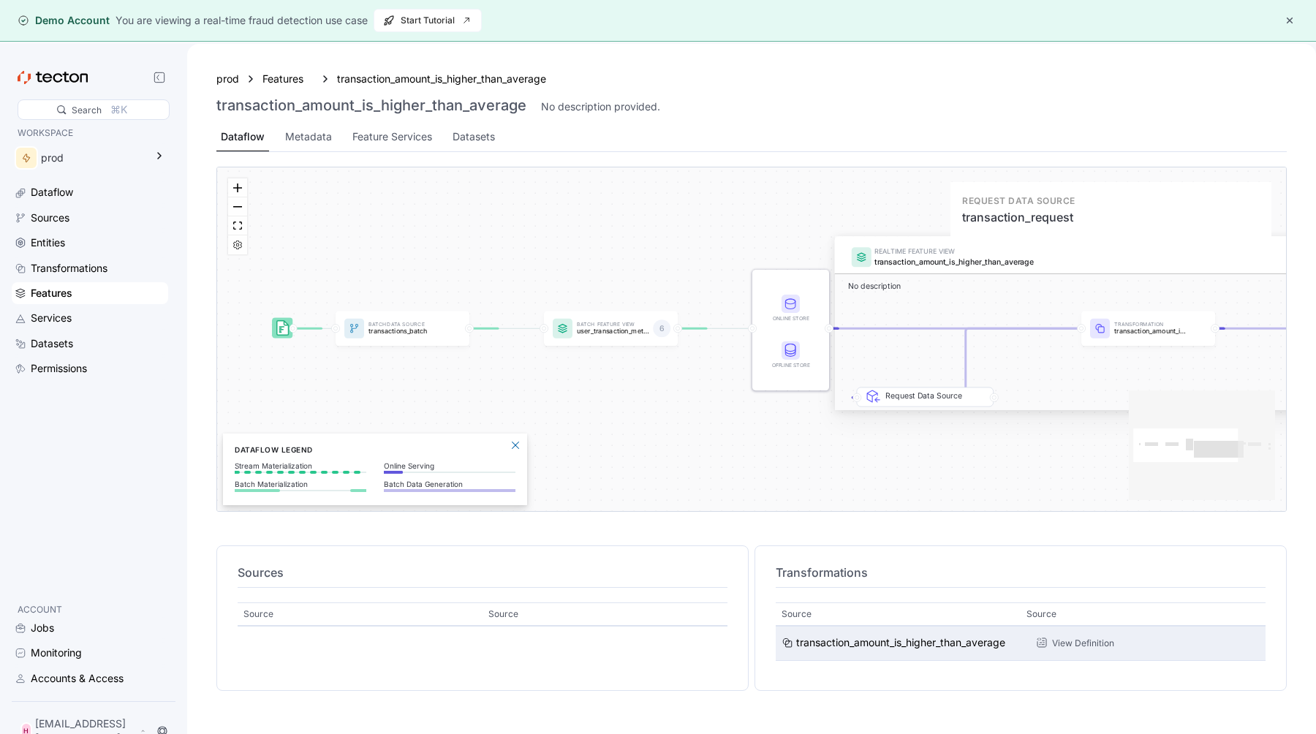
click at [927, 396] on div "Request Data Source" at bounding box center [934, 433] width 99 height 86
click at [965, 575] on h4 "Transformations" at bounding box center [1021, 573] width 490 height 18
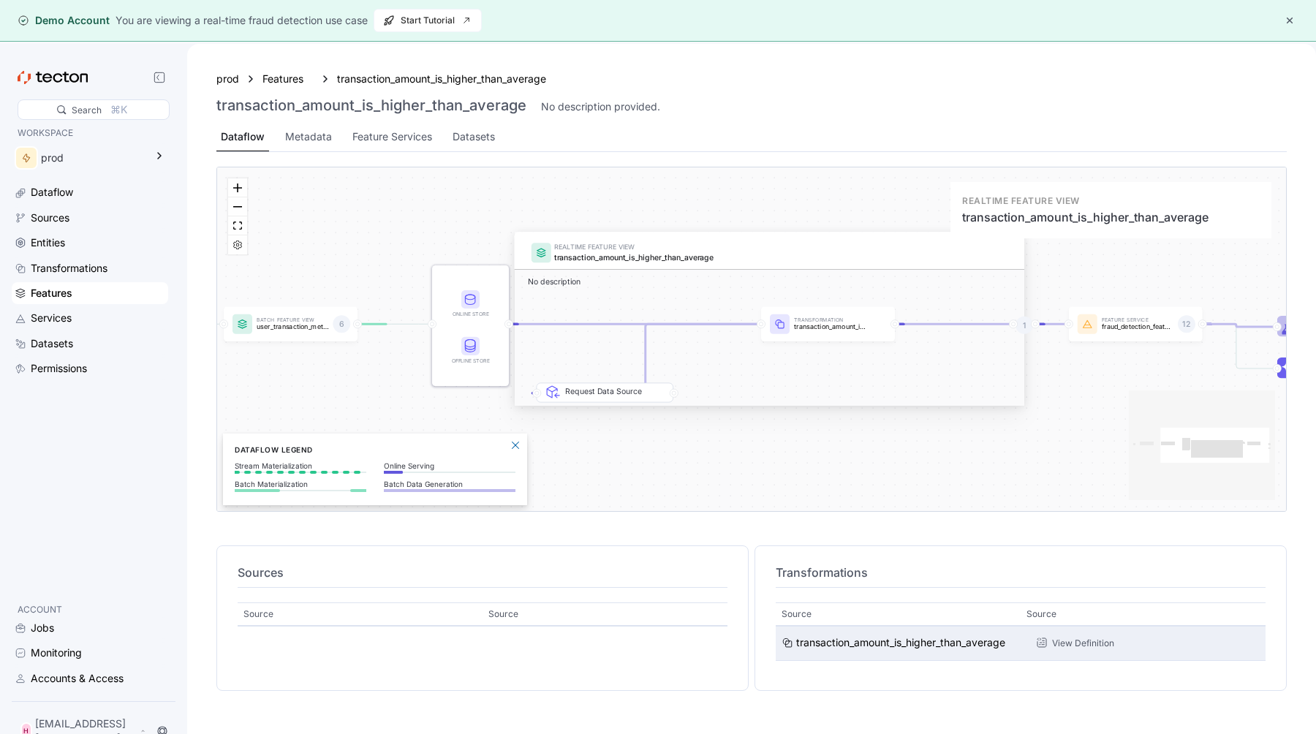
drag, startPoint x: 1083, startPoint y: 359, endPoint x: 763, endPoint y: 355, distance: 320.3
click at [763, 355] on div "REALTIME FEATURE VIEW transaction_amount_is_higher_than_average No description" at bounding box center [770, 320] width 510 height 174
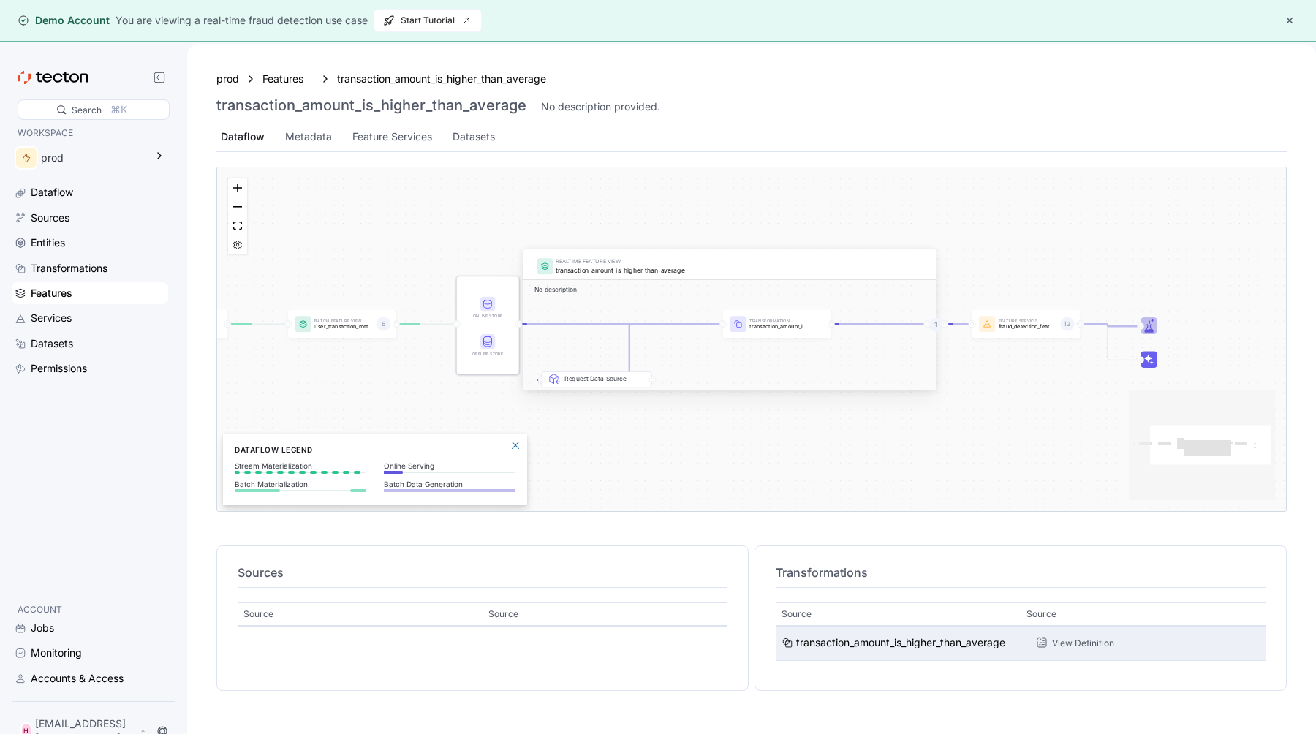
drag, startPoint x: 831, startPoint y: 402, endPoint x: 792, endPoint y: 405, distance: 38.9
click at [792, 405] on div "REALTIME FEATURE VIEW transaction_amount_is_higher_than_average No description" at bounding box center [730, 364] width 413 height 140
click at [415, 146] on div "Feature Services" at bounding box center [392, 137] width 88 height 29
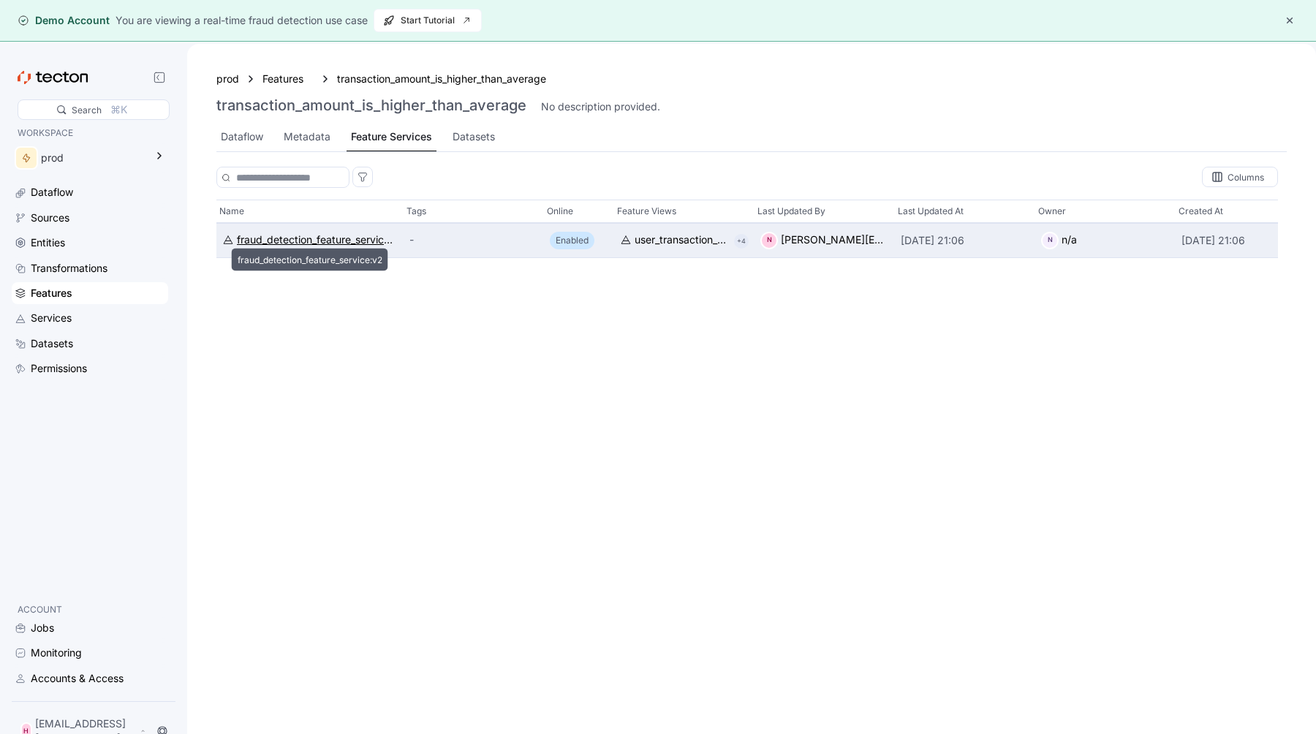
click at [325, 243] on div "fraud_detection_feature_service:v2" at bounding box center [317, 240] width 161 height 16
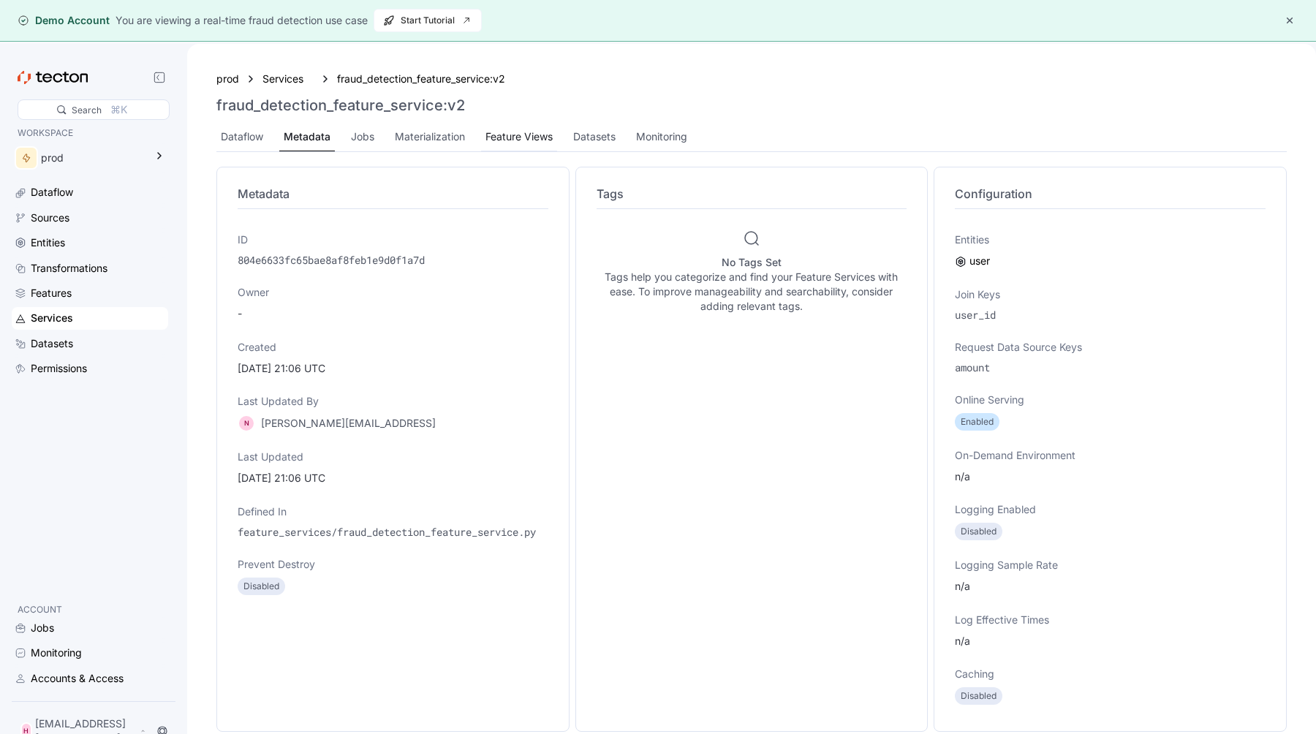
click at [525, 146] on div "Feature Views" at bounding box center [519, 137] width 76 height 29
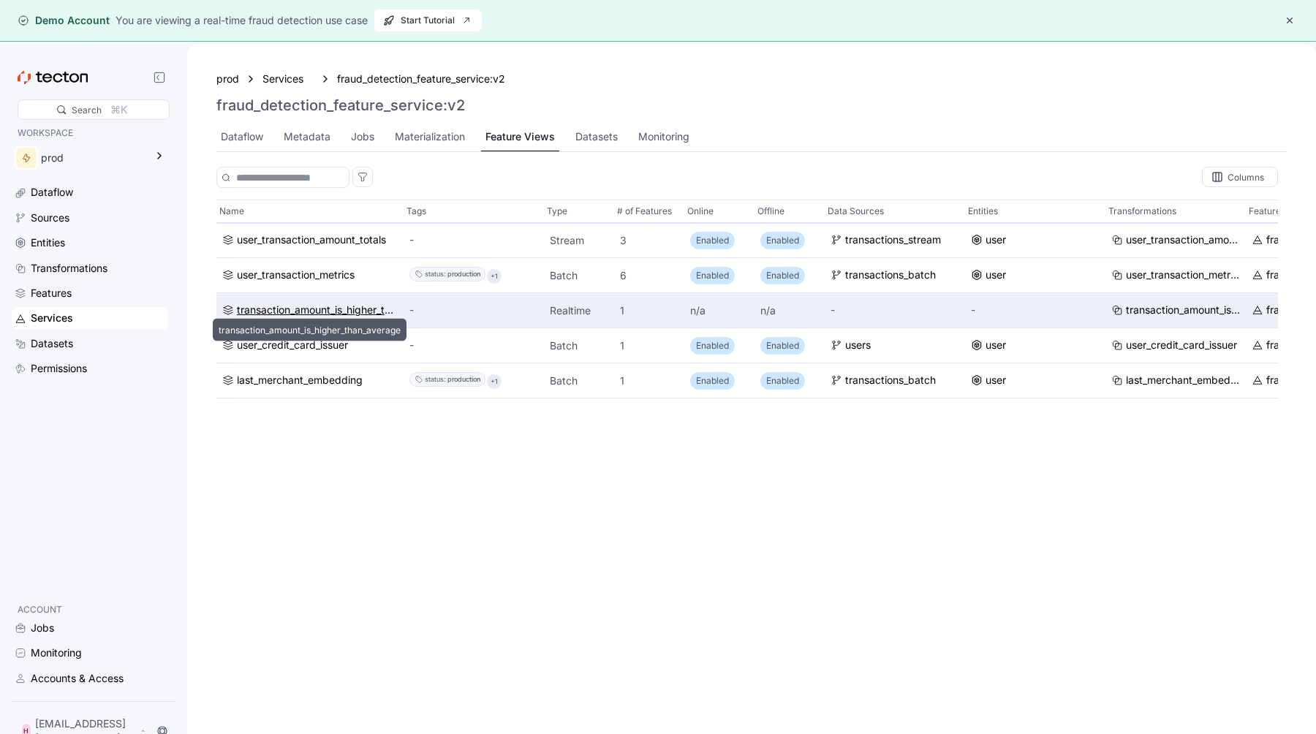
click at [323, 311] on div "transaction_amount_is_higher_than_average" at bounding box center [317, 310] width 161 height 16
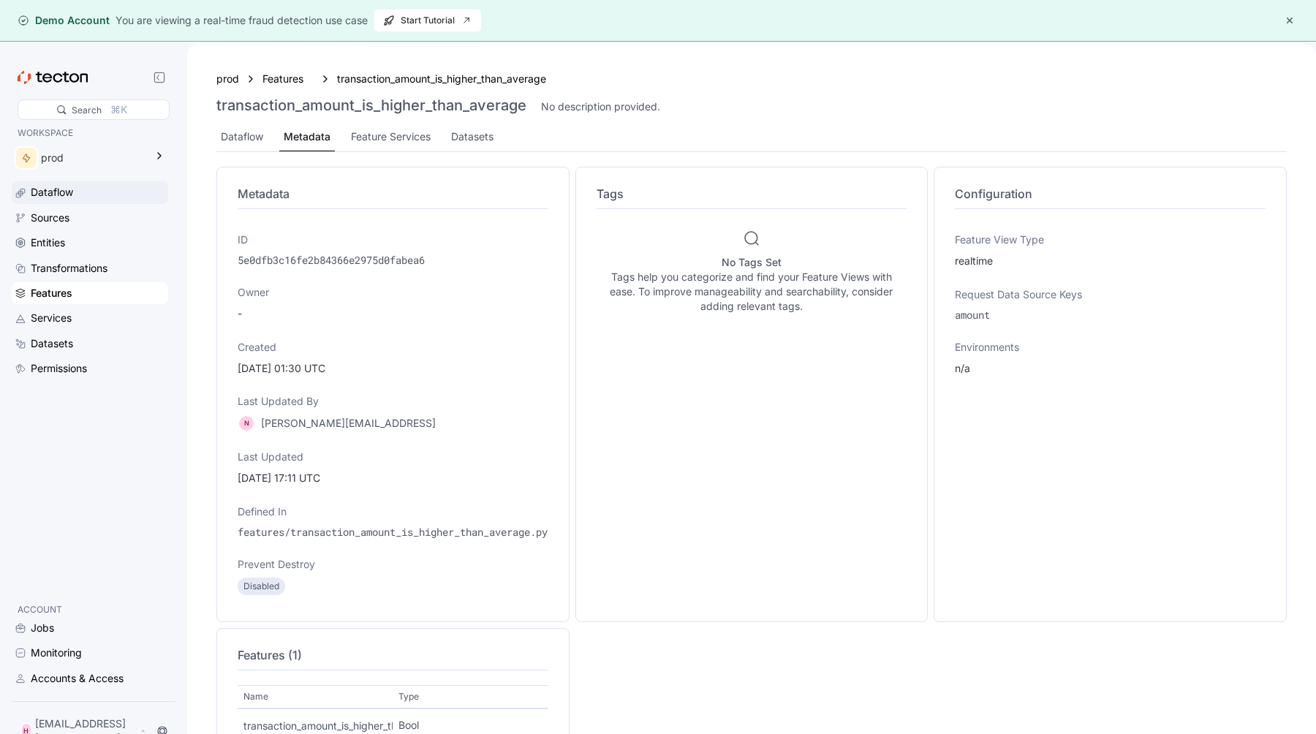
click at [83, 195] on div "Dataflow" at bounding box center [98, 192] width 135 height 16
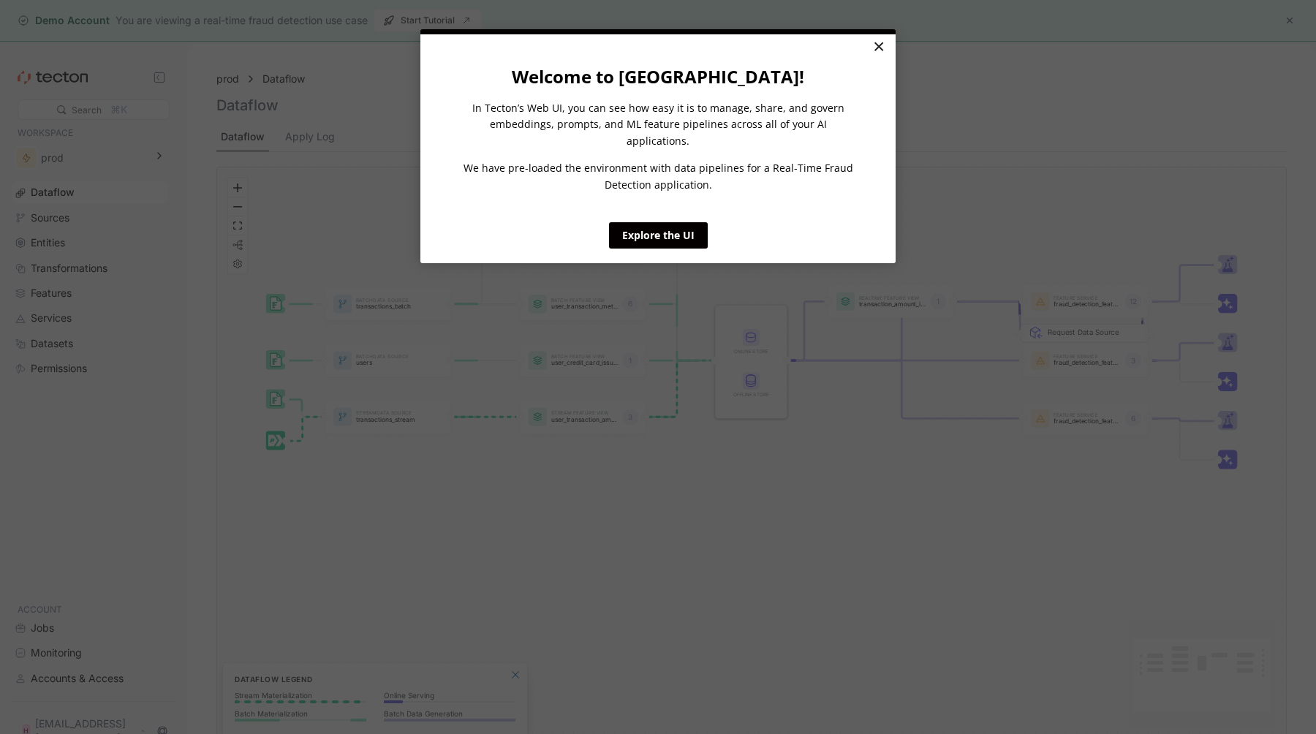
click at [874, 47] on link "×" at bounding box center [879, 47] width 26 height 26
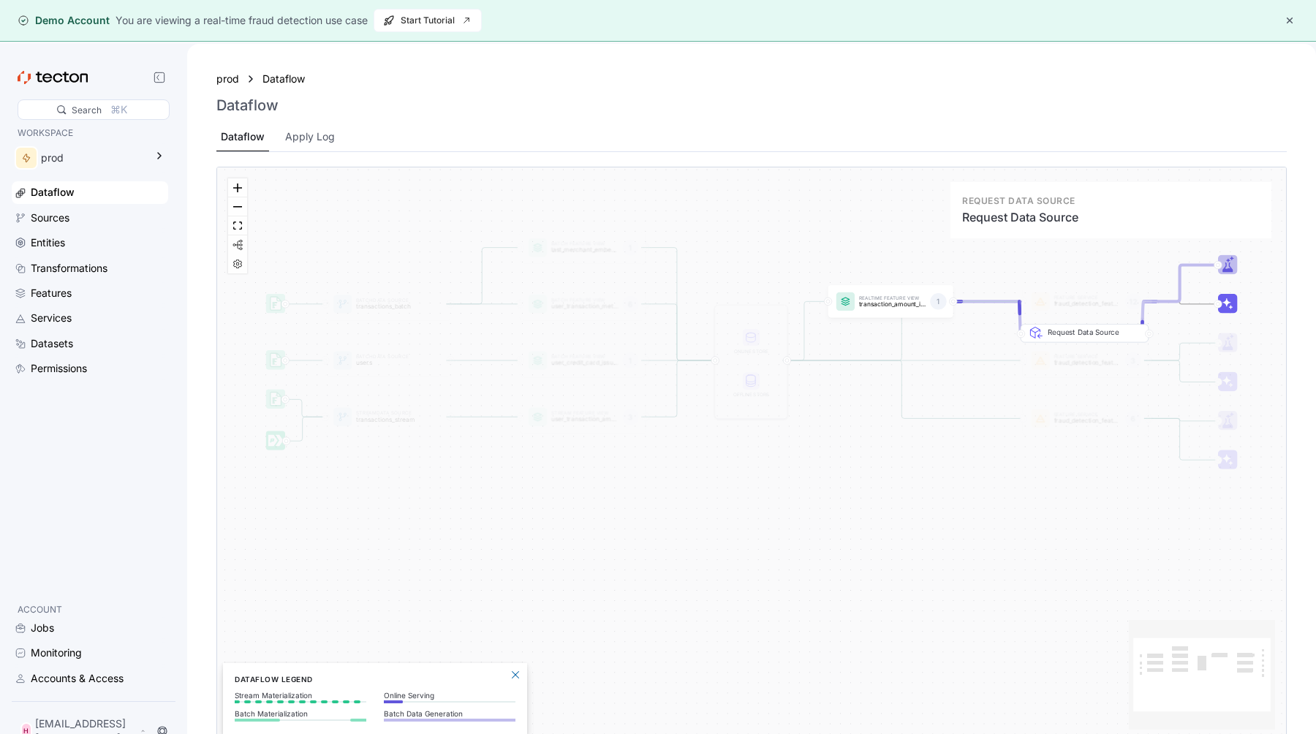
click at [1062, 339] on div "Request Data Source" at bounding box center [1094, 367] width 92 height 80
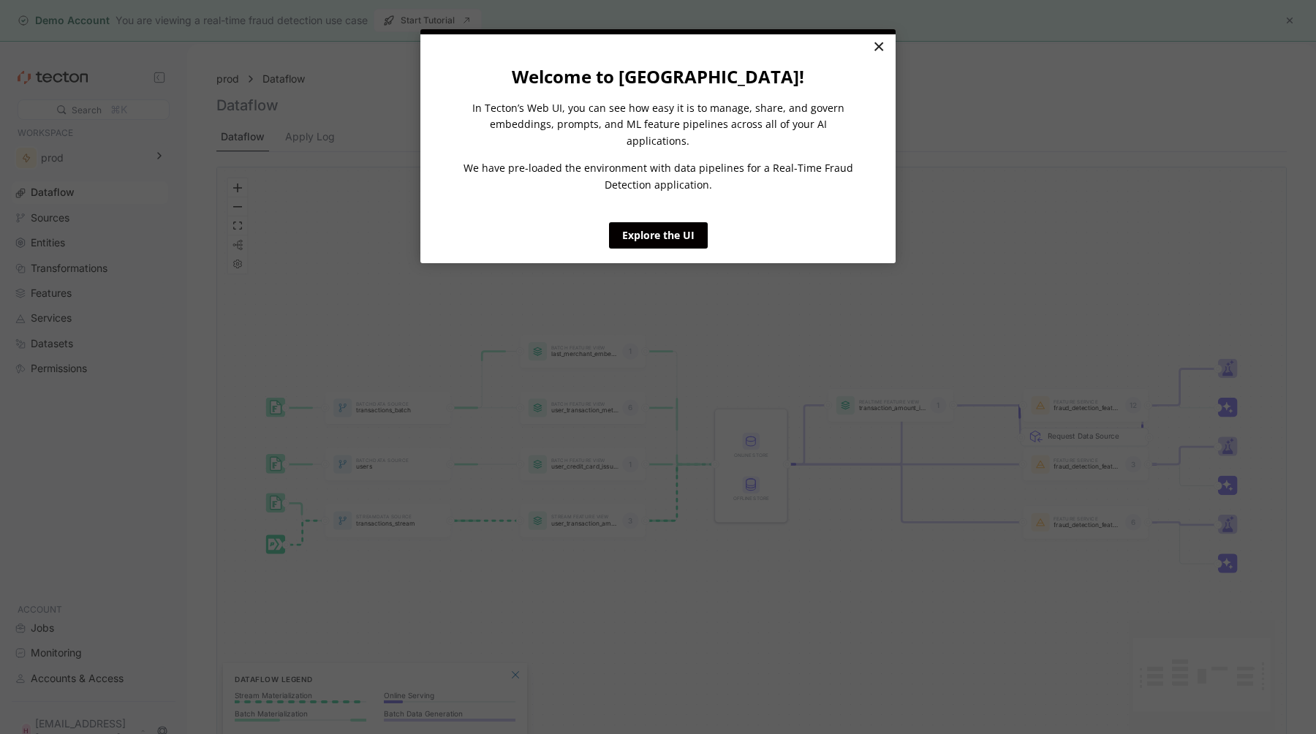
click at [871, 50] on link "×" at bounding box center [879, 47] width 26 height 26
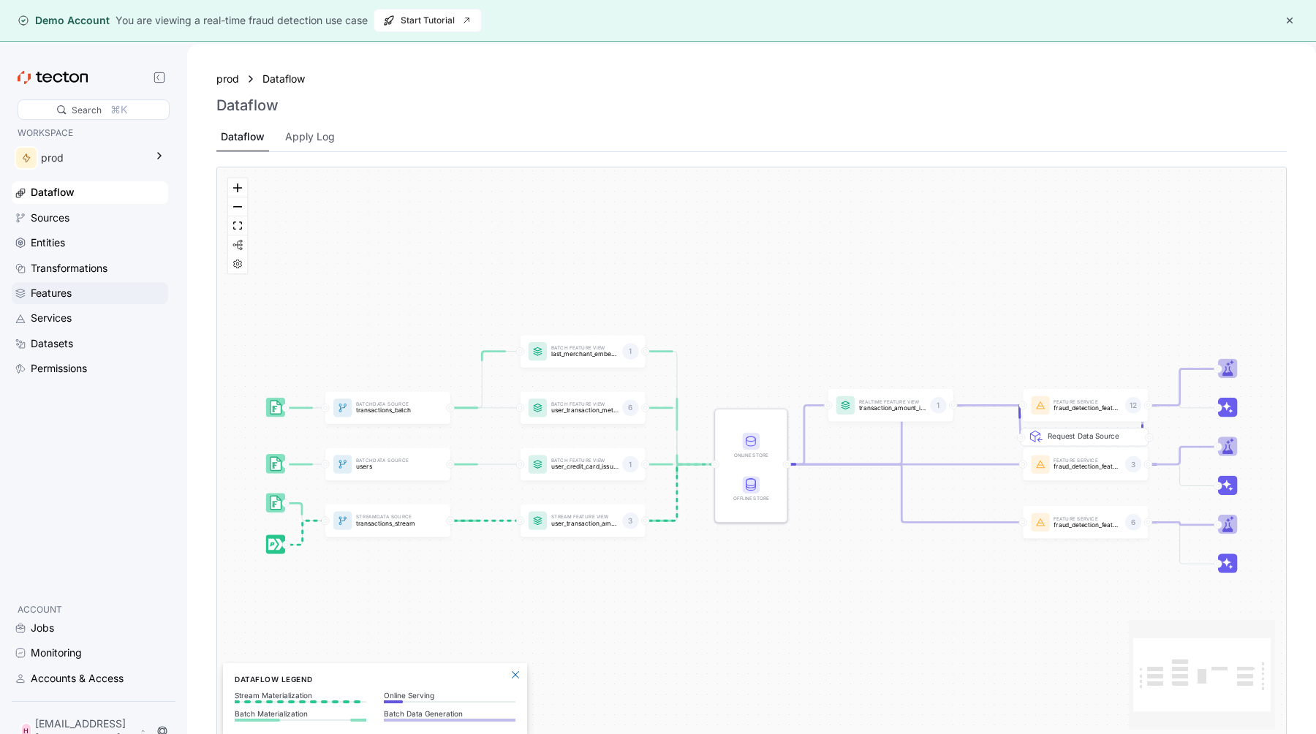
click at [45, 288] on div "Features" at bounding box center [51, 293] width 41 height 16
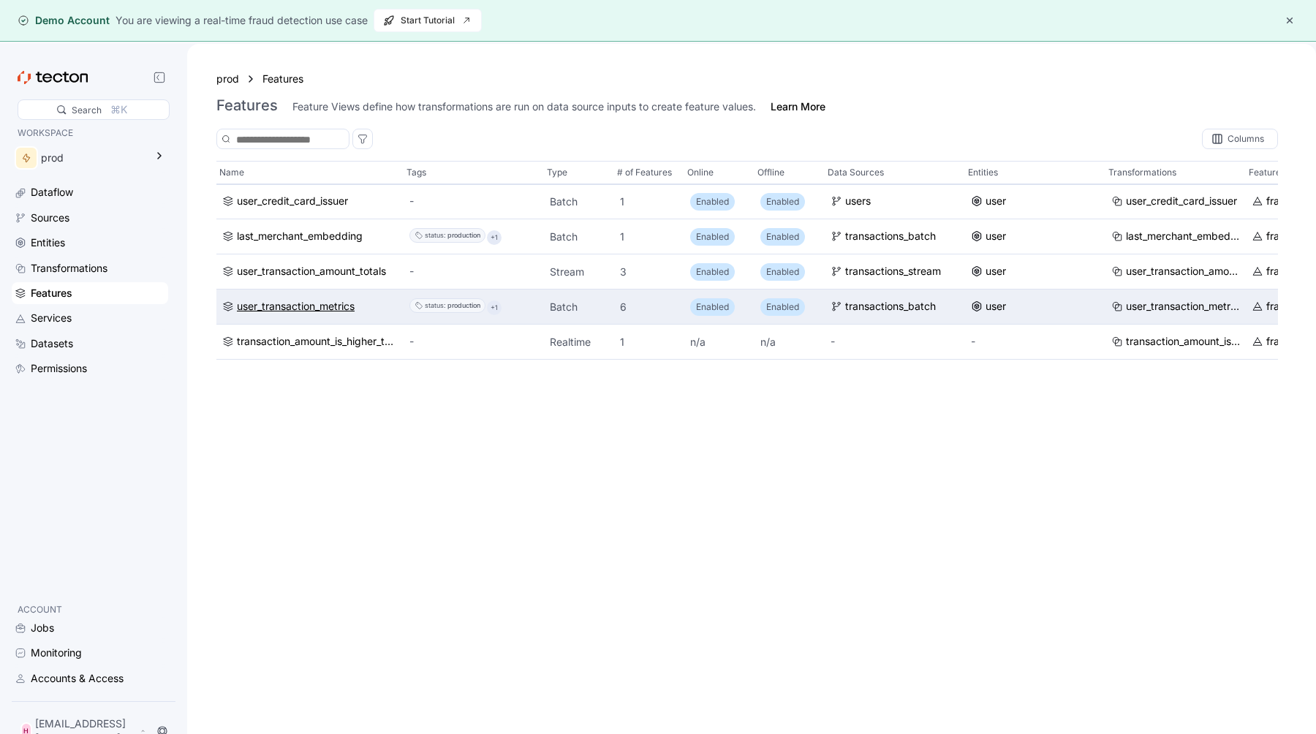
click at [308, 307] on div "user_transaction_metrics" at bounding box center [296, 307] width 118 height 16
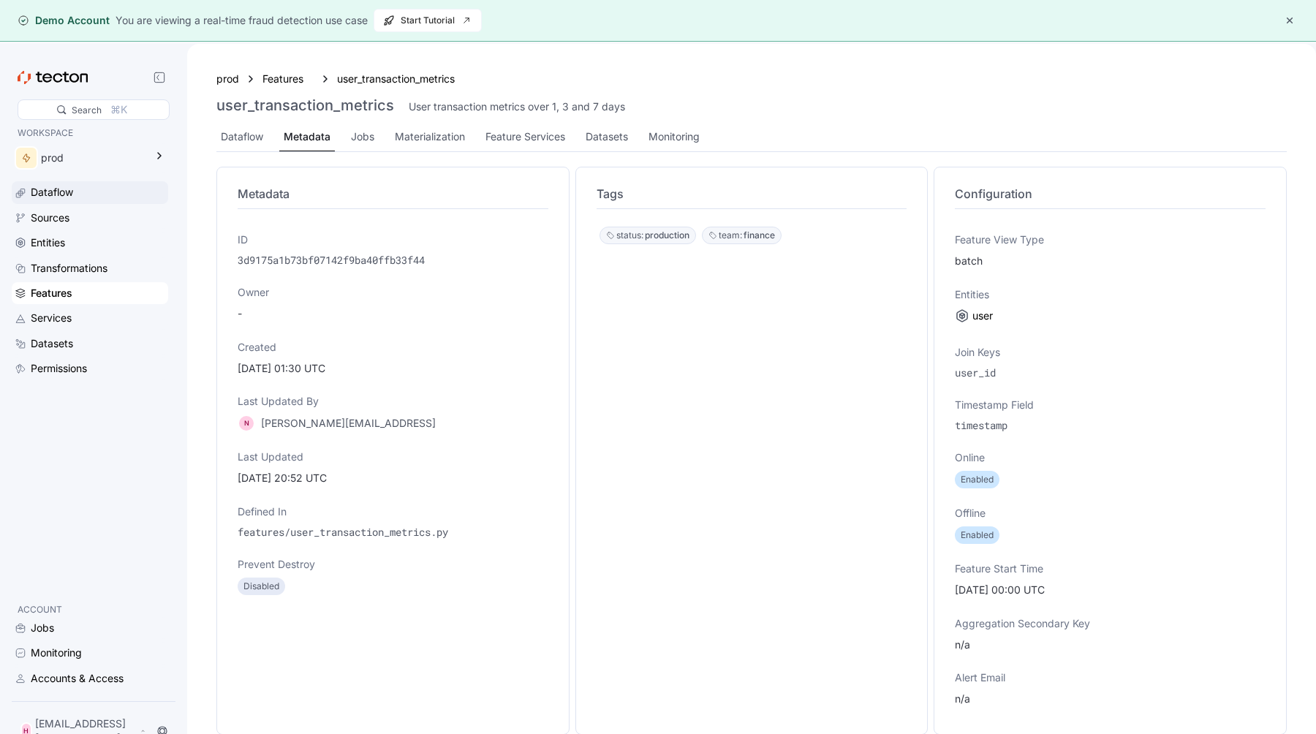
click at [78, 192] on div "Dataflow" at bounding box center [98, 192] width 135 height 16
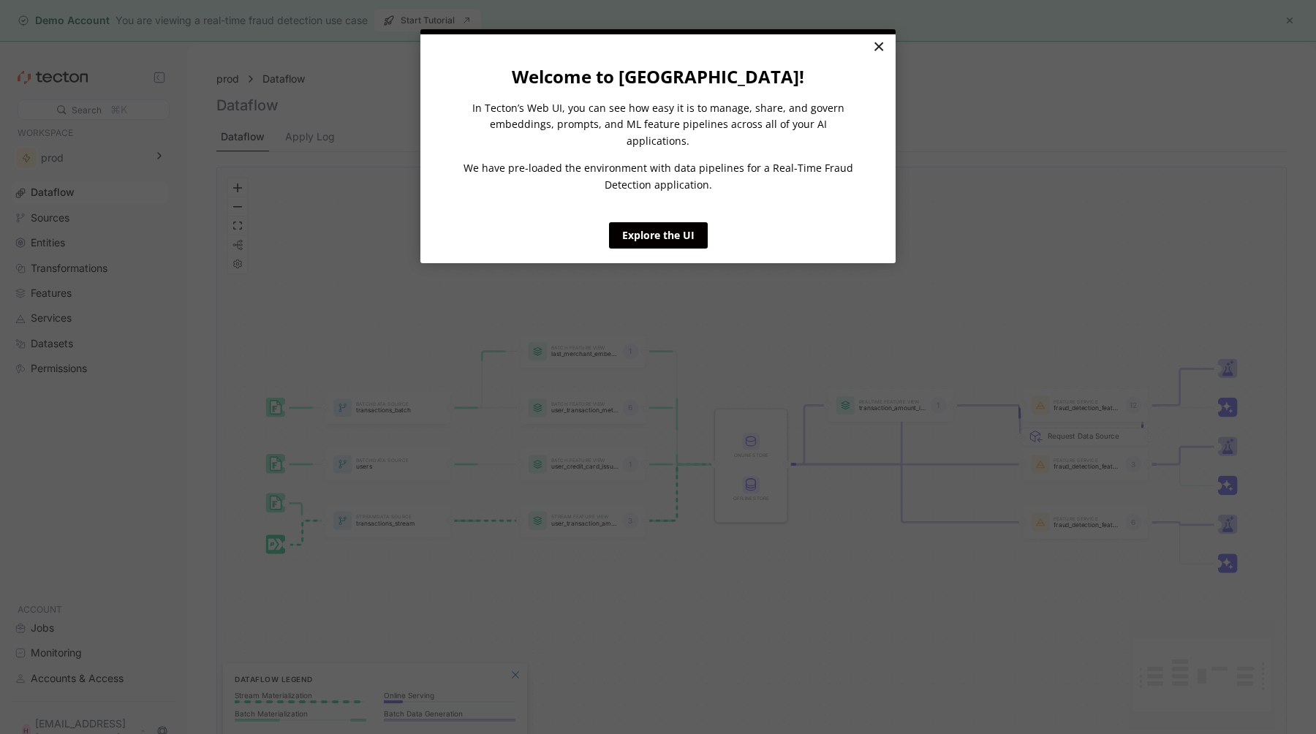
click at [881, 49] on link "×" at bounding box center [879, 47] width 26 height 26
